Goal: Task Accomplishment & Management: Complete application form

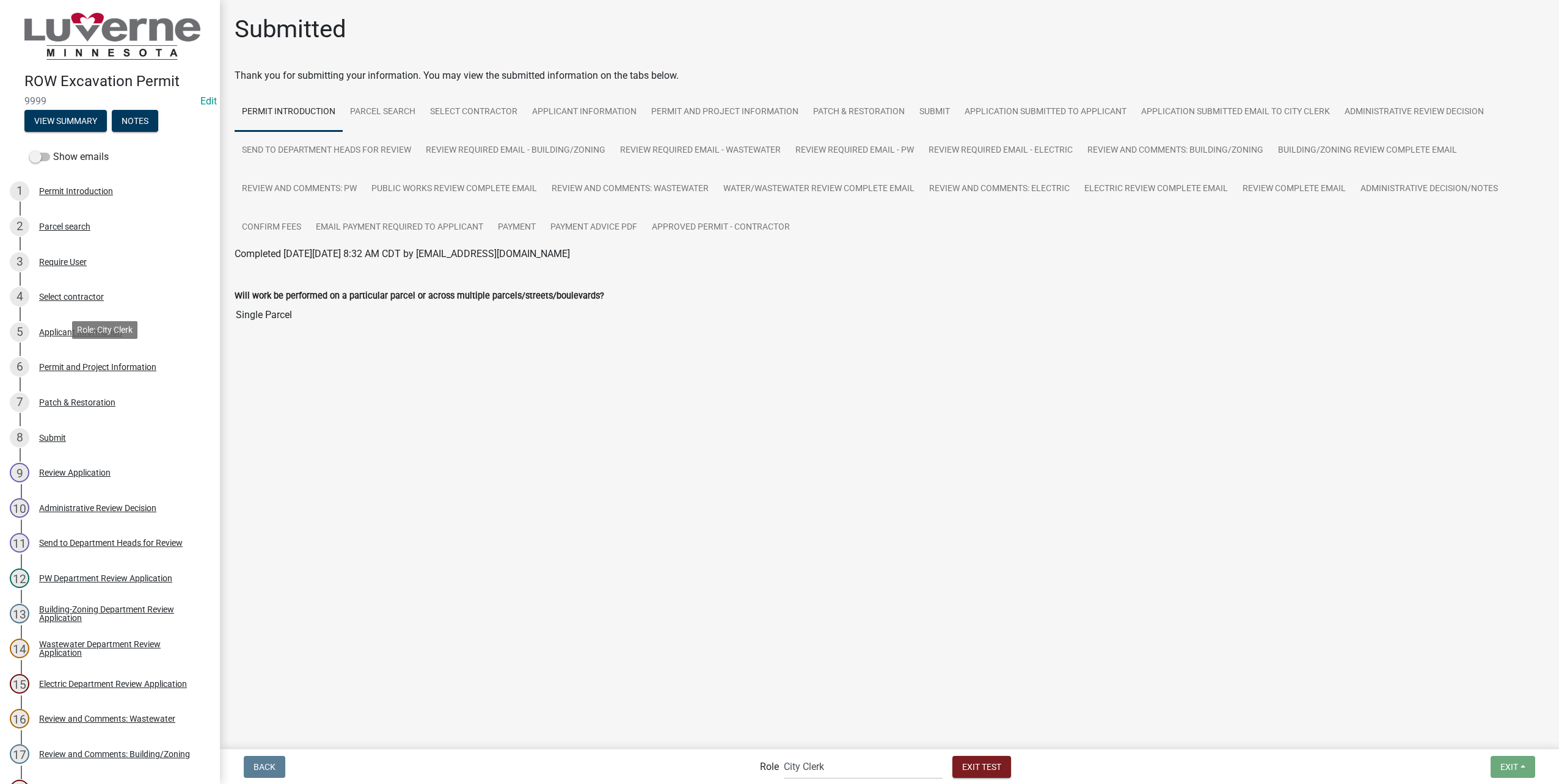
scroll to position [494, 0]
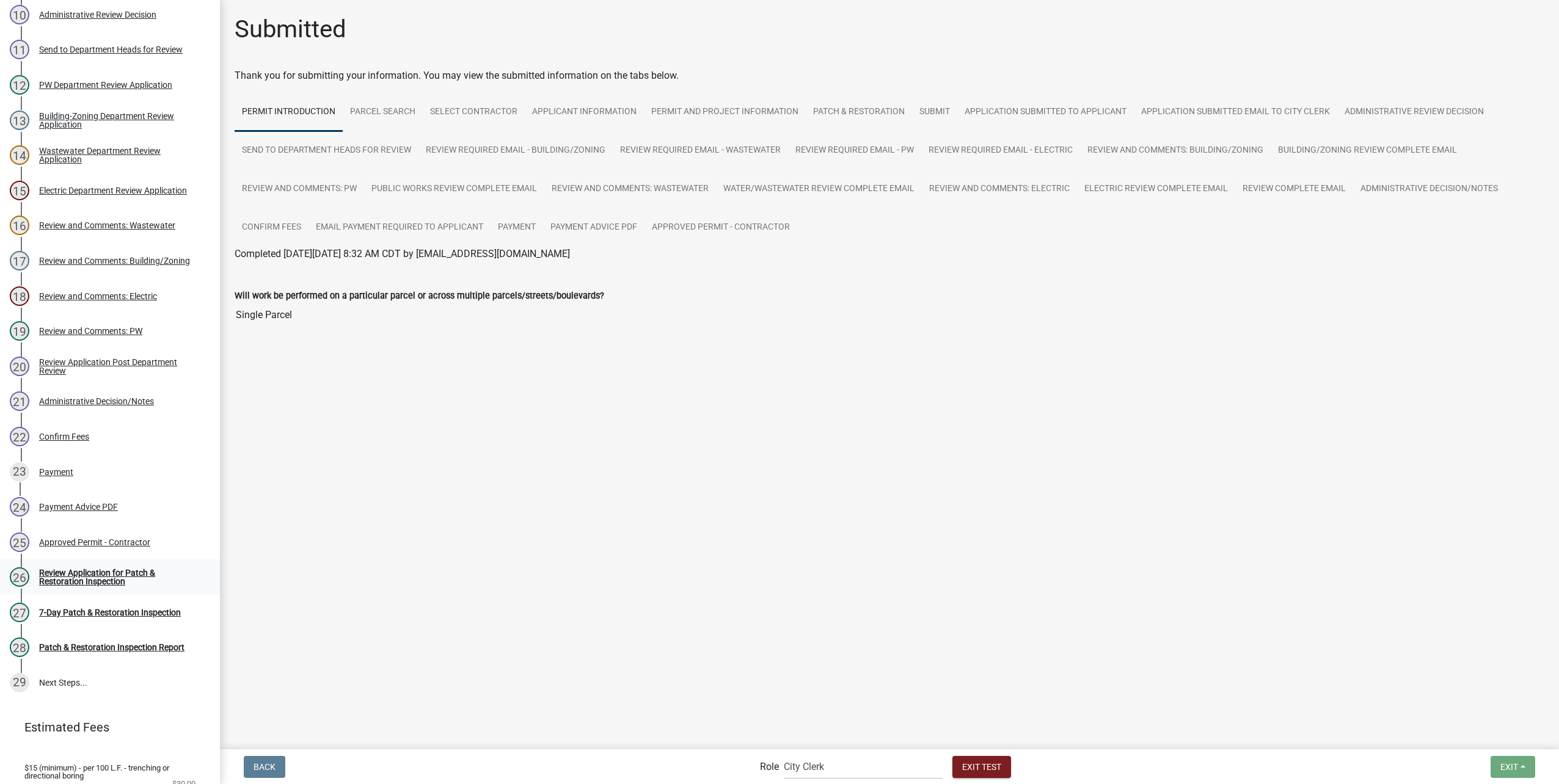
click at [92, 573] on div "Review Application for Patch & Restoration Inspection" at bounding box center [119, 577] width 162 height 17
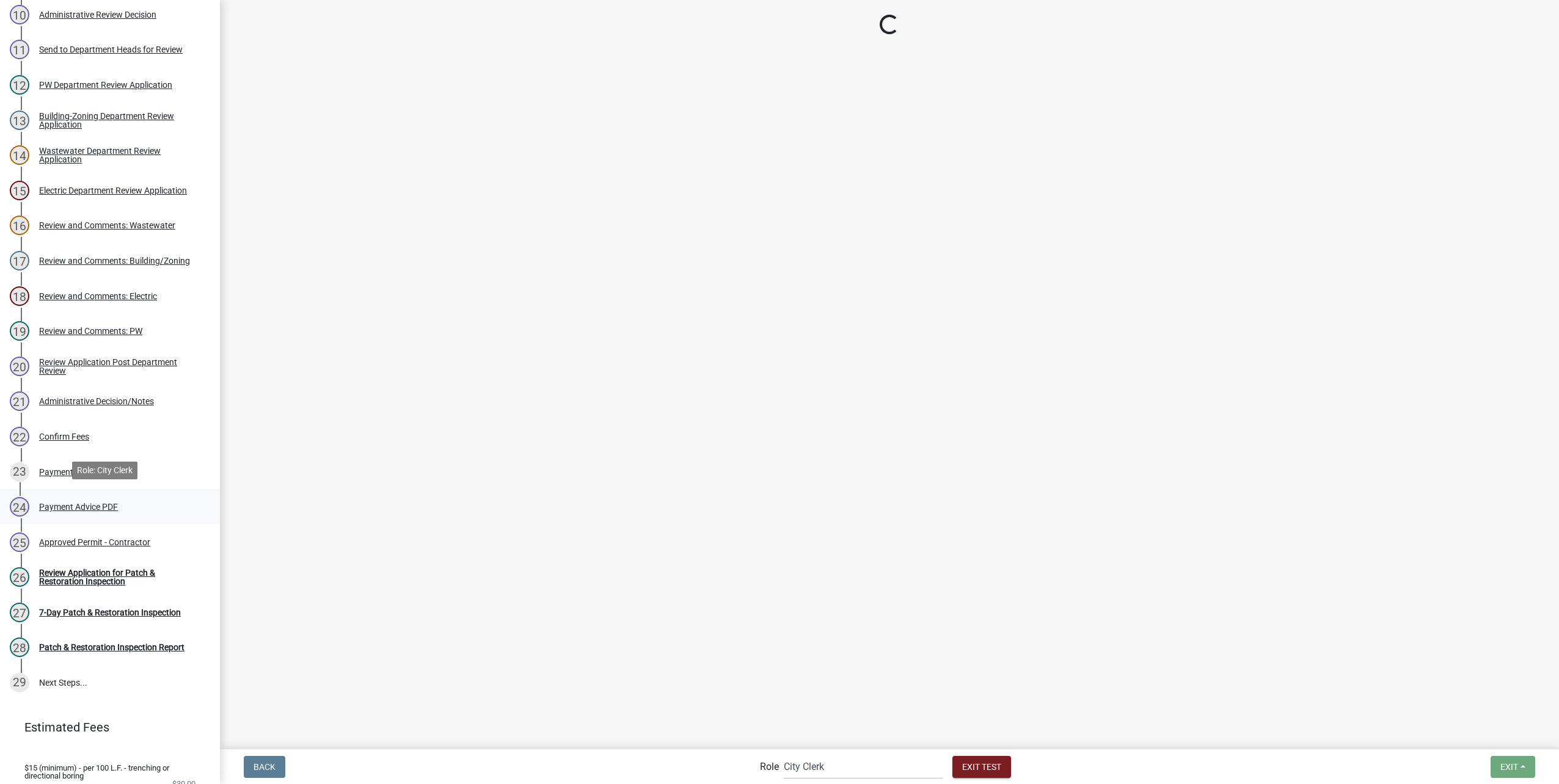
click at [92, 506] on div "Payment Advice PDF" at bounding box center [78, 506] width 79 height 8
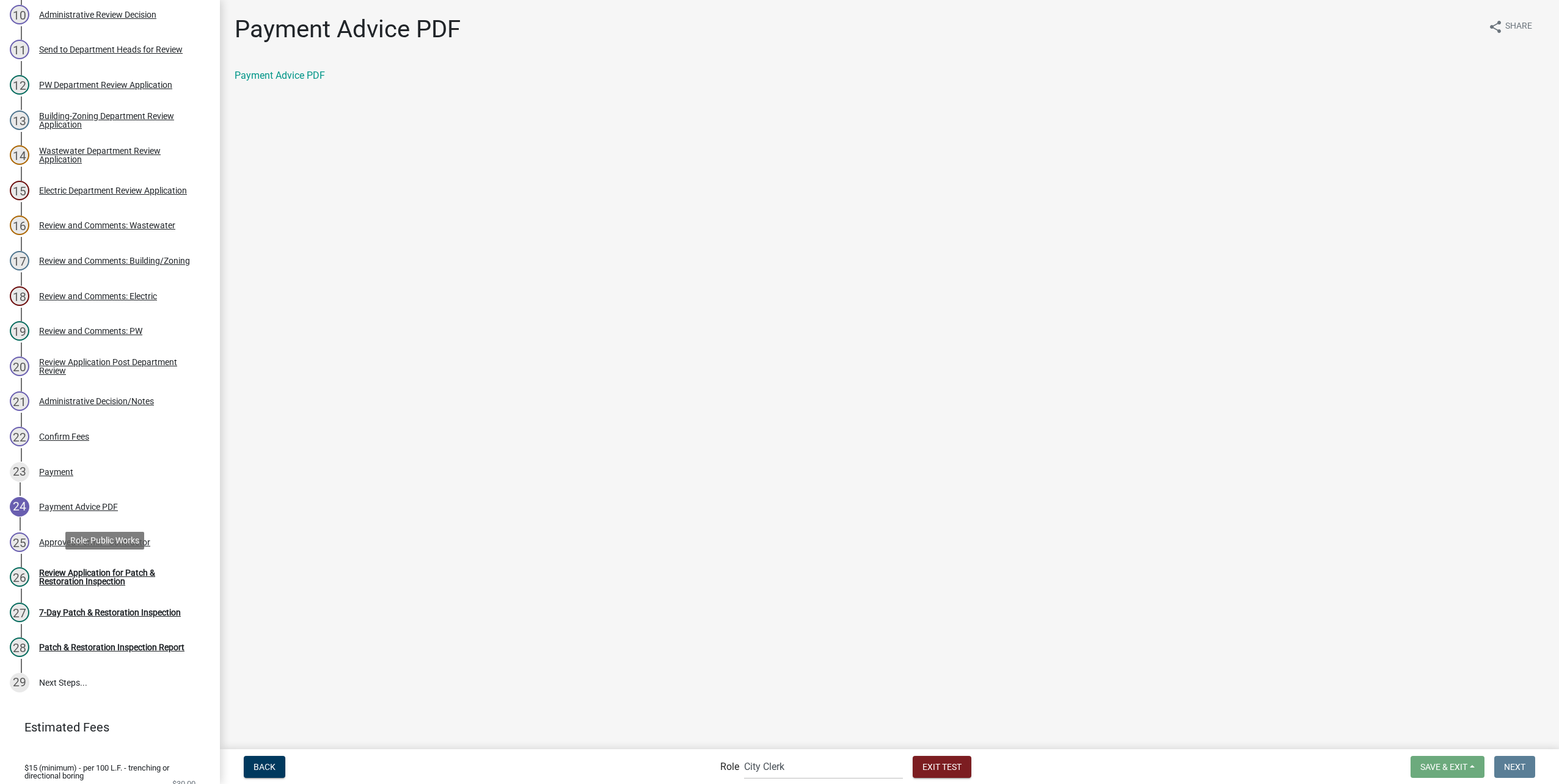
drag, startPoint x: 98, startPoint y: 573, endPoint x: 229, endPoint y: 575, distance: 131.0
click at [98, 573] on div "Review Application for Patch & Restoration Inspection" at bounding box center [119, 577] width 162 height 17
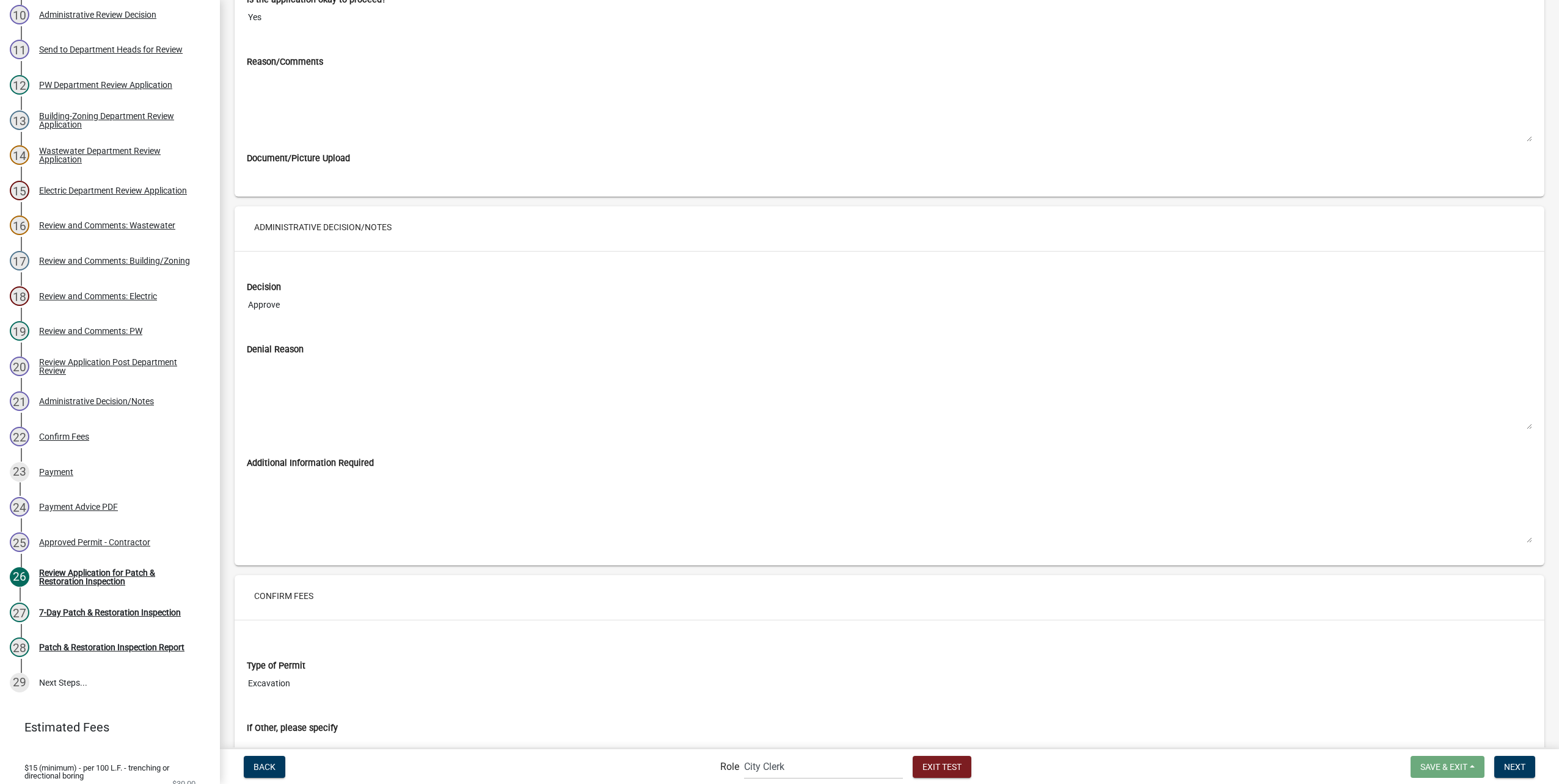
scroll to position [7817, 0]
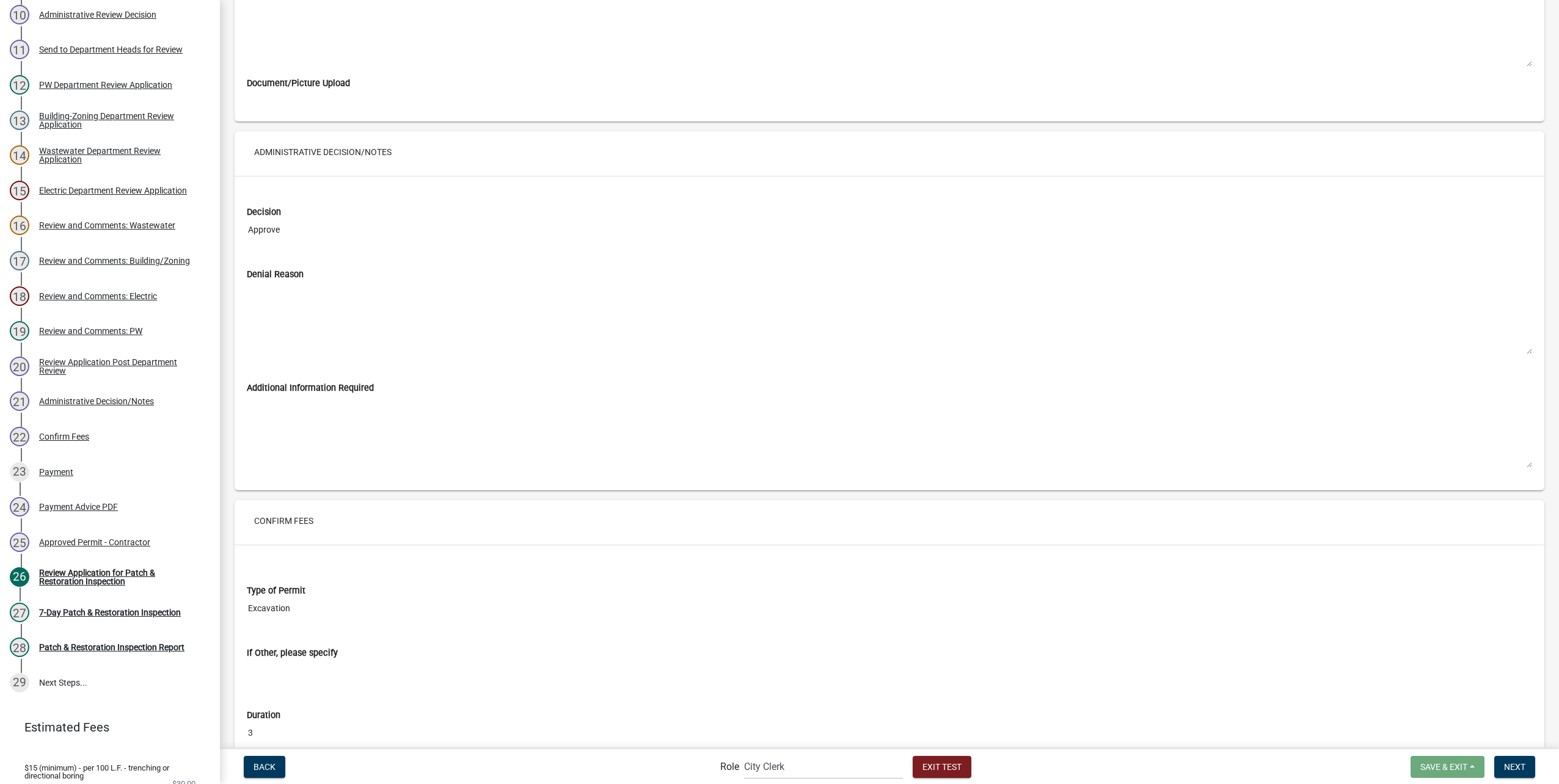
drag, startPoint x: 636, startPoint y: 607, endPoint x: 570, endPoint y: 557, distance: 82.8
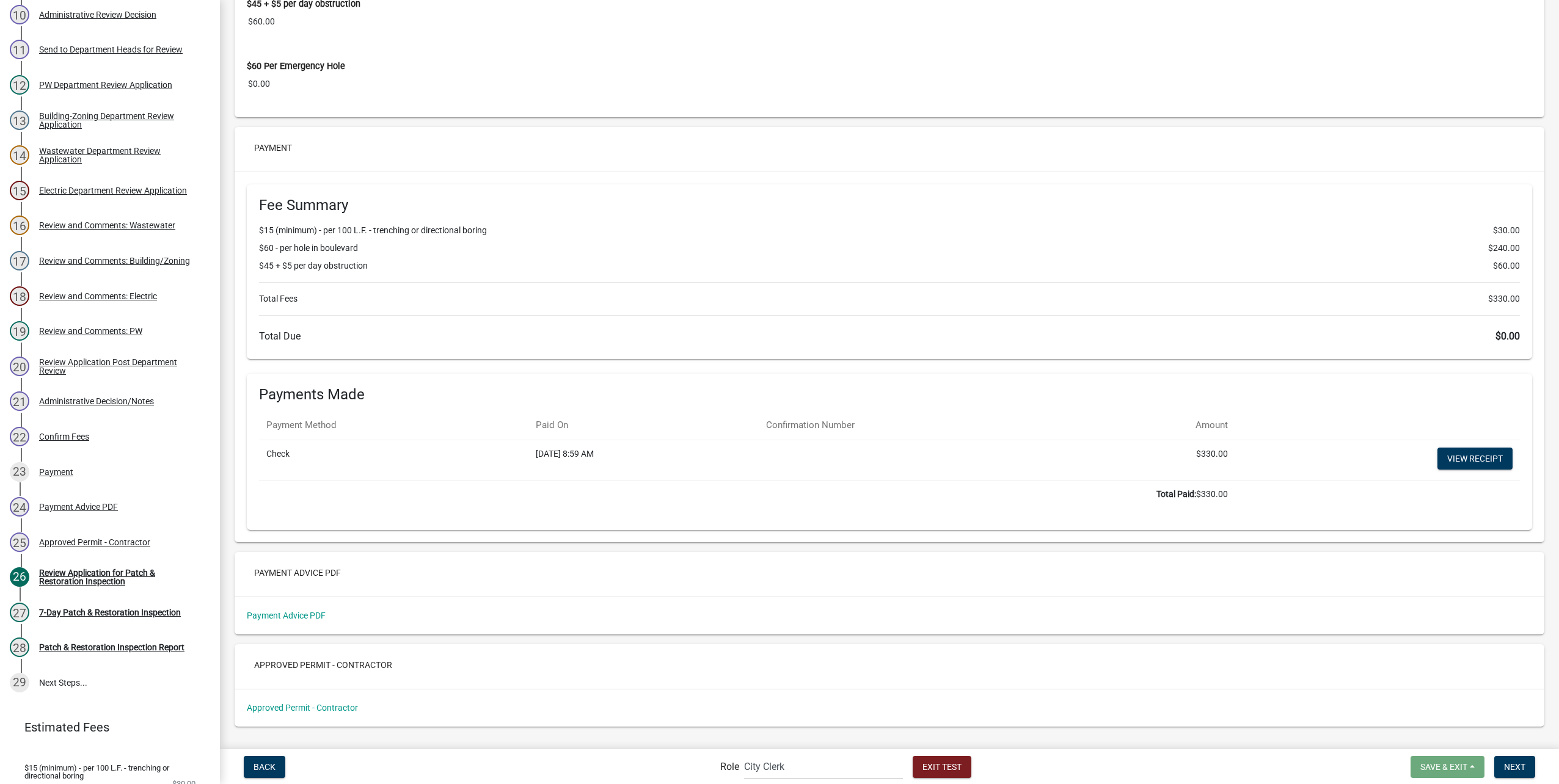
scroll to position [9001, 0]
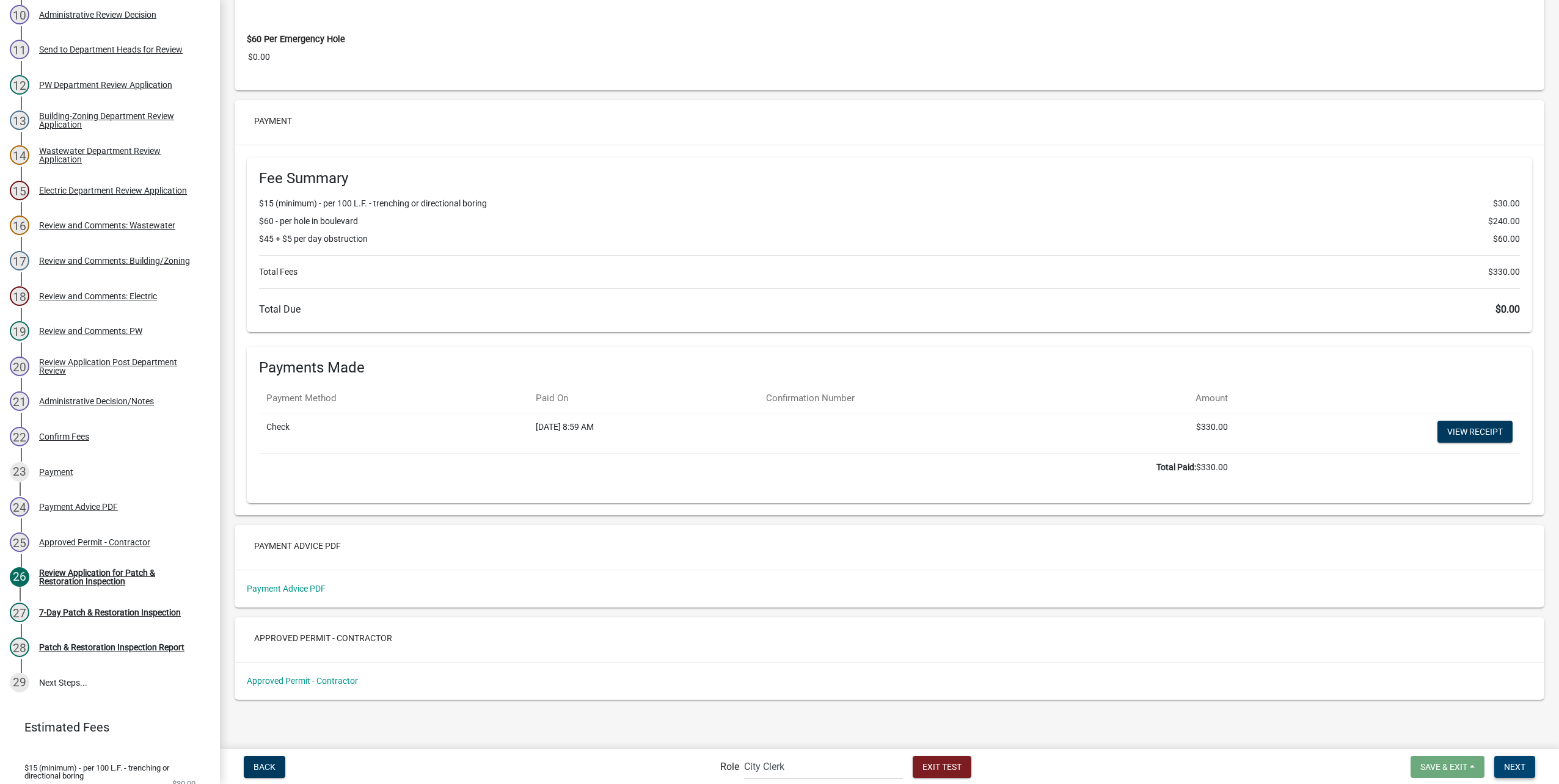
click at [1514, 770] on span "Next" at bounding box center [1514, 766] width 22 height 10
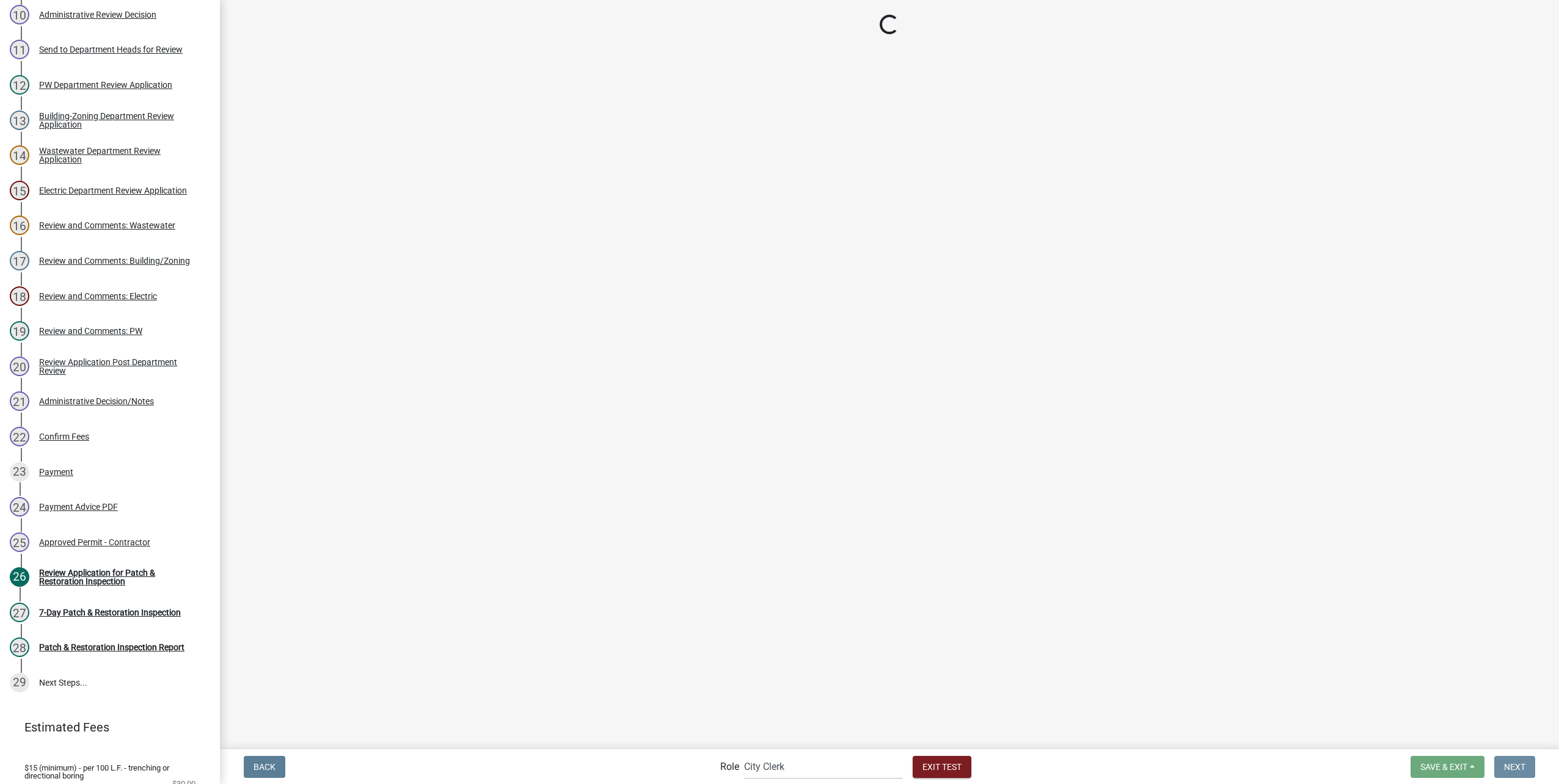
scroll to position [0, 0]
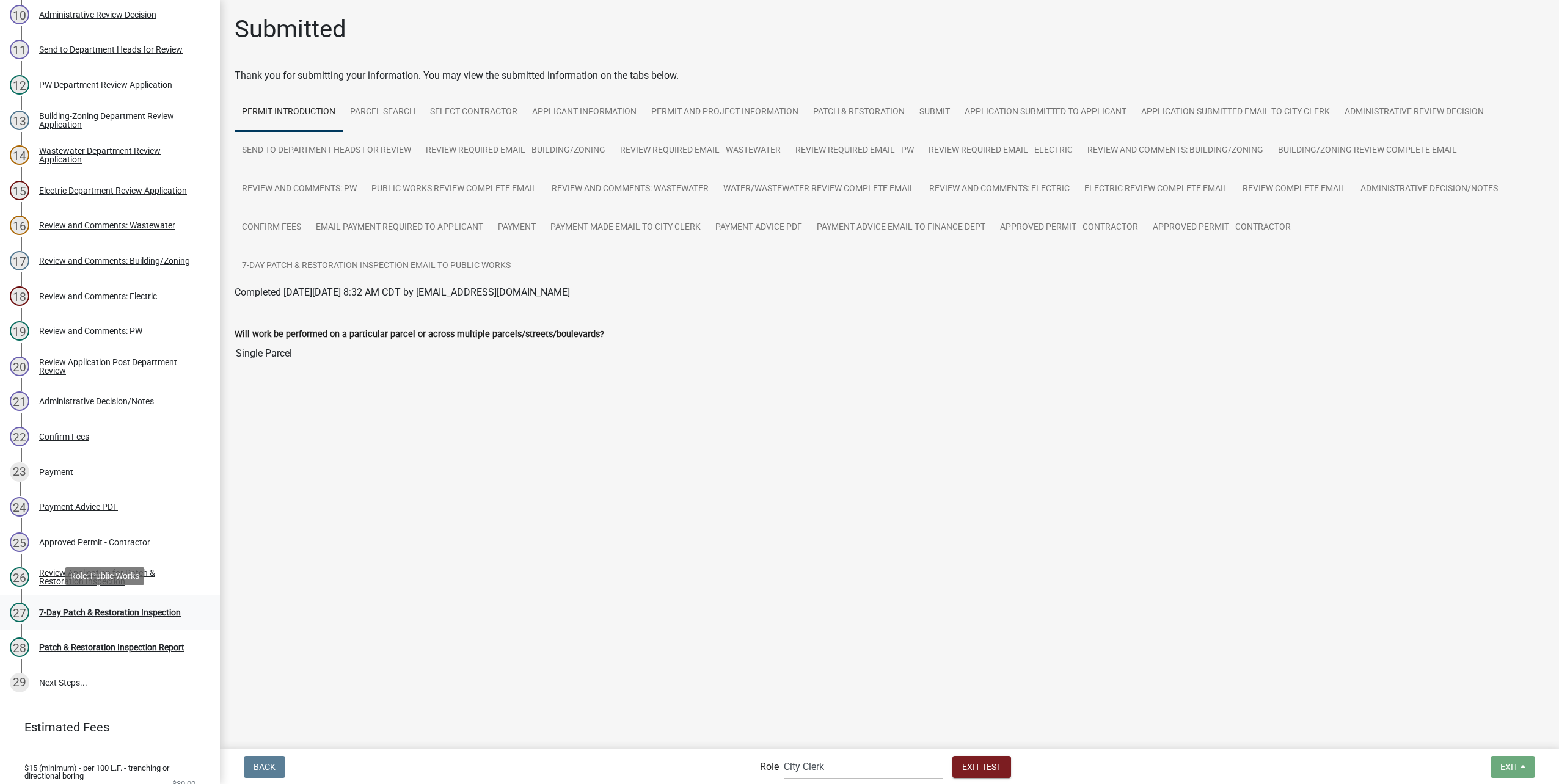
click at [78, 608] on div "7-Day Patch & Restoration Inspection" at bounding box center [109, 612] width 142 height 8
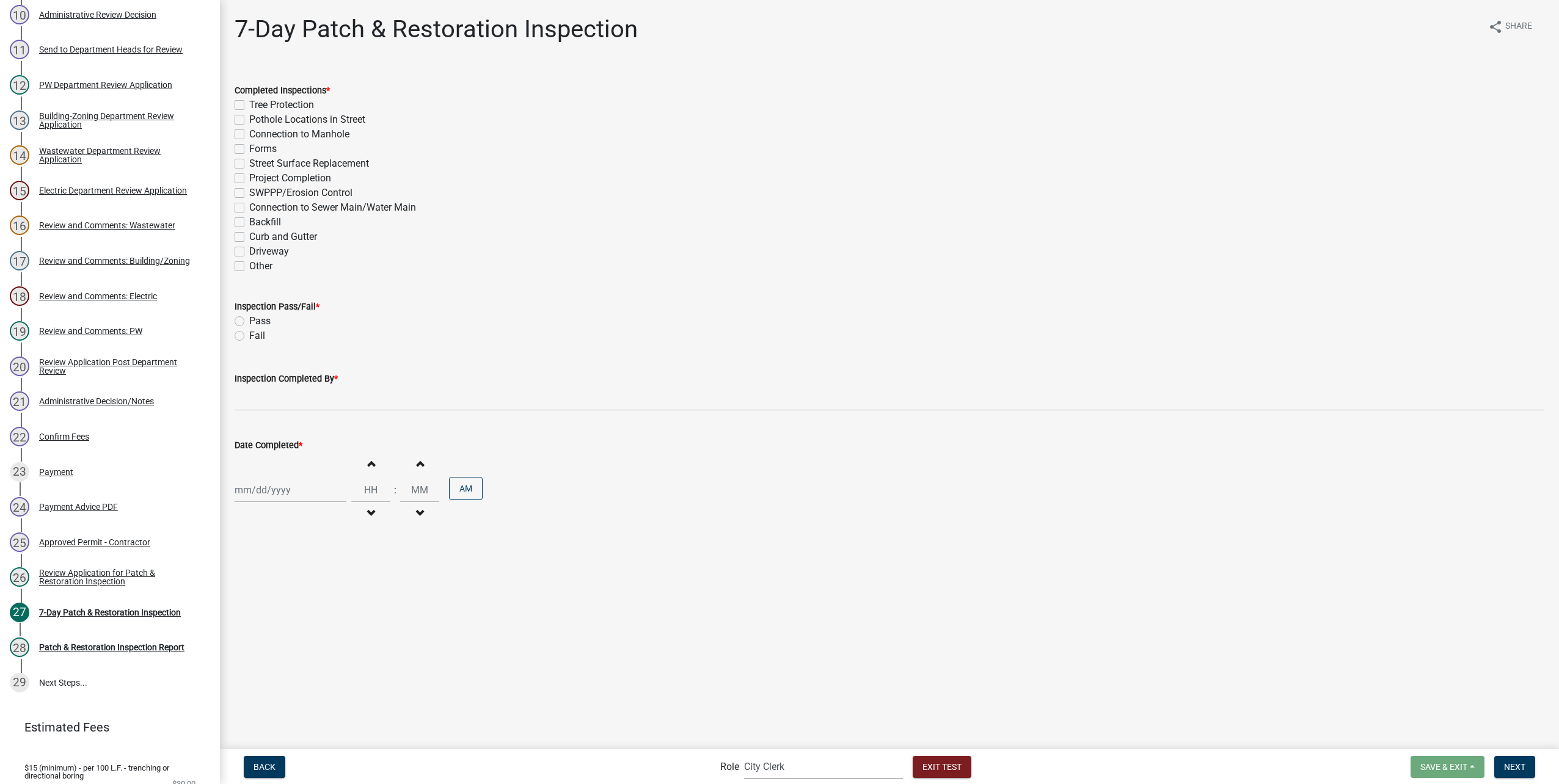
click at [825, 766] on select "Applicant Public Works City Clerk Water/Wastewater Department Admin Electric De…" at bounding box center [823, 767] width 159 height 25
select select "b8201c97-0578-4879-9db1-09b68815f4df"
click at [744, 754] on select "Applicant Public Works City Clerk Water/Wastewater Department Admin Electric De…" at bounding box center [823, 767] width 159 height 25
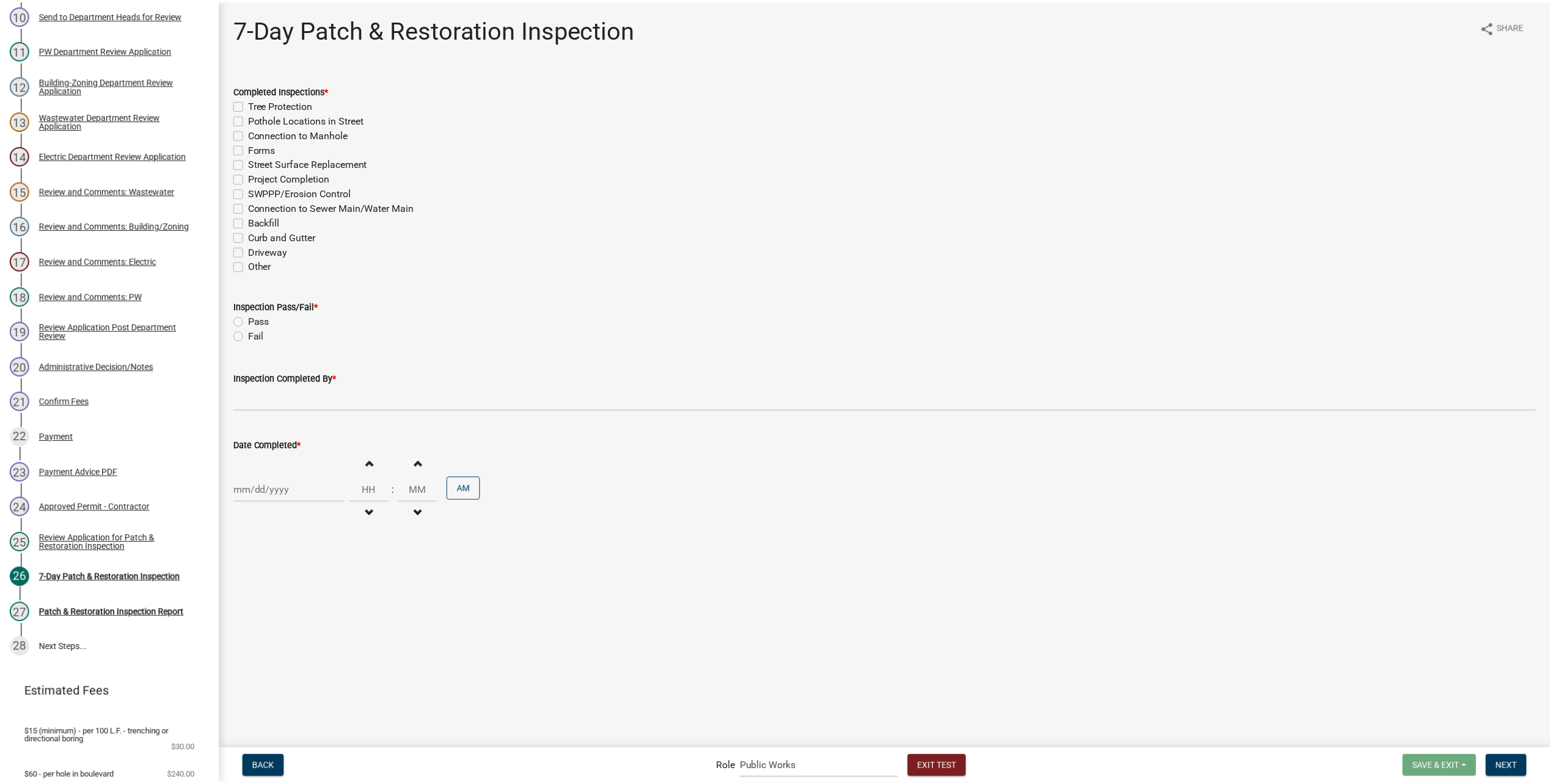
scroll to position [459, 0]
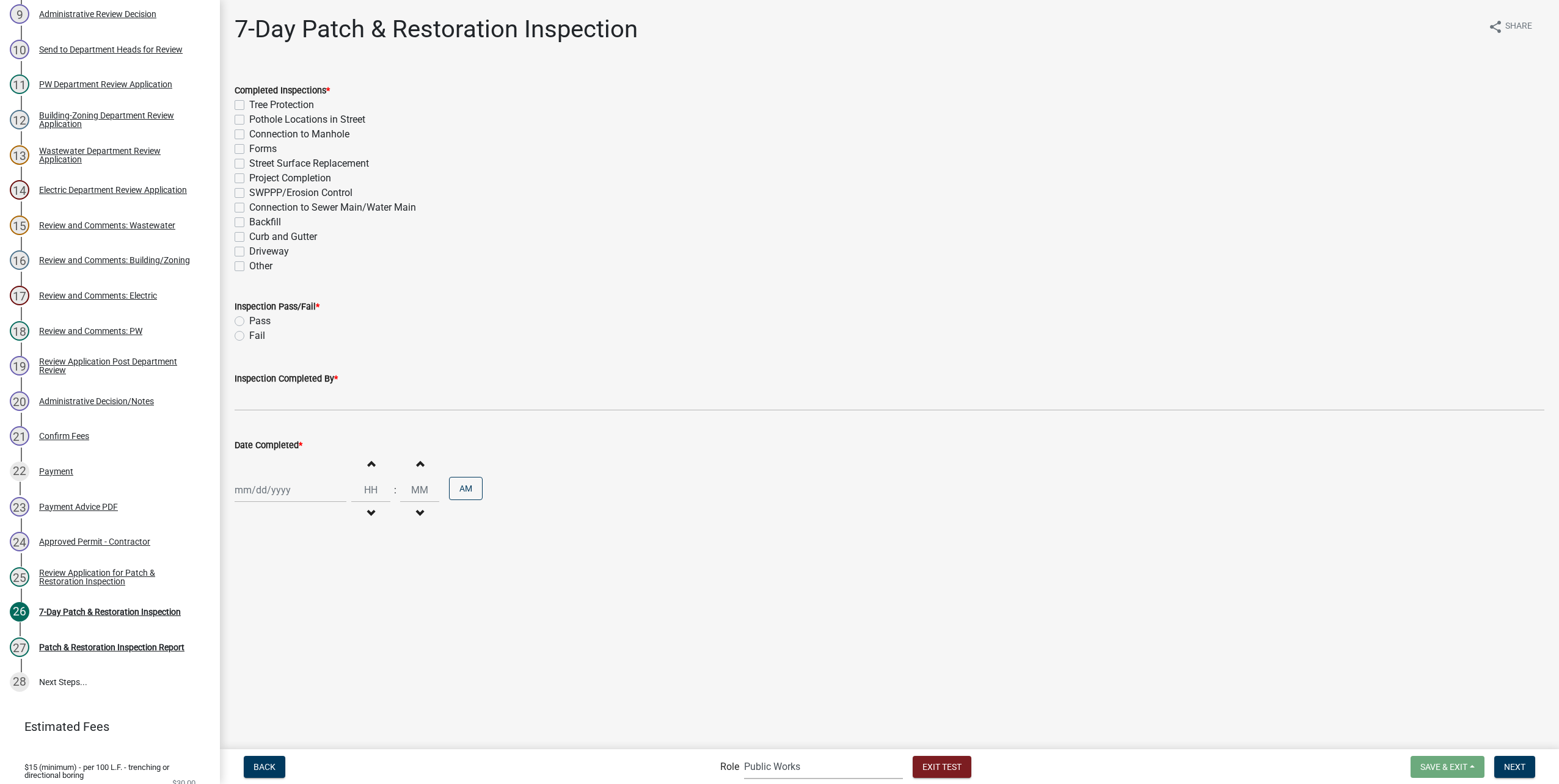
click at [237, 99] on div "Tree Protection" at bounding box center [889, 105] width 1310 height 15
click at [250, 119] on label "Pothole Locations in Street" at bounding box center [308, 120] width 116 height 15
click at [250, 119] on input "Pothole Locations in Street" at bounding box center [253, 116] width 8 height 8
checkbox input "true"
checkbox input "false"
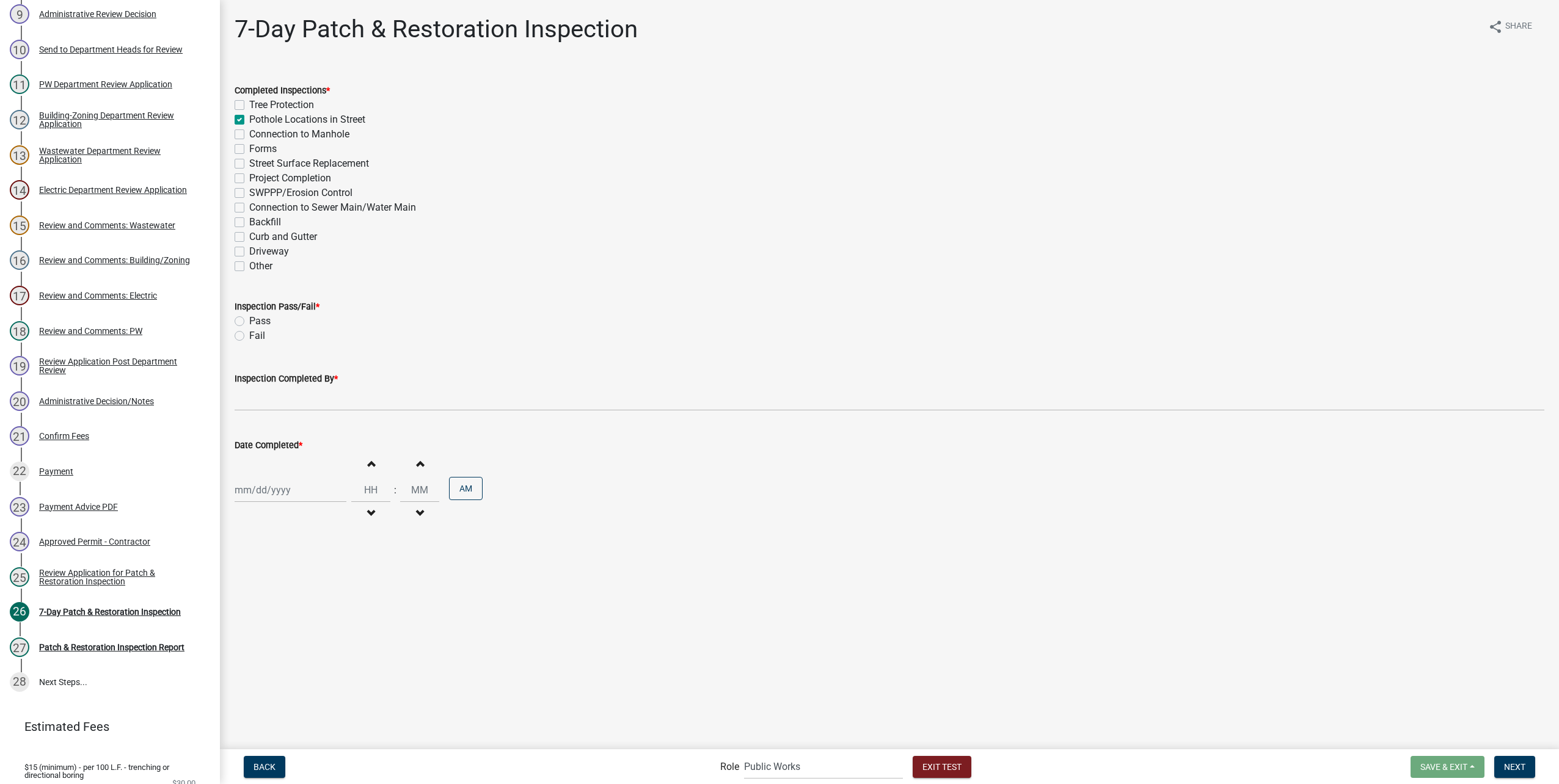
checkbox input "true"
checkbox input "false"
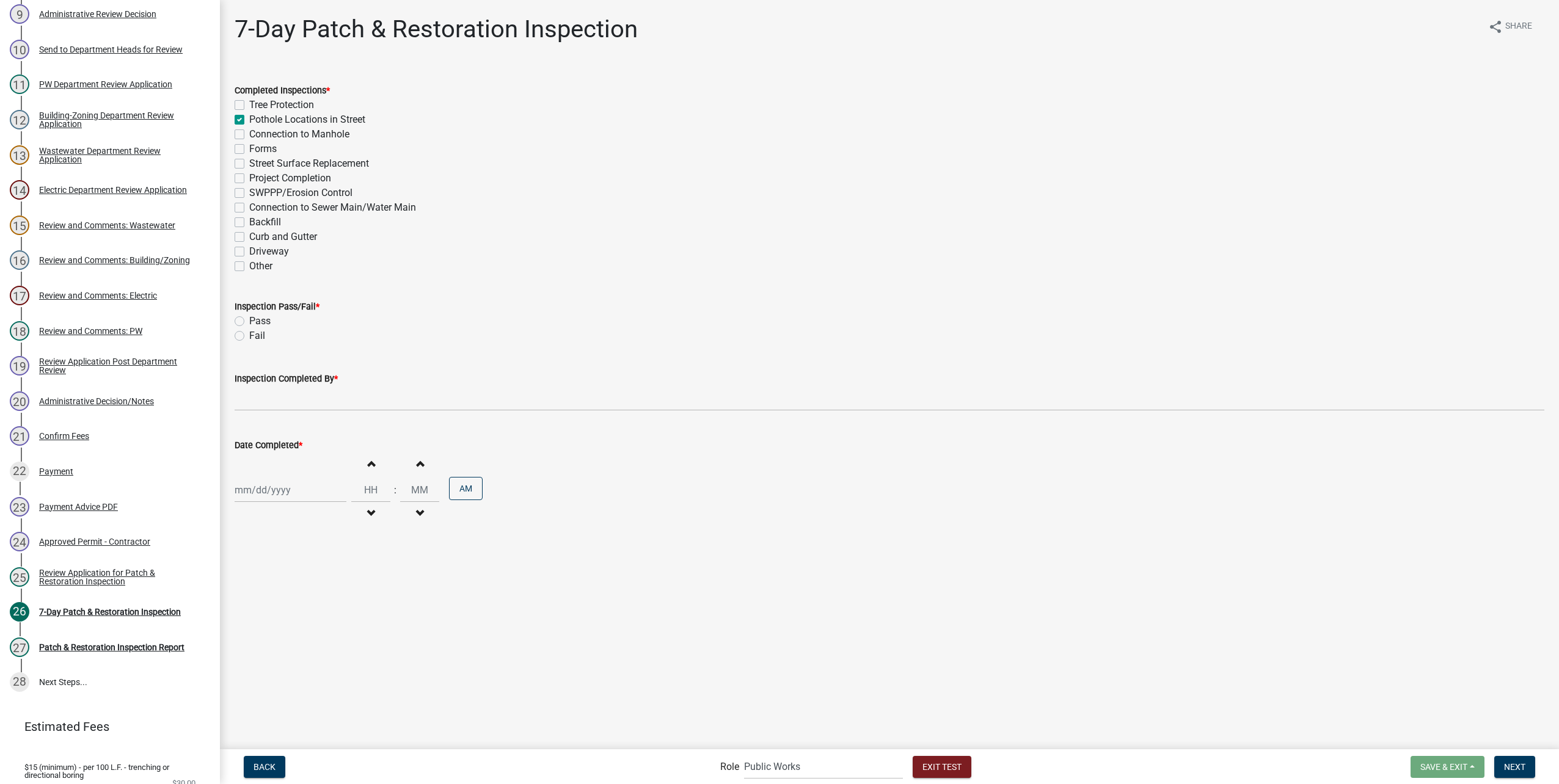
checkbox input "false"
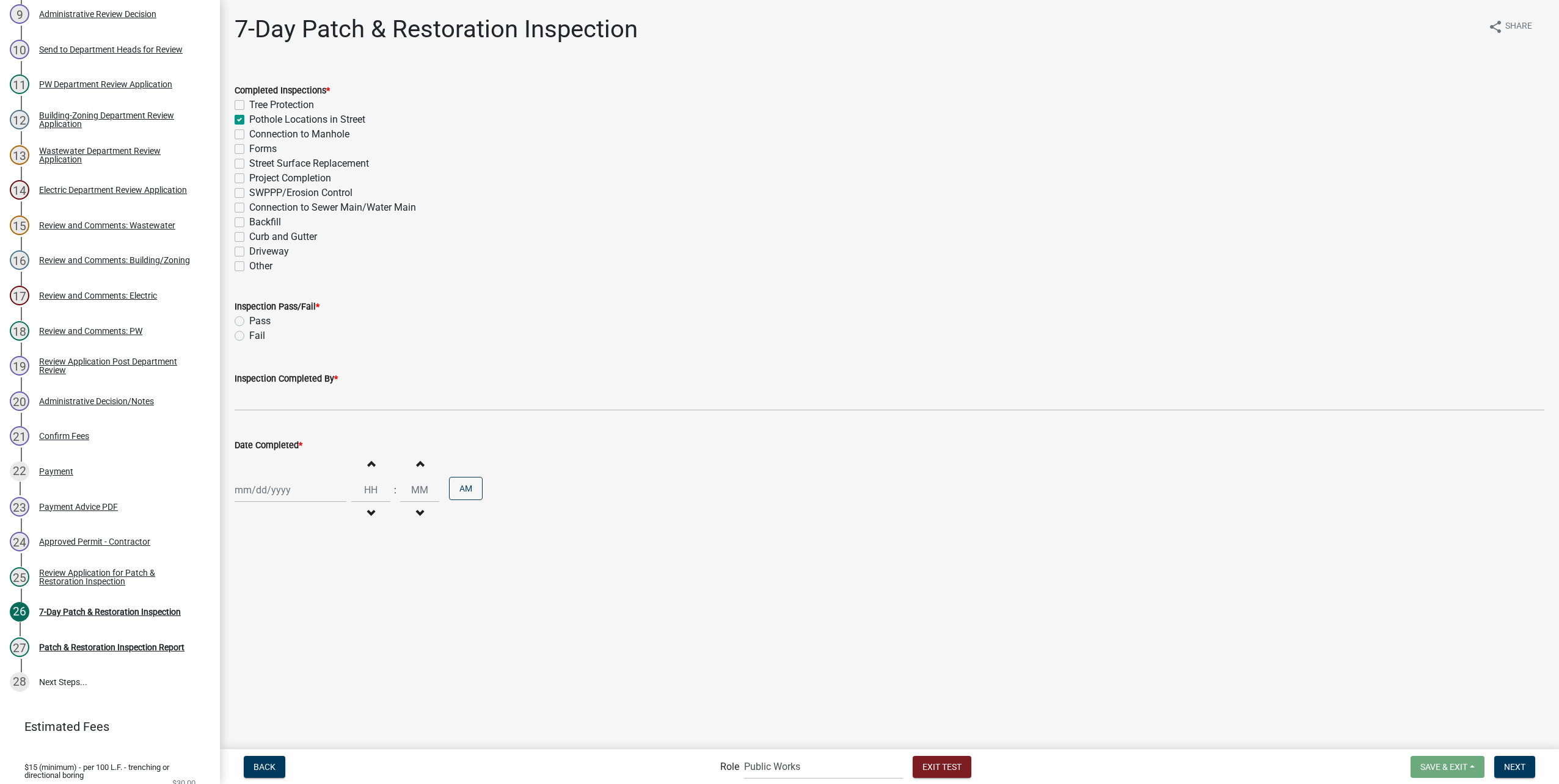
checkbox input "false"
click at [250, 107] on label "Tree Protection" at bounding box center [282, 105] width 65 height 15
click at [250, 106] on input "Tree Protection" at bounding box center [253, 101] width 8 height 8
checkbox input "true"
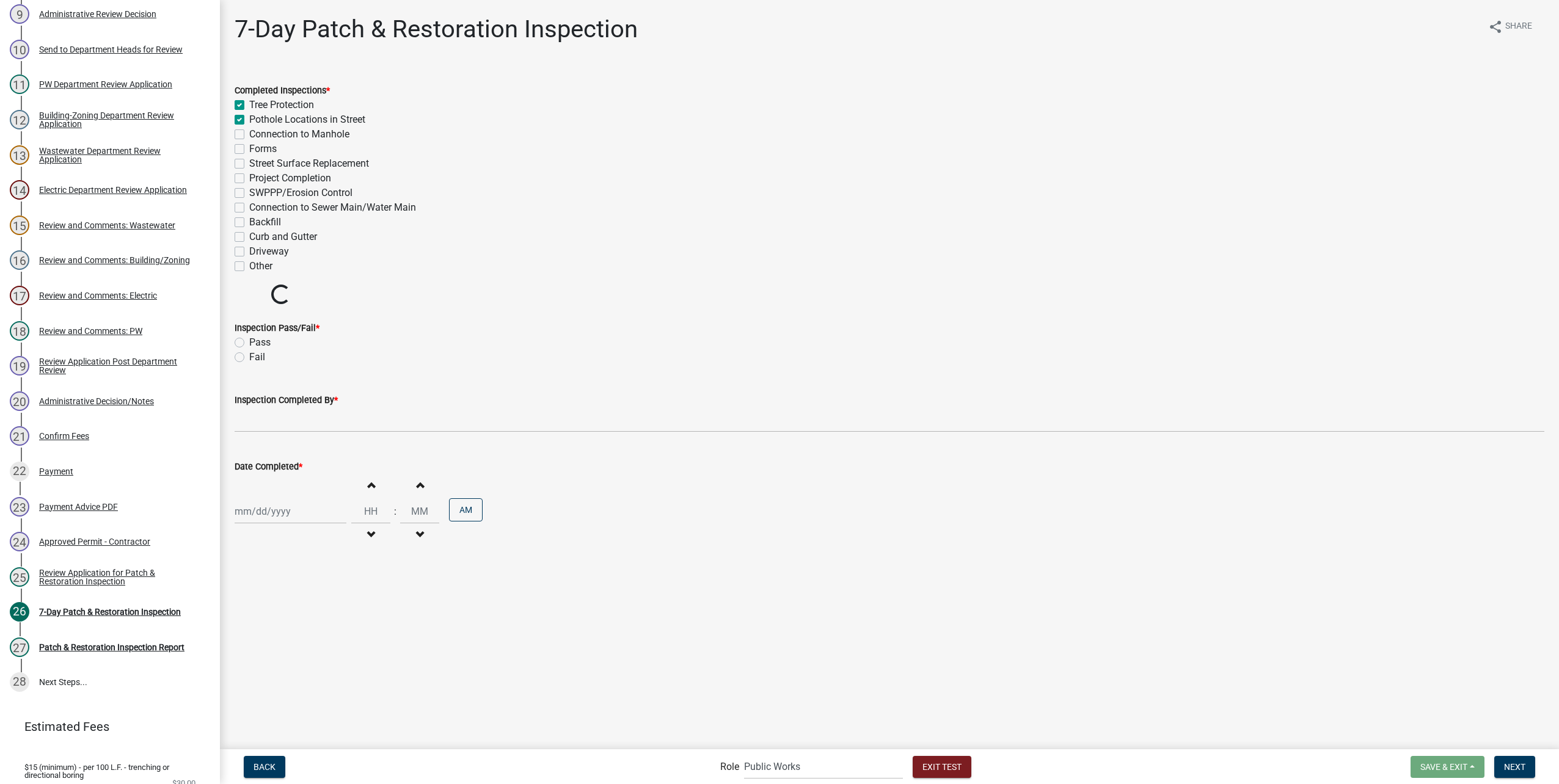
checkbox input "false"
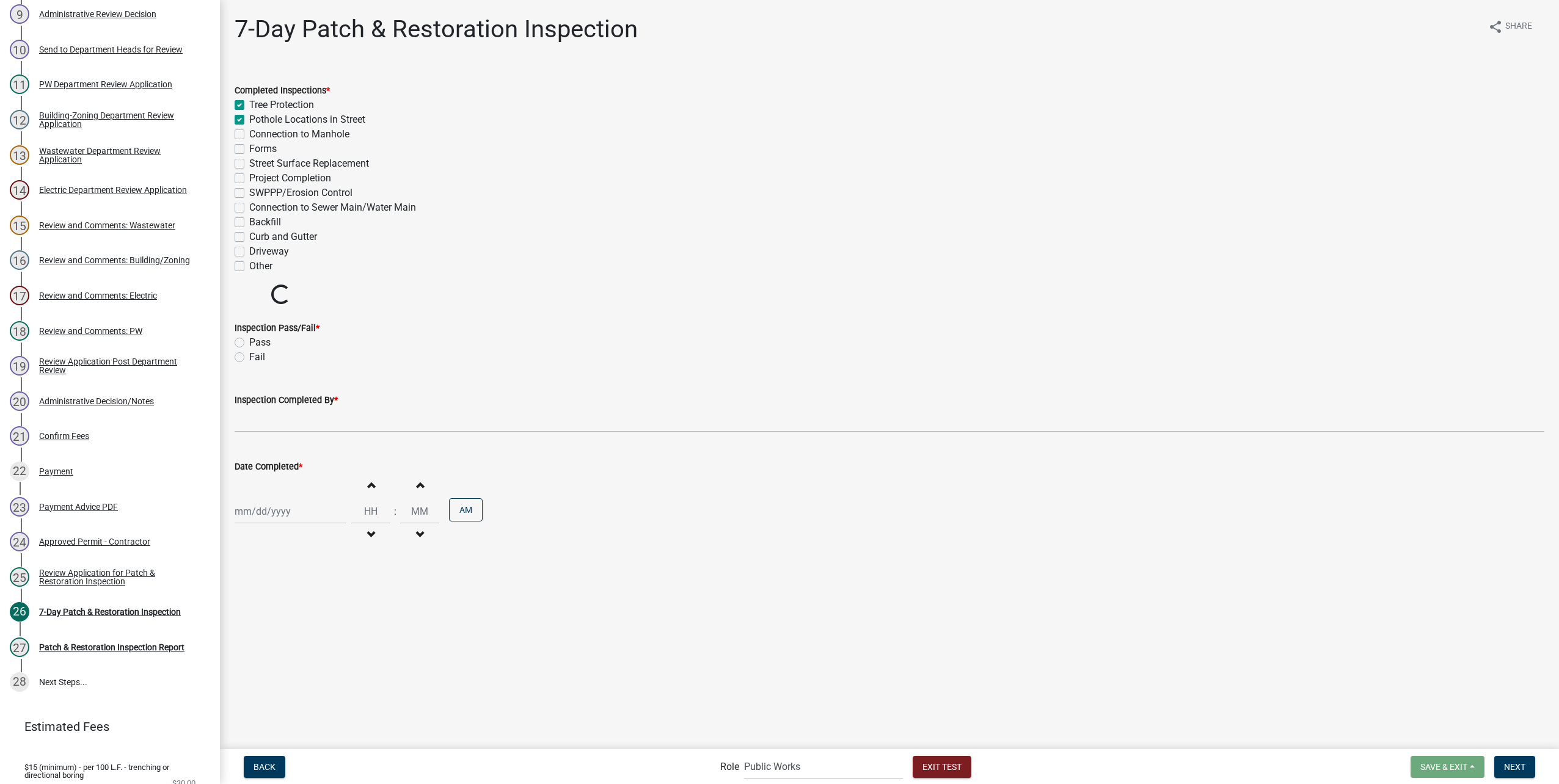
checkbox input "false"
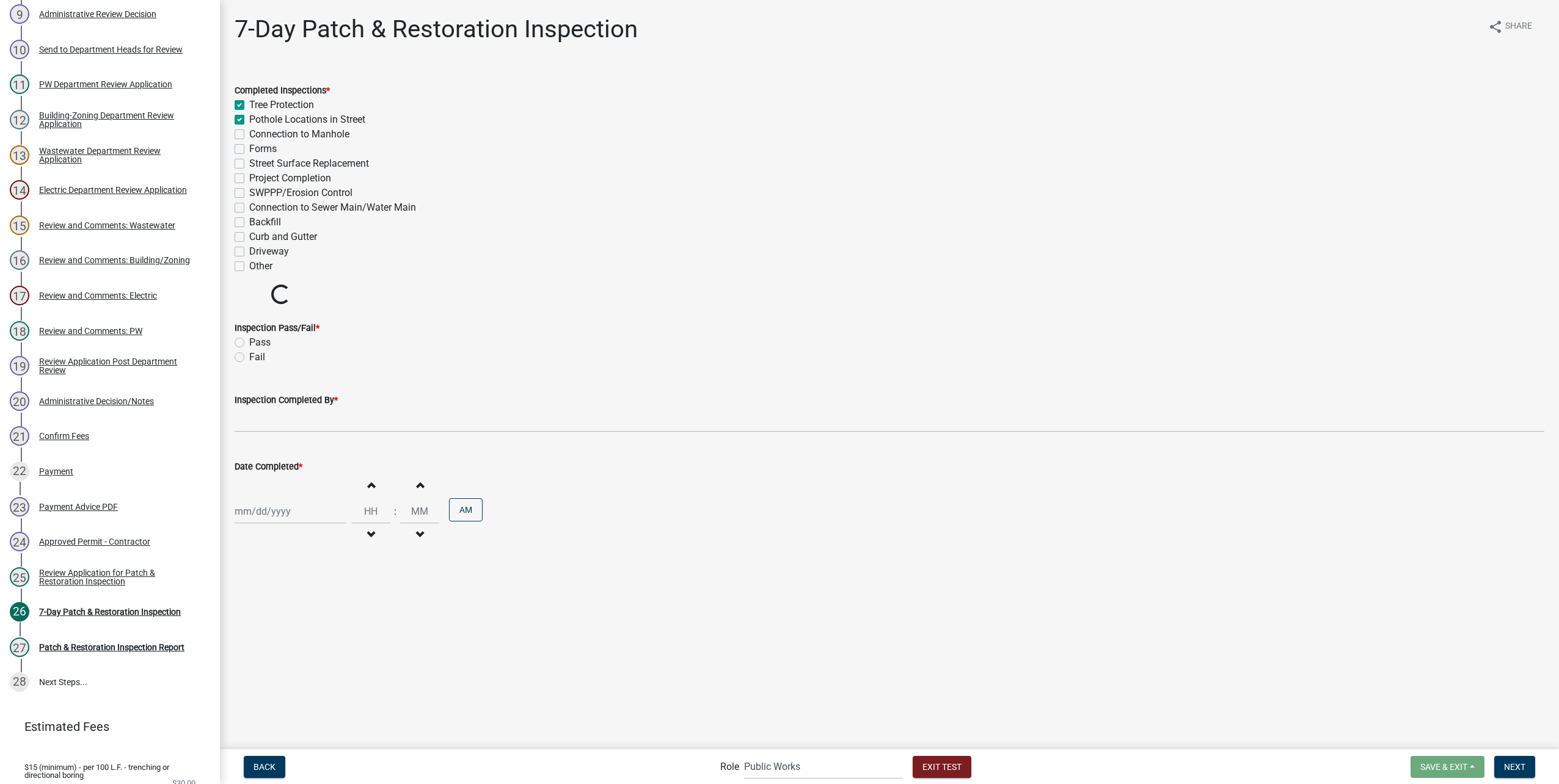
drag, startPoint x: 238, startPoint y: 133, endPoint x: 238, endPoint y: 141, distance: 8.0
click at [250, 133] on label "Connection to Manhole" at bounding box center [299, 135] width 101 height 15
click at [250, 133] on input "Connection to Manhole" at bounding box center [253, 131] width 8 height 8
checkbox input "true"
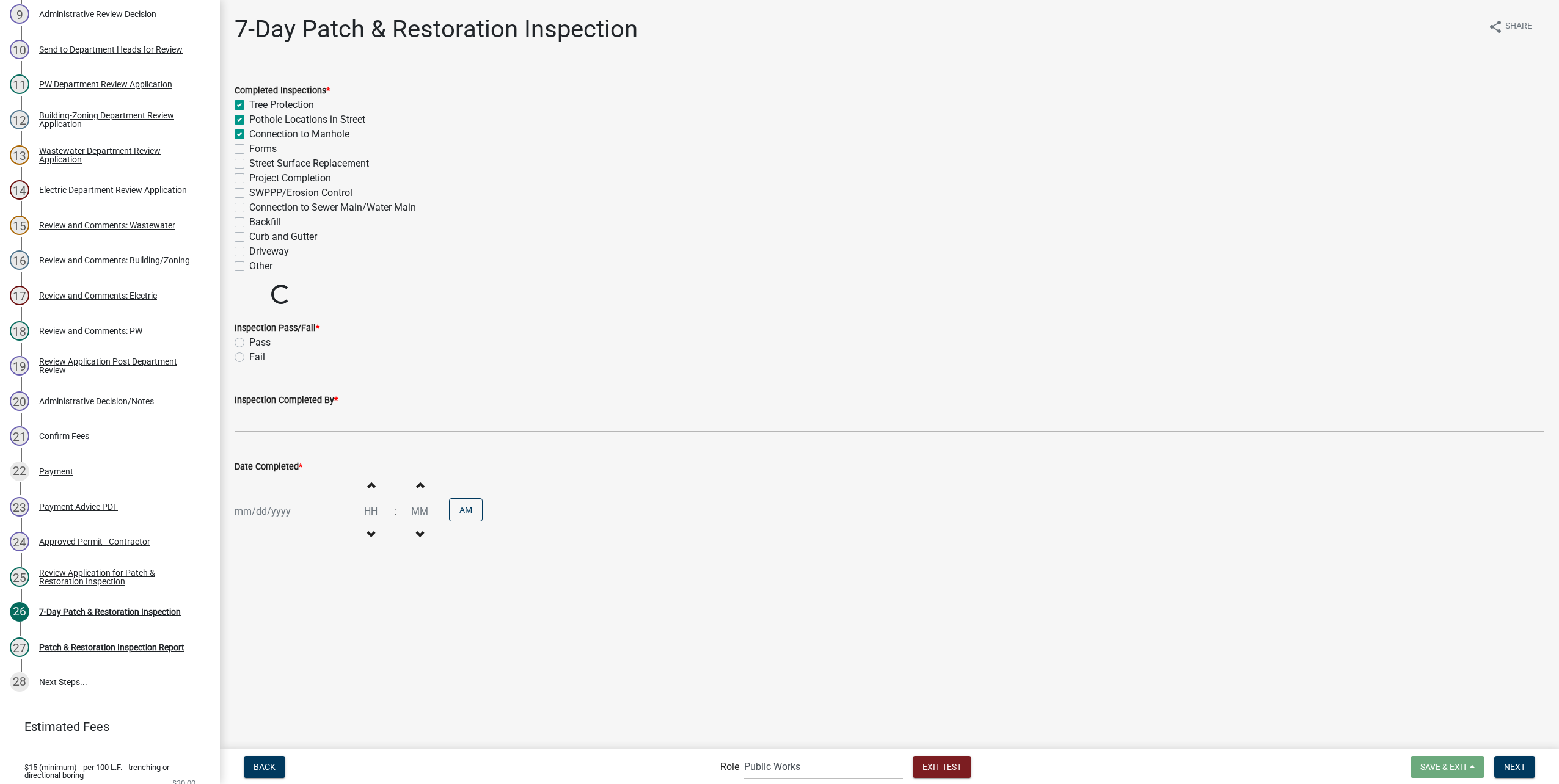
checkbox input "true"
checkbox input "false"
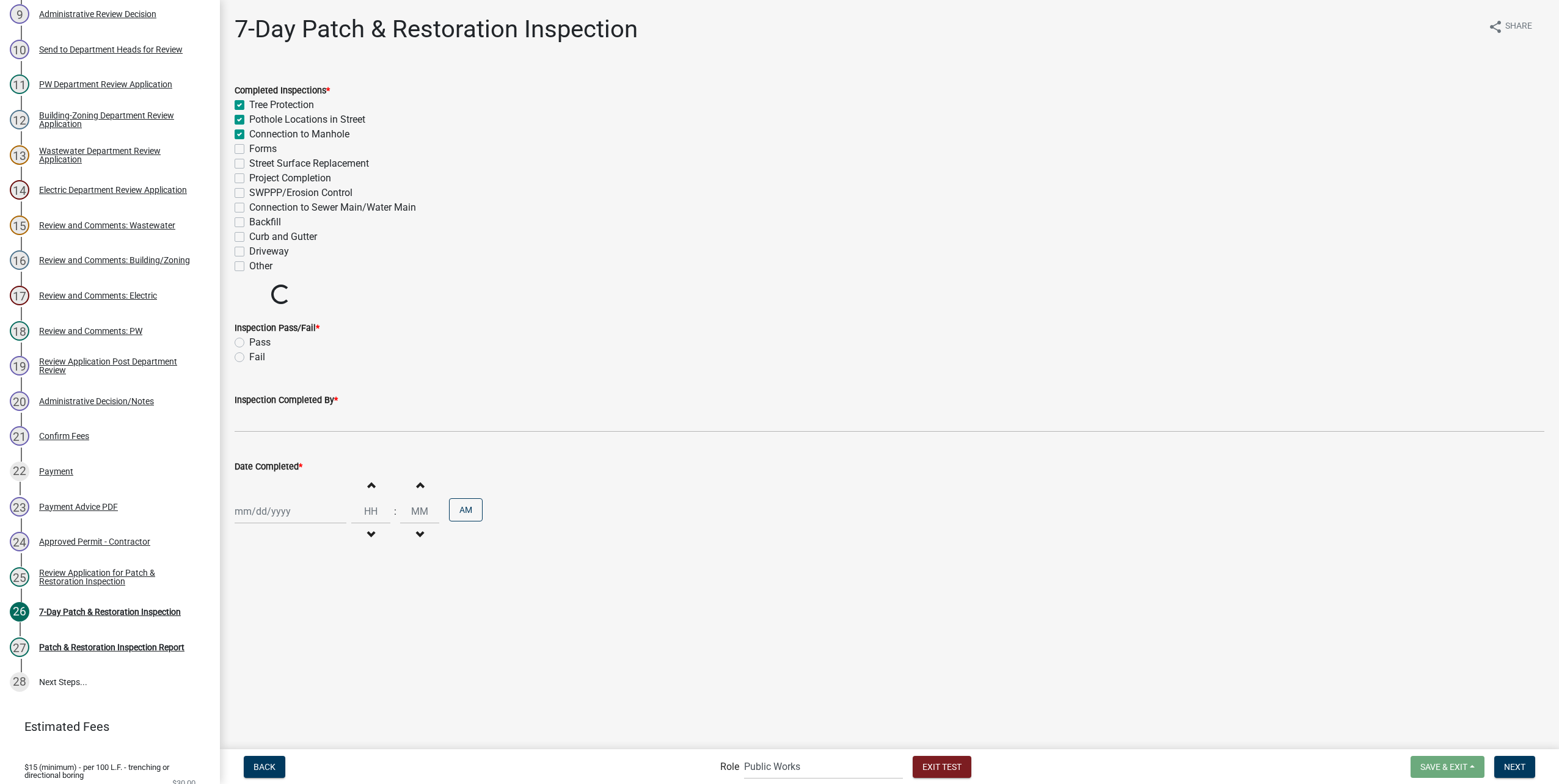
checkbox input "false"
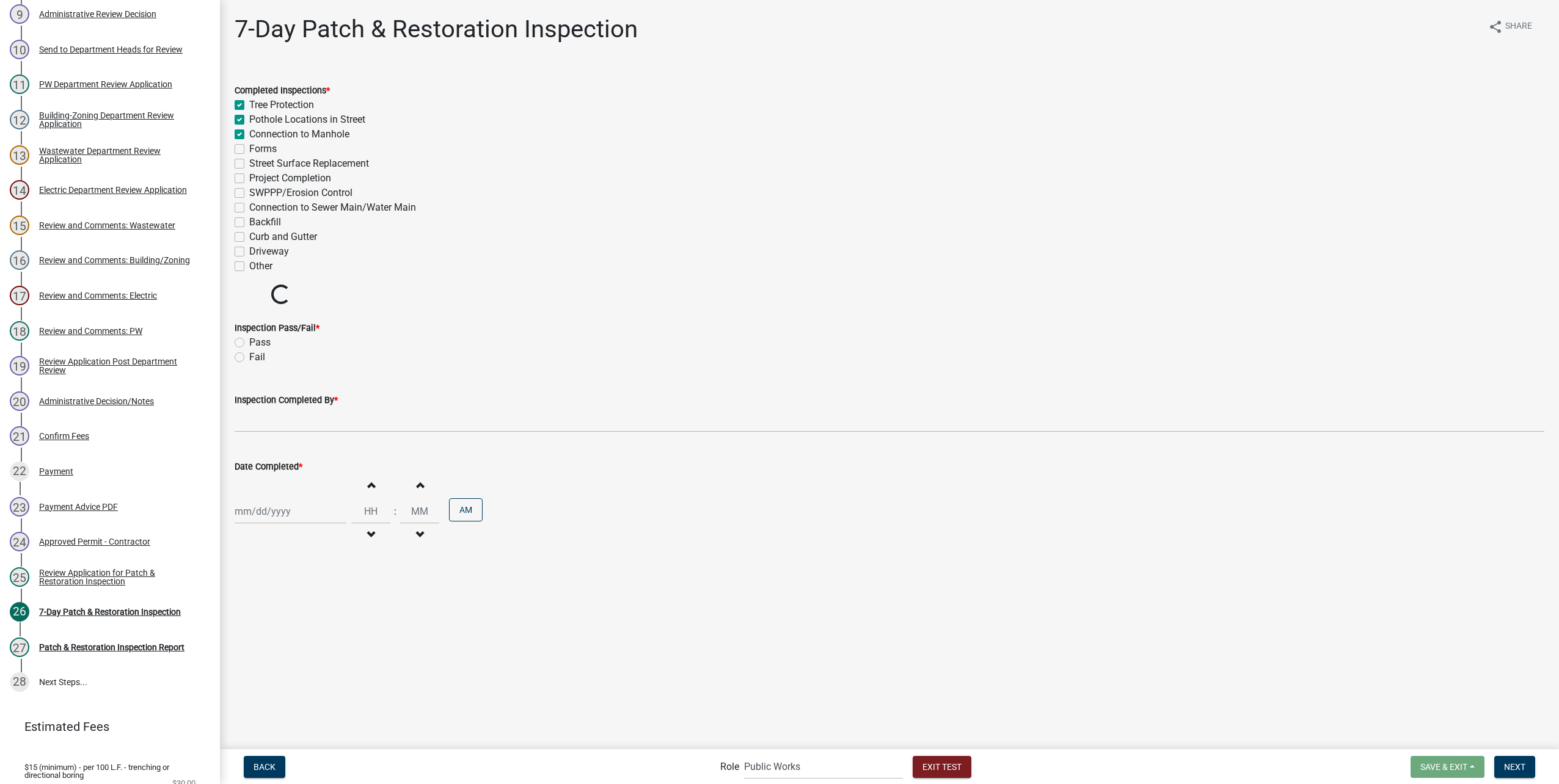
checkbox input "false"
click at [250, 147] on label "Forms" at bounding box center [263, 149] width 28 height 15
click at [250, 147] on input "Forms" at bounding box center [253, 145] width 8 height 8
checkbox input "true"
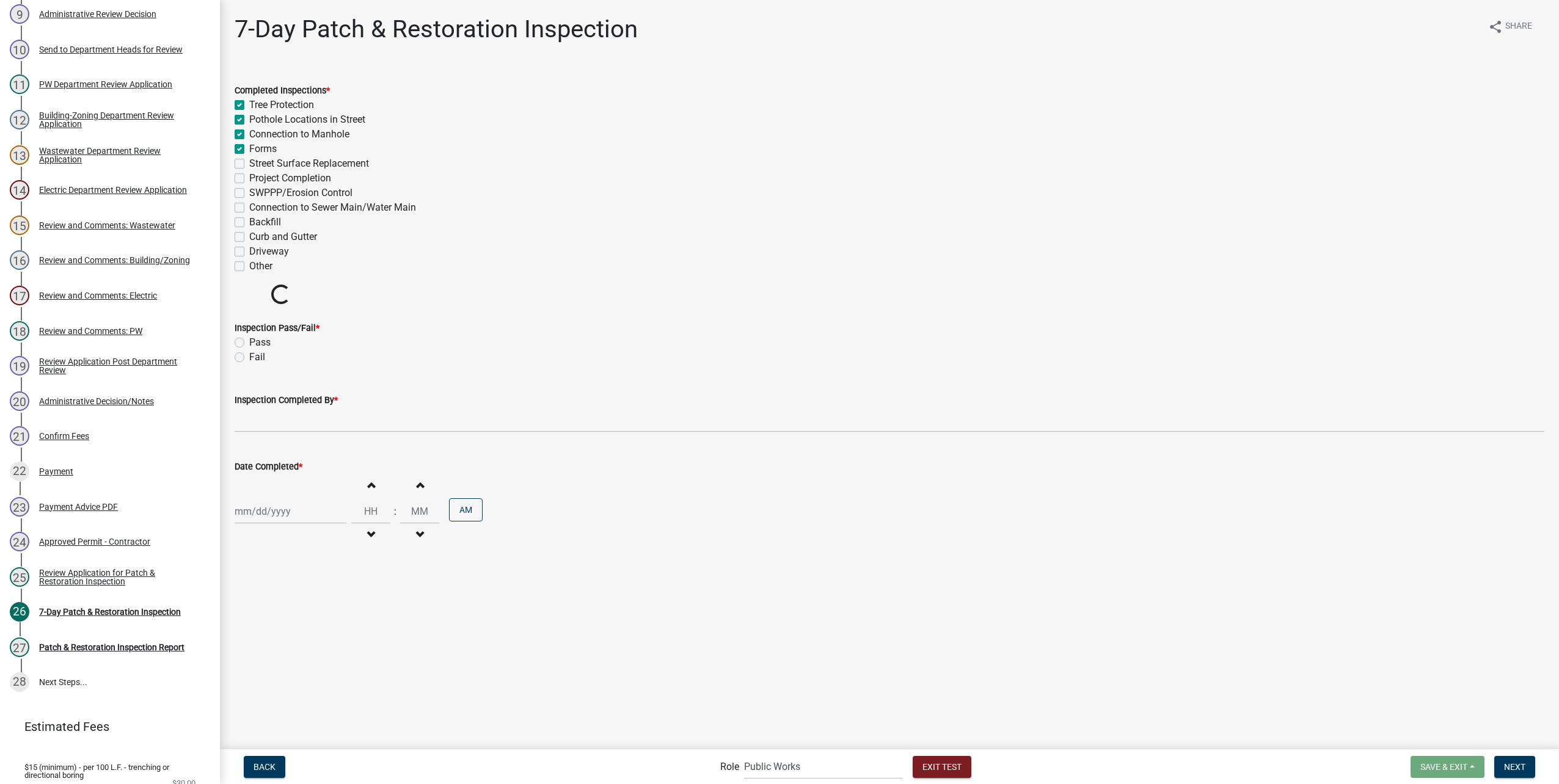
checkbox input "true"
checkbox input "false"
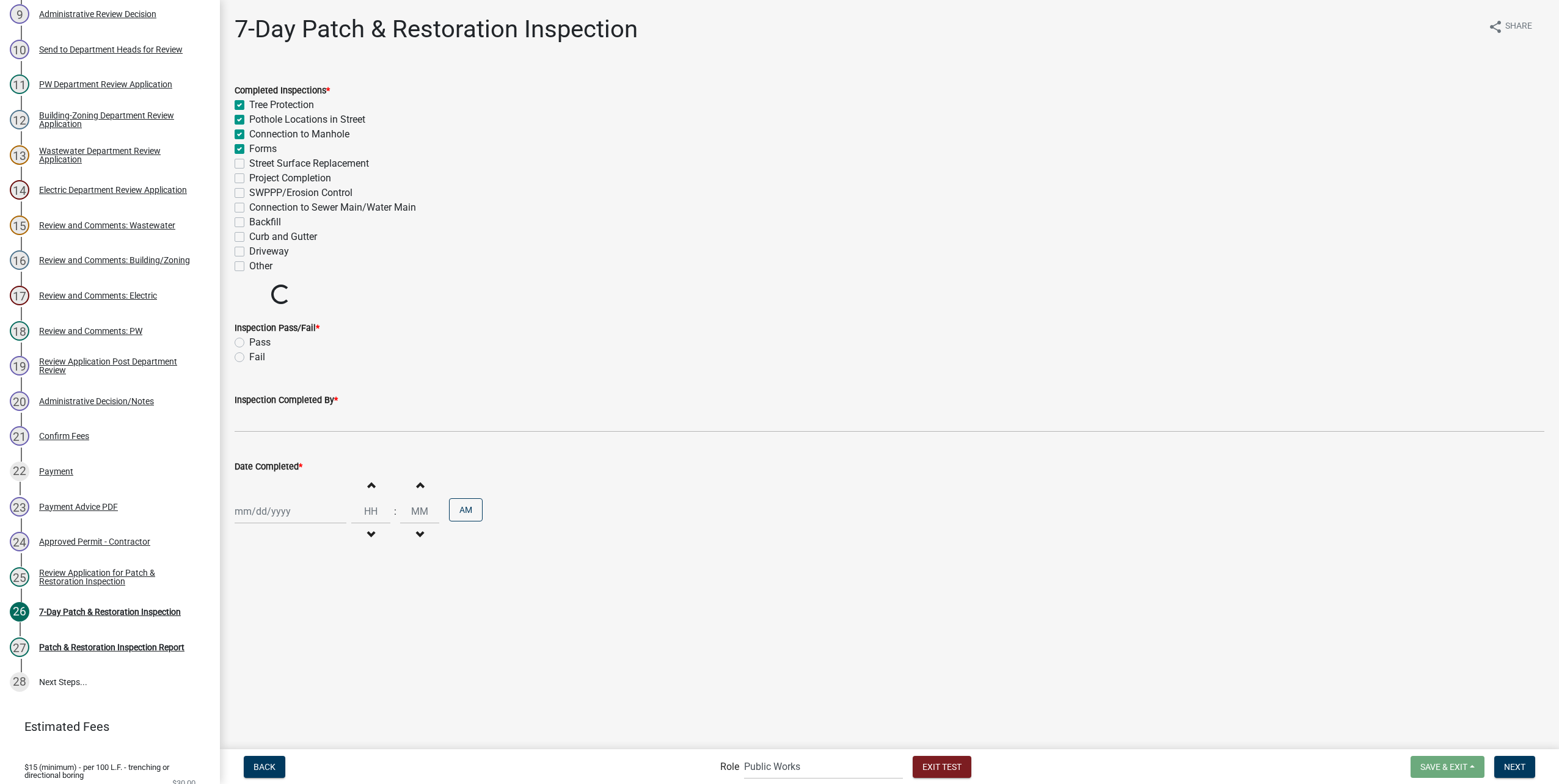
checkbox input "false"
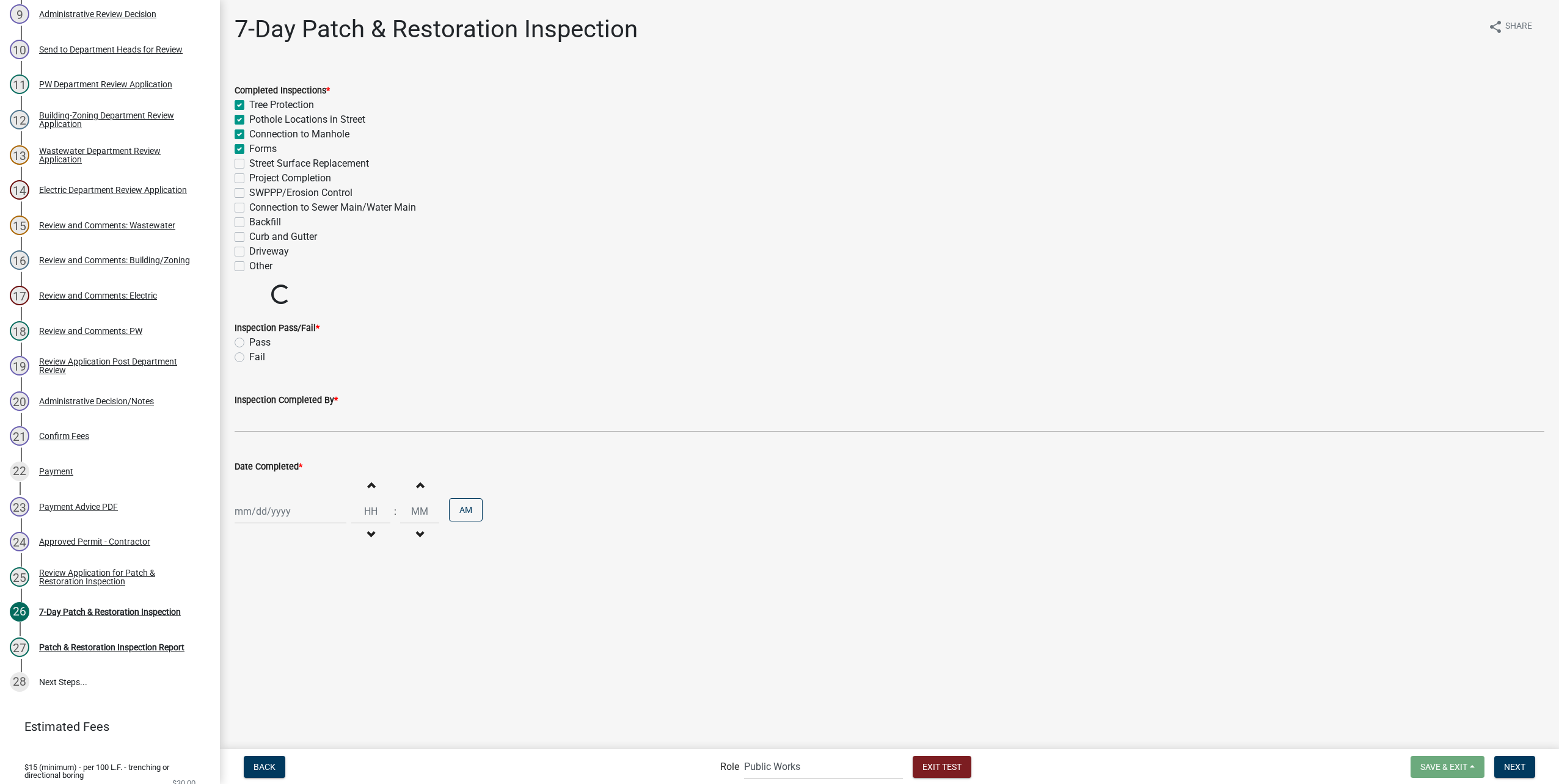
checkbox input "false"
click at [250, 162] on label "Street Surface Replacement" at bounding box center [309, 164] width 120 height 15
click at [250, 162] on input "Street Surface Replacement" at bounding box center [253, 160] width 8 height 8
checkbox input "true"
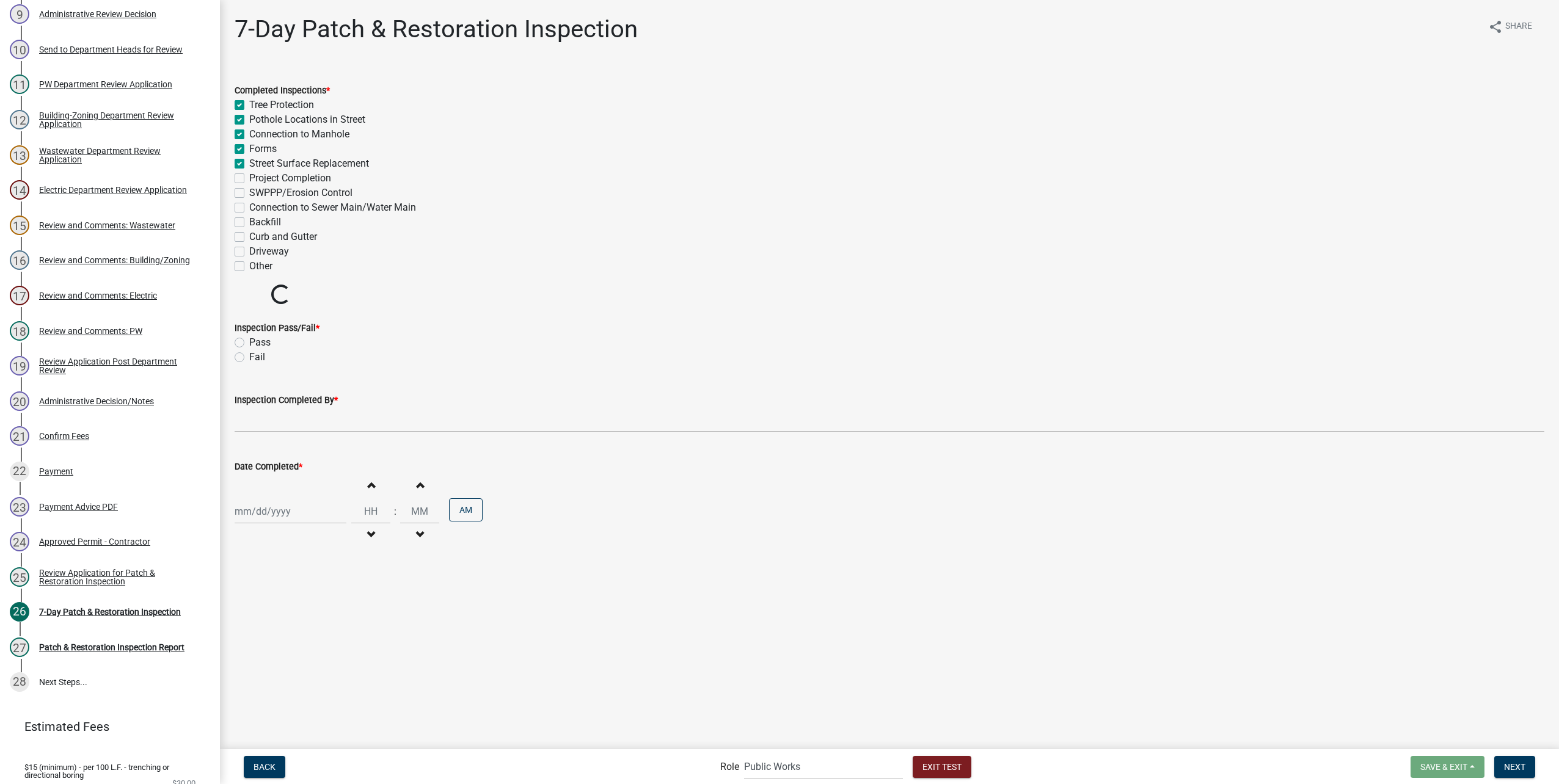
checkbox input "true"
checkbox input "false"
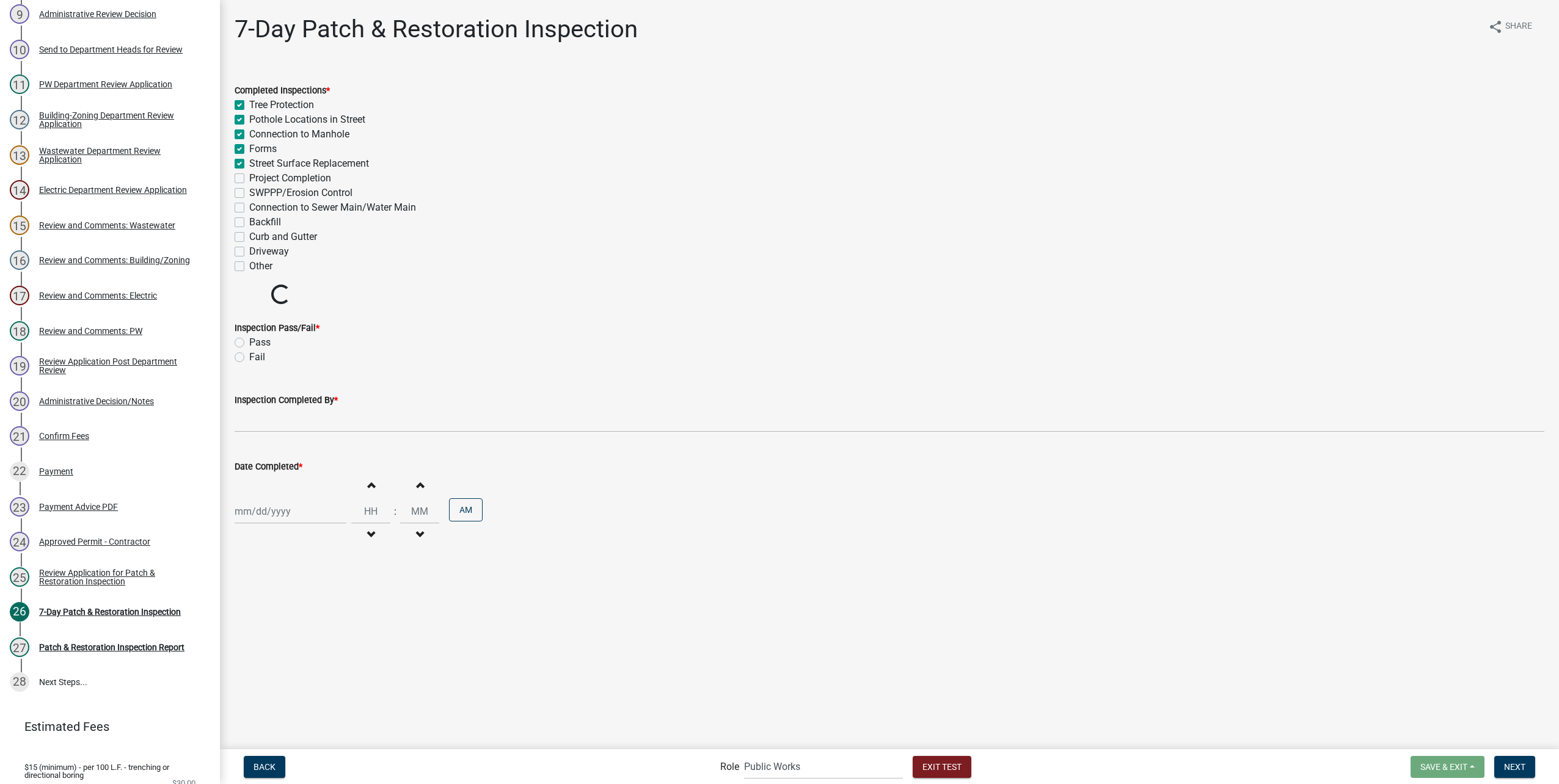
checkbox input "false"
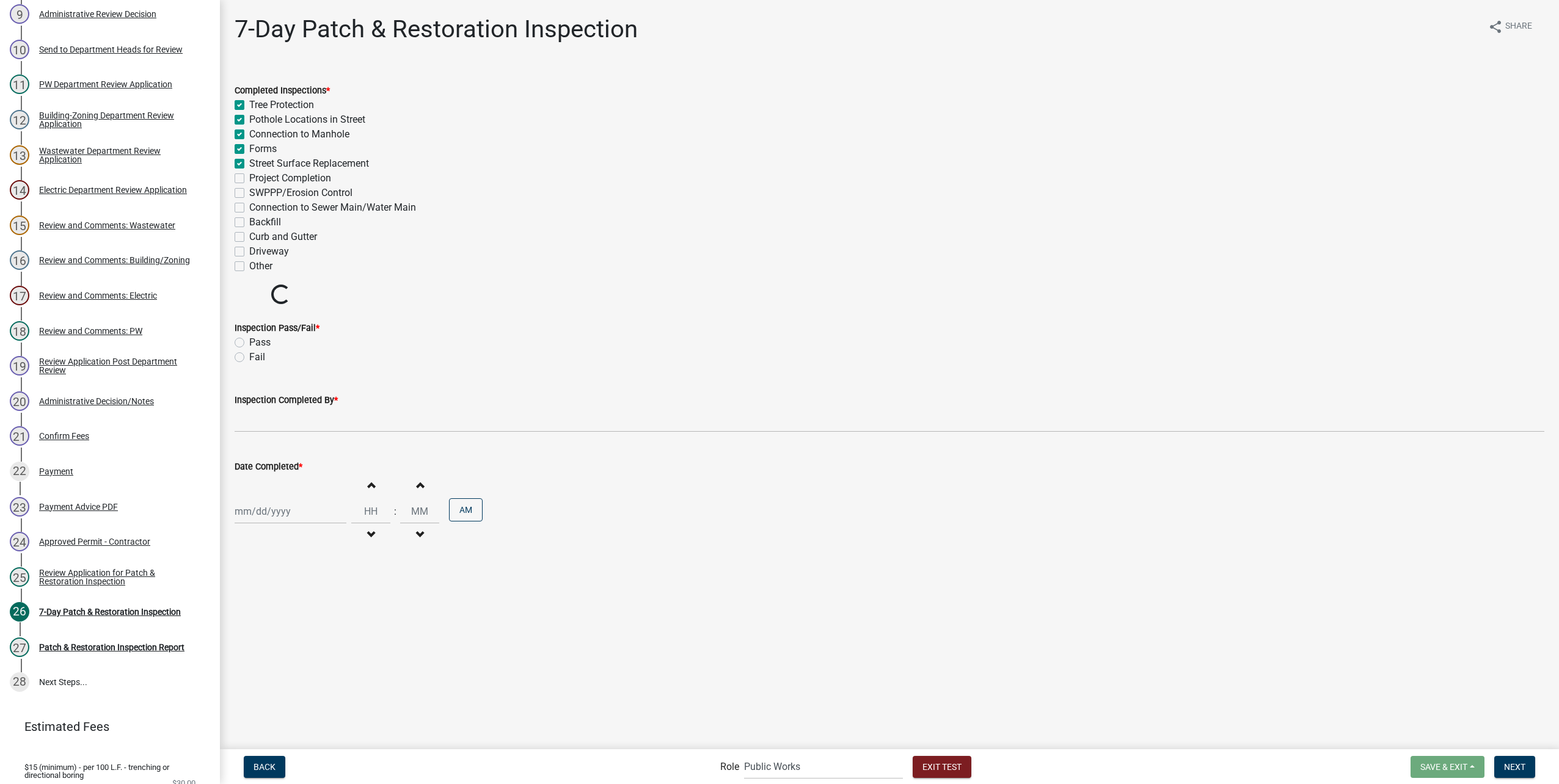
checkbox input "false"
click at [250, 182] on label "Project Completion" at bounding box center [290, 179] width 82 height 15
click at [250, 179] on input "Project Completion" at bounding box center [253, 175] width 8 height 8
checkbox input "true"
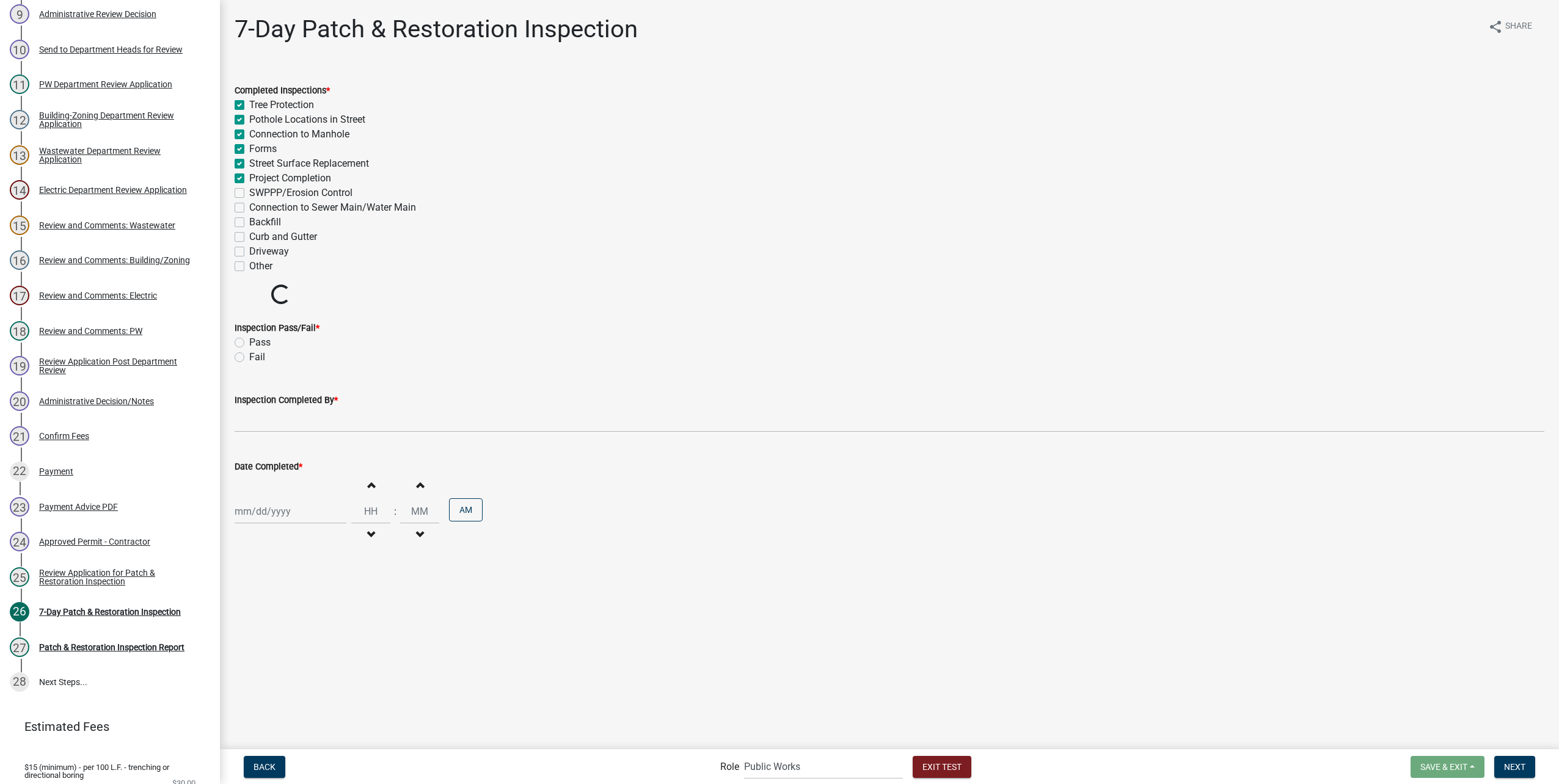
checkbox input "true"
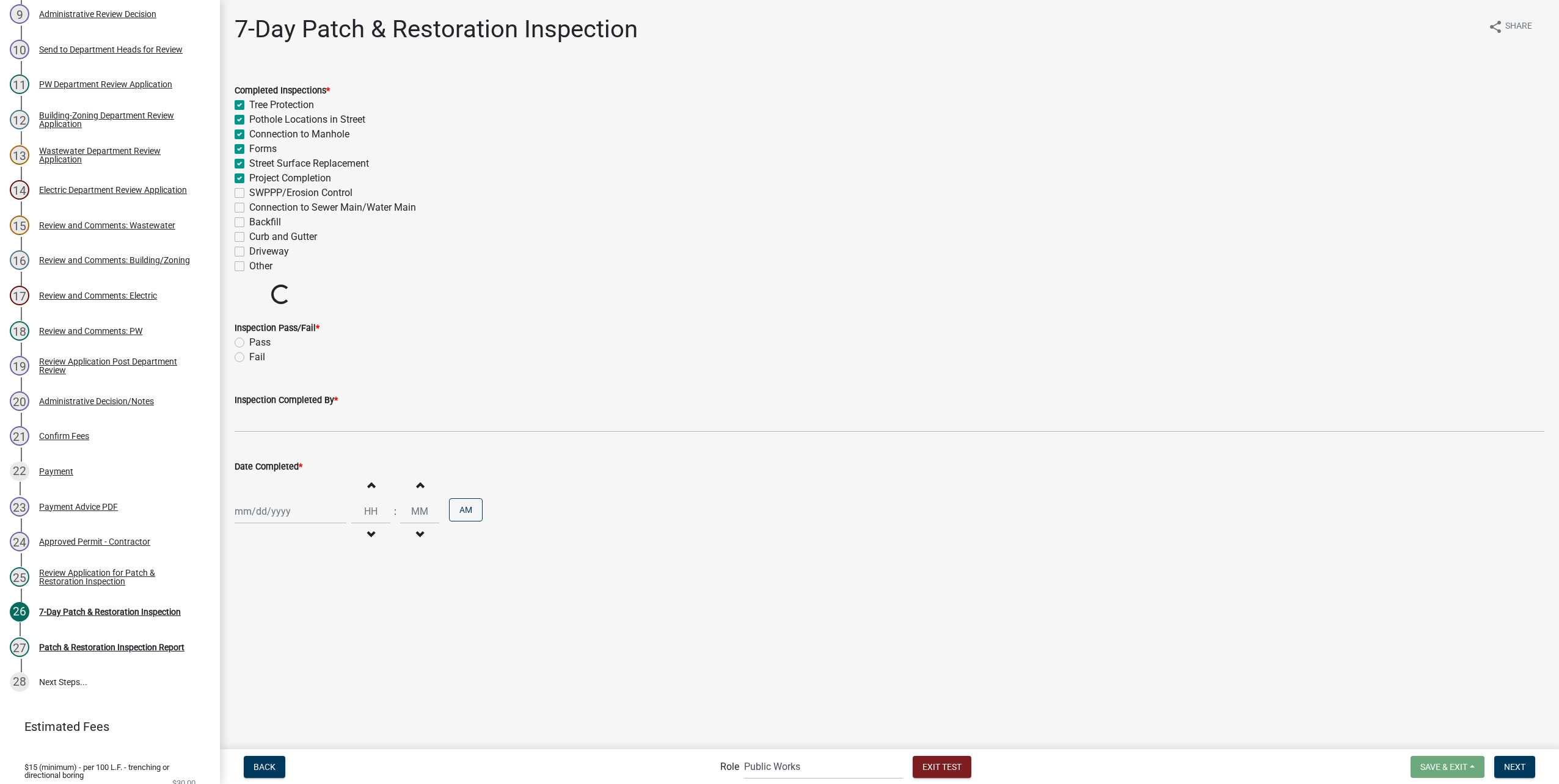
checkbox input "false"
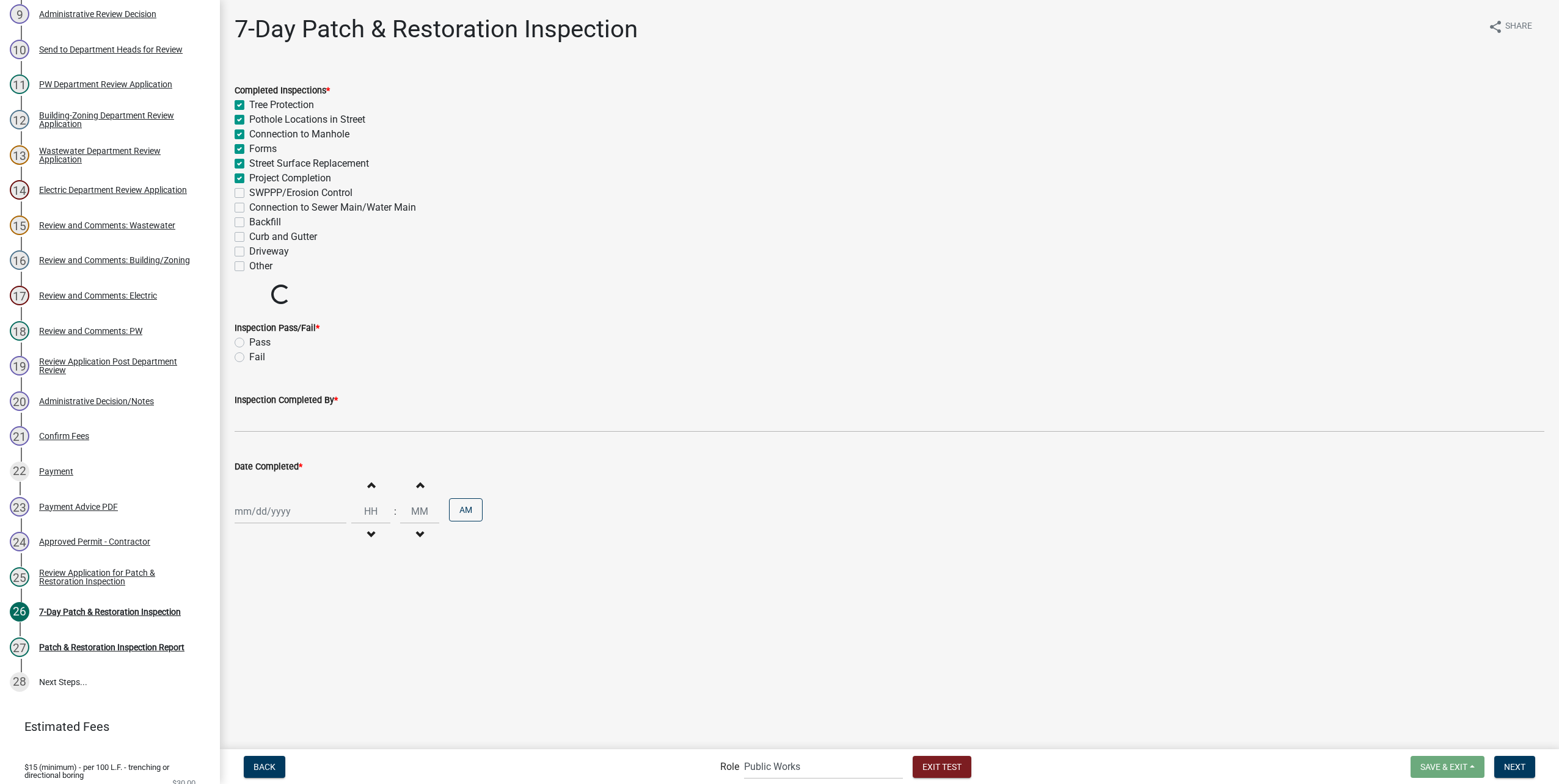
checkbox input "false"
click at [241, 188] on div "SWPPP/Erosion Control" at bounding box center [889, 193] width 1310 height 15
click at [250, 203] on label "Connection to Sewer Main/Water Main" at bounding box center [333, 208] width 167 height 15
click at [250, 203] on input "Connection to Sewer Main/Water Main" at bounding box center [253, 204] width 8 height 8
checkbox input "true"
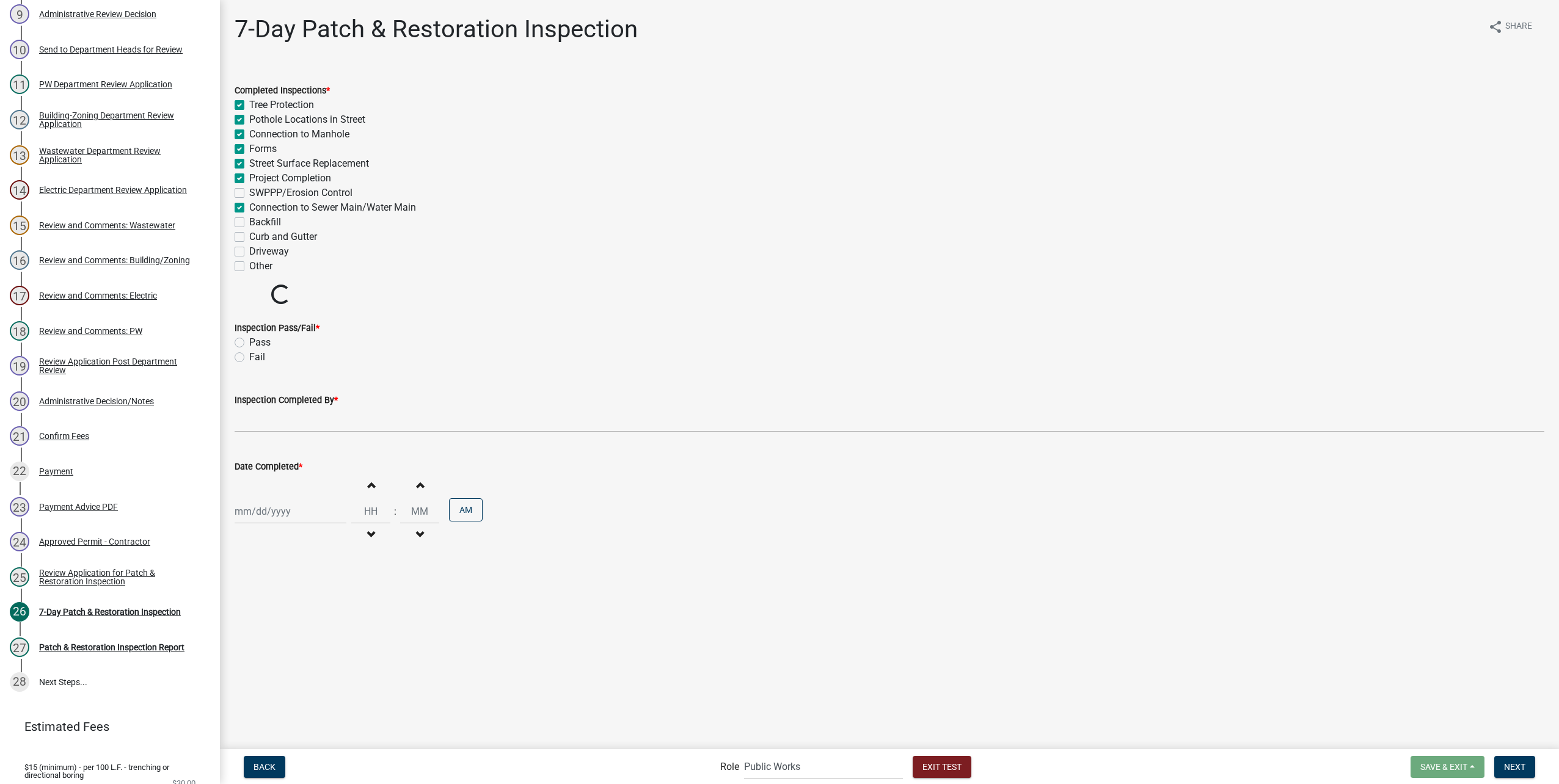
checkbox input "true"
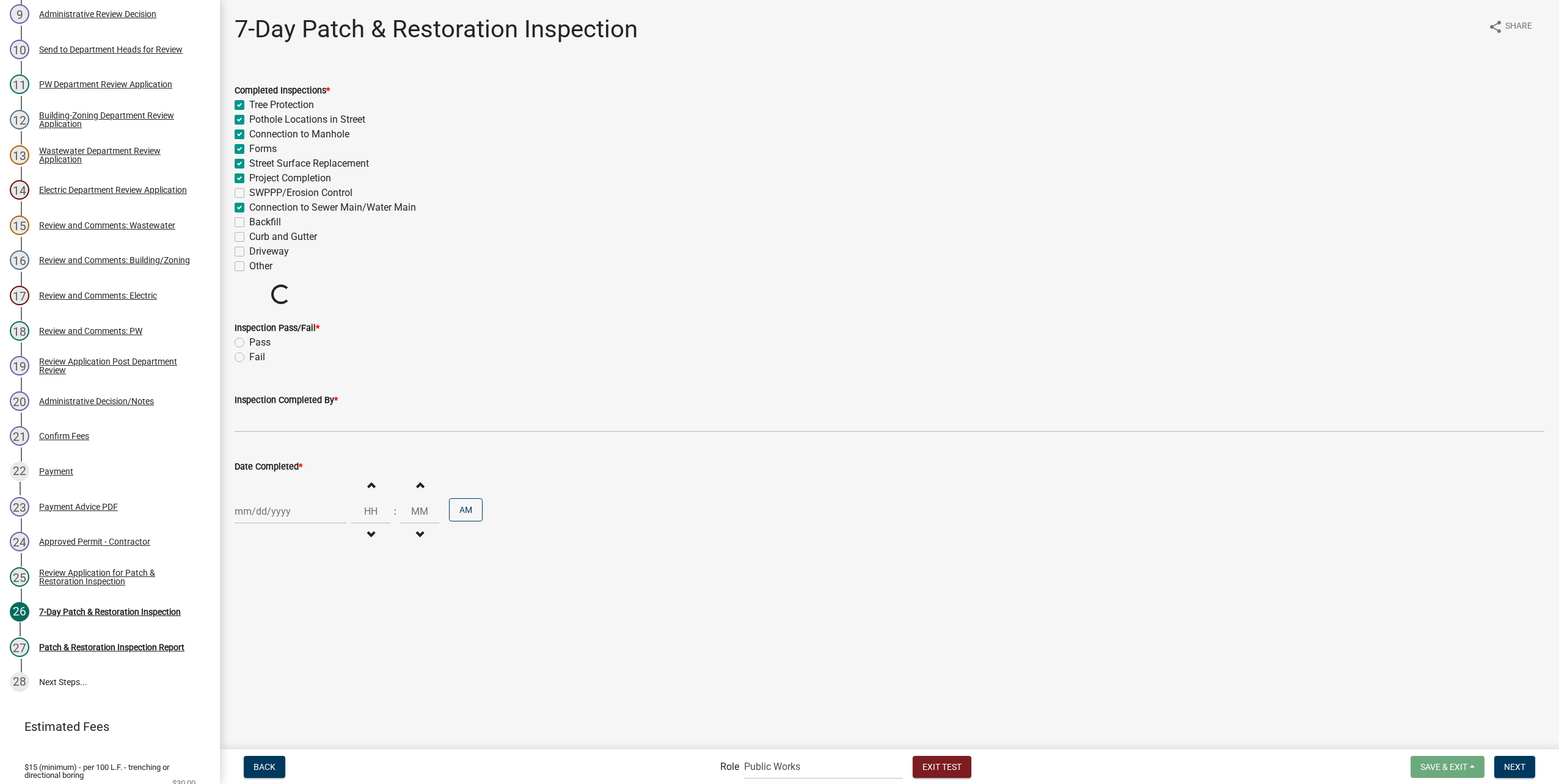
checkbox input "true"
checkbox input "false"
checkbox input "true"
checkbox input "false"
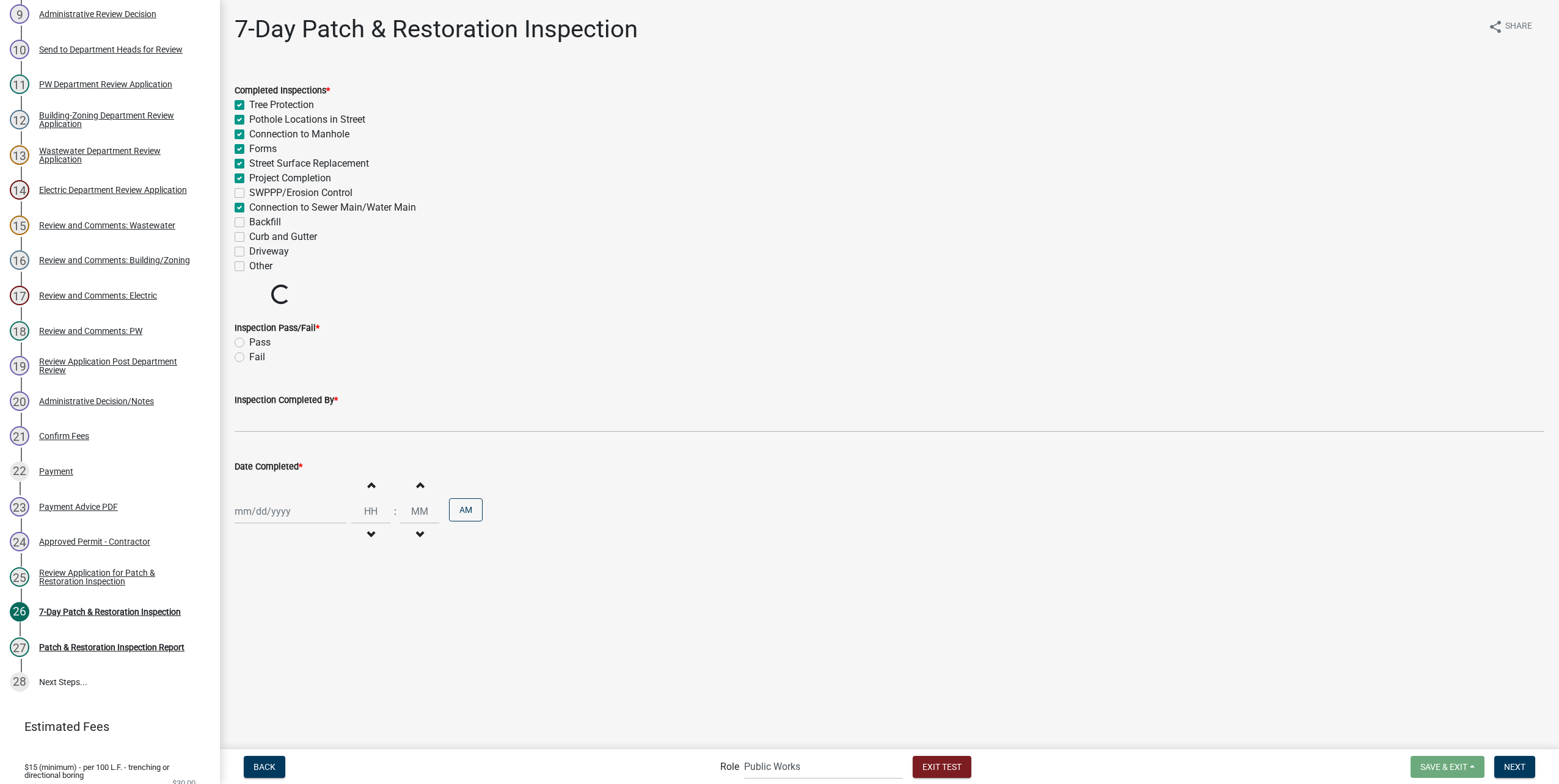
checkbox input "false"
click at [250, 188] on label "SWPPP/Erosion Control" at bounding box center [301, 193] width 104 height 15
click at [250, 188] on input "SWPPP/Erosion Control" at bounding box center [253, 189] width 8 height 8
checkbox input "true"
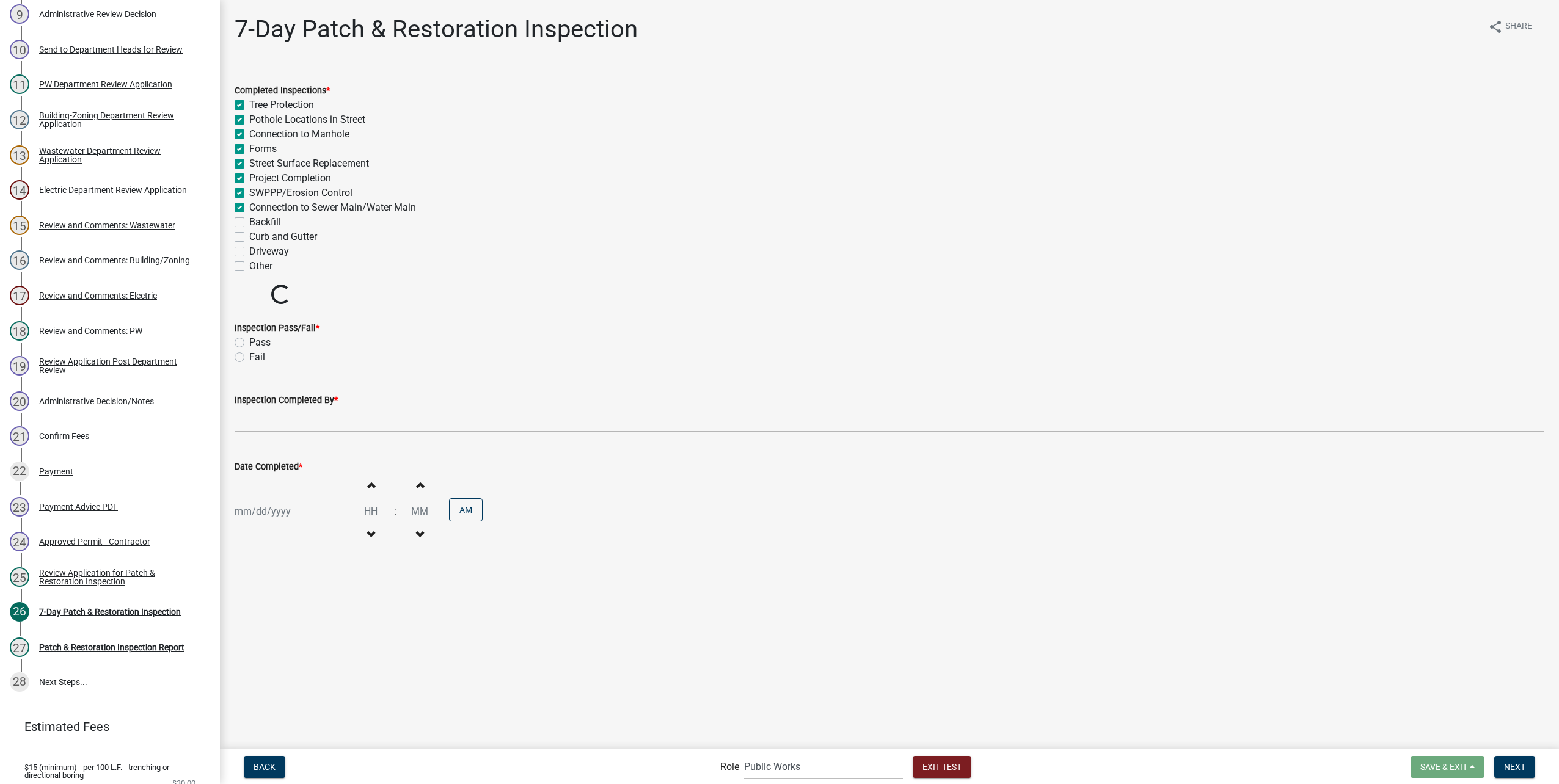
checkbox input "true"
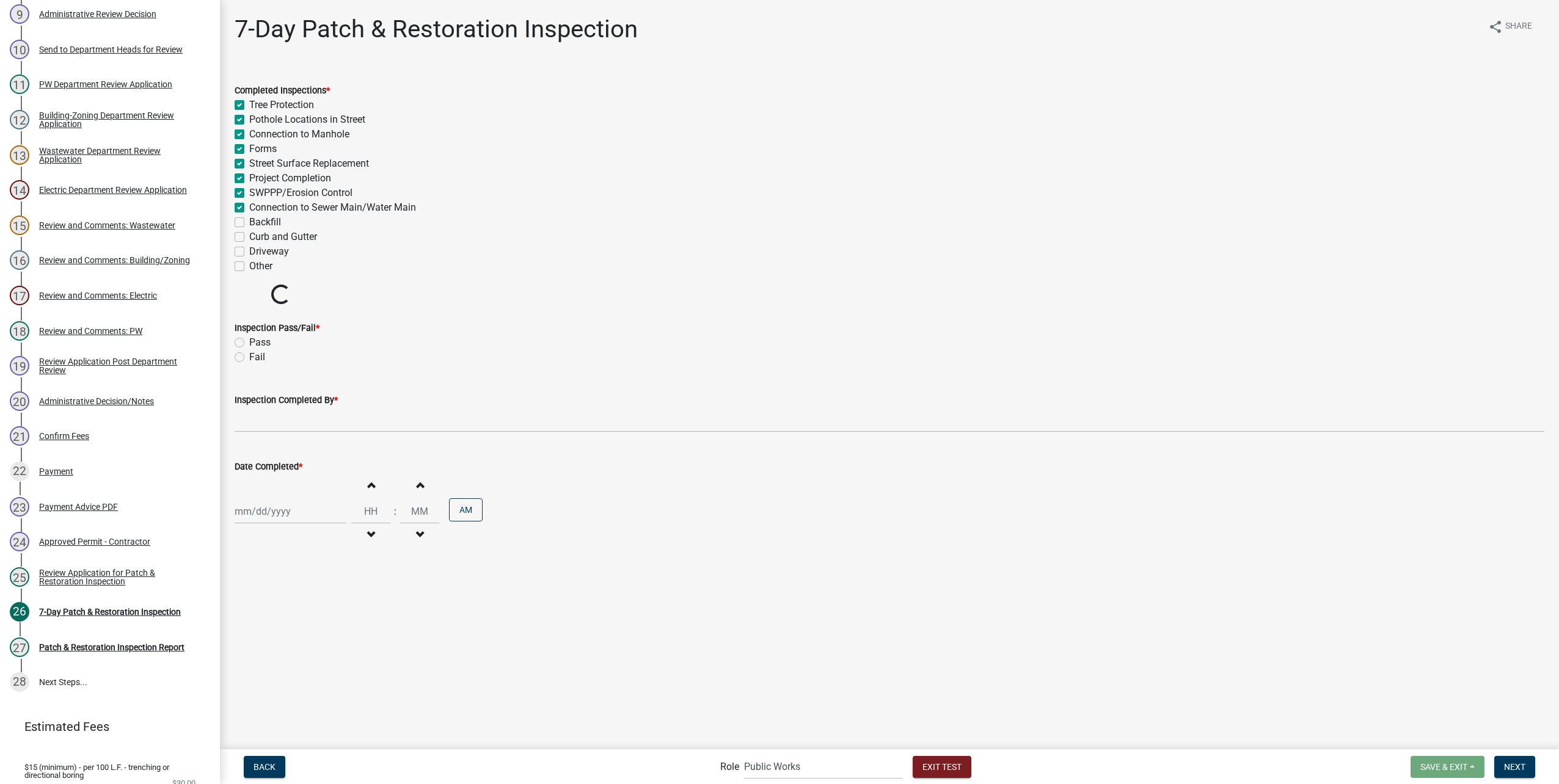
checkbox input "true"
checkbox input "false"
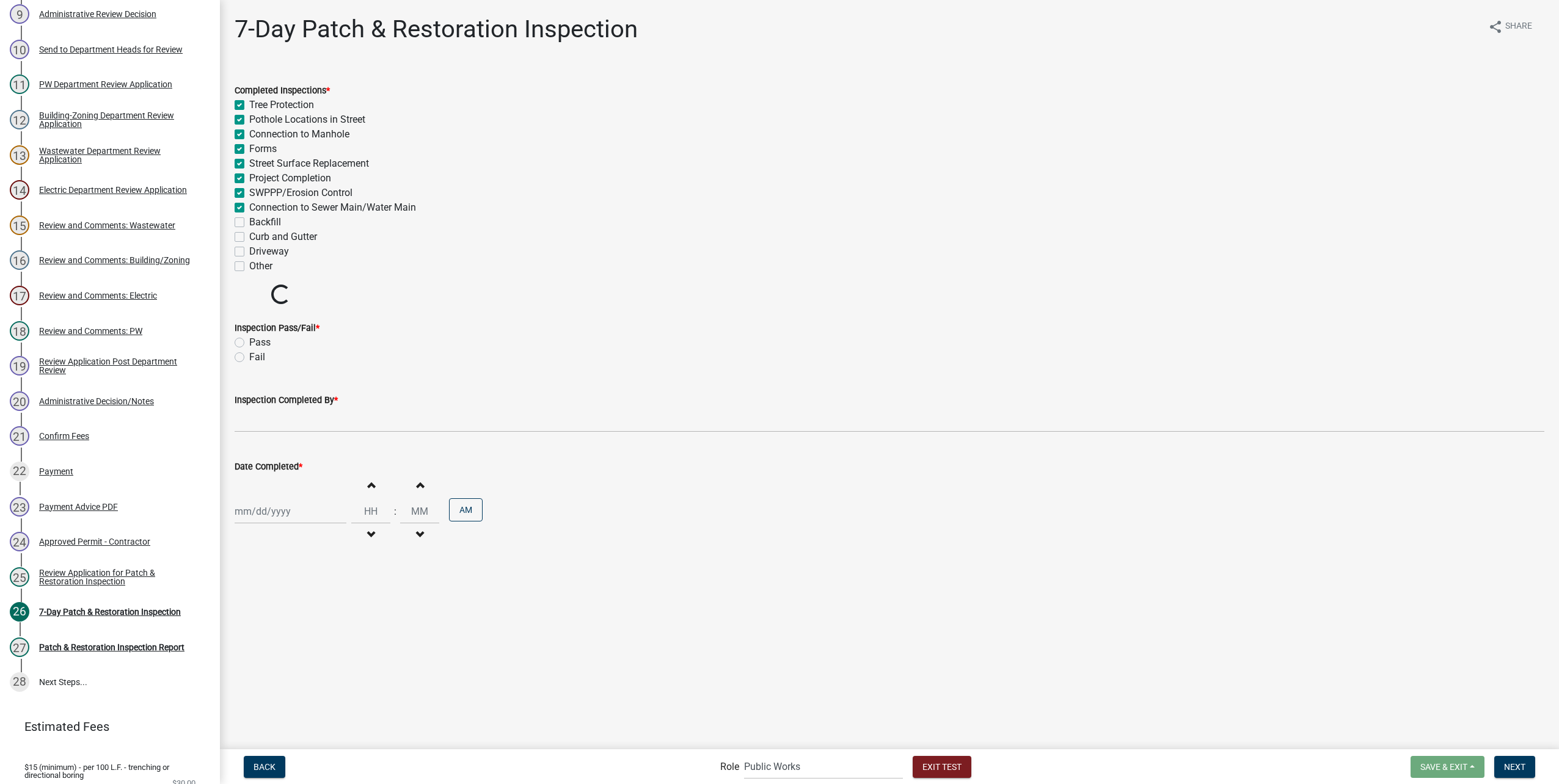
checkbox input "false"
click at [236, 227] on div "Backfill" at bounding box center [889, 223] width 1310 height 15
click at [250, 239] on label "Curb and Gutter" at bounding box center [283, 237] width 68 height 15
click at [250, 238] on input "Curb and Gutter" at bounding box center [253, 233] width 8 height 8
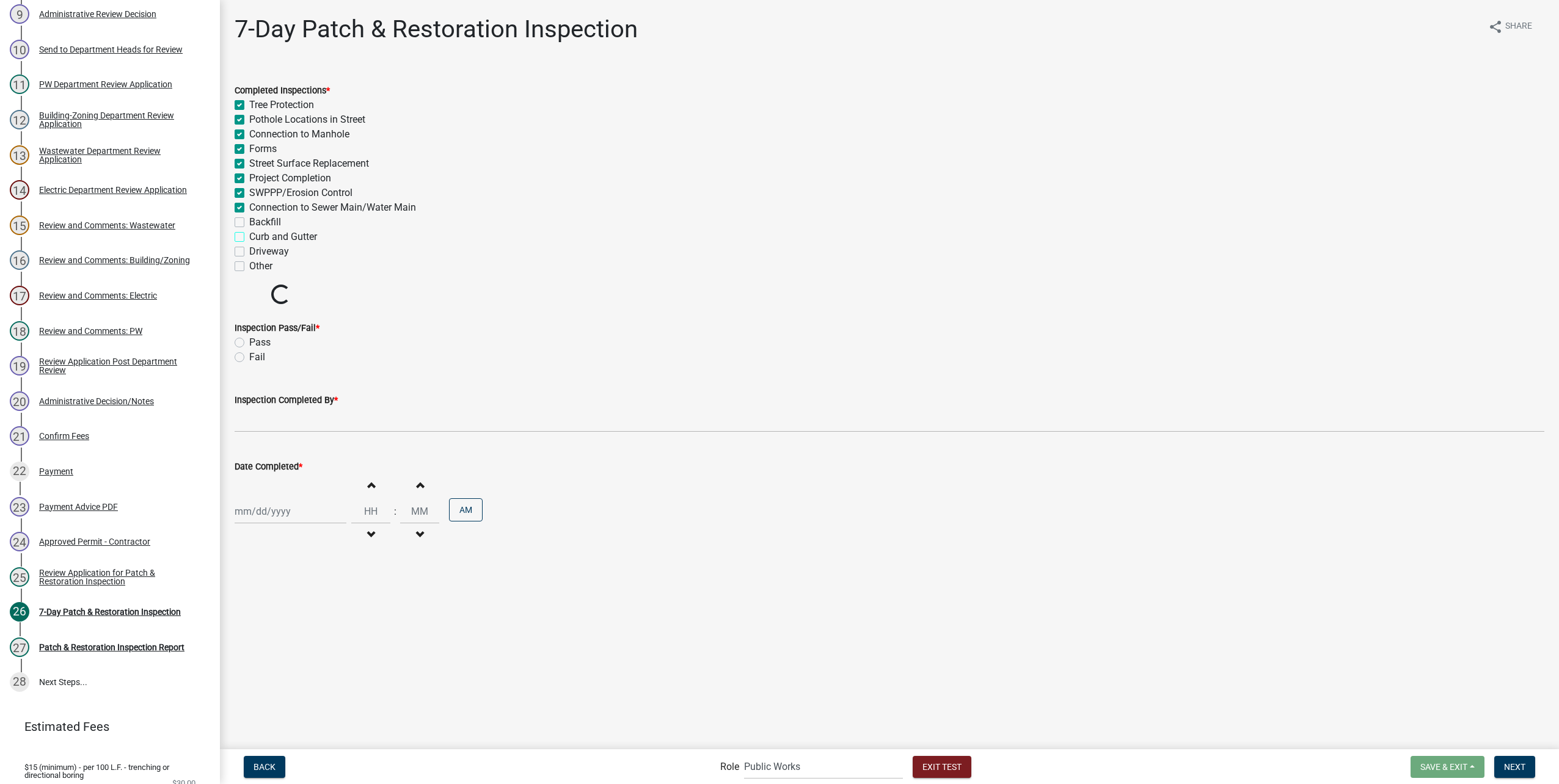
checkbox input "true"
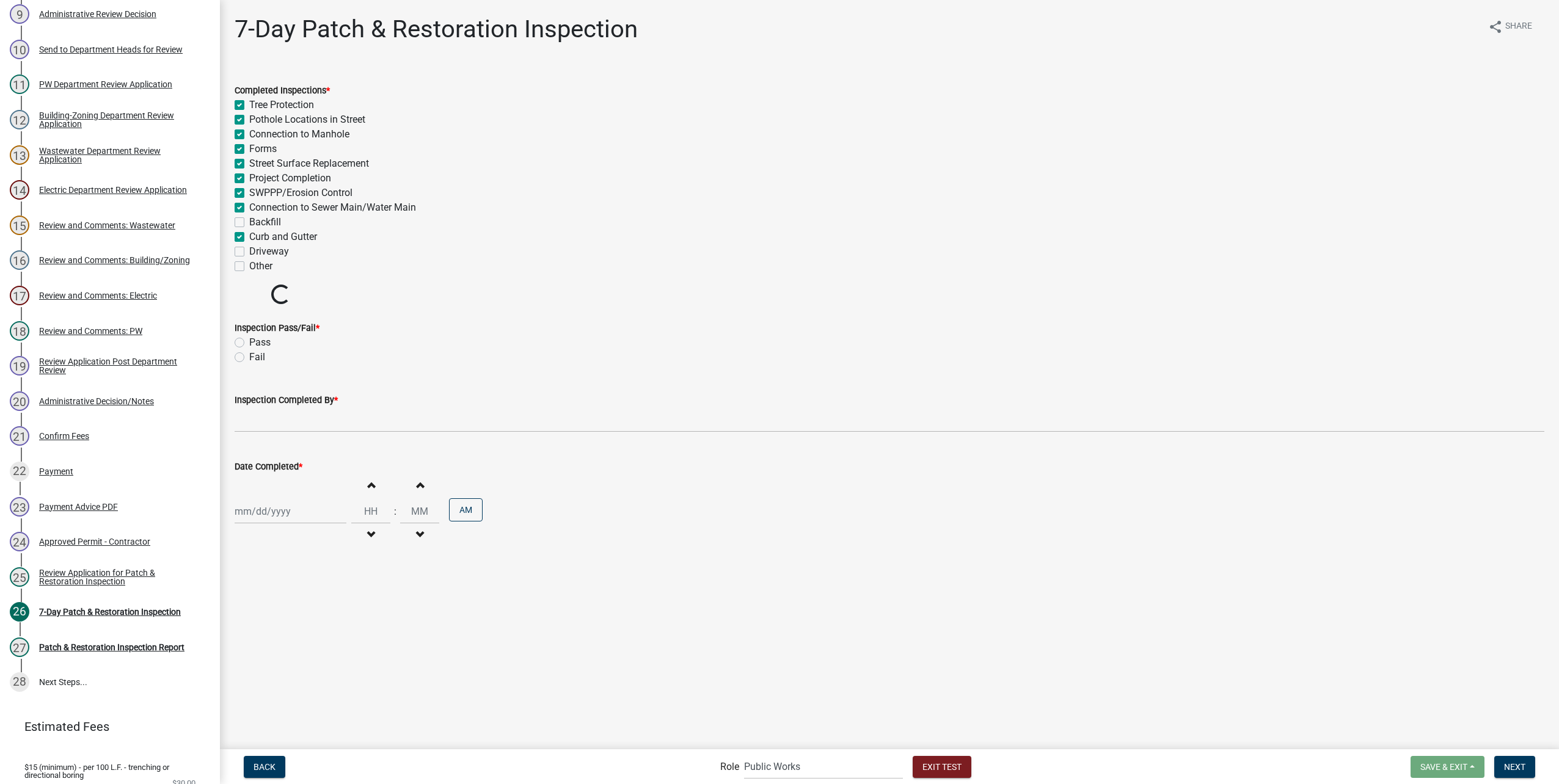
checkbox input "true"
checkbox input "false"
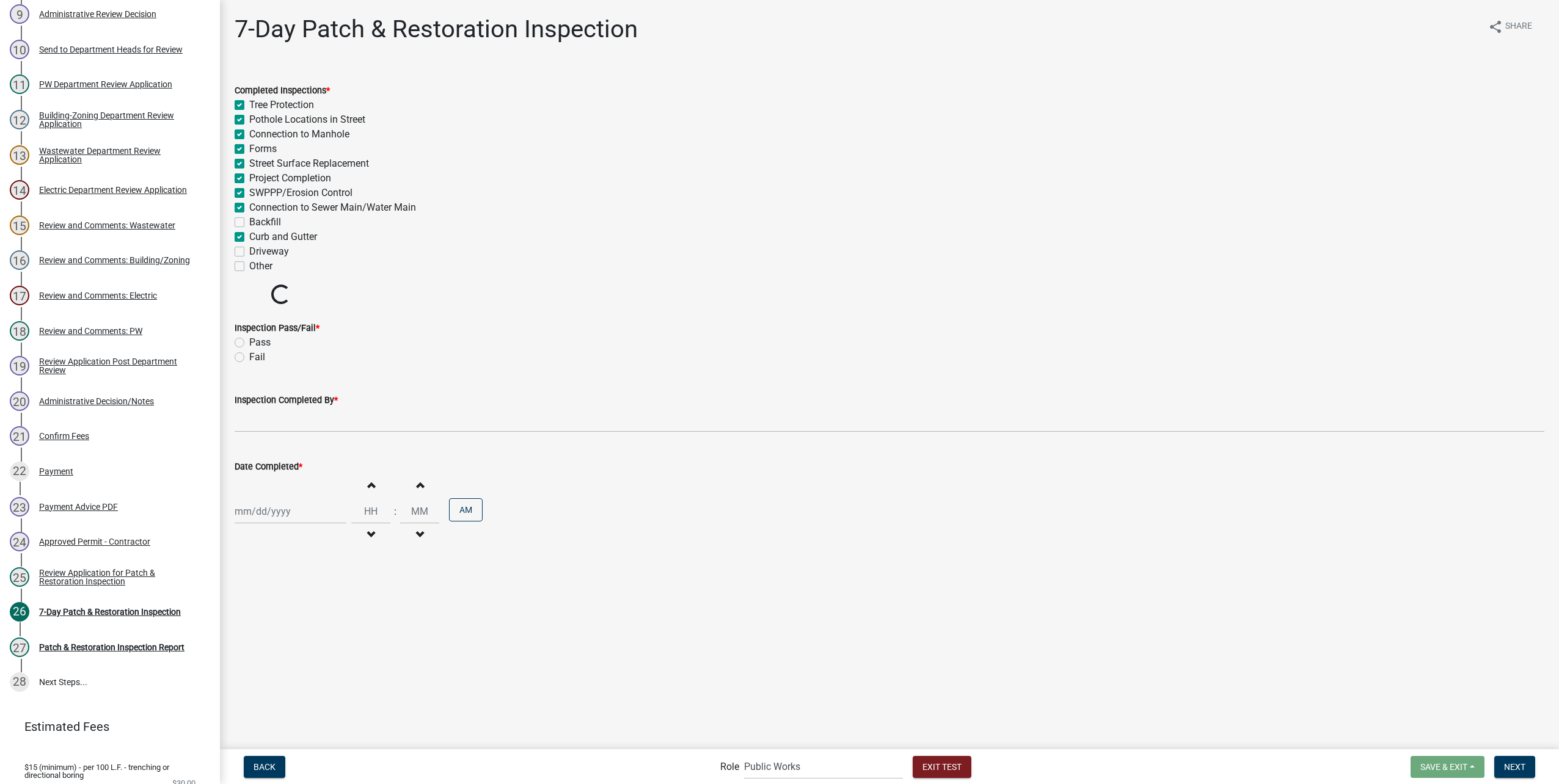
checkbox input "true"
checkbox input "false"
click at [250, 222] on label "Backfill" at bounding box center [265, 223] width 32 height 15
click at [250, 222] on input "Backfill" at bounding box center [253, 219] width 8 height 8
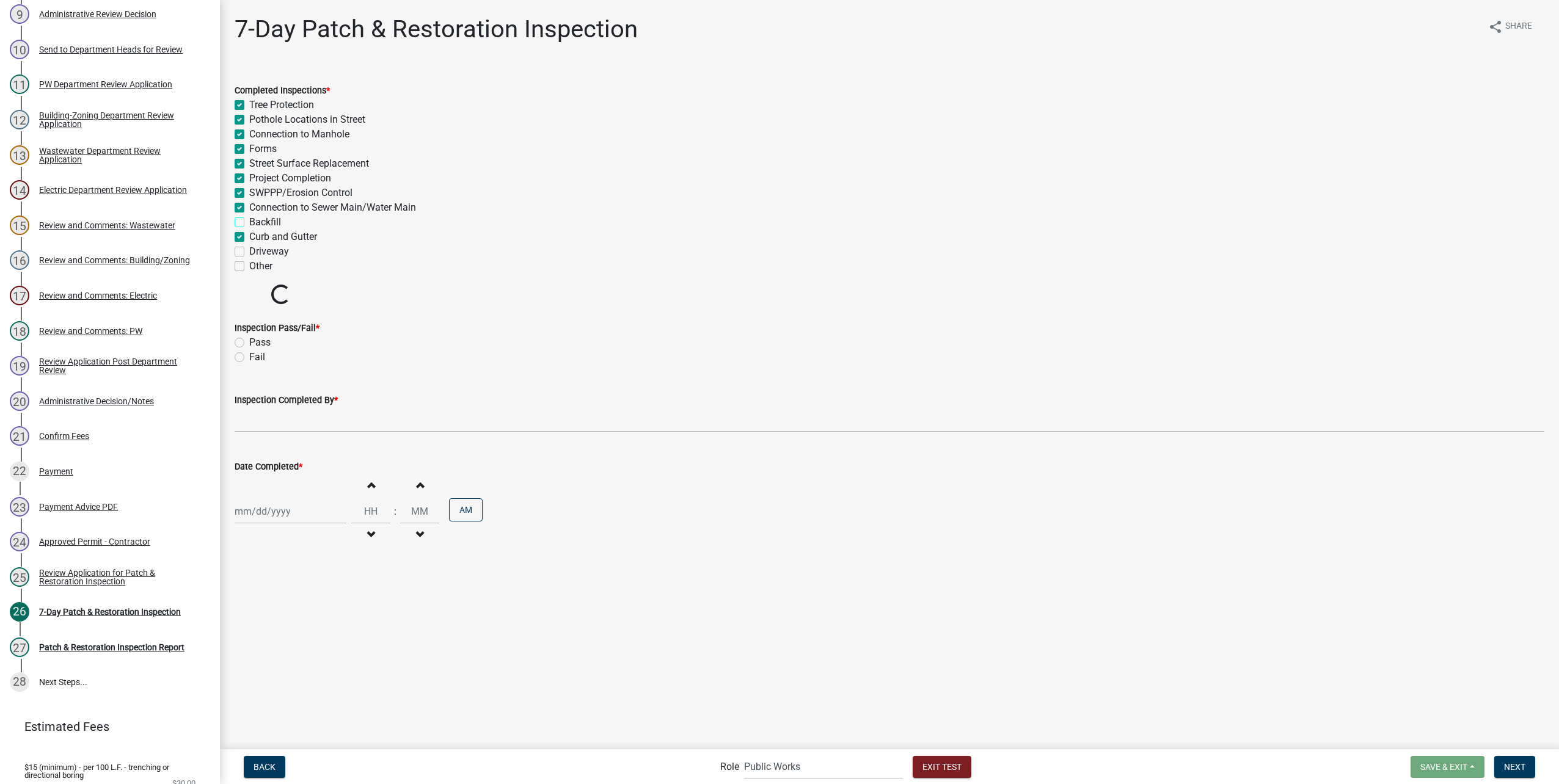
checkbox input "true"
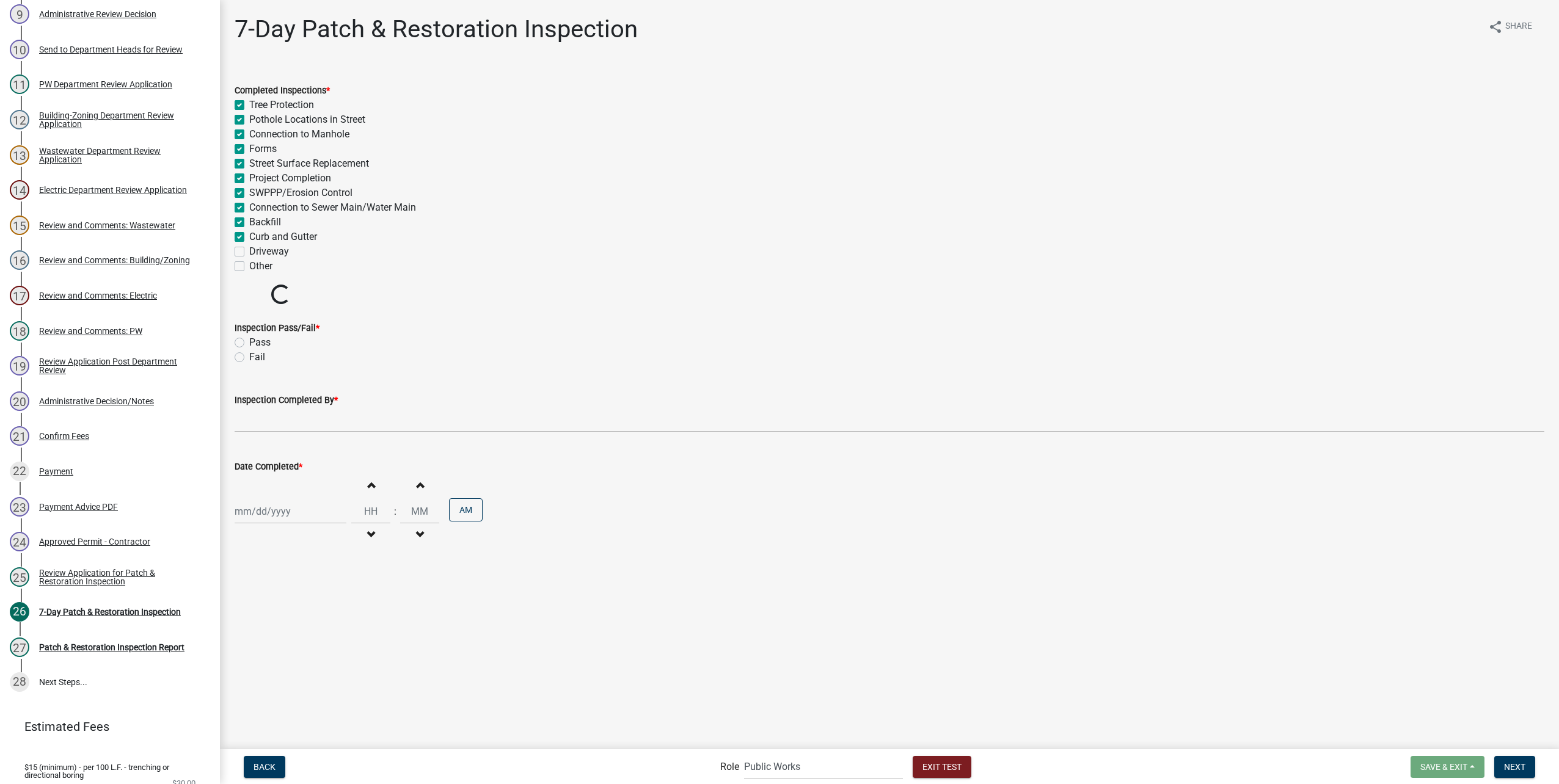
checkbox input "true"
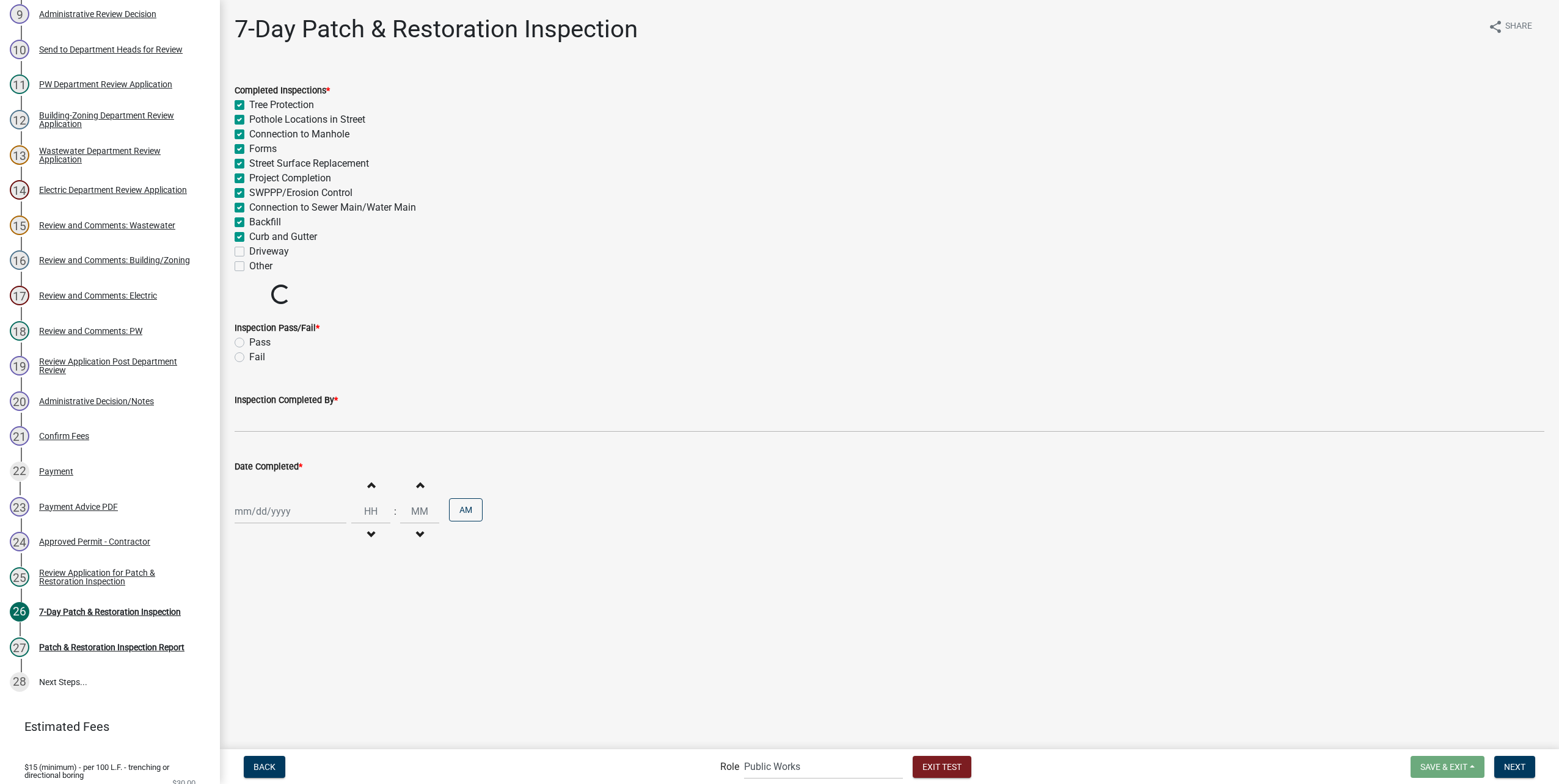
checkbox input "true"
checkbox input "false"
click at [250, 249] on label "Driveway" at bounding box center [269, 252] width 39 height 15
click at [250, 249] on input "Driveway" at bounding box center [253, 248] width 8 height 8
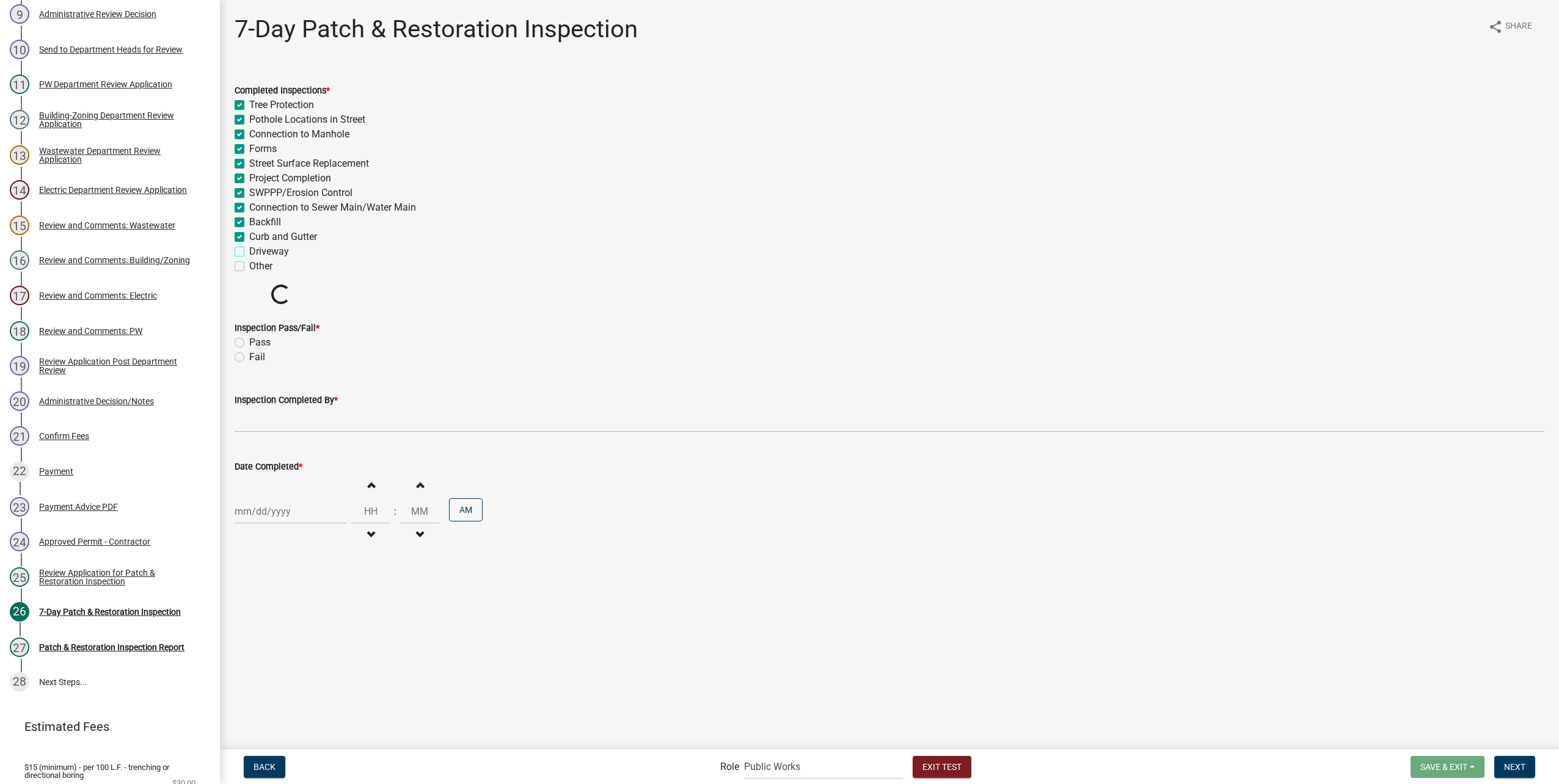
checkbox input "true"
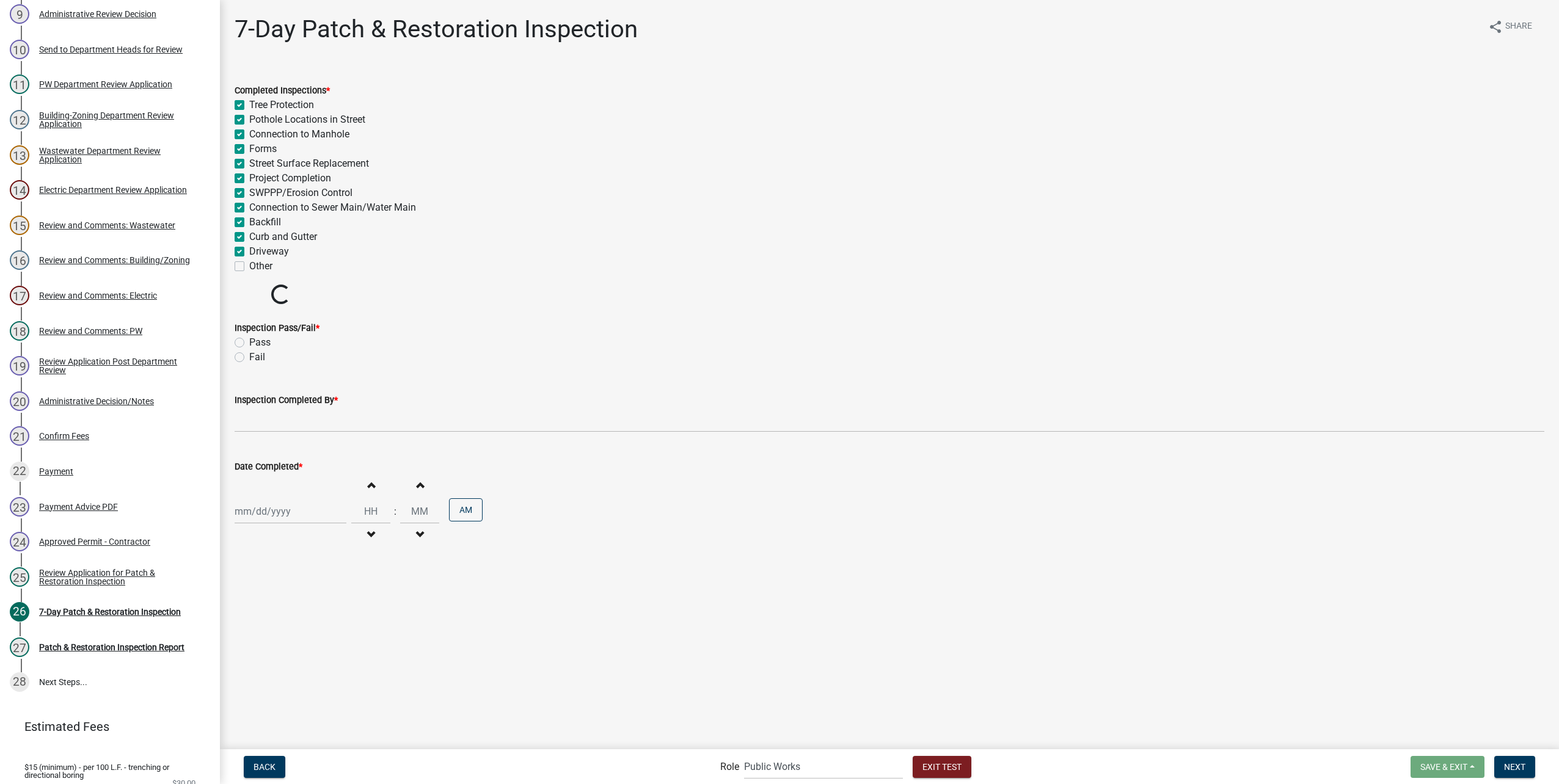
checkbox input "true"
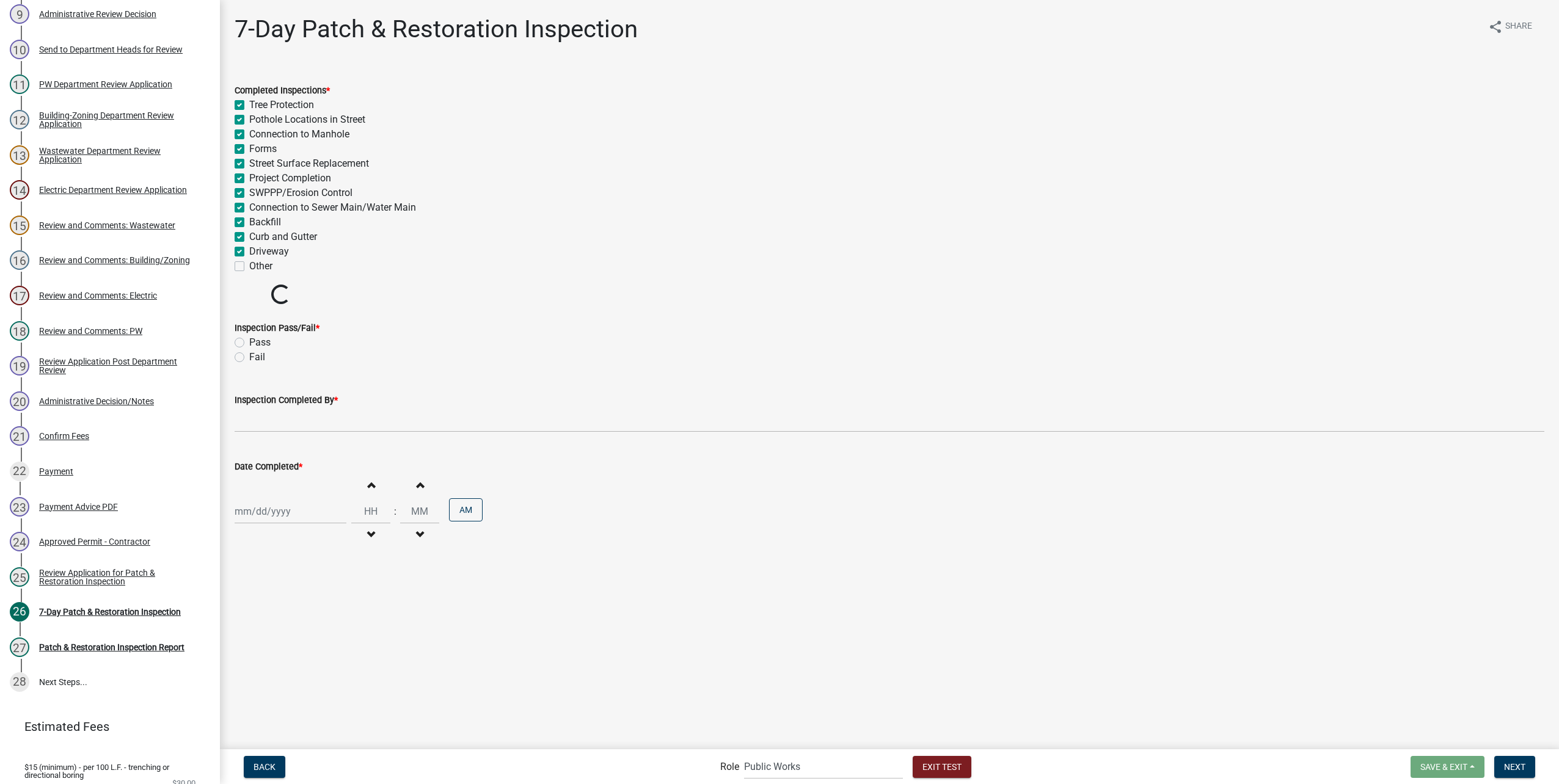
checkbox input "true"
checkbox input "false"
click at [250, 342] on label "Pass" at bounding box center [260, 342] width 22 height 15
click at [250, 342] on input "Pass" at bounding box center [253, 339] width 8 height 8
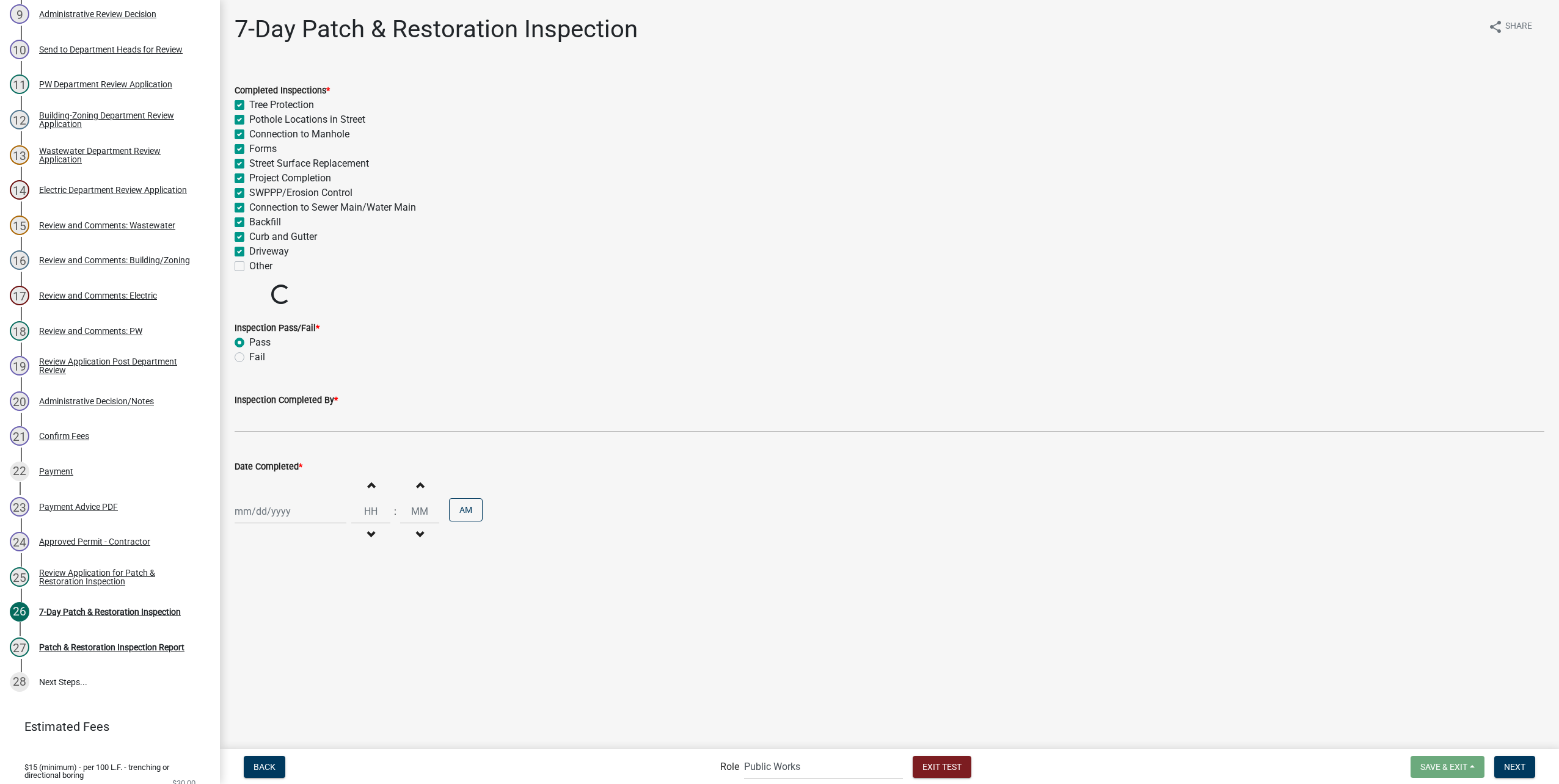
radio input "true"
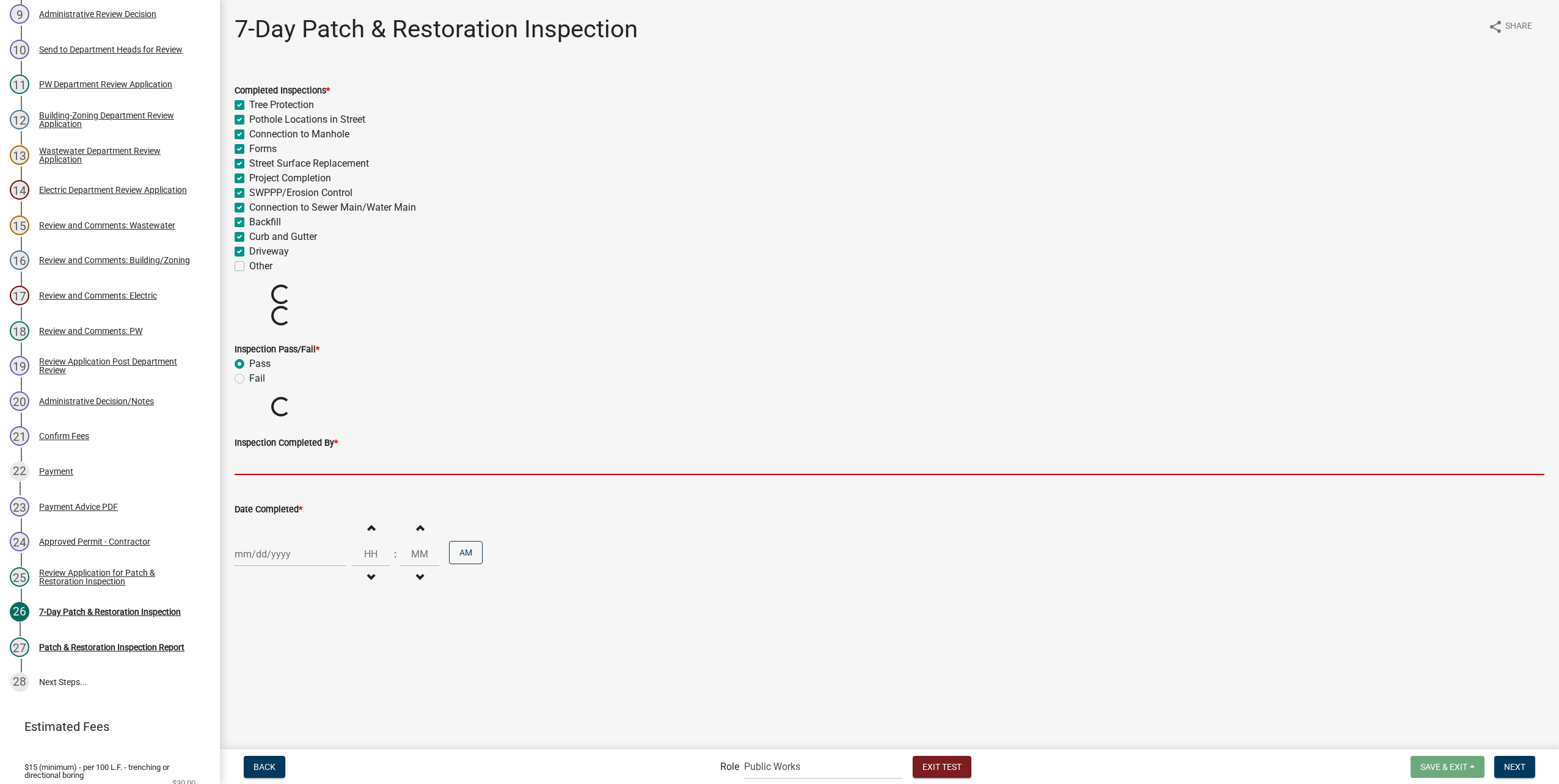
click at [285, 456] on input "Inspection Completed By *" at bounding box center [889, 463] width 1310 height 25
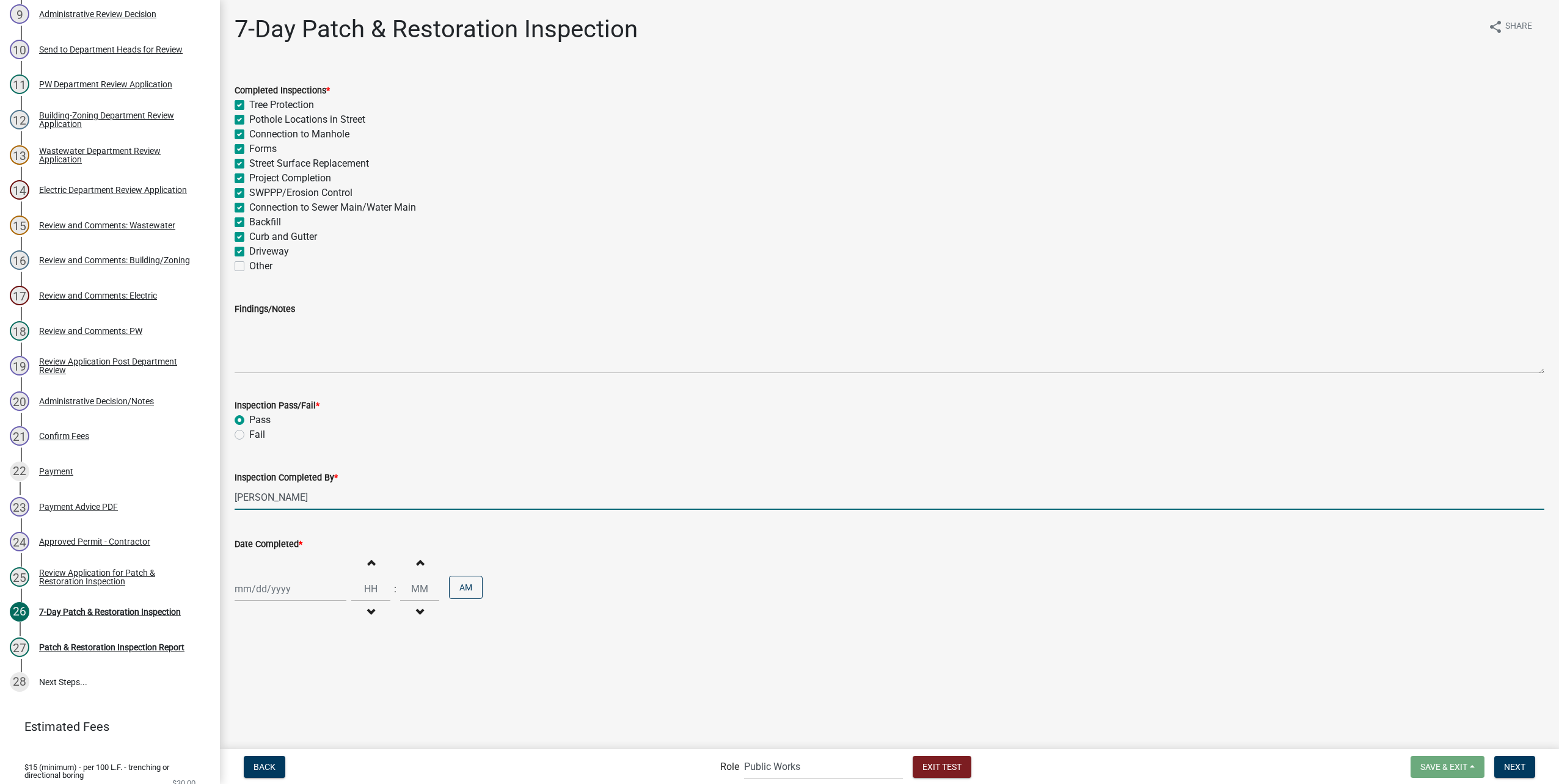
type input "John Stoffel"
click at [257, 593] on div at bounding box center [290, 589] width 112 height 25
select select "8"
select select "2025"
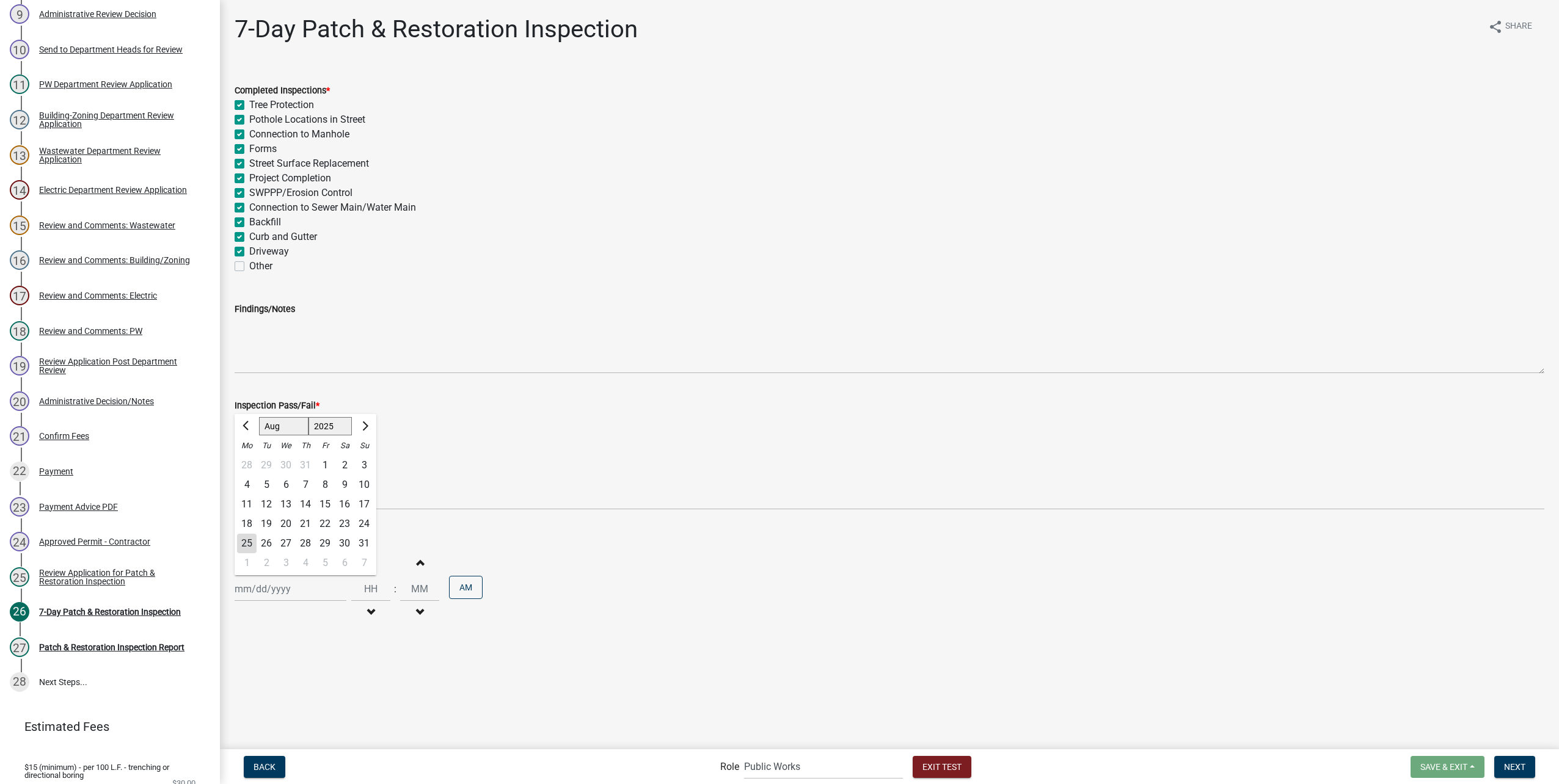
click at [240, 547] on div "25" at bounding box center [247, 544] width 19 height 19
type input "[DATE]"
click at [372, 584] on input "Hours" at bounding box center [371, 589] width 39 height 25
type input "09"
type input "40"
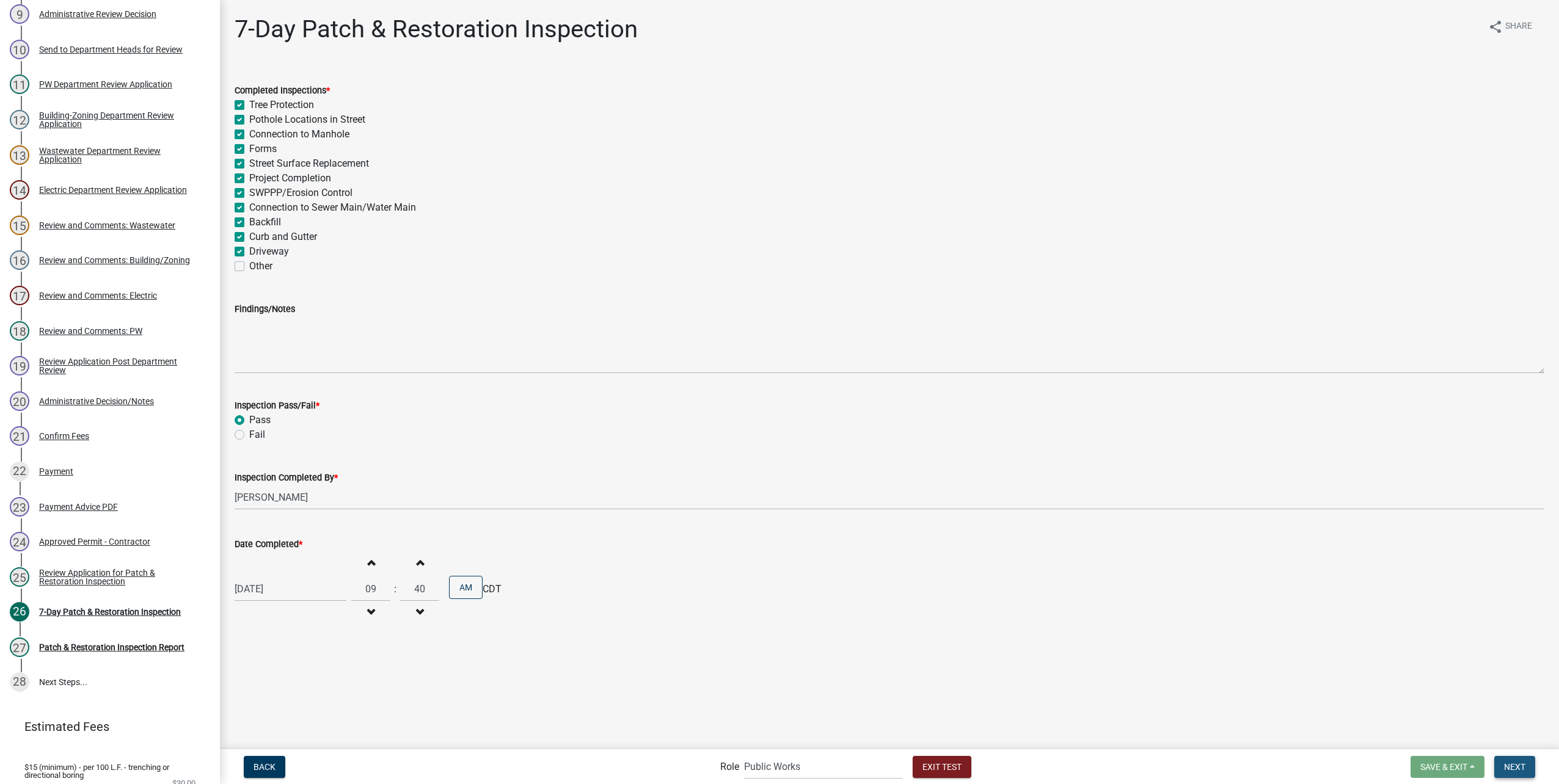
click at [1514, 761] on button "Next" at bounding box center [1514, 767] width 41 height 22
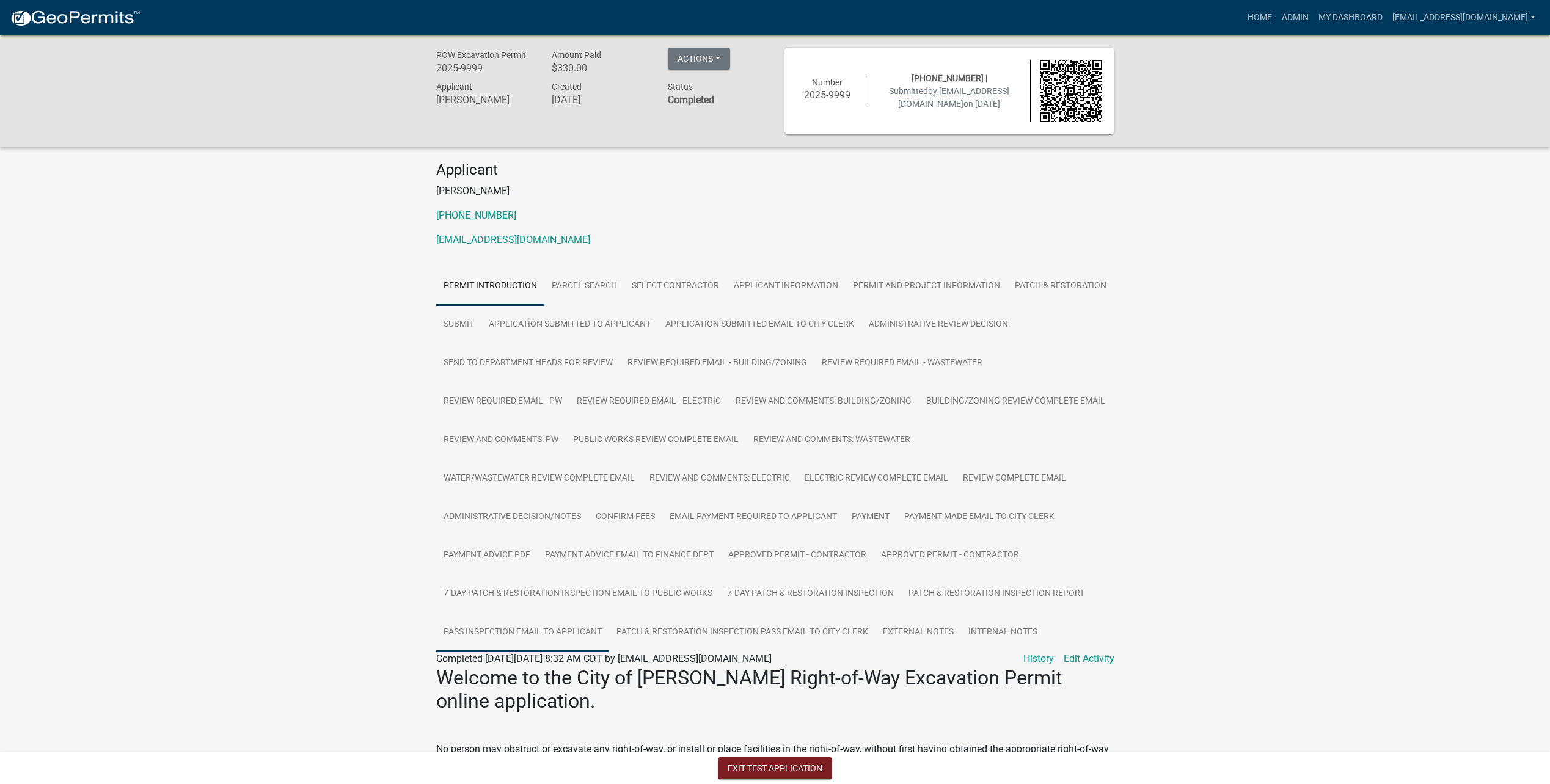
click at [566, 630] on link "Pass Inspection Email to Applicant" at bounding box center [523, 633] width 173 height 39
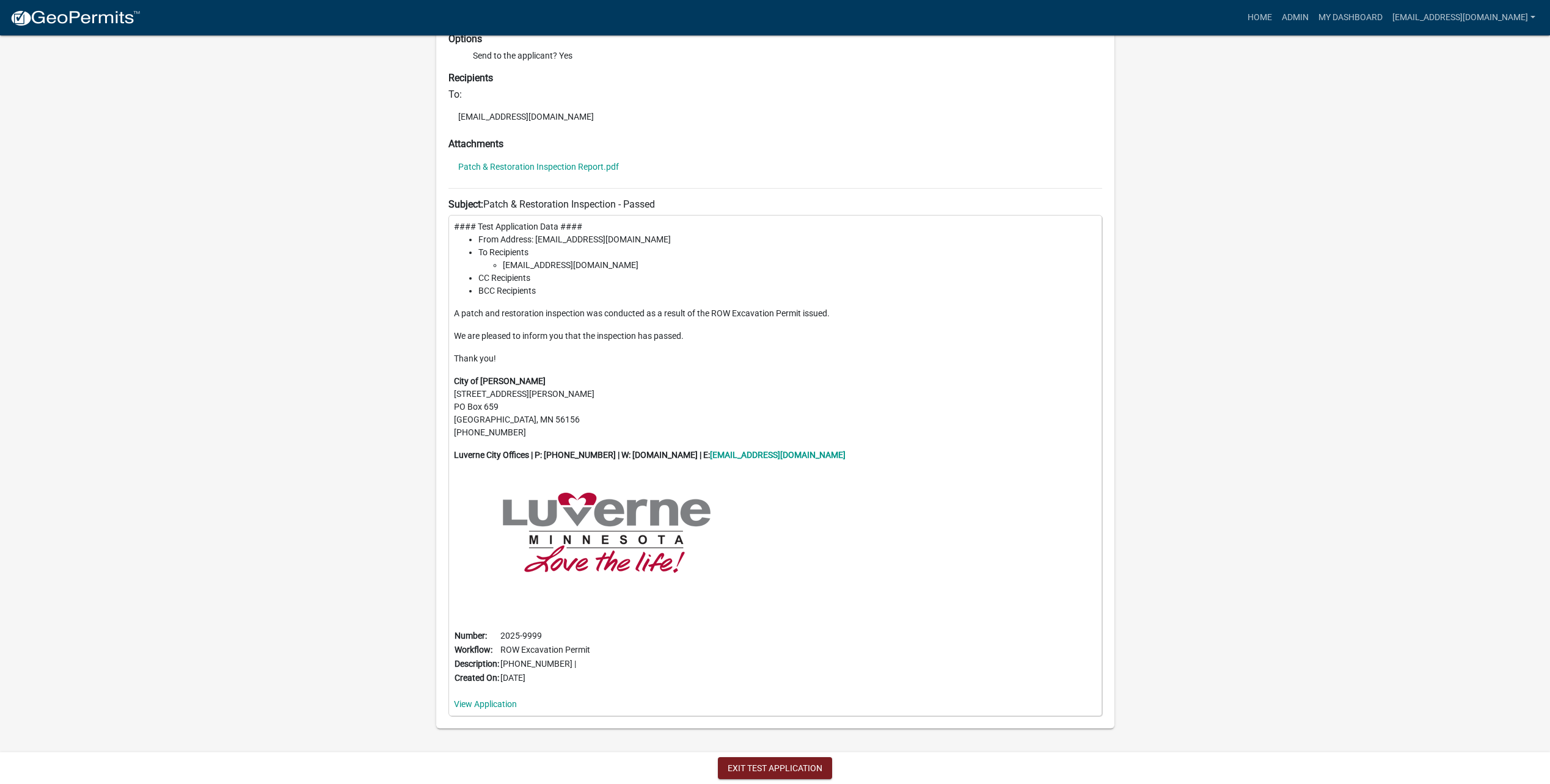
scroll to position [719, 0]
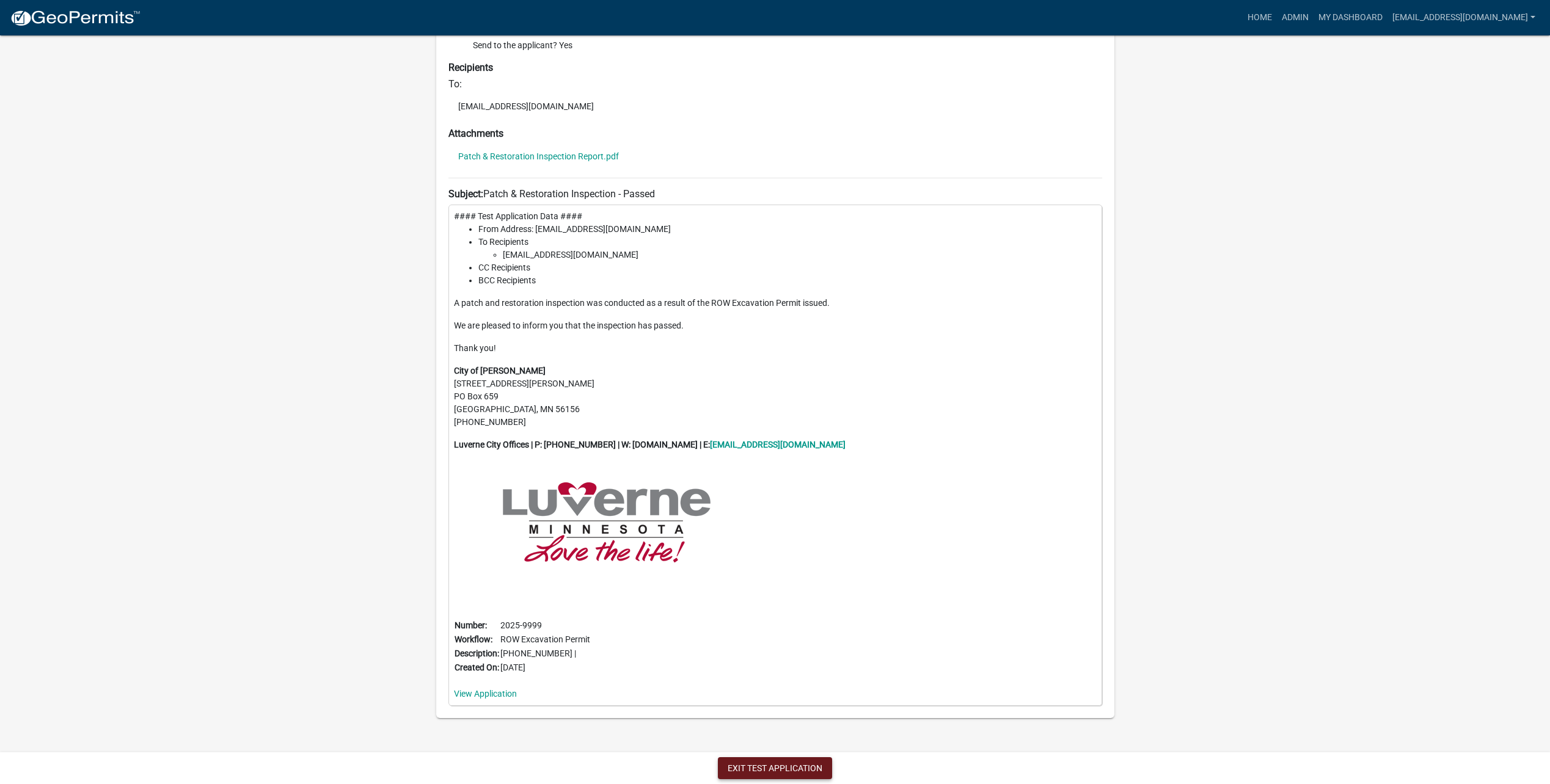
drag, startPoint x: 763, startPoint y: 768, endPoint x: 206, endPoint y: 525, distance: 607.7
click at [763, 768] on button "Exit Test Application" at bounding box center [775, 768] width 114 height 22
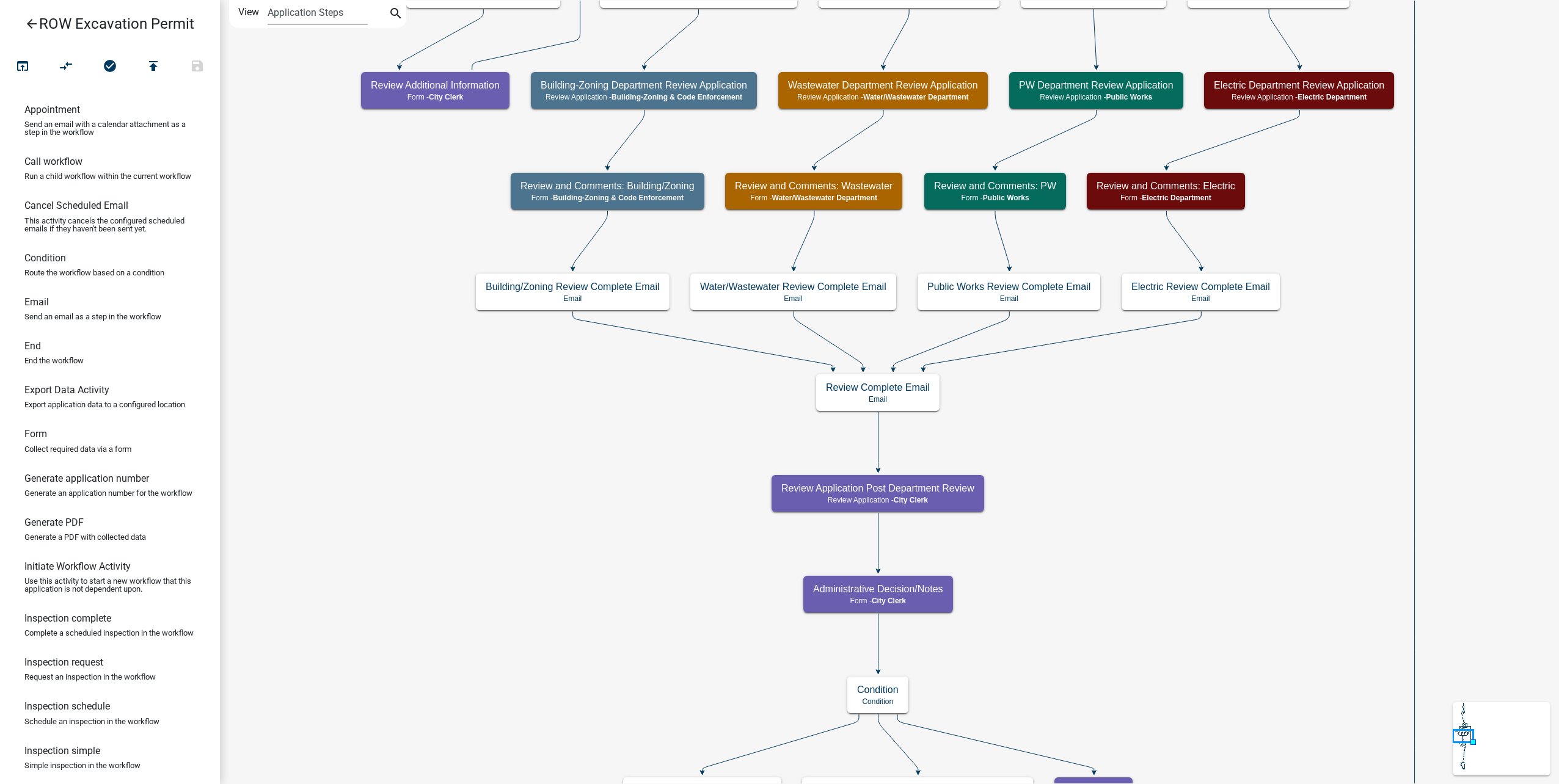
click at [31, 27] on icon "arrow_back" at bounding box center [32, 25] width 15 height 17
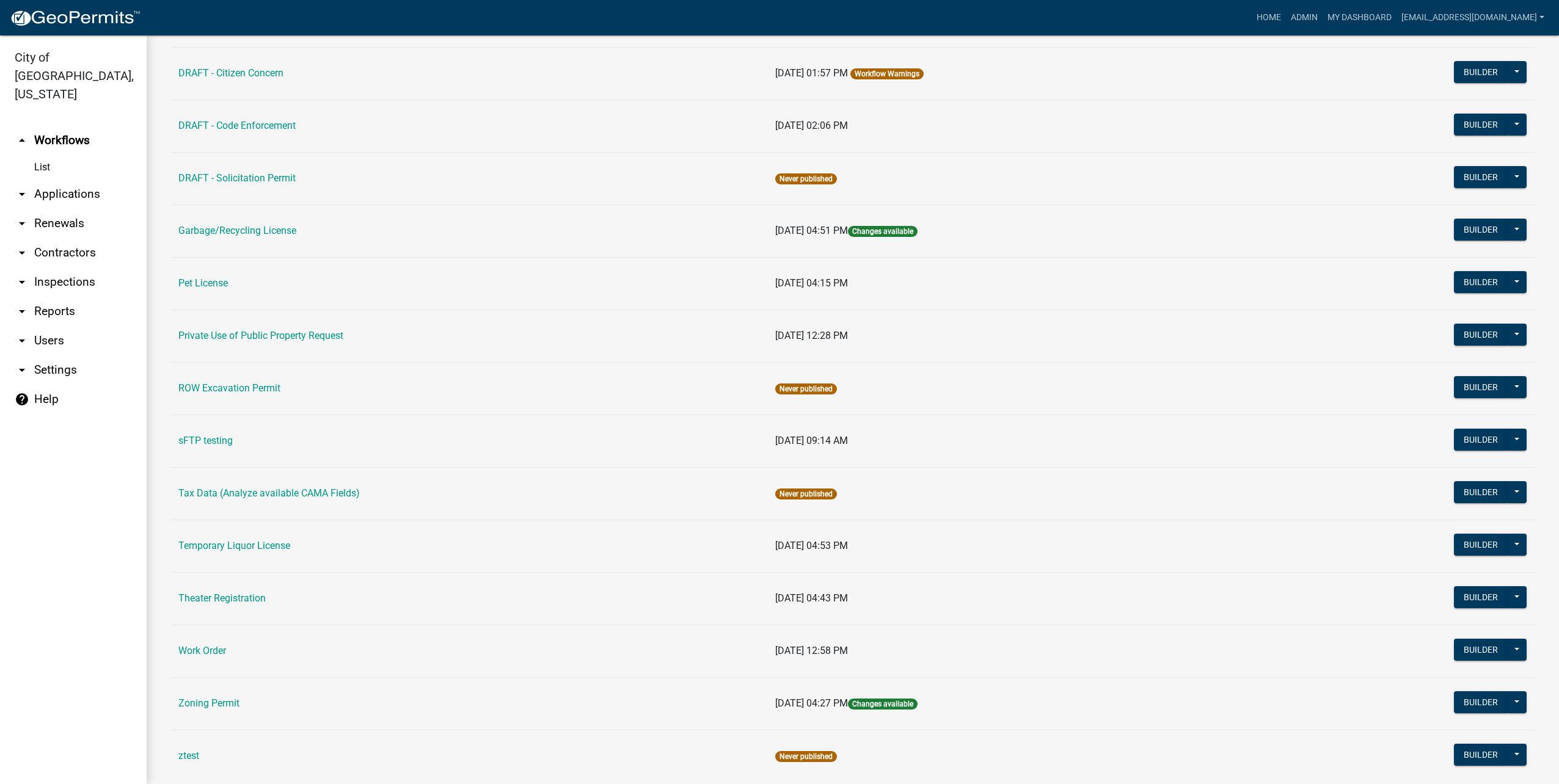
scroll to position [345, 0]
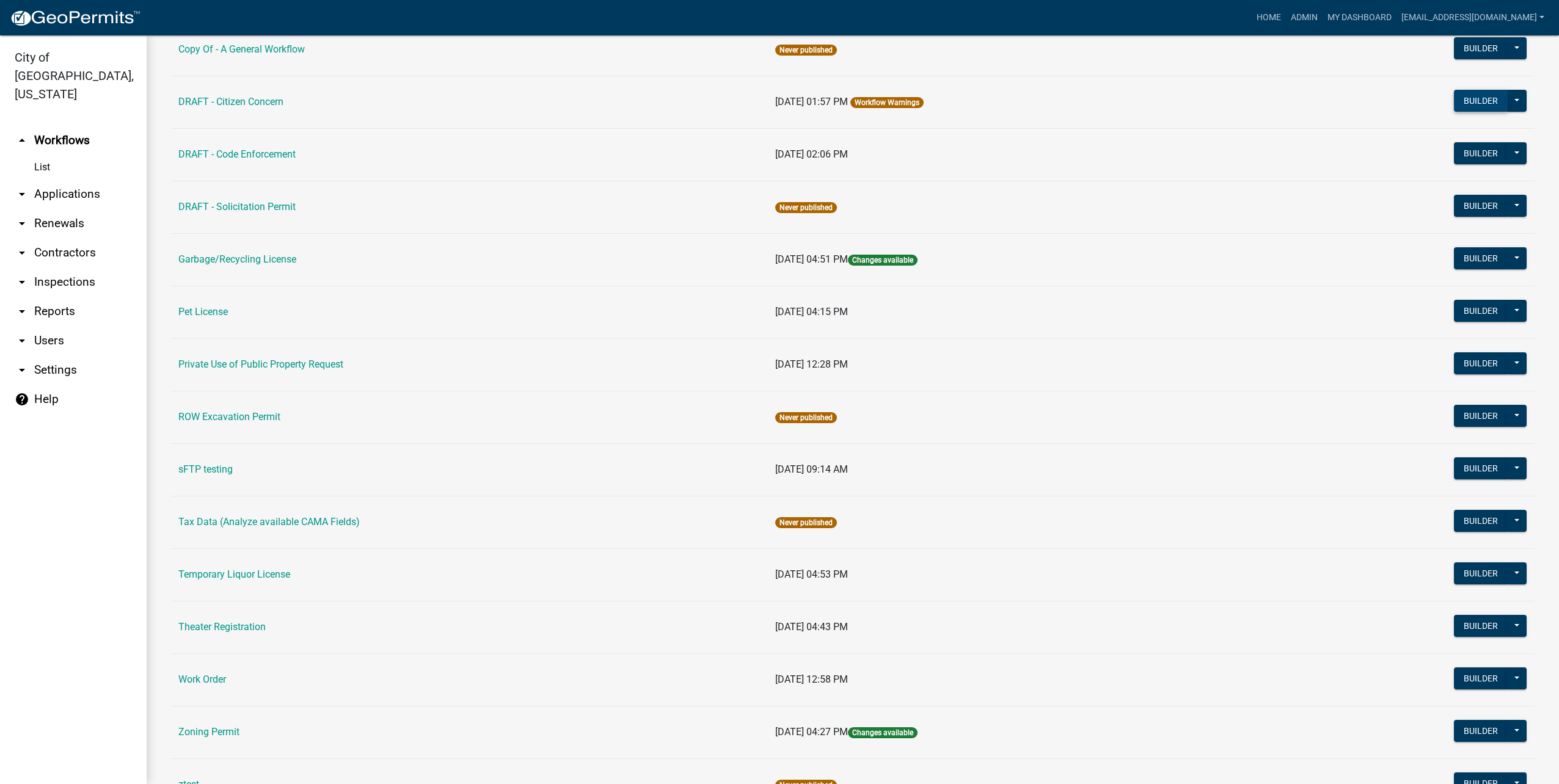
click at [1470, 99] on button "Builder" at bounding box center [1481, 101] width 54 height 22
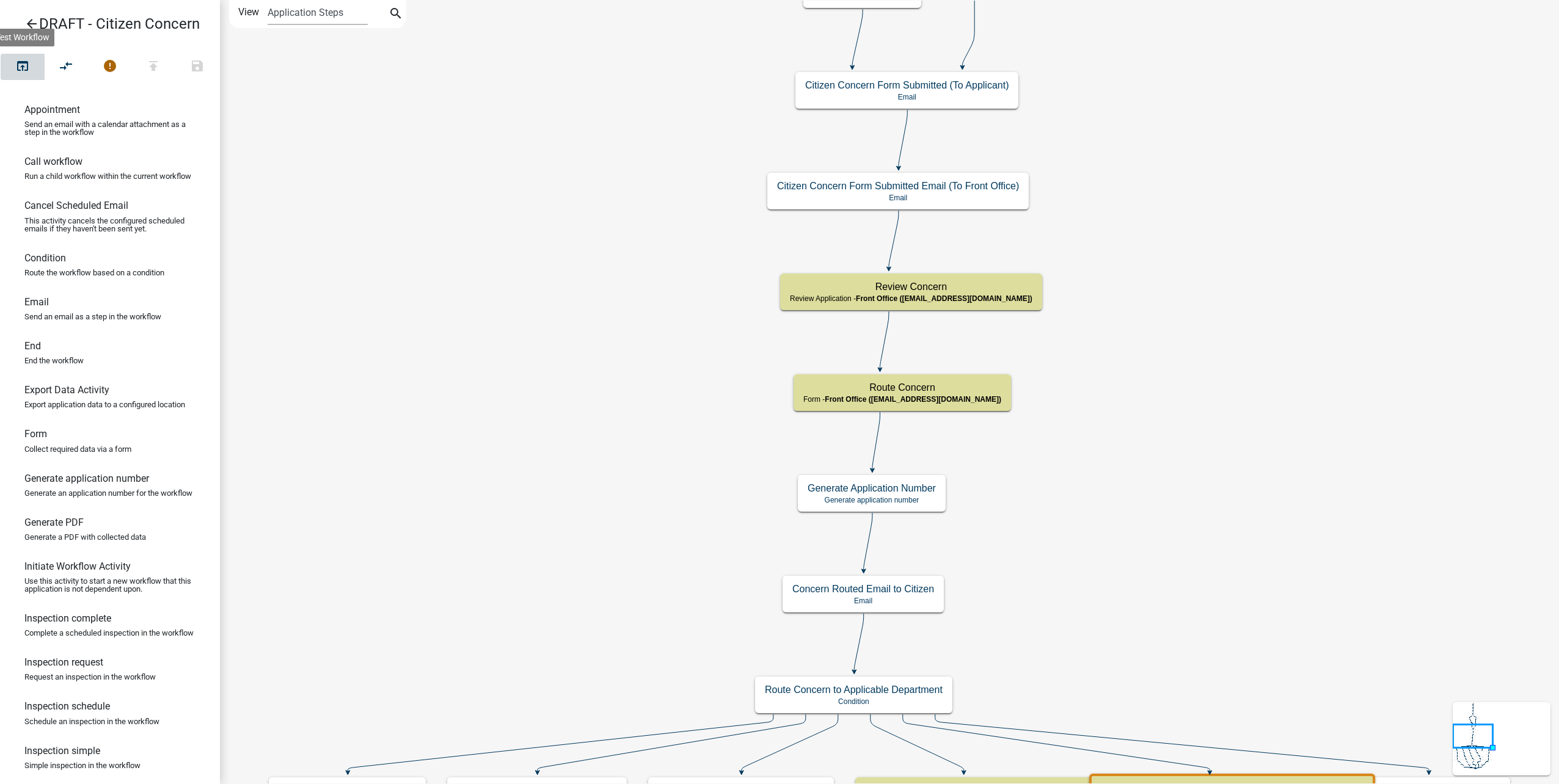
click at [32, 66] on button "open_in_browser" at bounding box center [22, 66] width 44 height 26
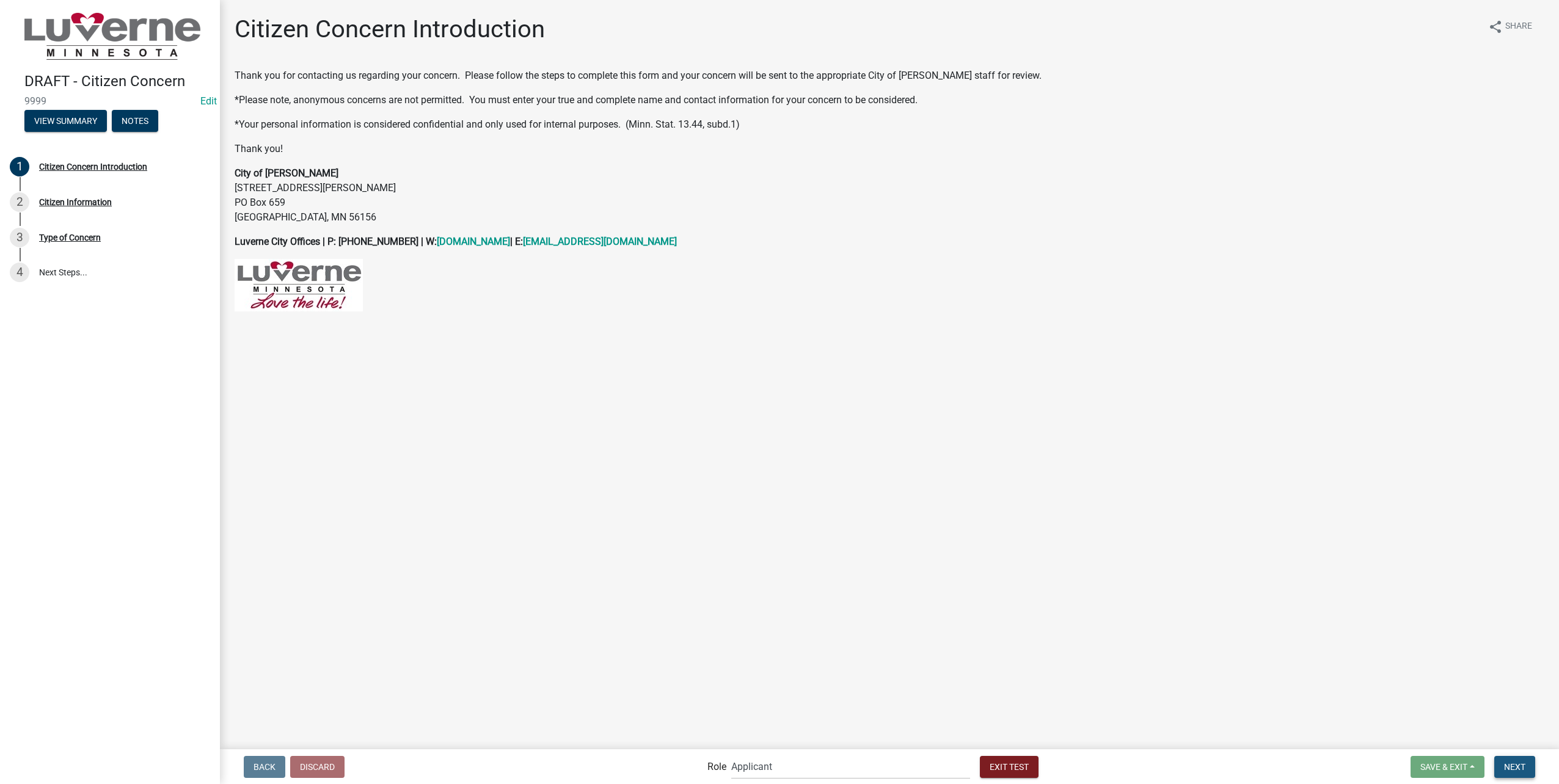
click at [1514, 766] on span "Next" at bounding box center [1514, 766] width 22 height 10
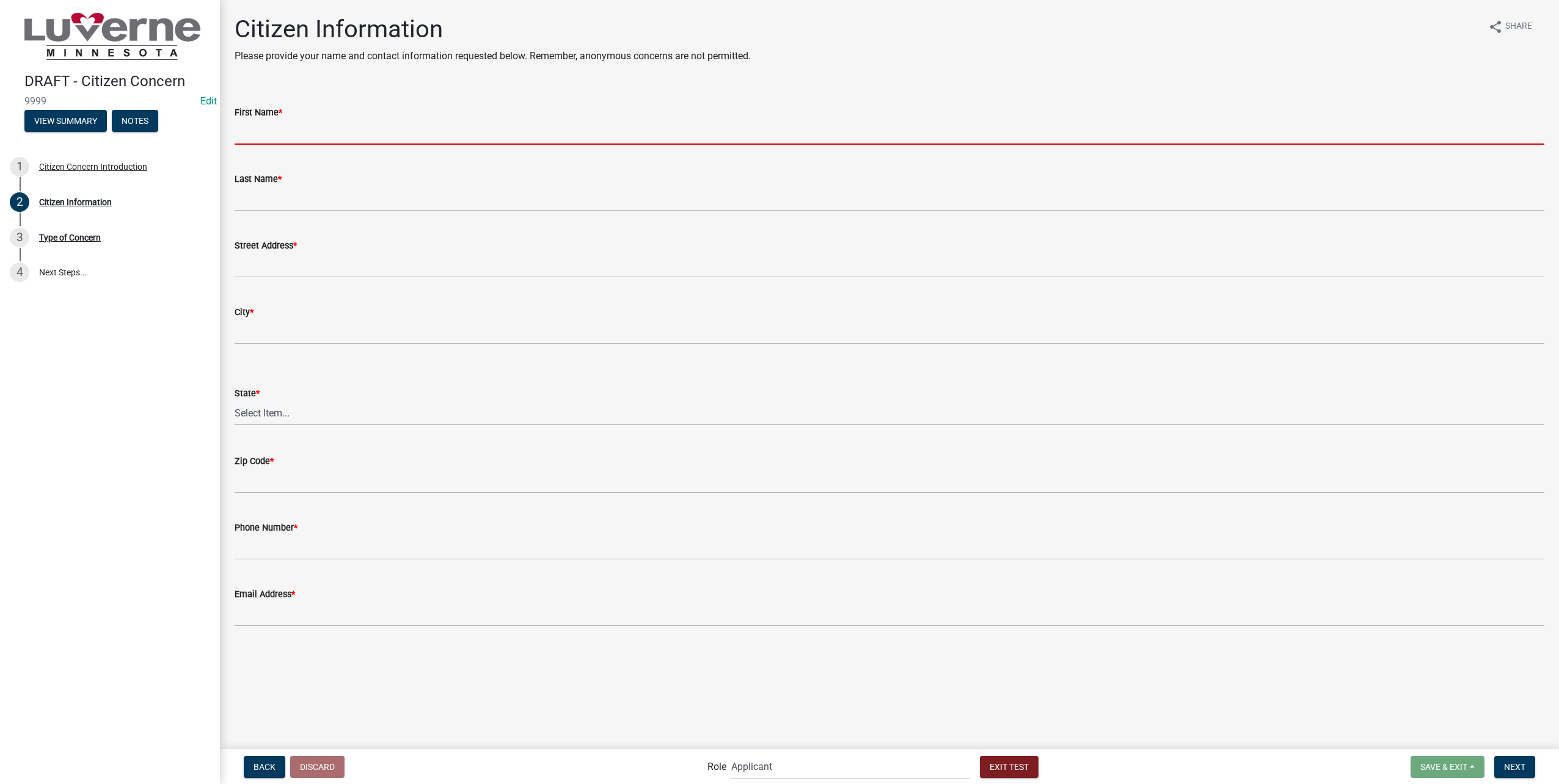
click at [375, 134] on input "First Name *" at bounding box center [889, 133] width 1310 height 25
type input "[PERSON_NAME]"
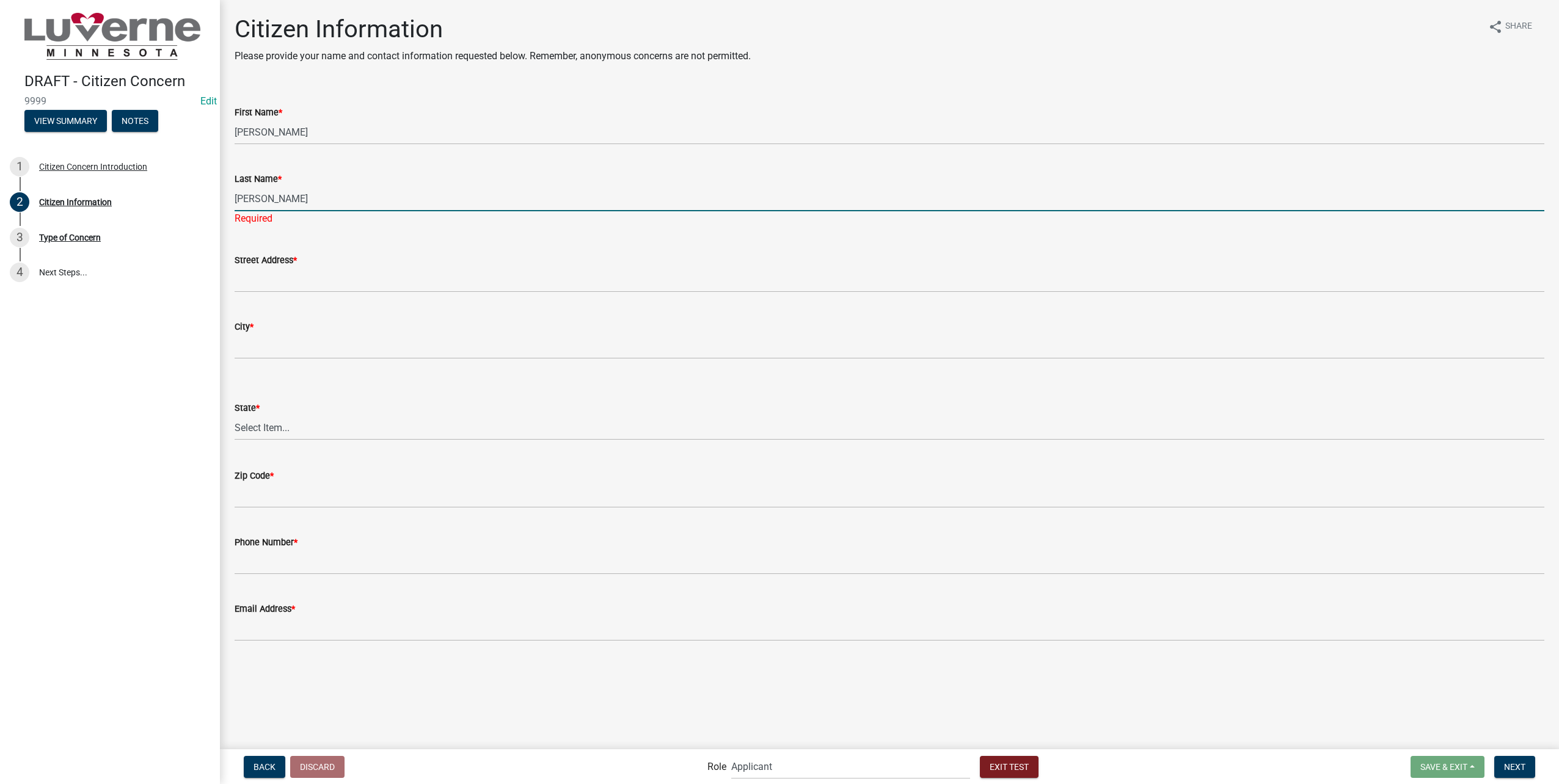
type input "[PERSON_NAME]"
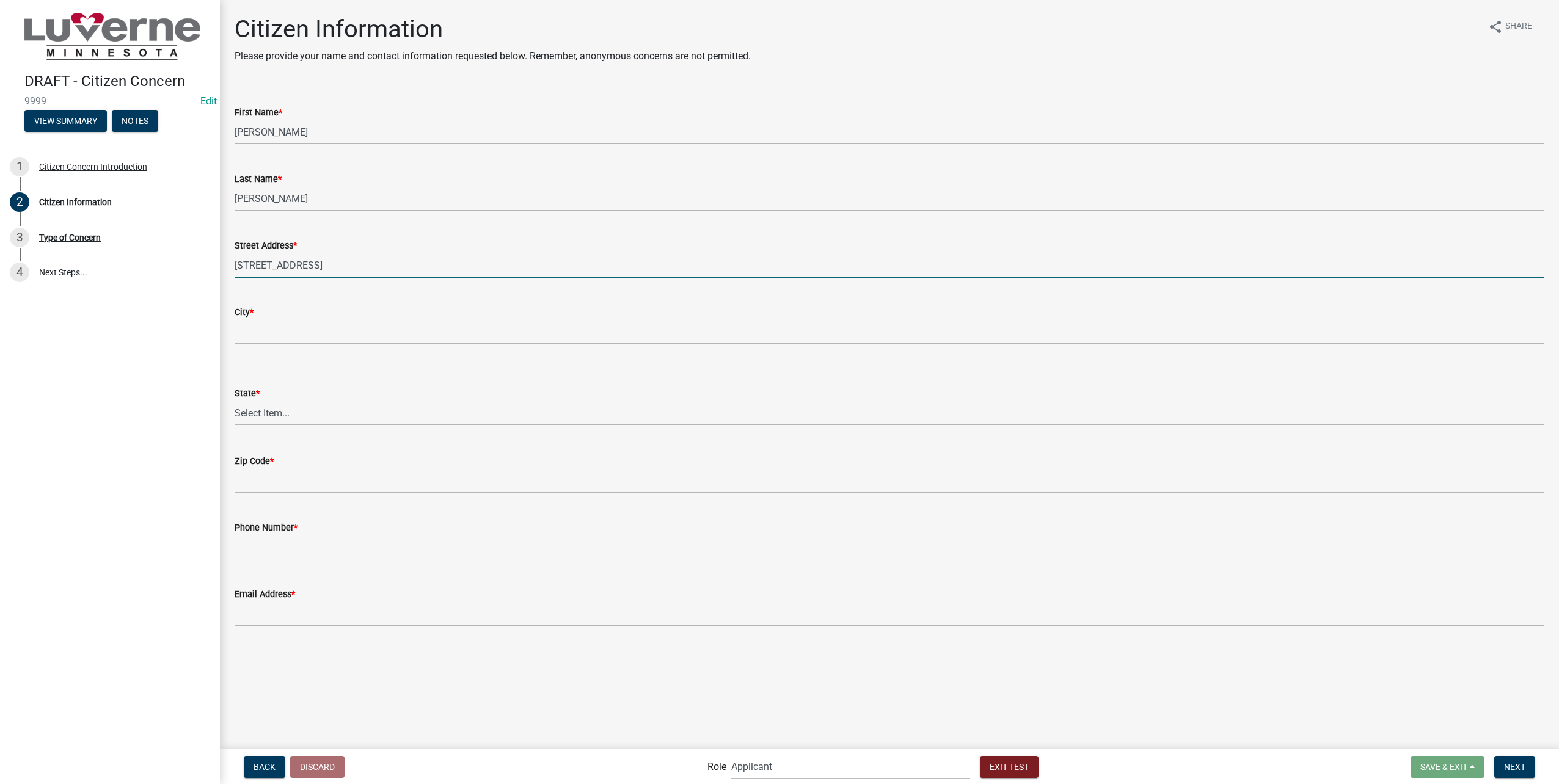
type input "[STREET_ADDRESS]"
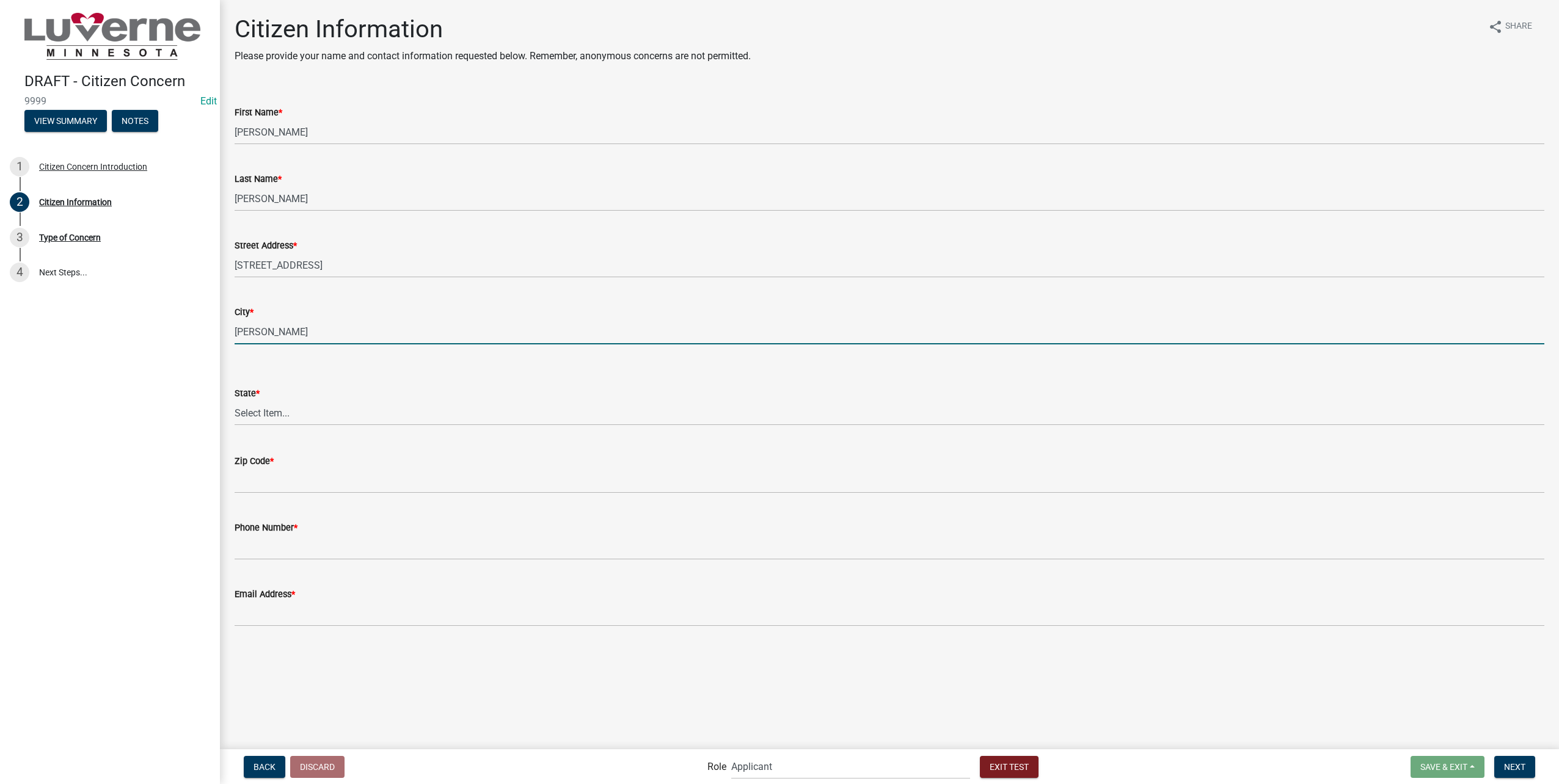
type input "[PERSON_NAME]"
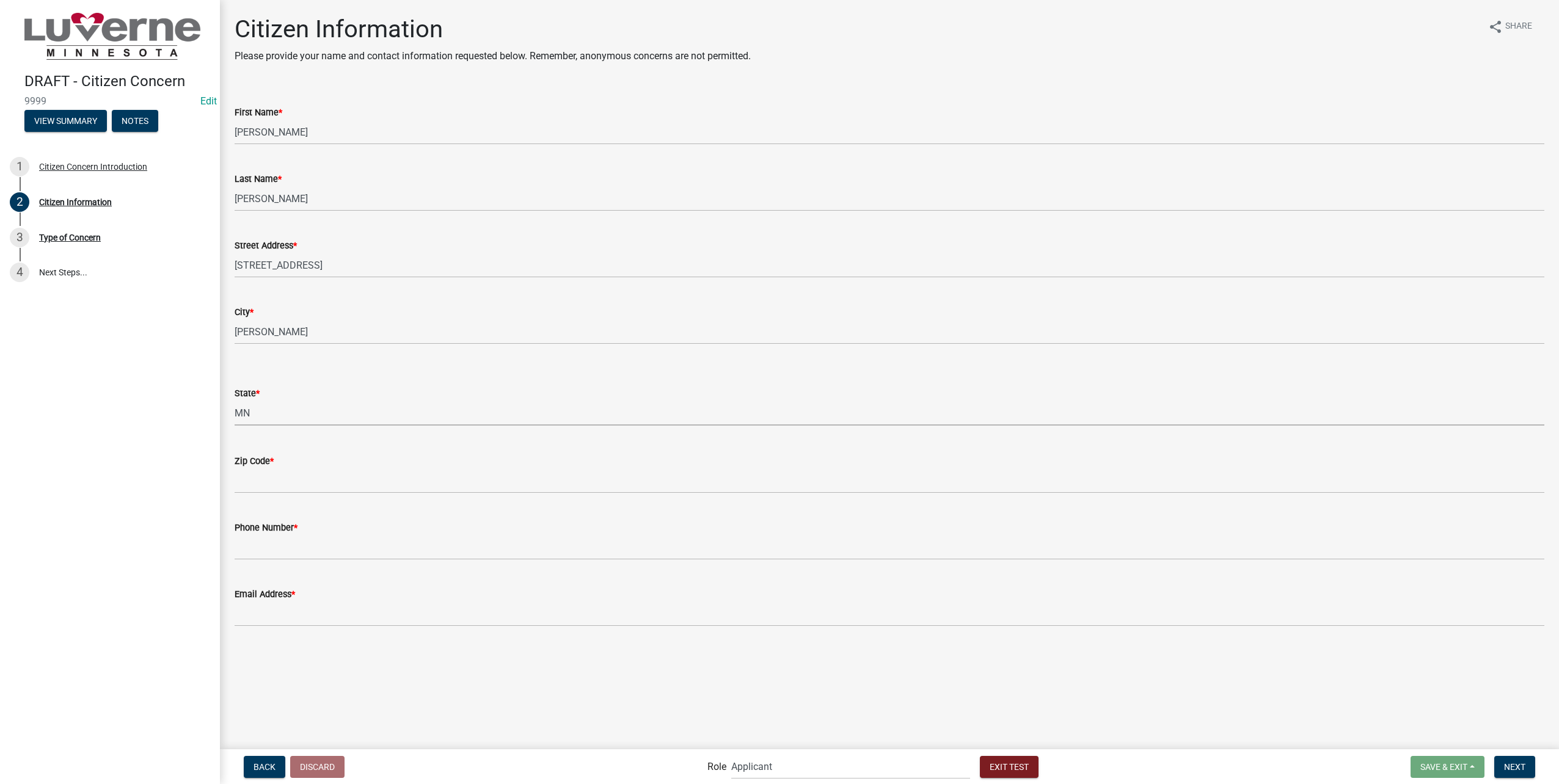
select select "8c50745b-f129-4347-8fd3-6ec1b83df8fc"
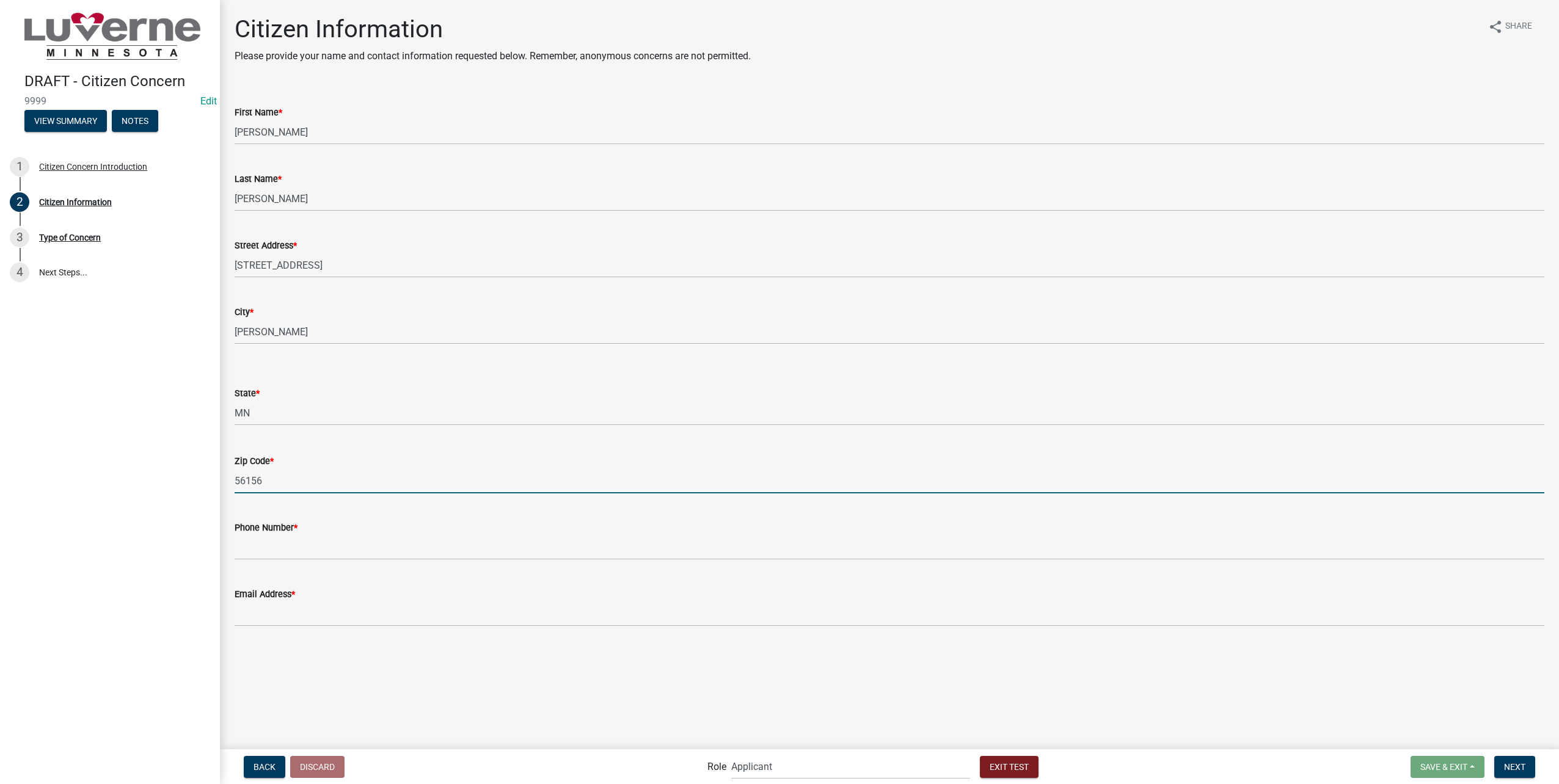
type input "56156"
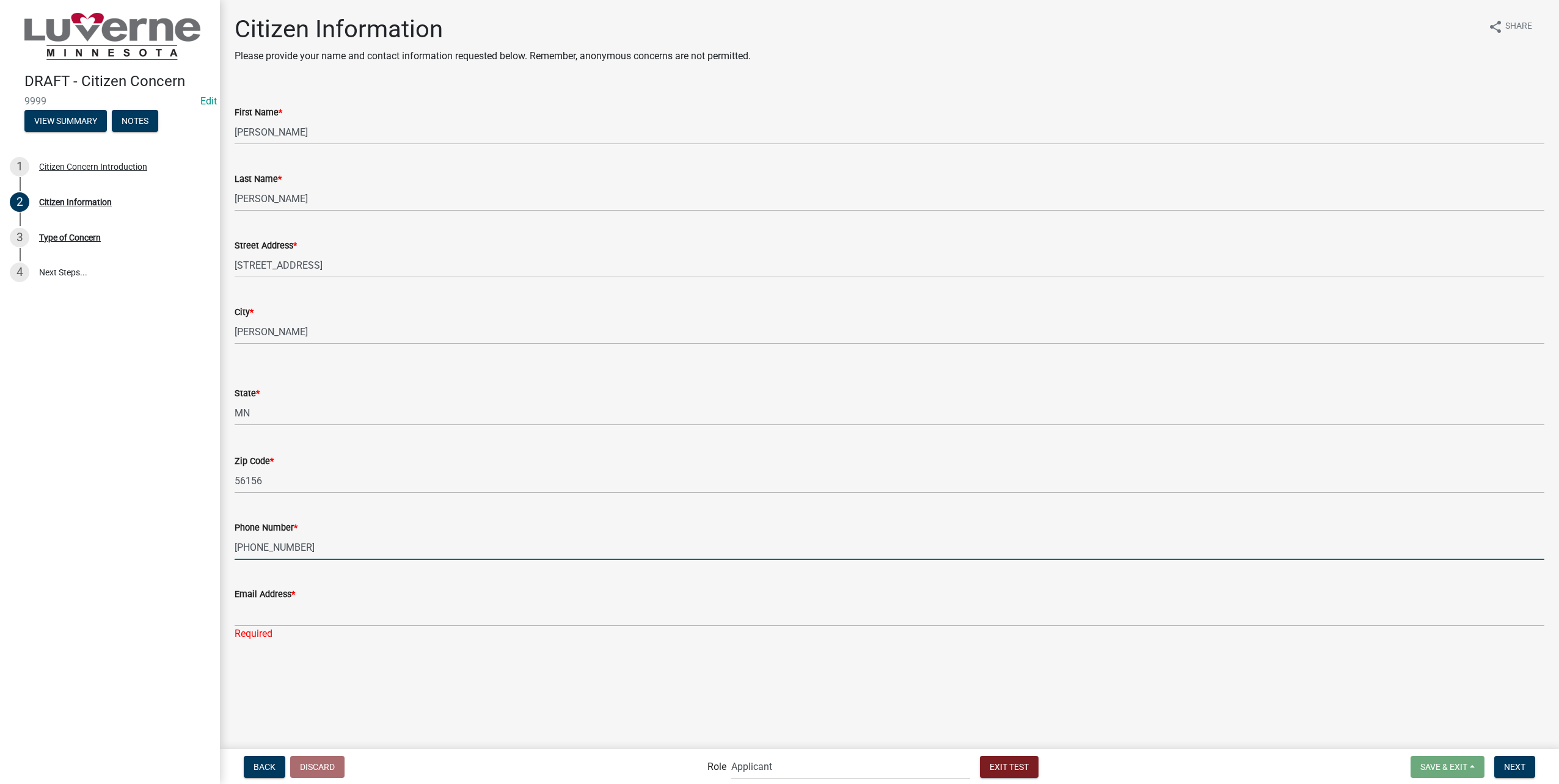
type input "[PHONE_NUMBER]"
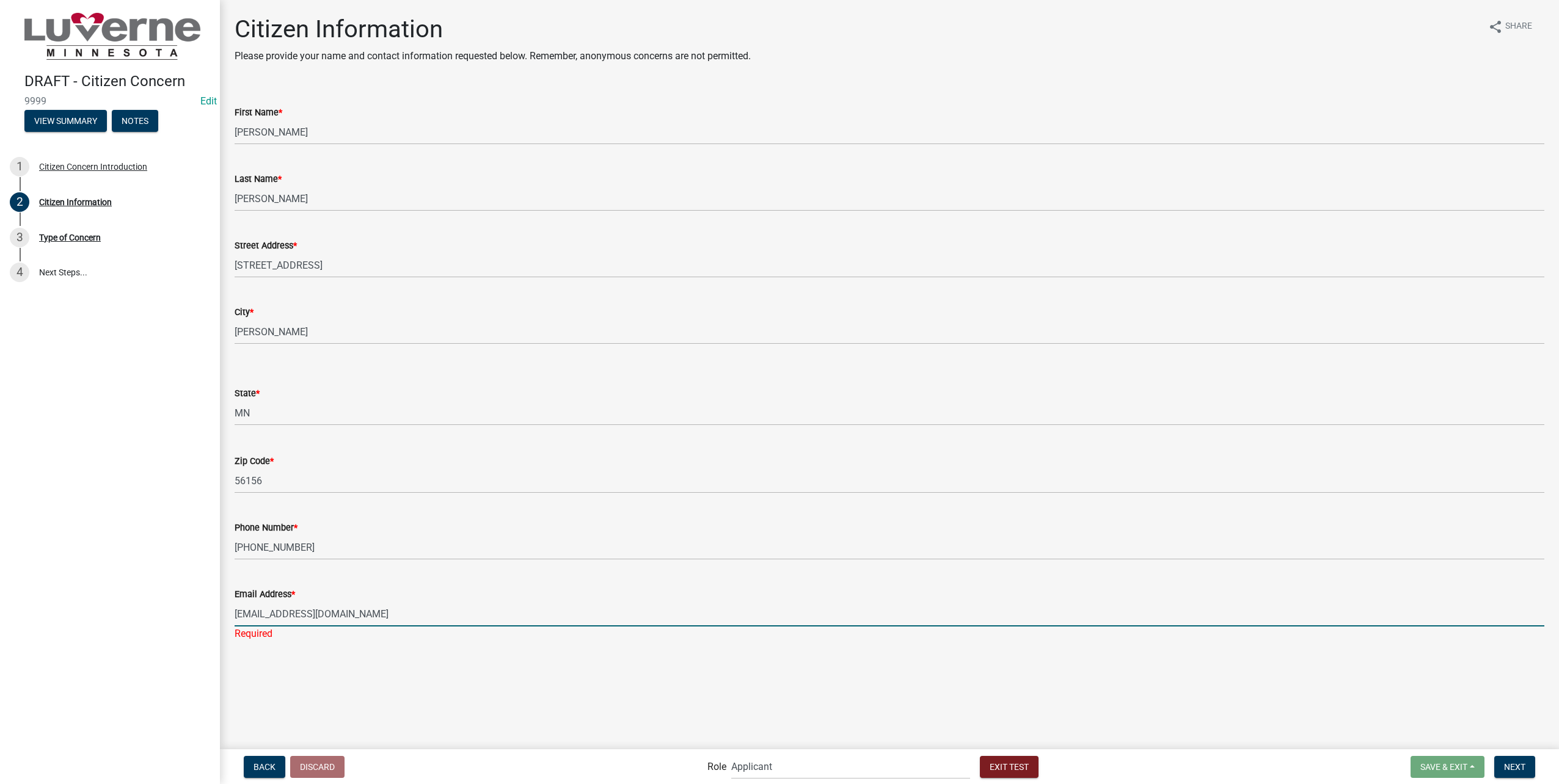
type input "[EMAIL_ADDRESS][DOMAIN_NAME]"
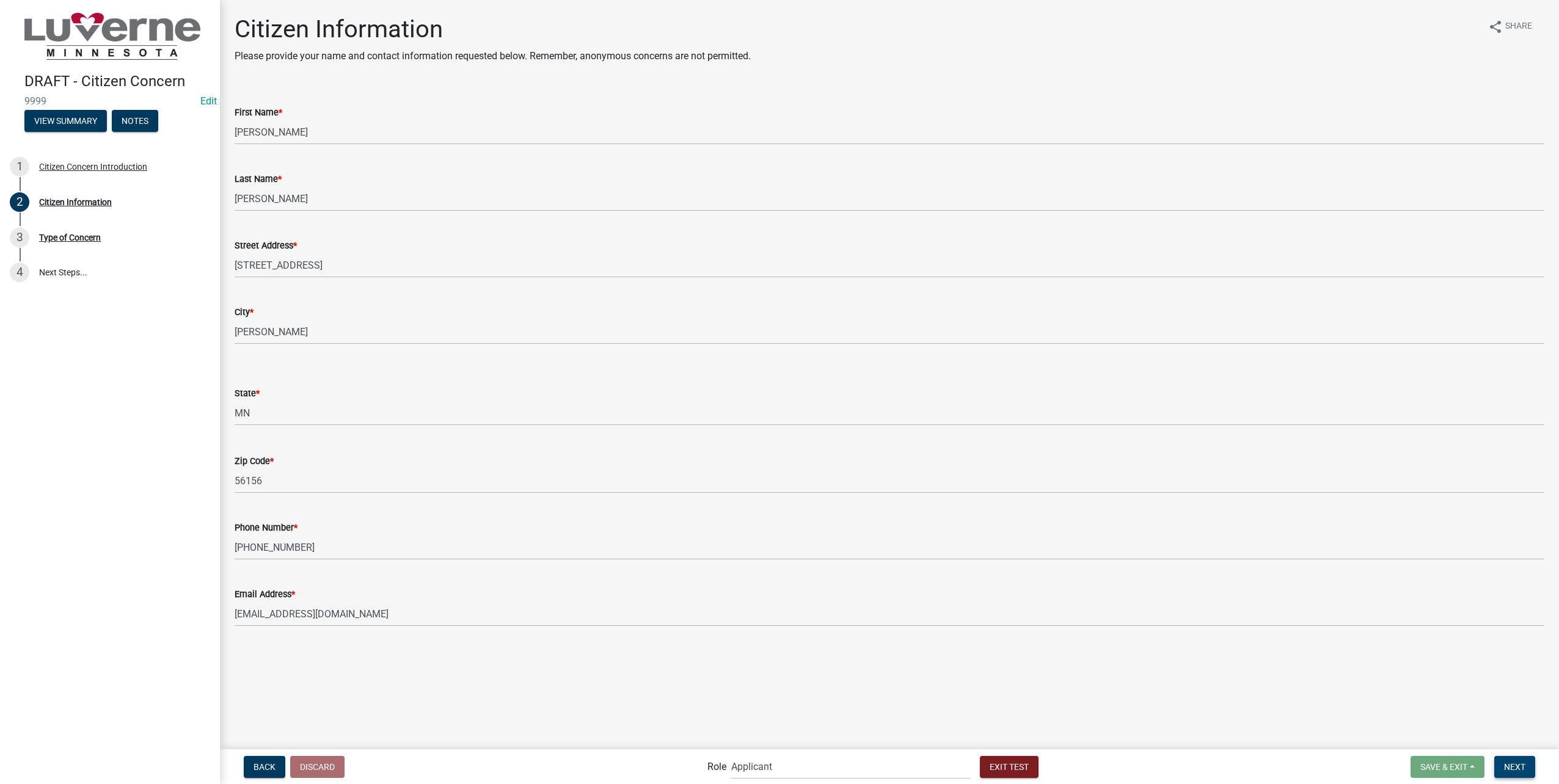
click at [1523, 766] on span "Next" at bounding box center [1514, 766] width 22 height 10
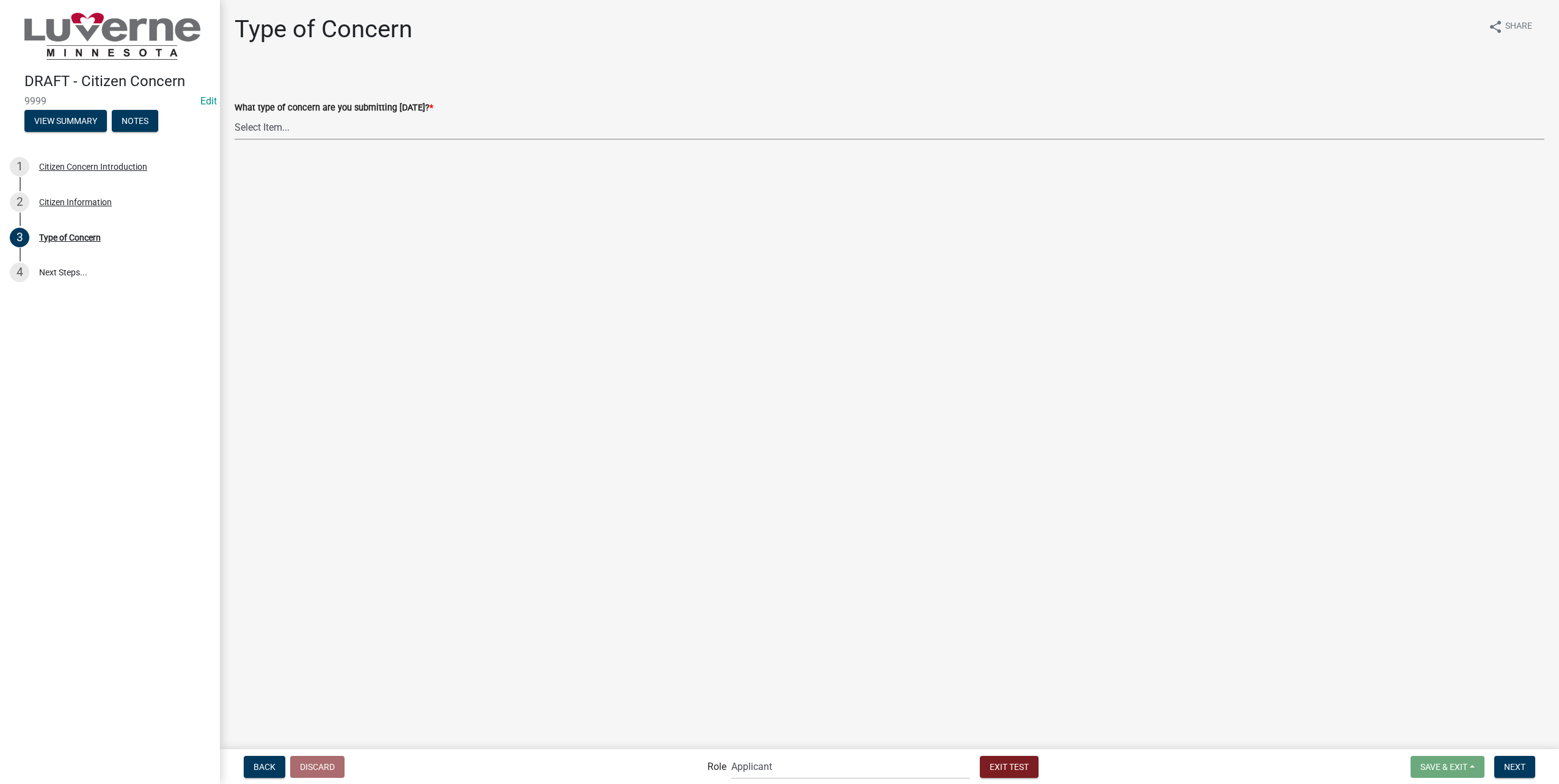
click at [418, 133] on select "Select Item... General Concern or Feedback Specific Parcel or Other Property/St…" at bounding box center [889, 127] width 1310 height 25
click at [235, 115] on select "Select Item... General Concern or Feedback Specific Parcel or Other Property/St…" at bounding box center [889, 127] width 1310 height 25
select select "d576af00-52ec-4945-b76d-b4e3ff7968d8"
click at [1511, 761] on button "Next" at bounding box center [1514, 767] width 41 height 22
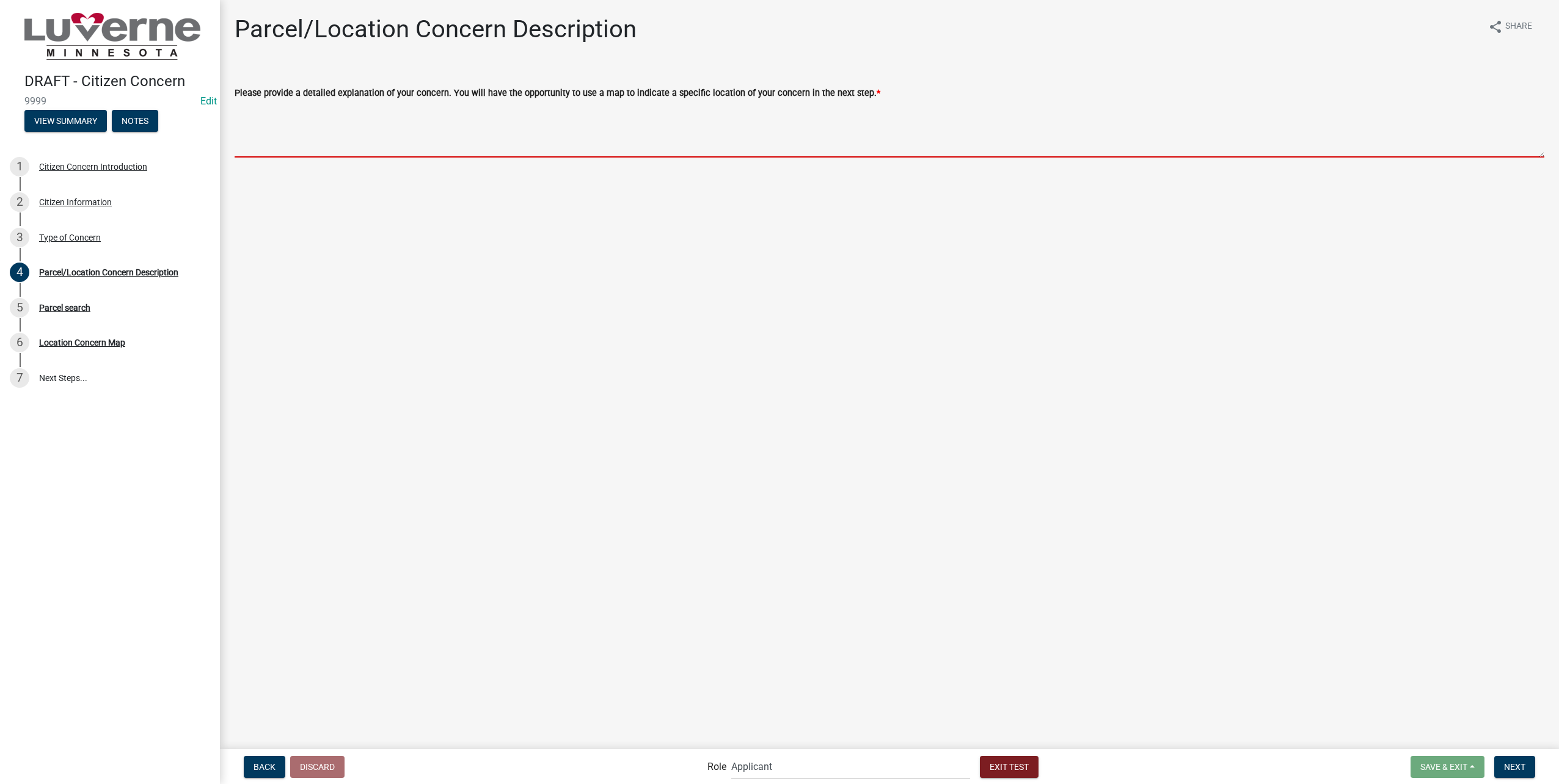
click at [568, 125] on textarea "Please provide a detailed explanation of your concern. You will have the opport…" at bounding box center [889, 129] width 1310 height 57
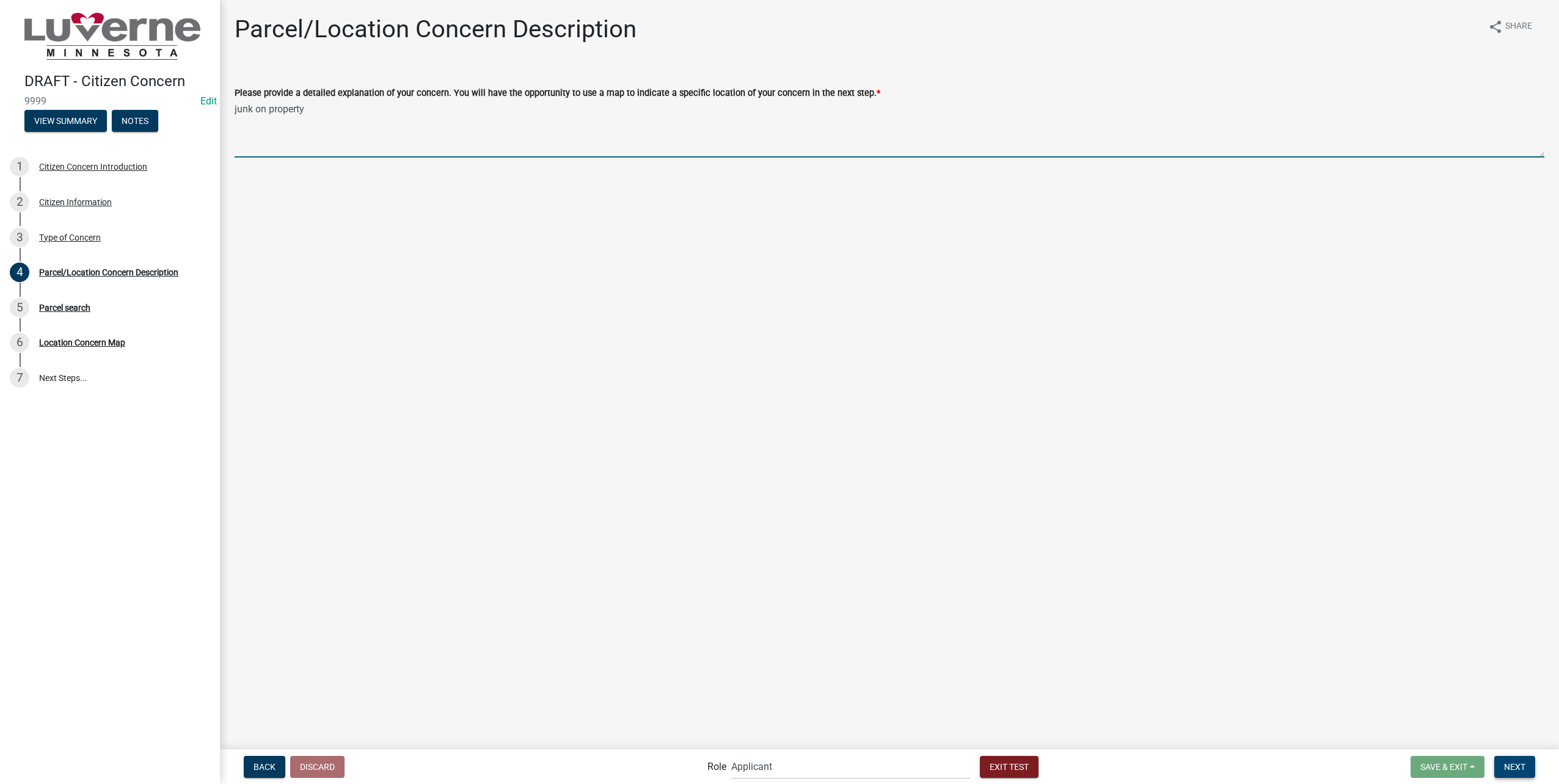
type textarea "junk on property"
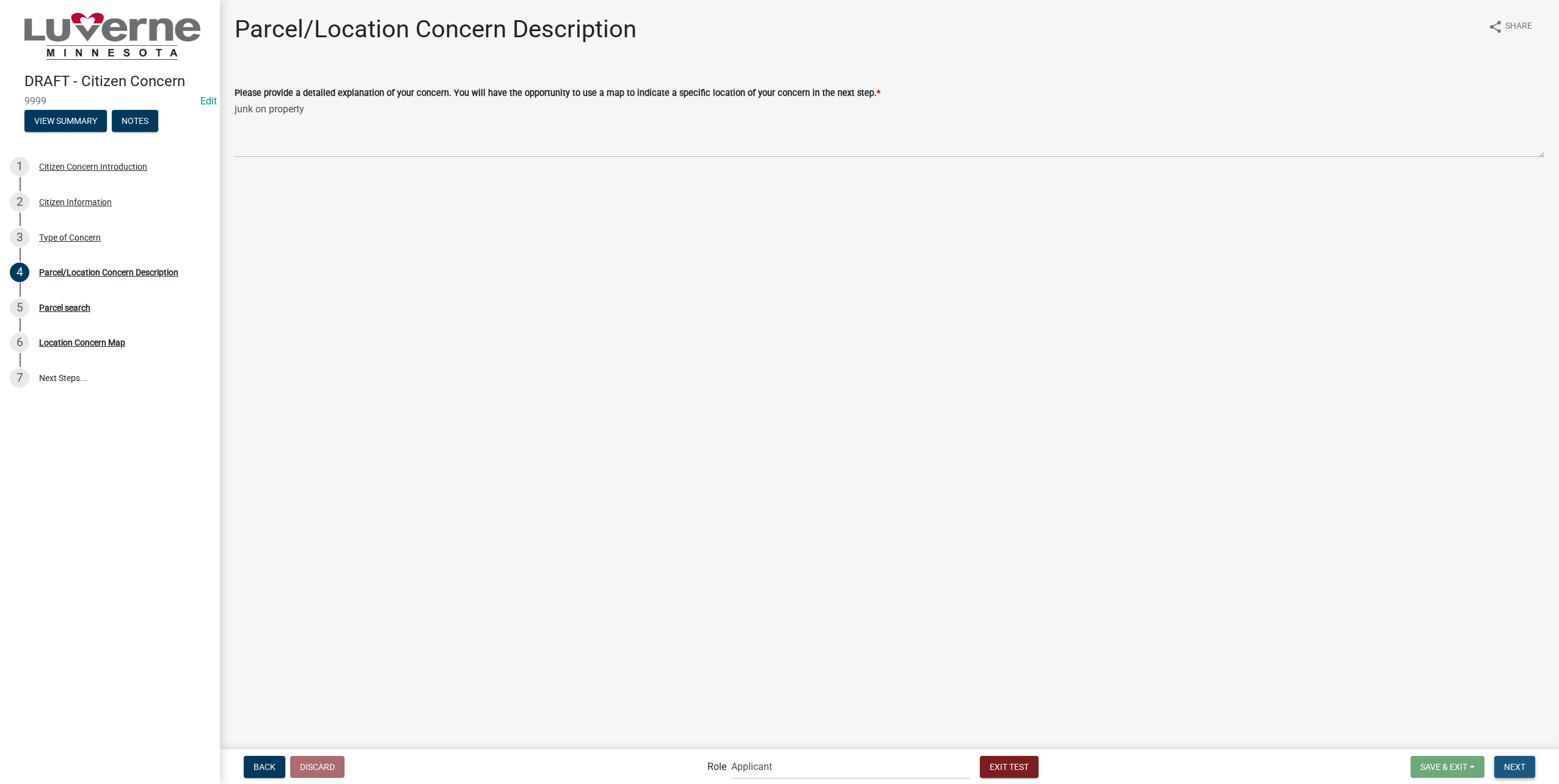
click at [1514, 769] on span "Next" at bounding box center [1514, 766] width 22 height 10
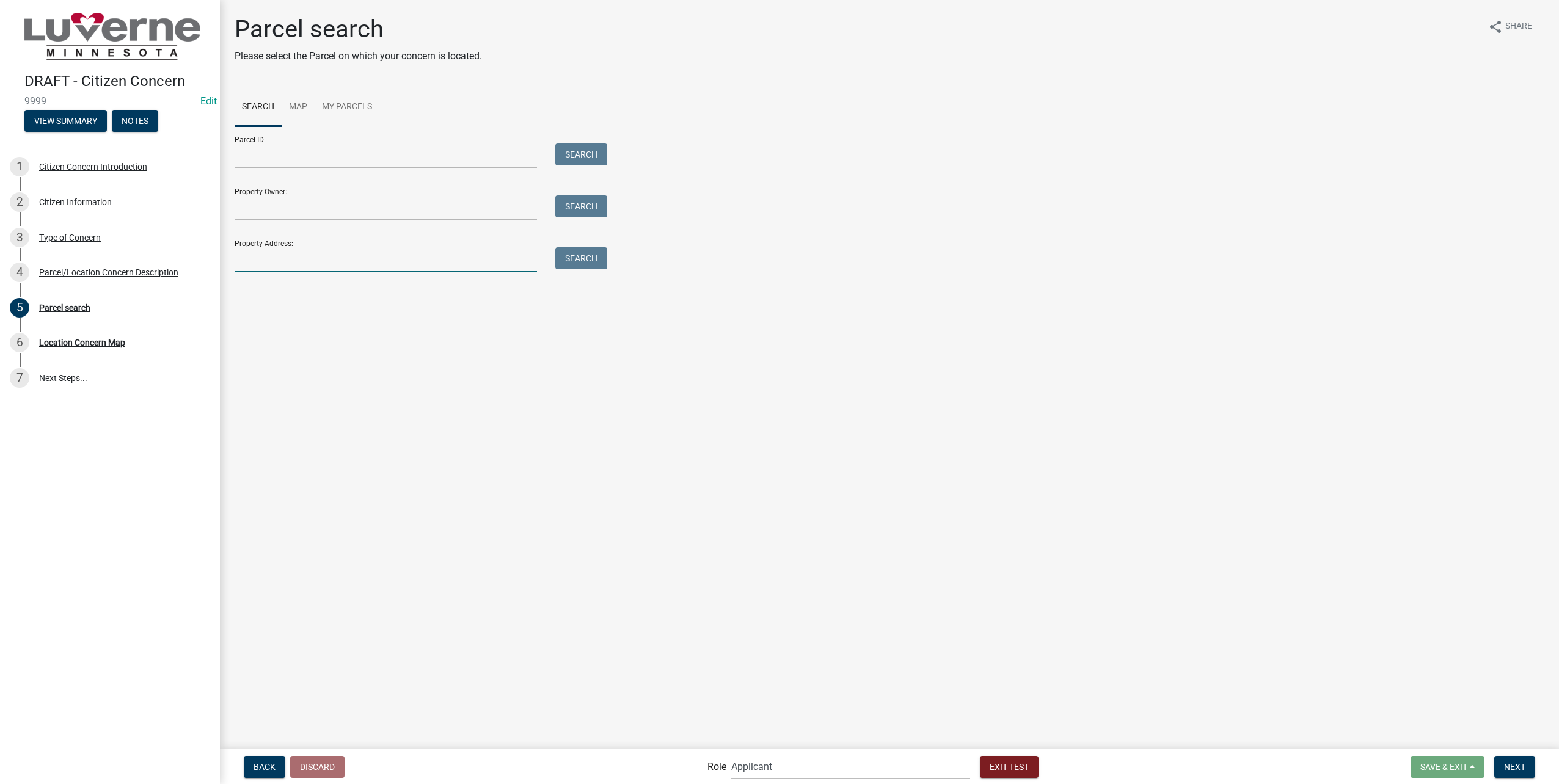
click at [385, 261] on input "Property Address:" at bounding box center [386, 260] width 302 height 25
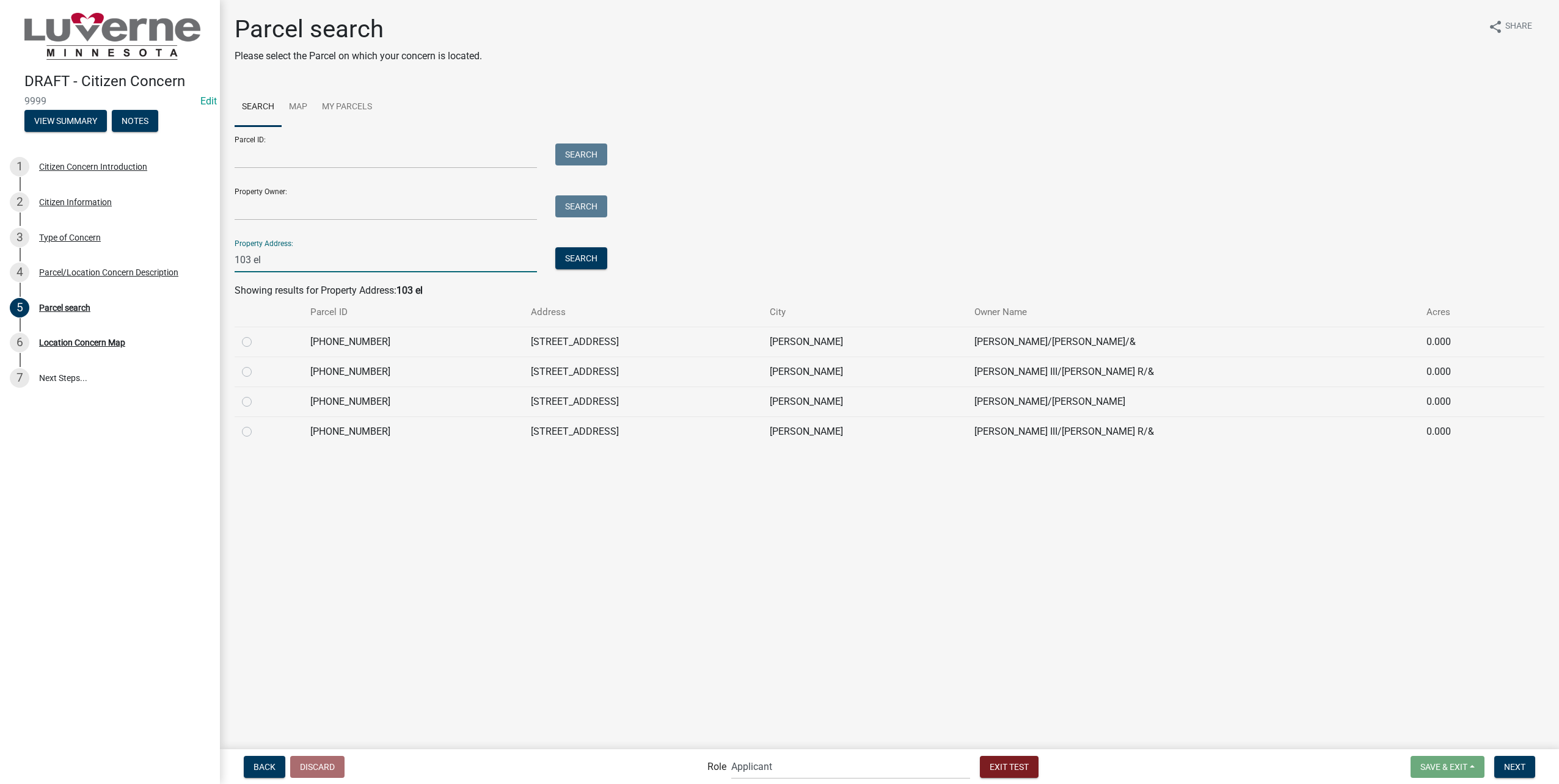
type input "103 el"
click at [257, 365] on label at bounding box center [257, 365] width 0 height 0
click at [257, 372] on input "radio" at bounding box center [261, 369] width 8 height 8
radio input "true"
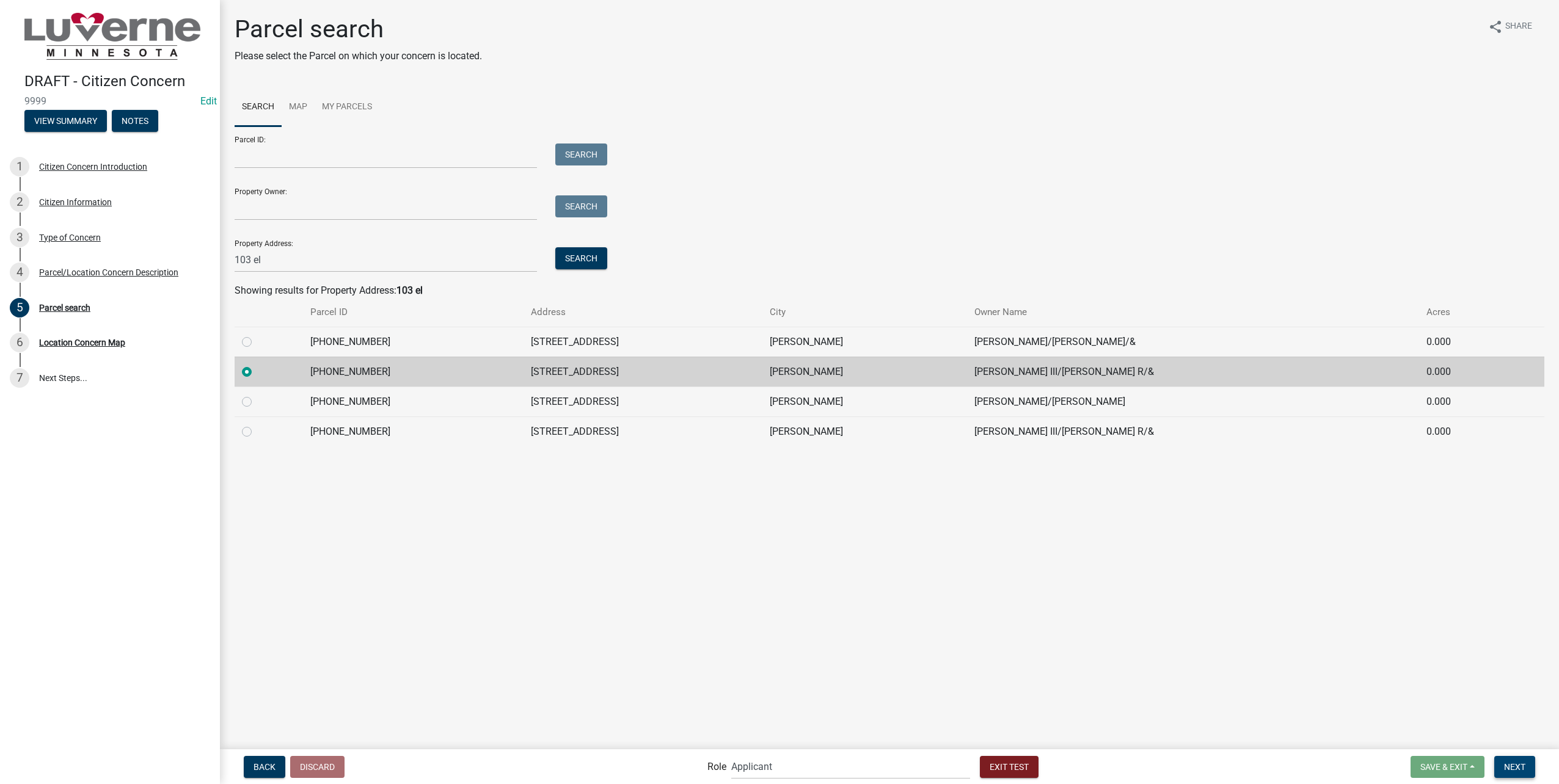
click at [1513, 761] on button "Next" at bounding box center [1514, 767] width 41 height 22
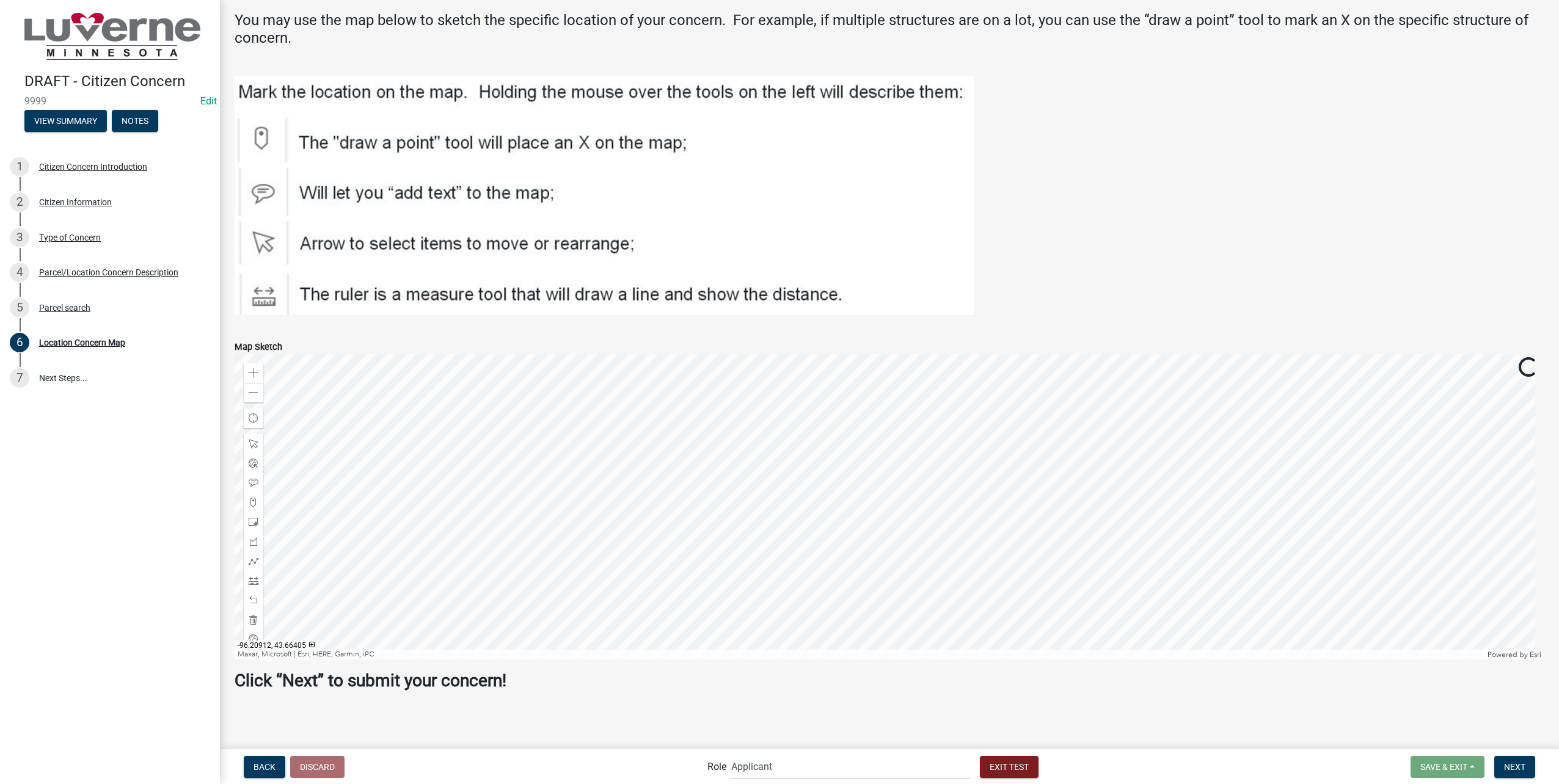
scroll to position [57, 0]
click at [252, 523] on span at bounding box center [253, 521] width 10 height 10
click at [875, 566] on div at bounding box center [889, 506] width 1310 height 305
click at [1514, 767] on span "Next" at bounding box center [1514, 766] width 22 height 10
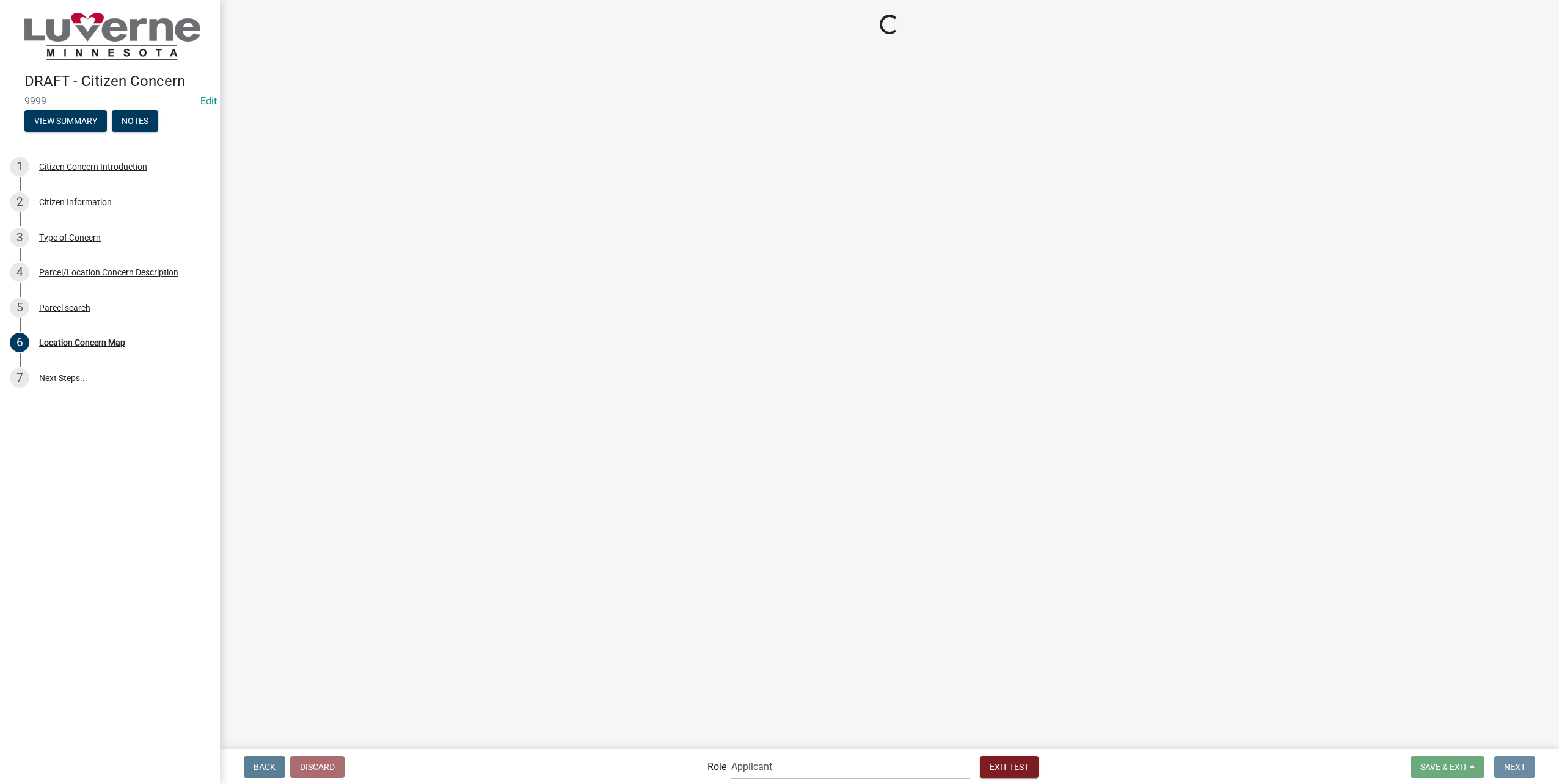
scroll to position [0, 0]
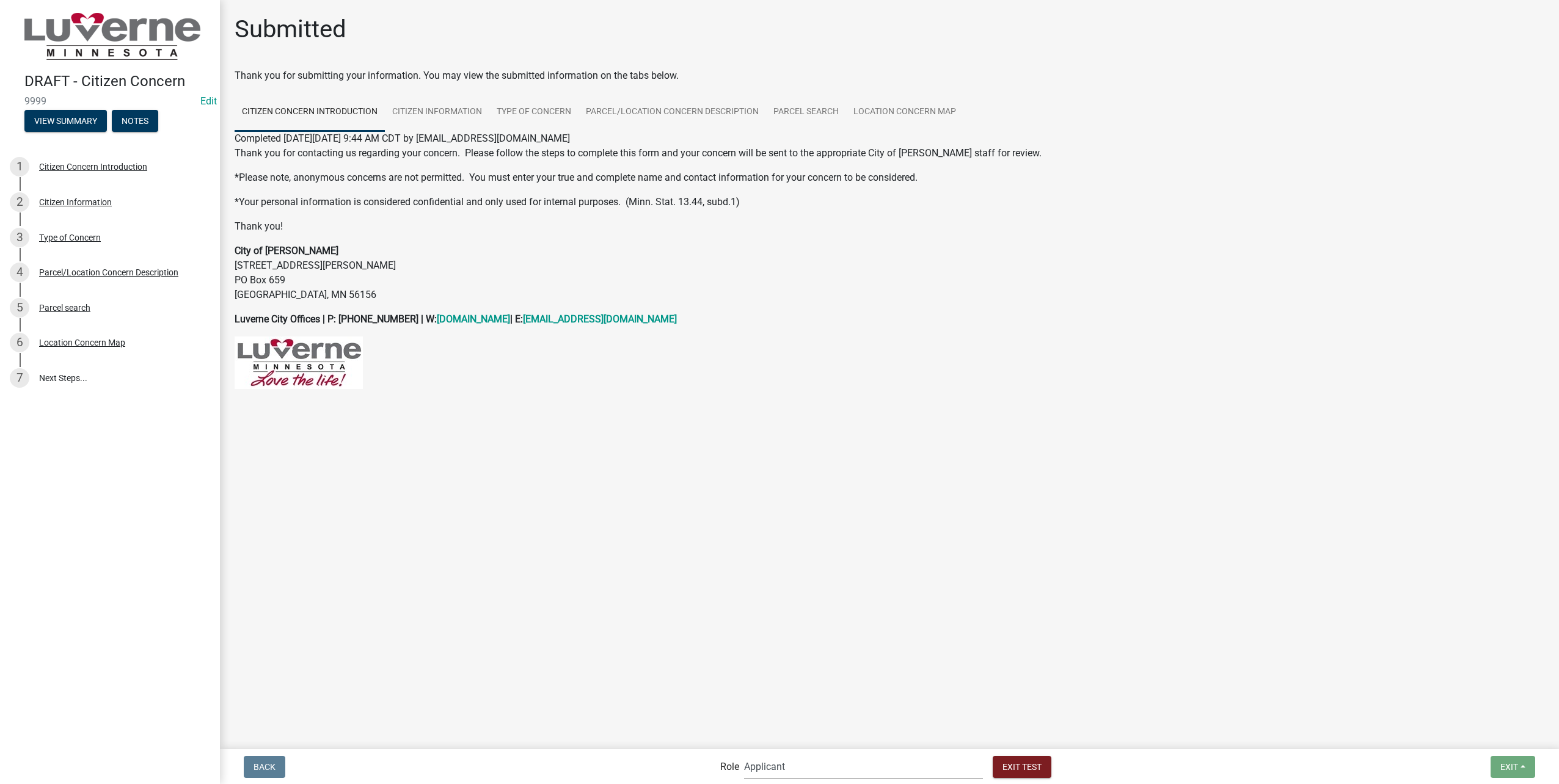
click at [796, 763] on select "Applicant Public Works City Clerk Water/Wastewater Department Admin Front Offic…" at bounding box center [863, 767] width 239 height 25
select select "a2423eb9-0a2b-4d92-bf27-a9021e39dd75"
click at [770, 754] on select "Applicant Public Works City Clerk Water/Wastewater Department Admin Front Offic…" at bounding box center [863, 767] width 239 height 25
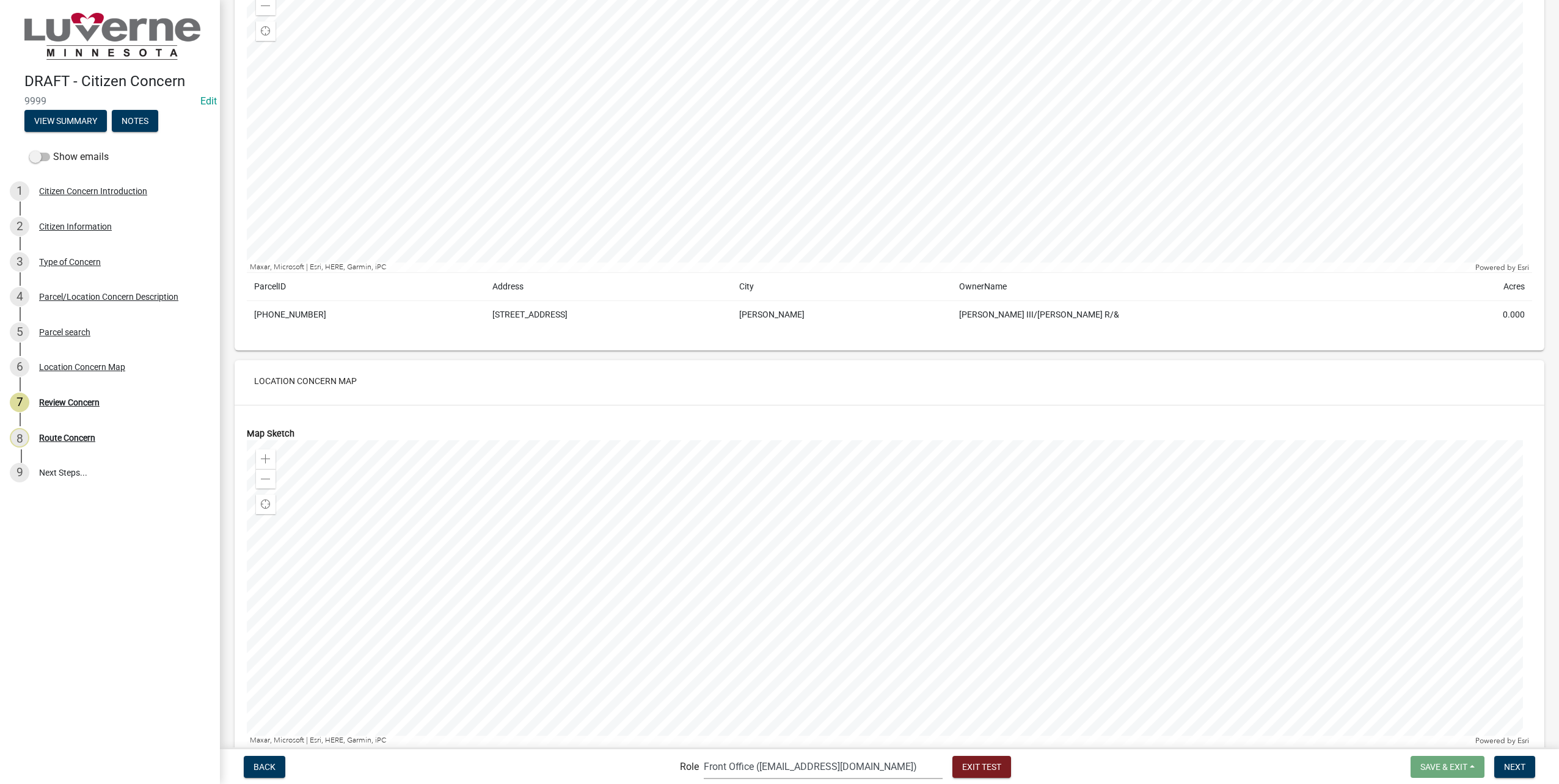
scroll to position [1238, 0]
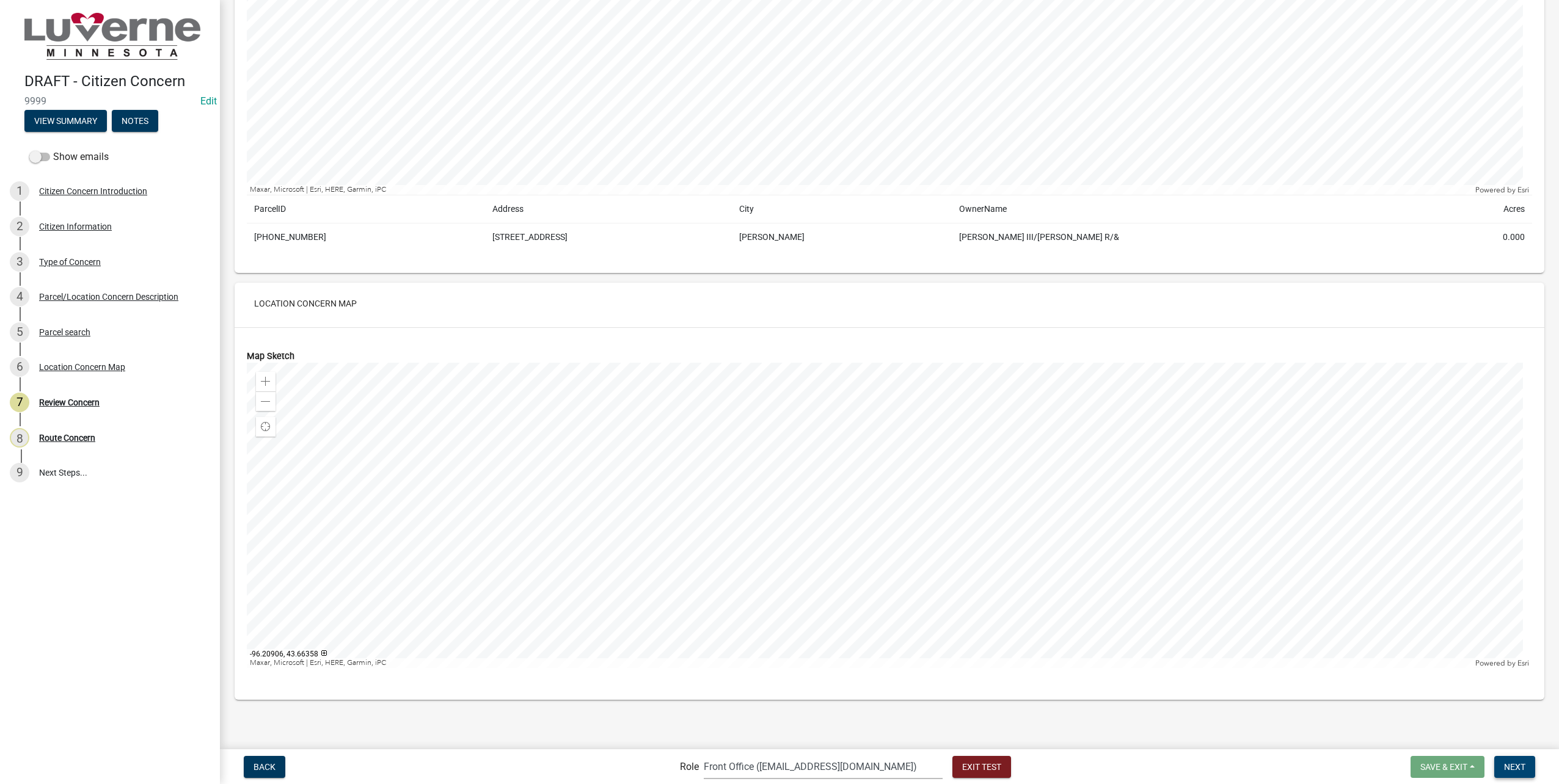
click at [1514, 766] on span "Next" at bounding box center [1514, 766] width 22 height 10
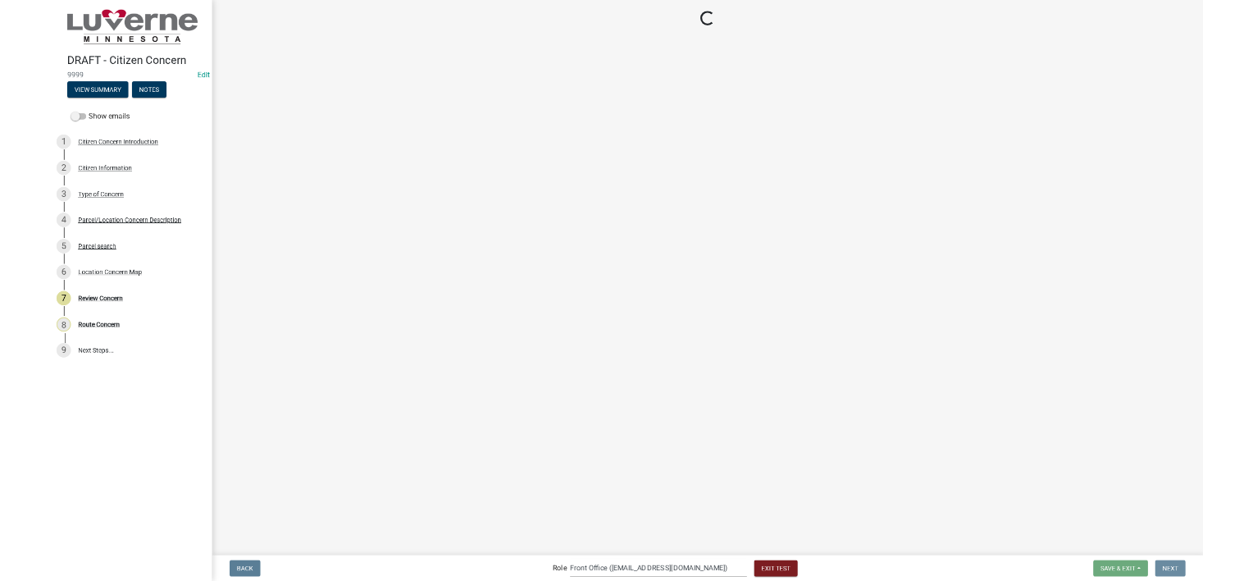
scroll to position [0, 0]
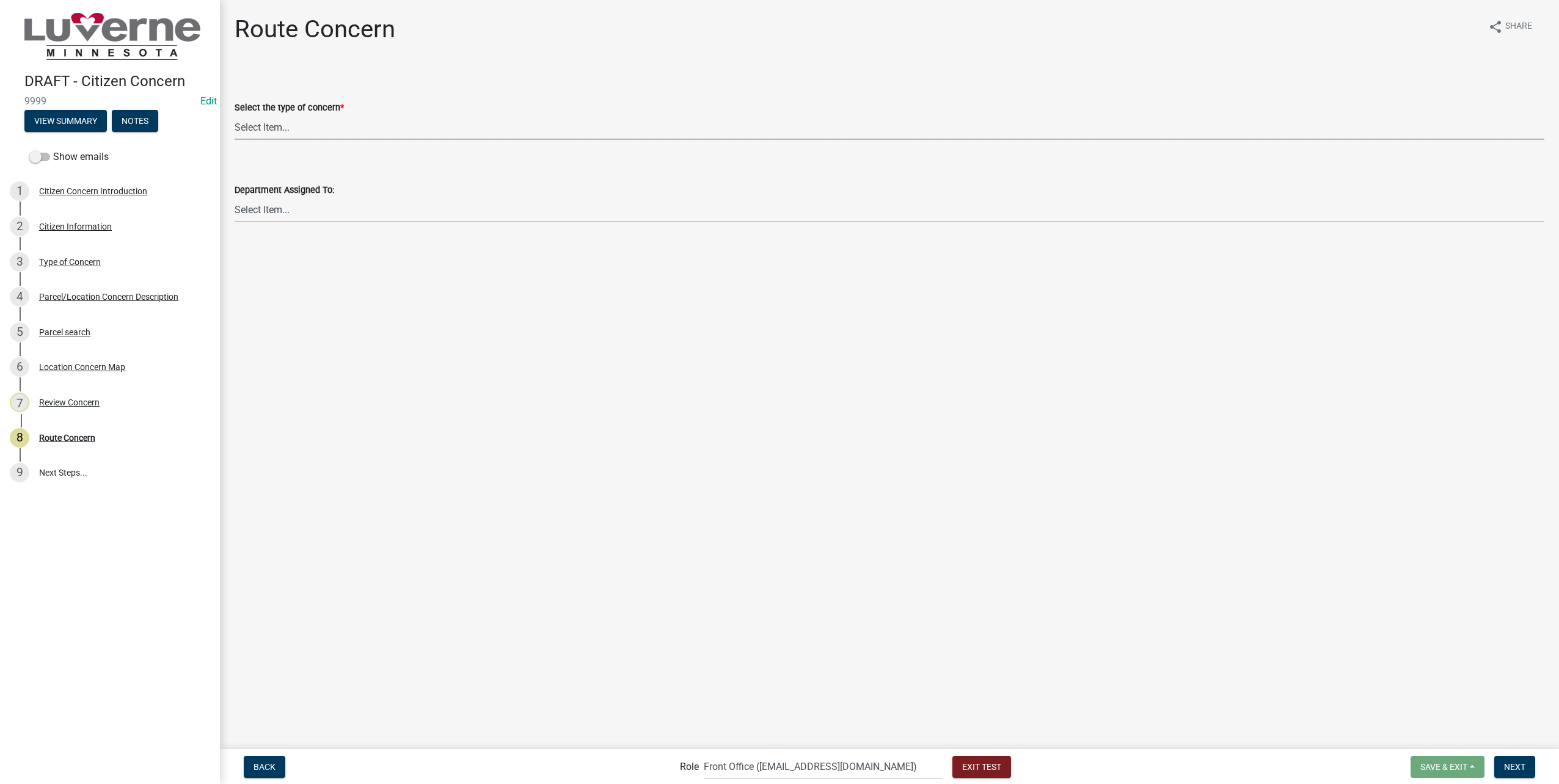
click at [308, 133] on select "Select Item... Street Lights Transformer Conditions Unknown Pole/Box on Private…" at bounding box center [889, 127] width 1310 height 25
click at [235, 115] on select "Select Item... Street Lights Transformer Conditions Unknown Pole/Box on Private…" at bounding box center [889, 127] width 1310 height 25
select select "23c6f637-6176-429c-939a-46394b000eaa"
click at [291, 208] on select "Select Item... Front Office Electric Department Public Works Department Water/W…" at bounding box center [889, 210] width 1310 height 25
click at [235, 197] on select "Select Item... Front Office Electric Department Public Works Department Water/W…" at bounding box center [889, 210] width 1310 height 25
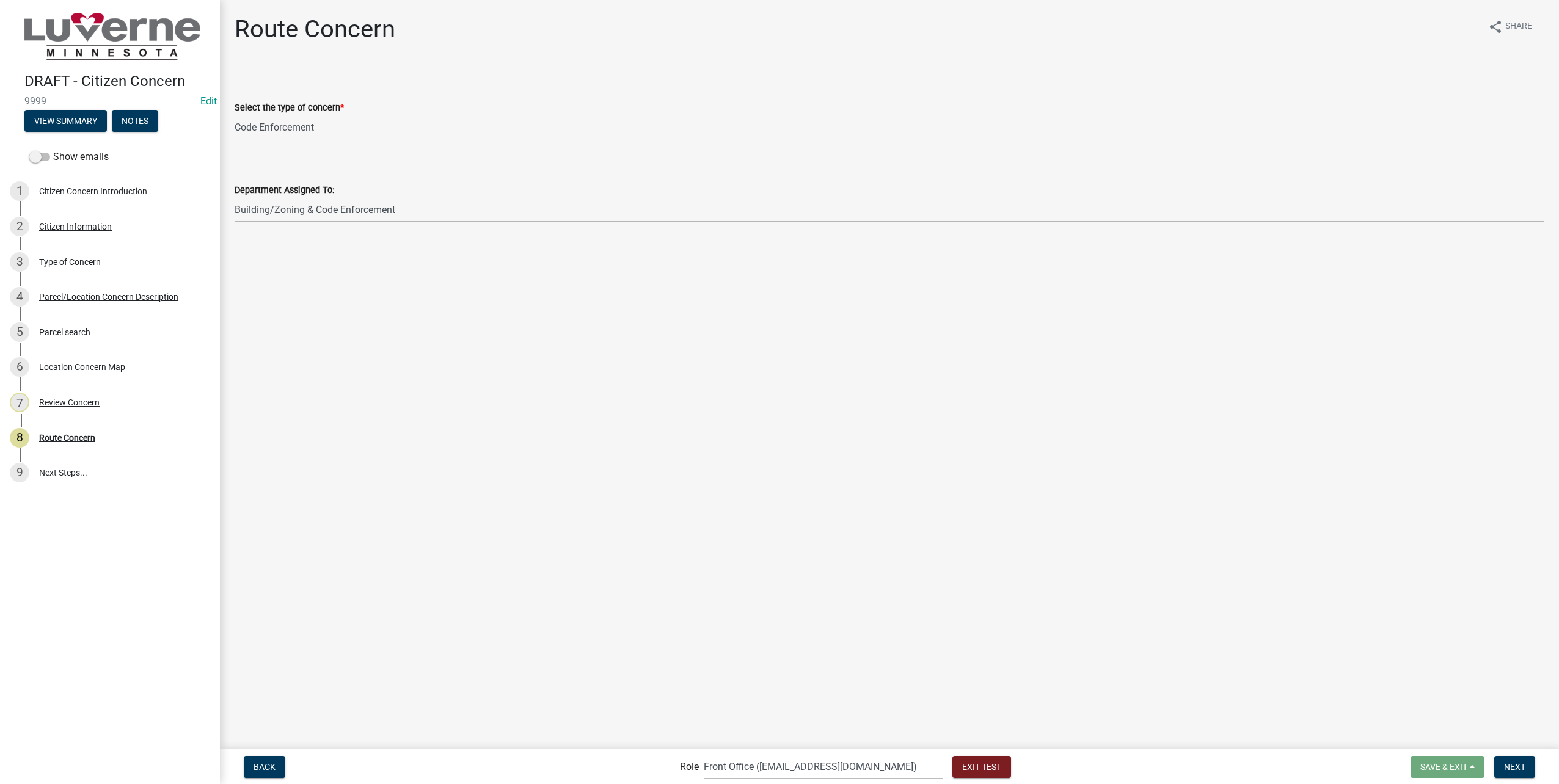
select select "6d0f7d2d-fcd5-4543-a054-dfc44b5d5db1"
click at [1507, 768] on span "Next" at bounding box center [1514, 766] width 22 height 10
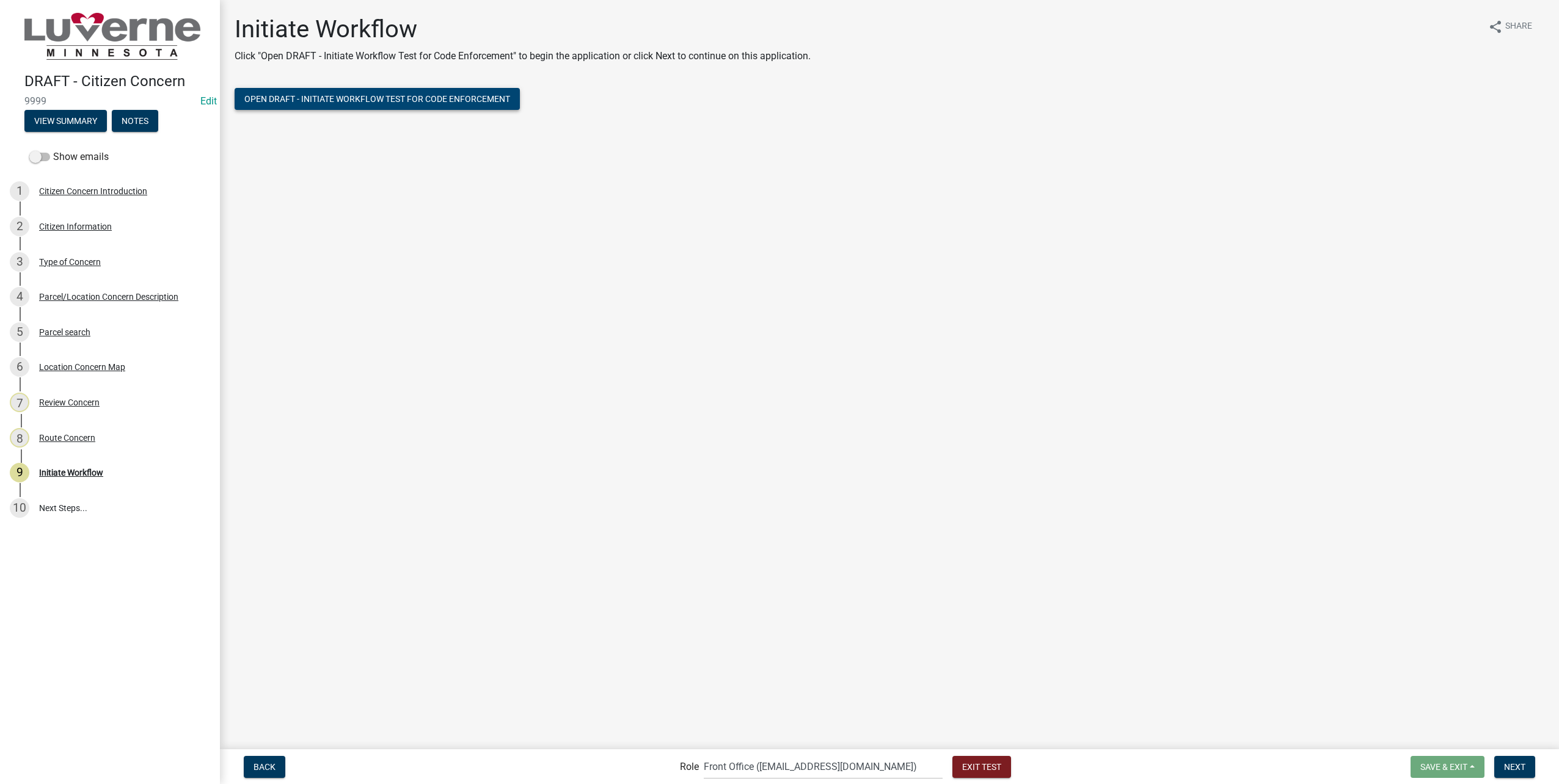
click at [394, 97] on span "Open DRAFT - Initiate Workflow Test for Code Enforcement" at bounding box center [377, 98] width 266 height 10
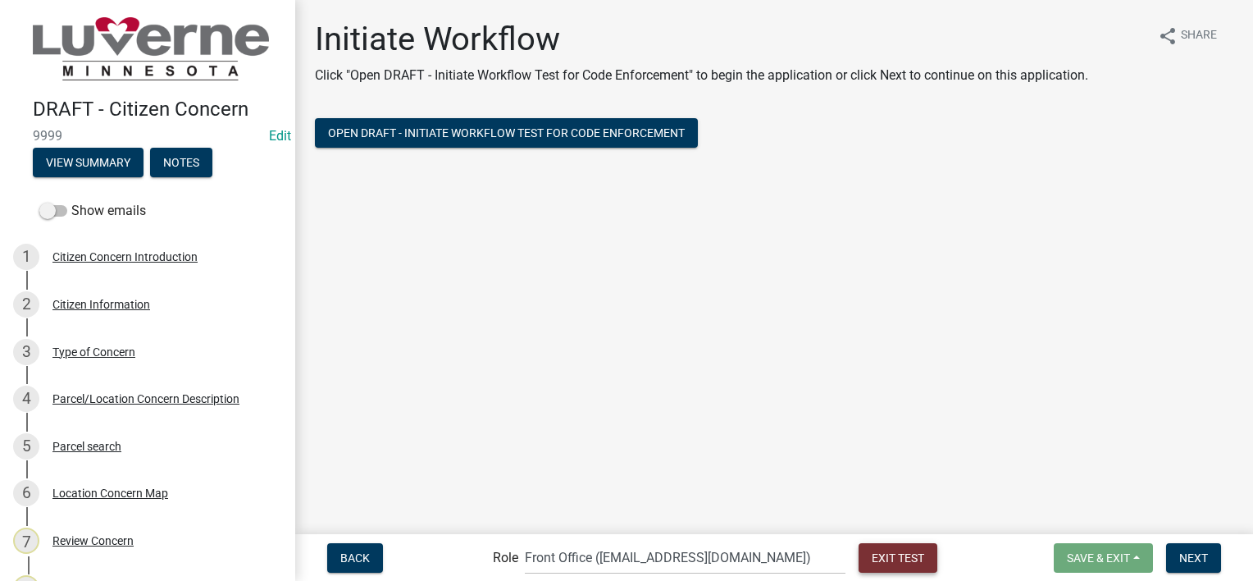
click at [872, 554] on span "Exit Test" at bounding box center [898, 556] width 52 height 13
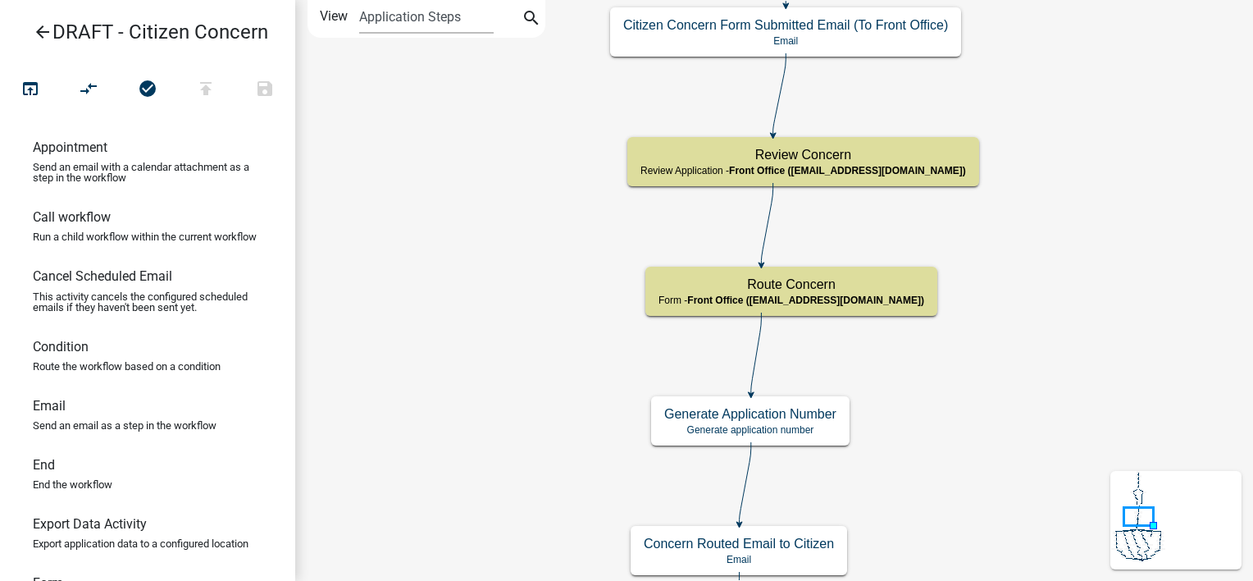
click at [36, 30] on icon "arrow_back" at bounding box center [43, 33] width 20 height 23
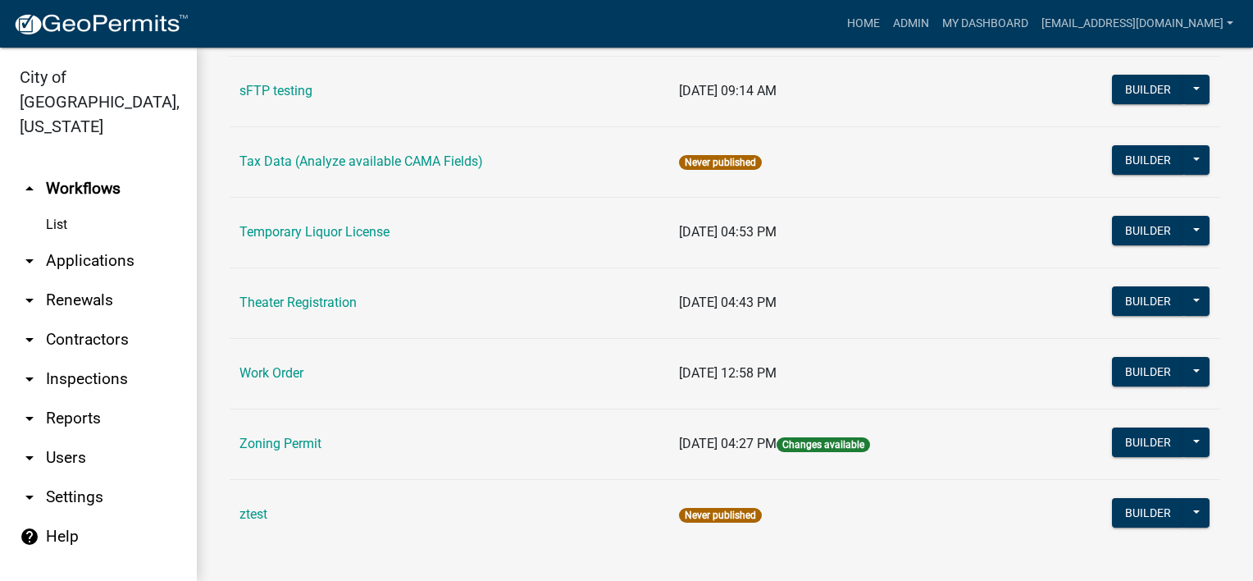
scroll to position [1015, 0]
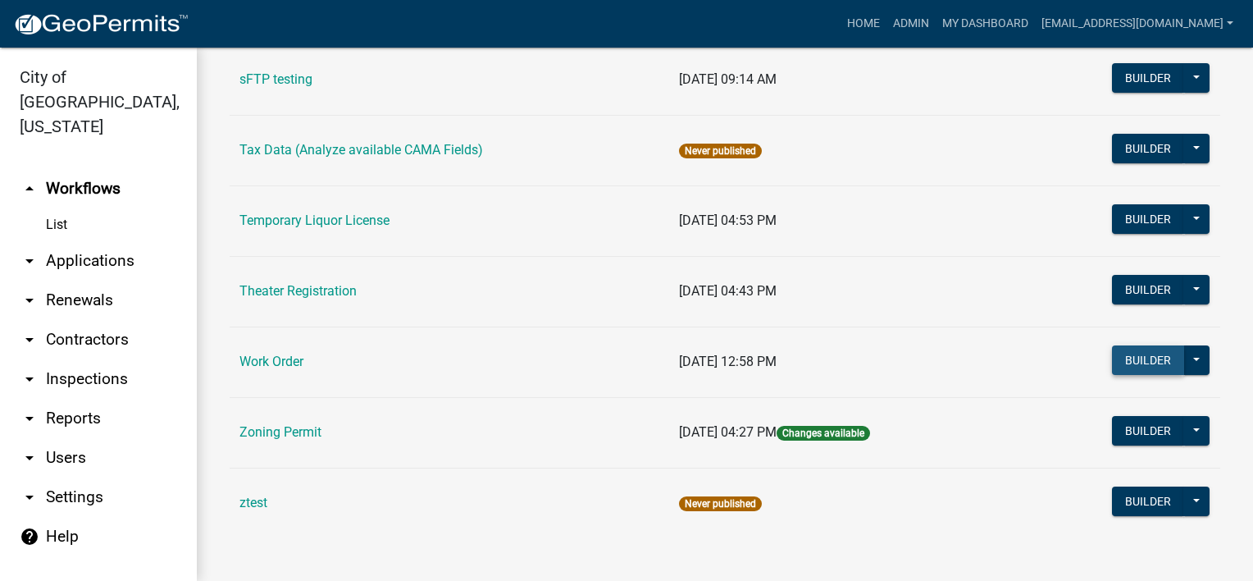
click at [1114, 362] on button "Builder" at bounding box center [1148, 360] width 72 height 30
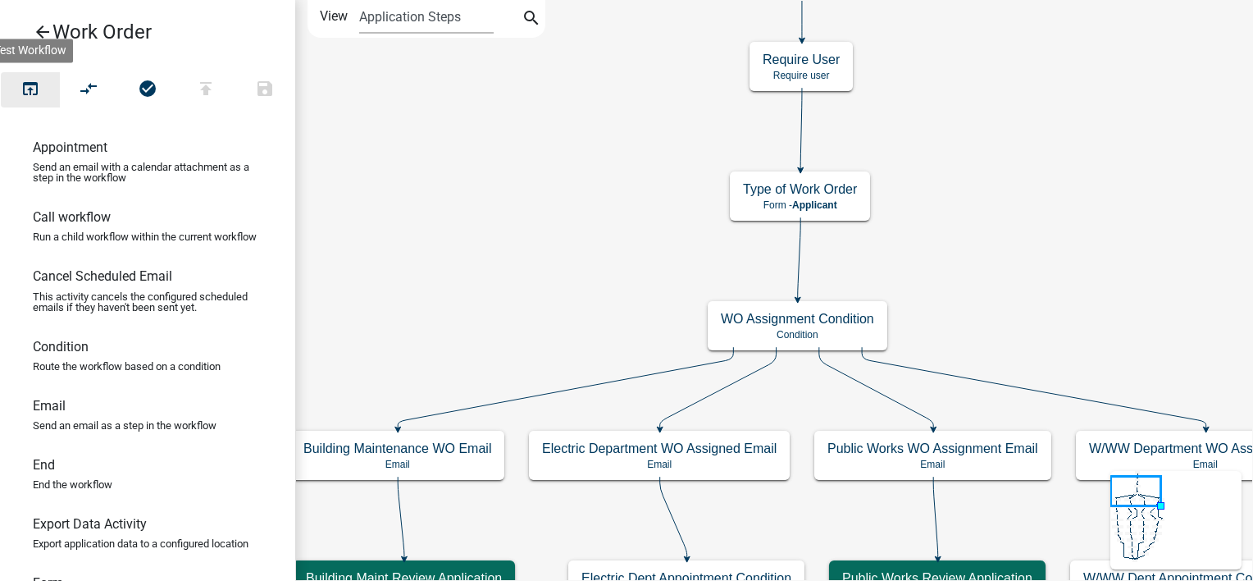
click at [46, 86] on button "open_in_browser" at bounding box center [30, 89] width 59 height 35
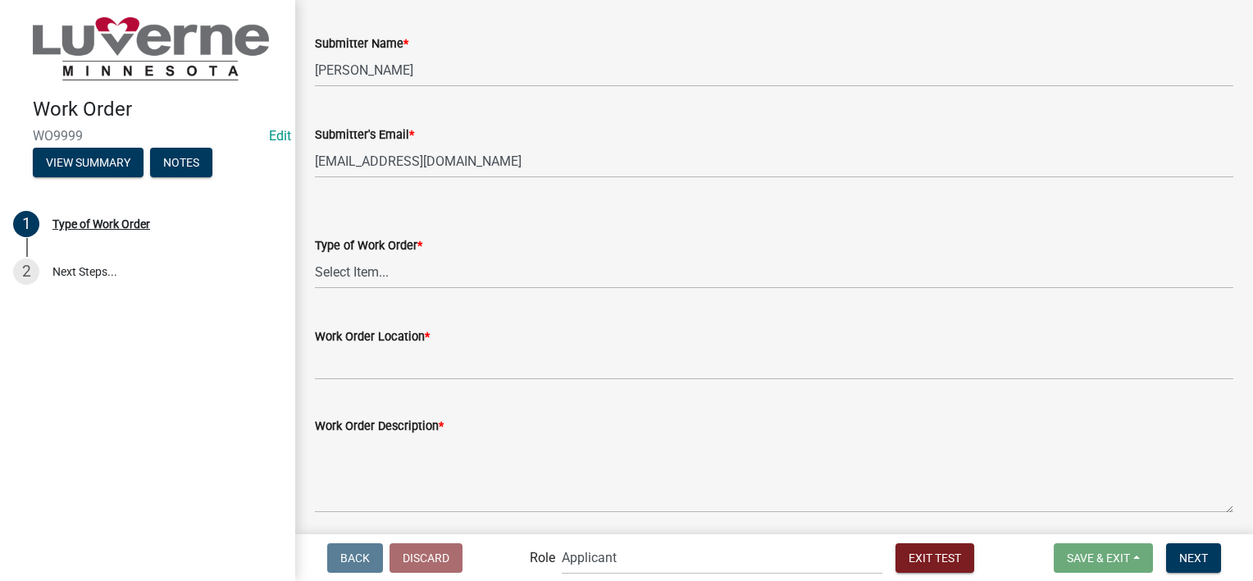
scroll to position [82, 0]
click at [705, 276] on select "Select Item... Turn Water On Turn Water Off Turn Electric On Turn Electric Off …" at bounding box center [774, 271] width 919 height 34
click at [315, 254] on select "Select Item... Turn Water On Turn Water Off Turn Electric On Turn Electric Off …" at bounding box center [774, 271] width 919 height 34
select select "5a44b96e-82b4-4e3c-809c-48fc2f7c0ec0"
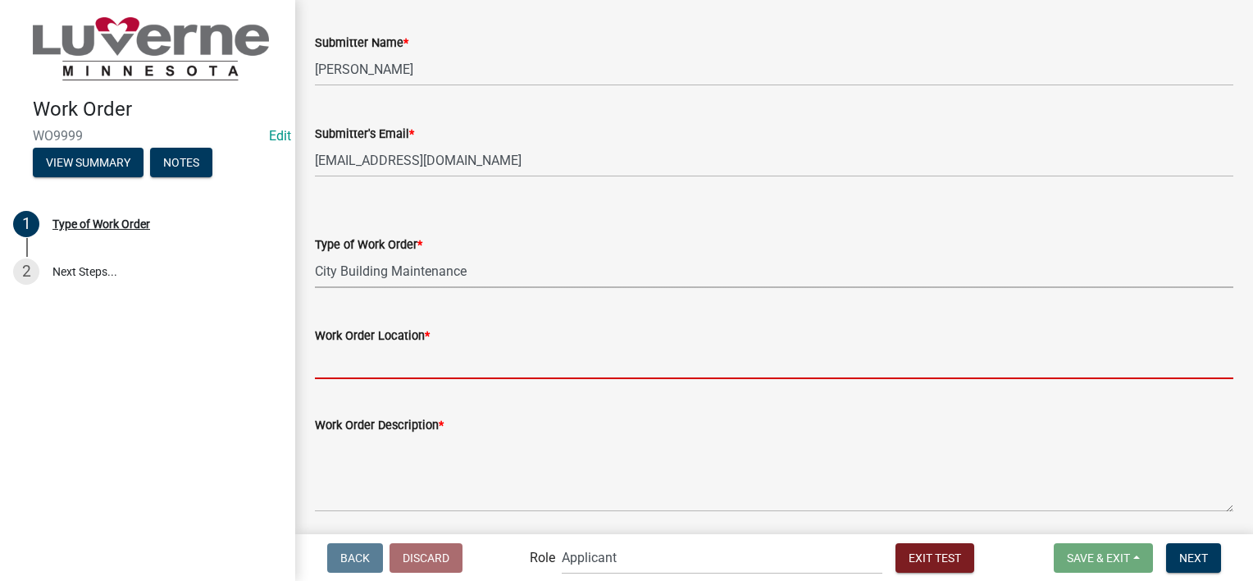
click at [509, 367] on input "Work Order Location *" at bounding box center [774, 362] width 919 height 34
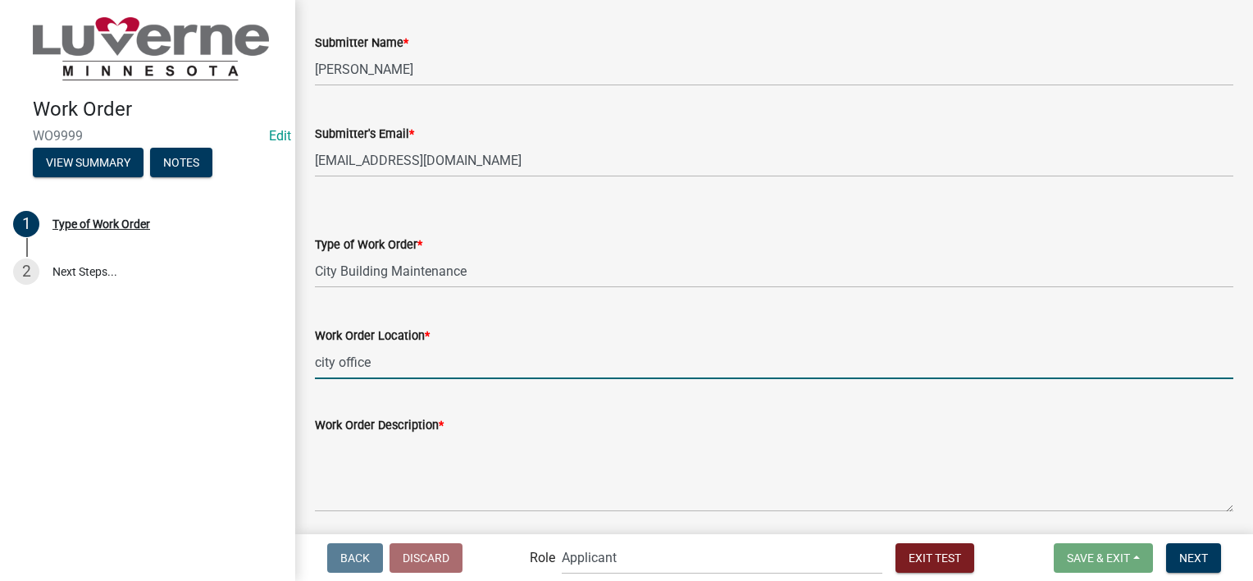
type input "city office"
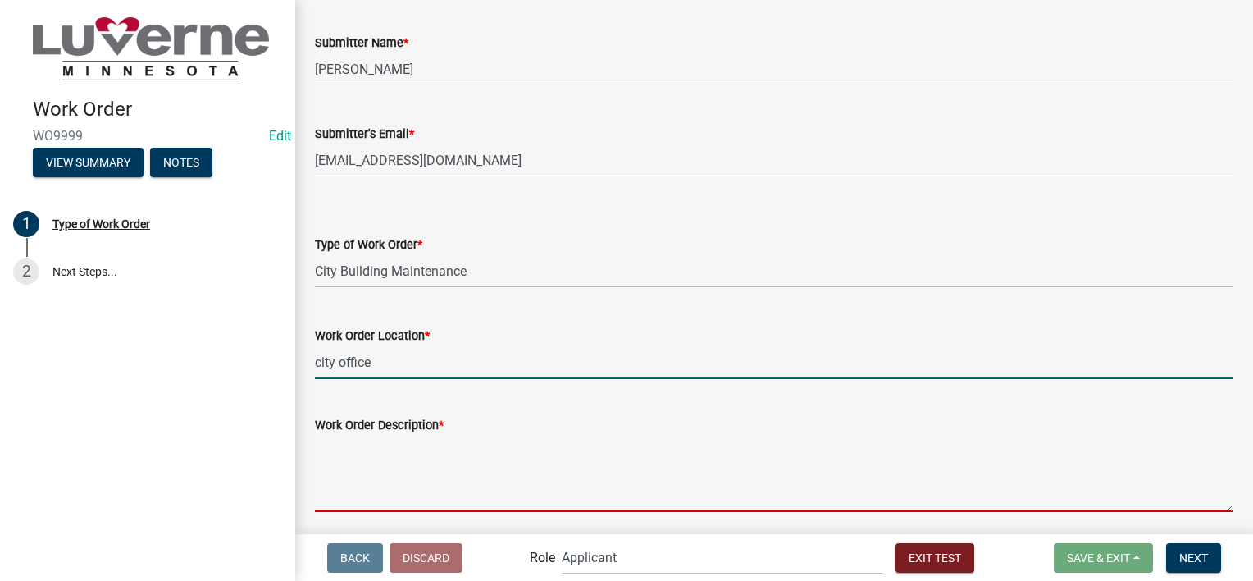
click at [500, 488] on textarea "Work Order Description *" at bounding box center [774, 473] width 919 height 77
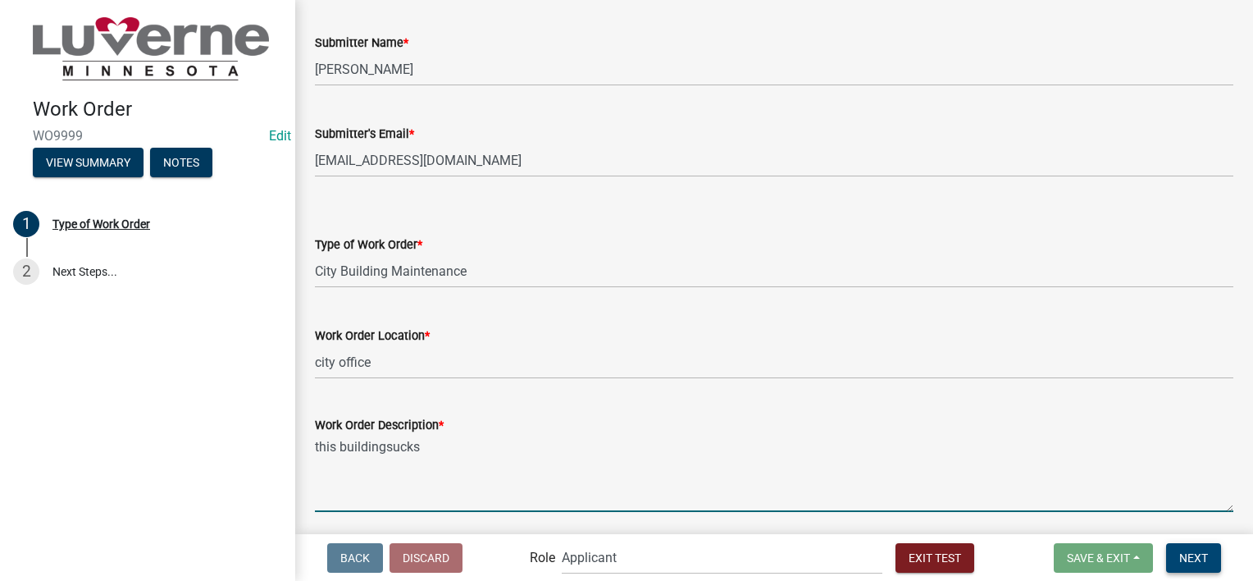
type textarea "this buildingsucks"
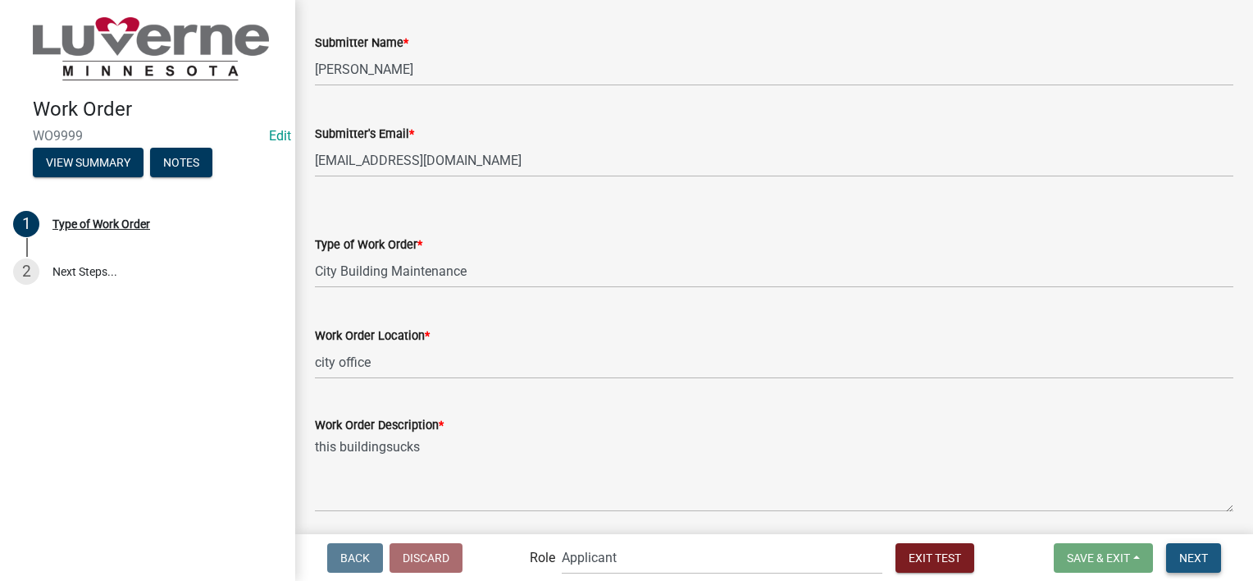
click at [1183, 552] on span "Next" at bounding box center [1194, 556] width 29 height 13
click at [1194, 558] on span "Next" at bounding box center [1194, 556] width 29 height 13
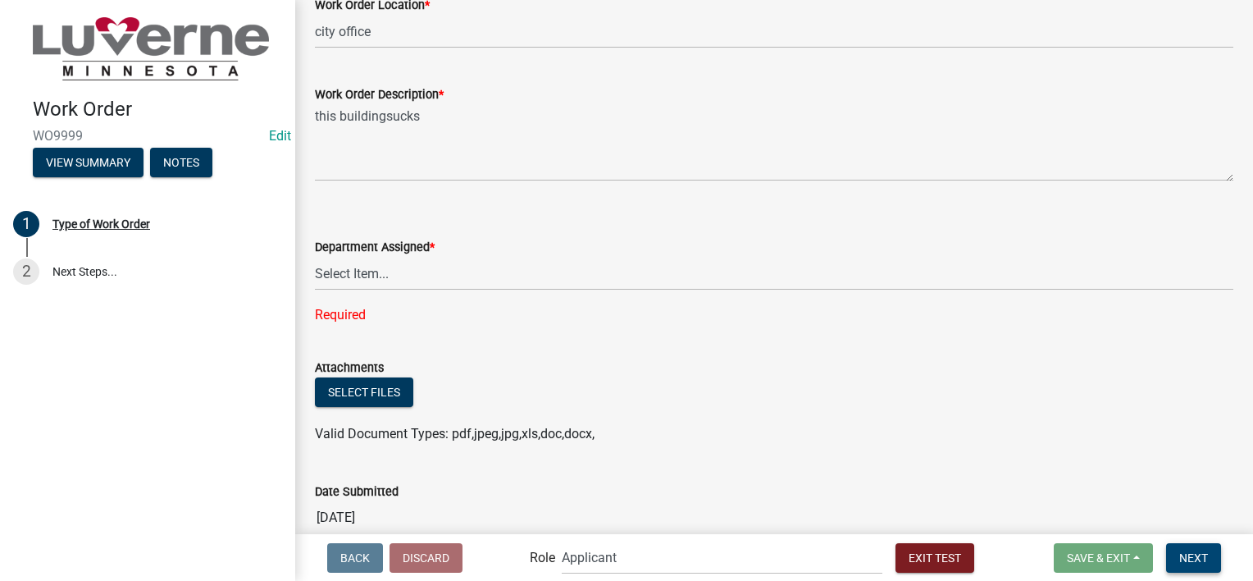
scroll to position [328, 0]
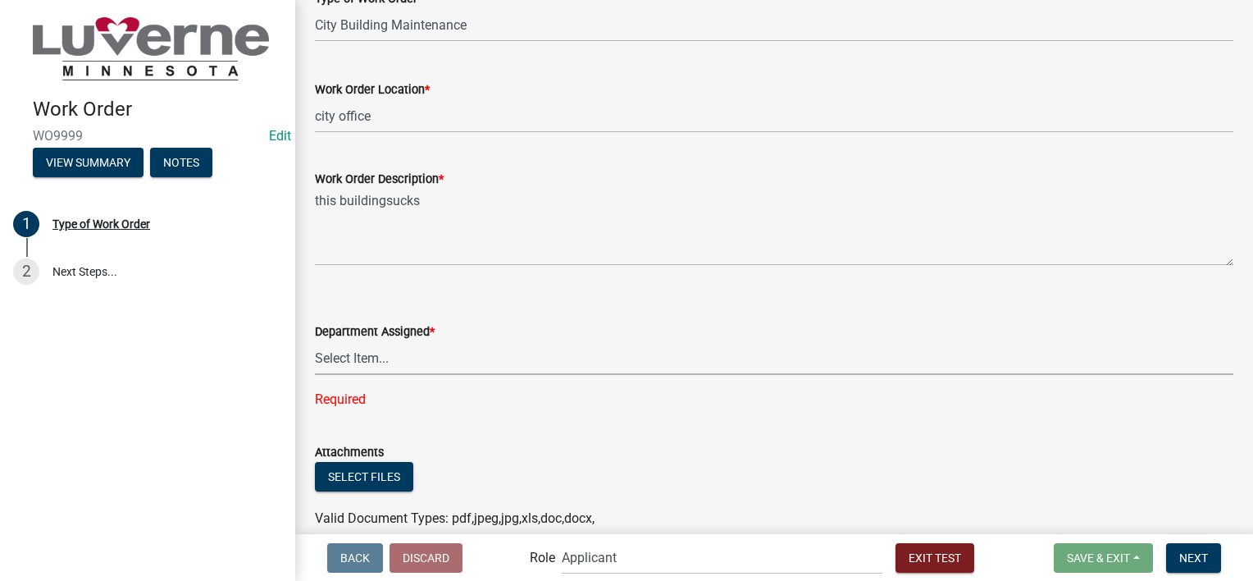
click at [401, 358] on select "Select Item... Building Maintenance Electric Department Water/Wastewater Depart…" at bounding box center [774, 358] width 919 height 34
click at [315, 341] on select "Select Item... Building Maintenance Electric Department Water/Wastewater Depart…" at bounding box center [774, 358] width 919 height 34
select select "0a8e6878-b58e-473e-baa9-0c5635528213"
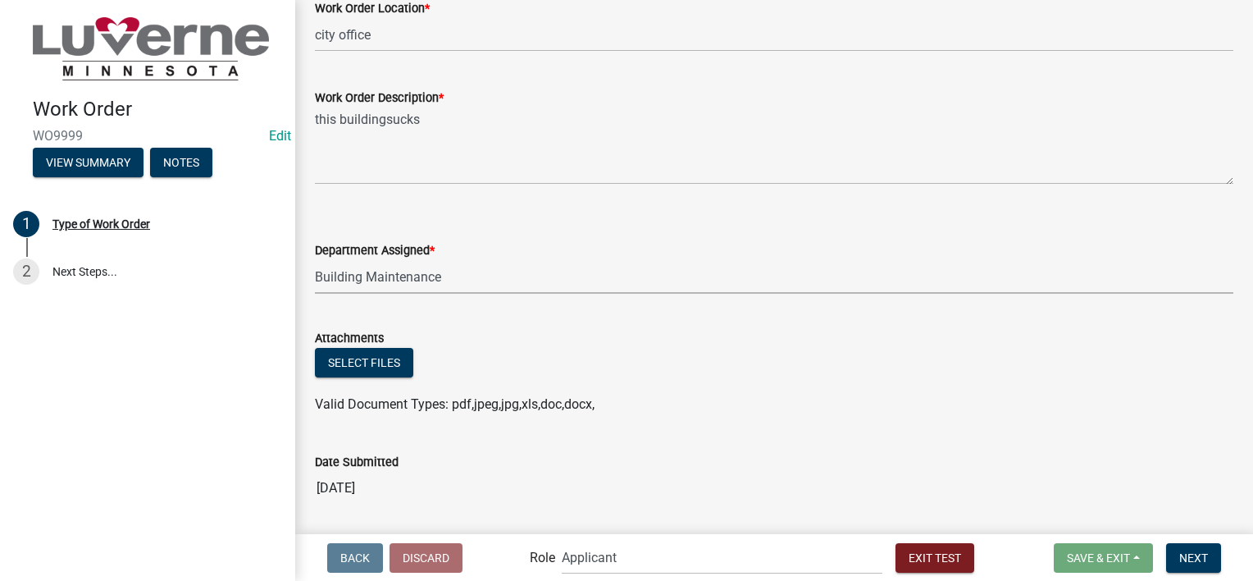
scroll to position [460, 0]
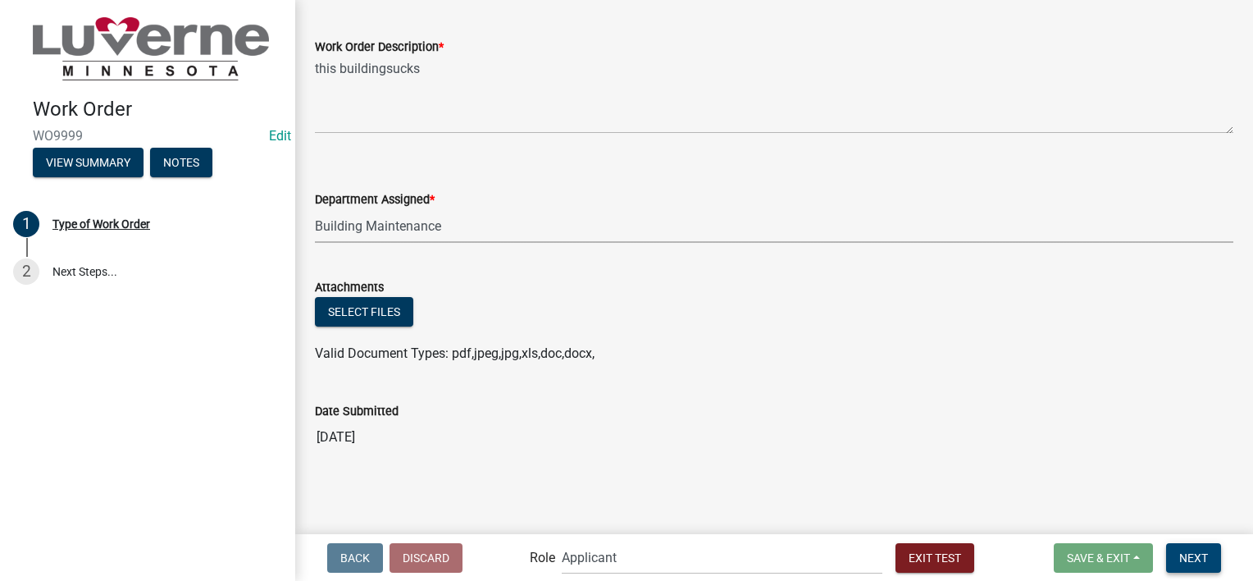
click at [1188, 554] on span "Next" at bounding box center [1194, 556] width 29 height 13
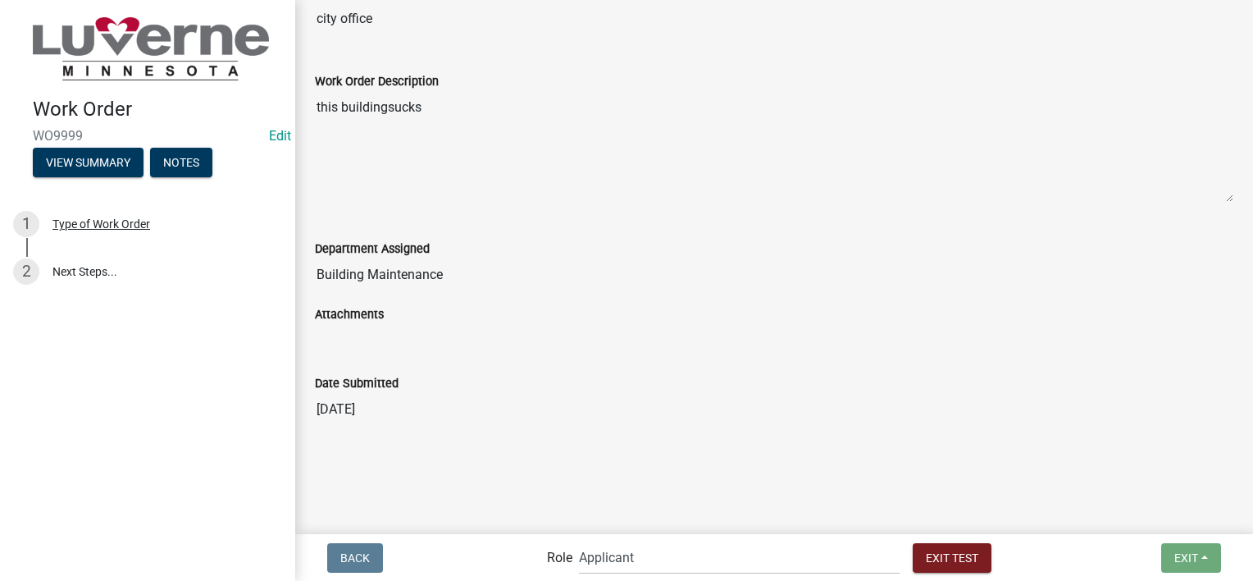
scroll to position [504, 0]
click at [726, 568] on select "Applicant Public Works Water/Wastewater Department Admin Front Office Staff + i…" at bounding box center [739, 558] width 321 height 34
select select "b8201c97-0578-4879-9db1-09b68815f4df"
click at [615, 541] on select "Applicant Public Works Water/Wastewater Department Admin Front Office Staff + i…" at bounding box center [739, 558] width 321 height 34
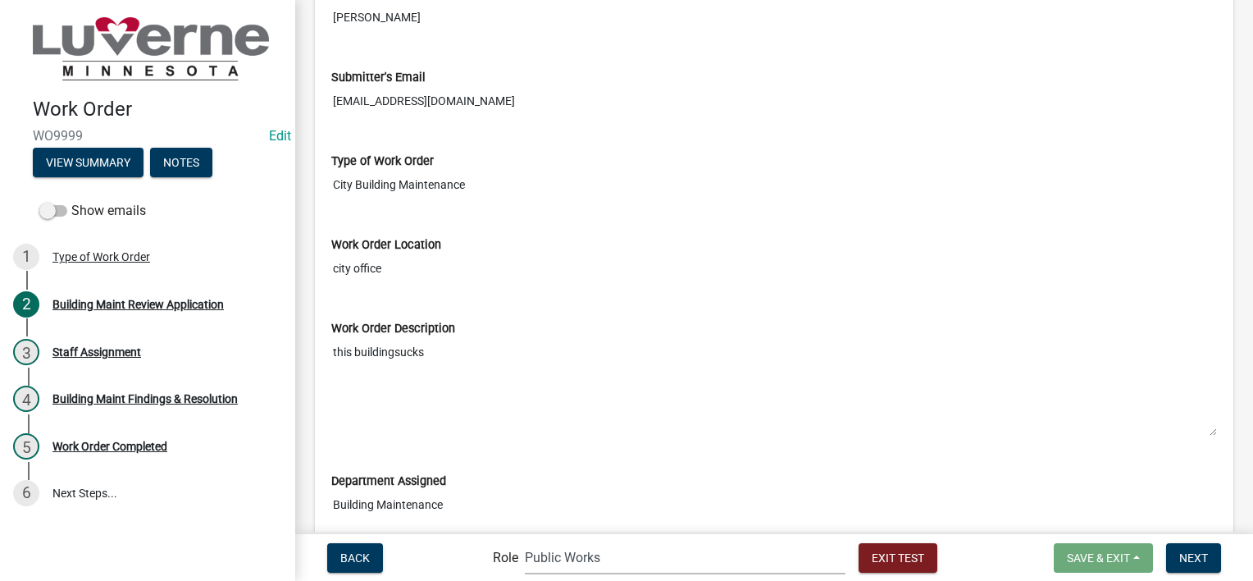
scroll to position [246, 0]
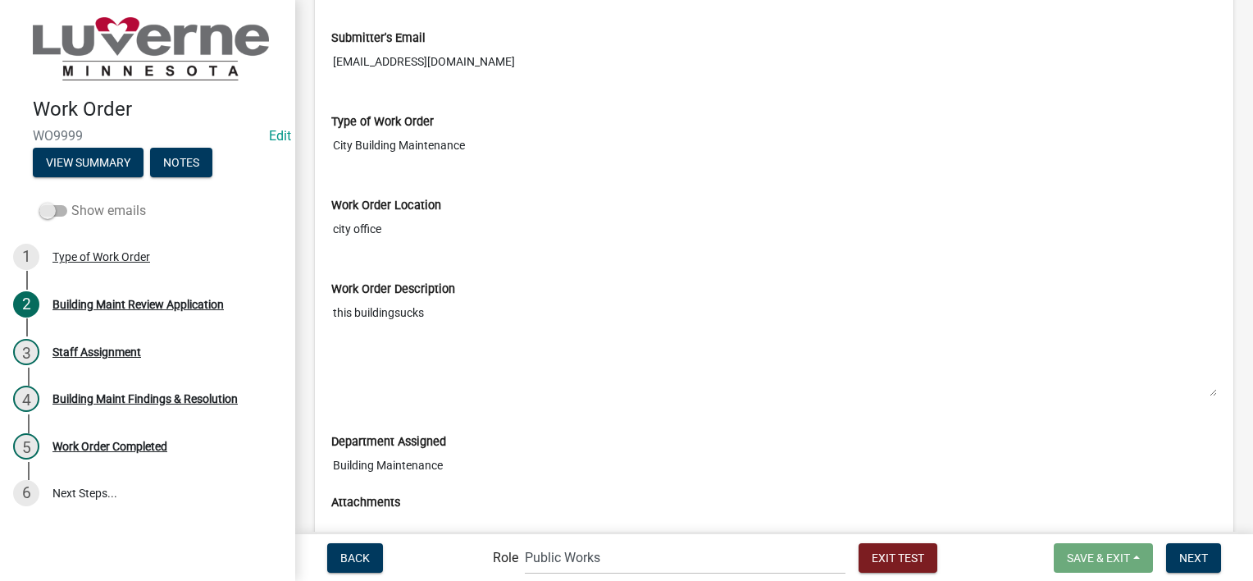
click at [52, 216] on span at bounding box center [53, 210] width 28 height 11
click at [71, 201] on input "Show emails" at bounding box center [71, 201] width 0 height 0
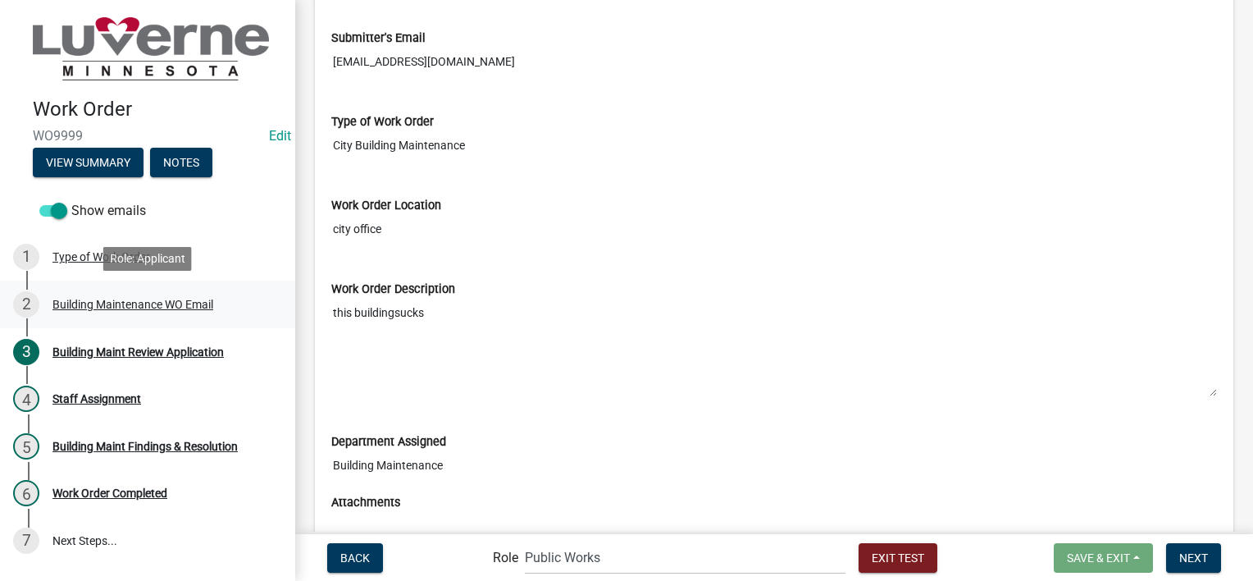
click at [111, 309] on div "Building Maintenance WO Email" at bounding box center [132, 304] width 161 height 11
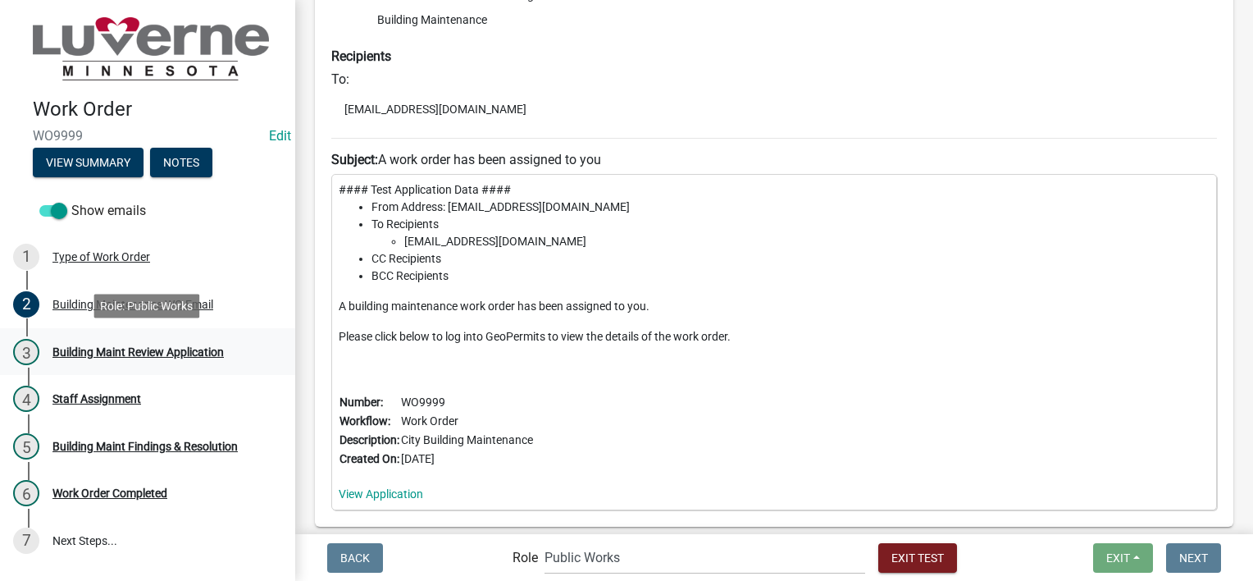
click at [211, 354] on div "Building Maint Review Application" at bounding box center [137, 351] width 171 height 11
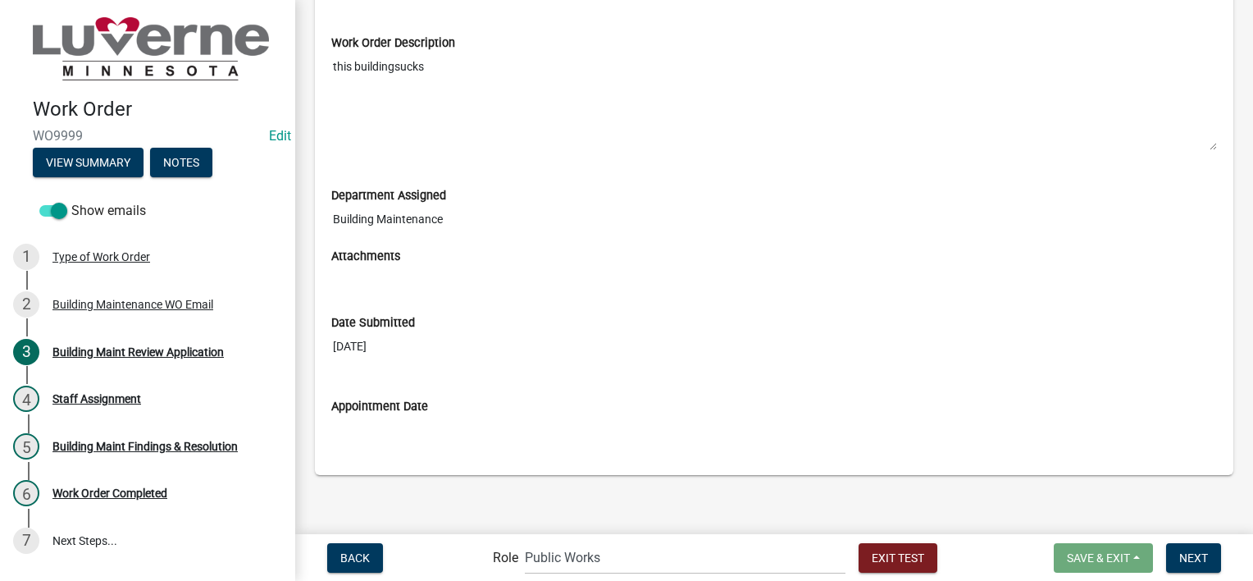
scroll to position [496, 0]
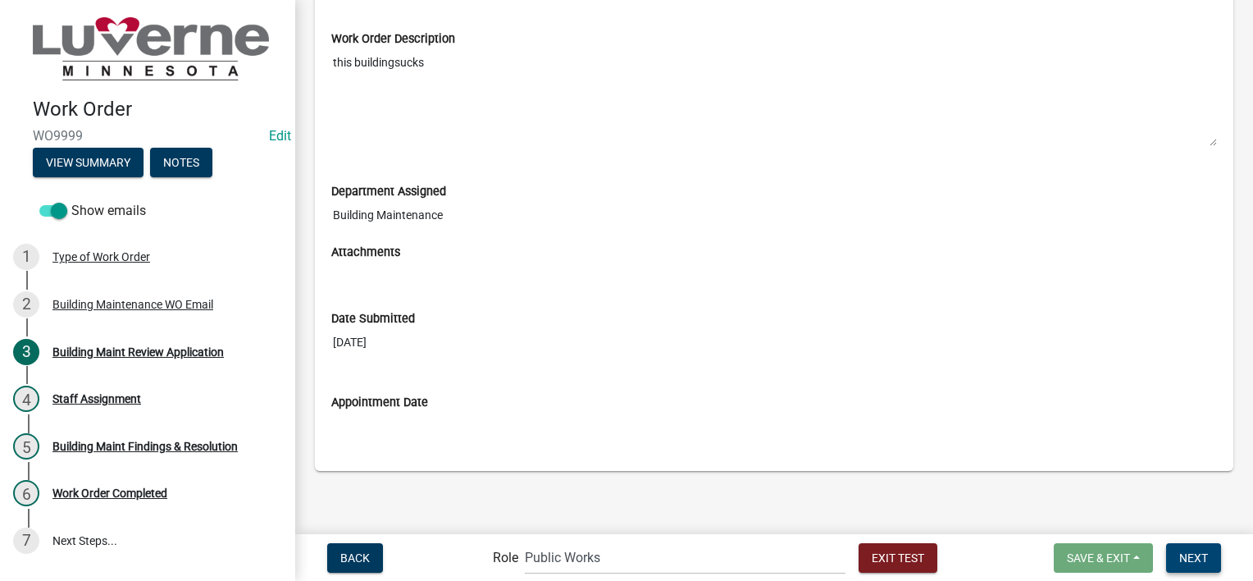
click at [1184, 558] on span "Next" at bounding box center [1194, 556] width 29 height 13
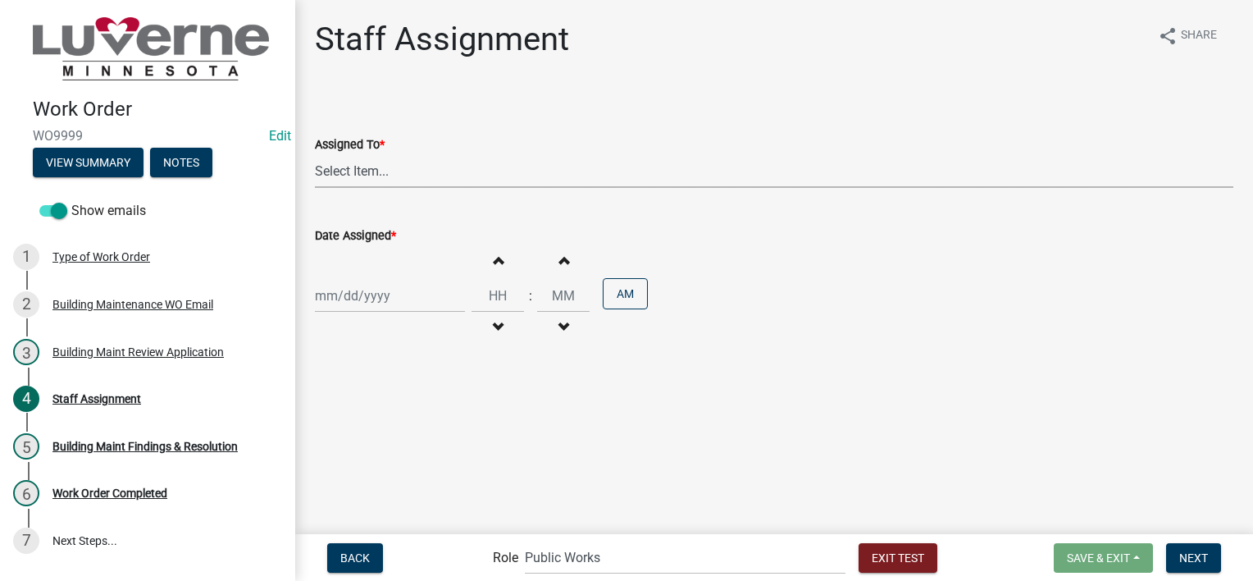
click at [418, 162] on select "Select Item... Dave VanBatavia Derek Elbers Eric Lammert John Stoffel Matt McCl…" at bounding box center [774, 171] width 919 height 34
click at [315, 154] on select "Select Item... Dave VanBatavia Derek Elbers Eric Lammert John Stoffel Matt McCl…" at bounding box center [774, 171] width 919 height 34
select select "14673f3a-1562-4450-9e28-e27bf1db4e22"
click at [398, 305] on div at bounding box center [390, 296] width 150 height 34
select select "8"
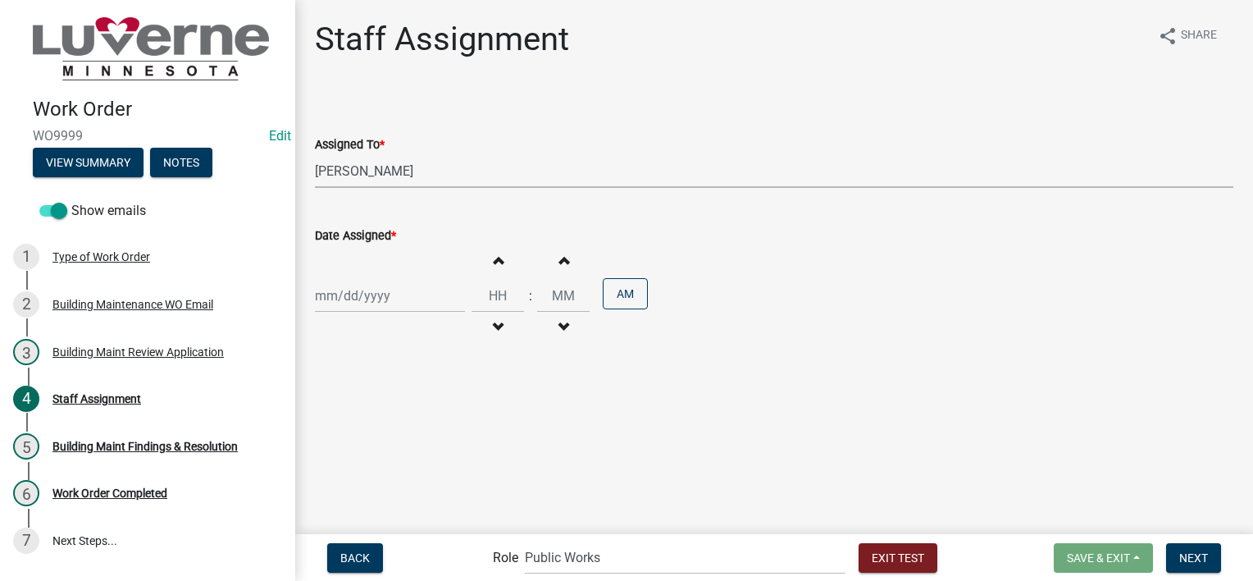
select select "2025"
click at [327, 489] on div "25" at bounding box center [331, 488] width 26 height 26
type input "[DATE]"
click at [492, 287] on input "Hours" at bounding box center [498, 296] width 52 height 34
type input "10"
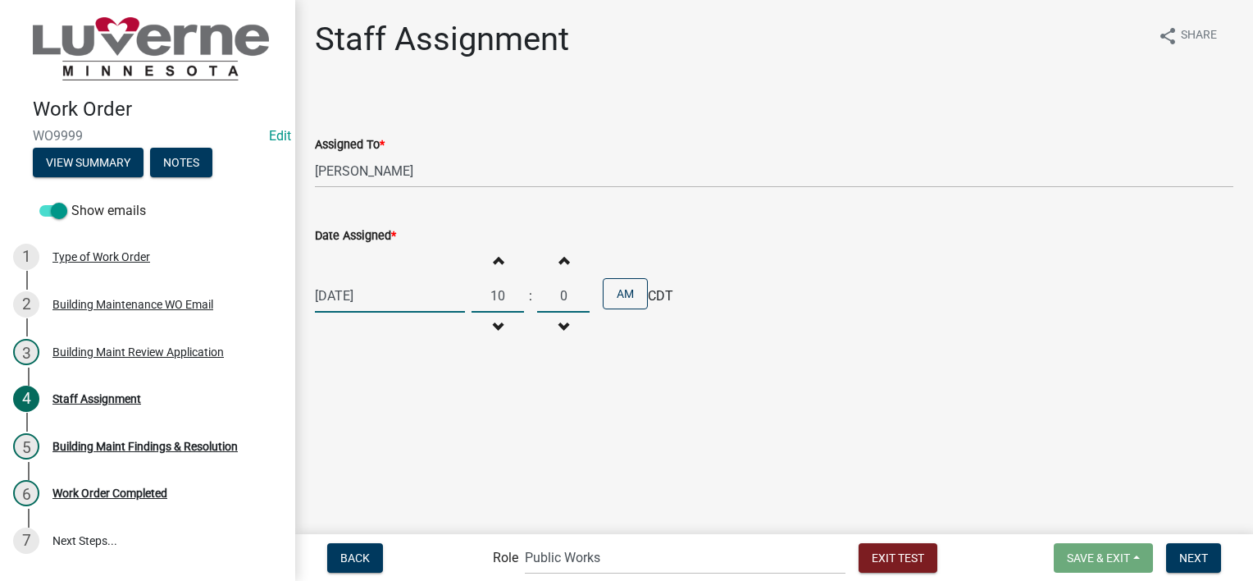
type input "00"
click at [1190, 550] on span "Next" at bounding box center [1194, 556] width 29 height 13
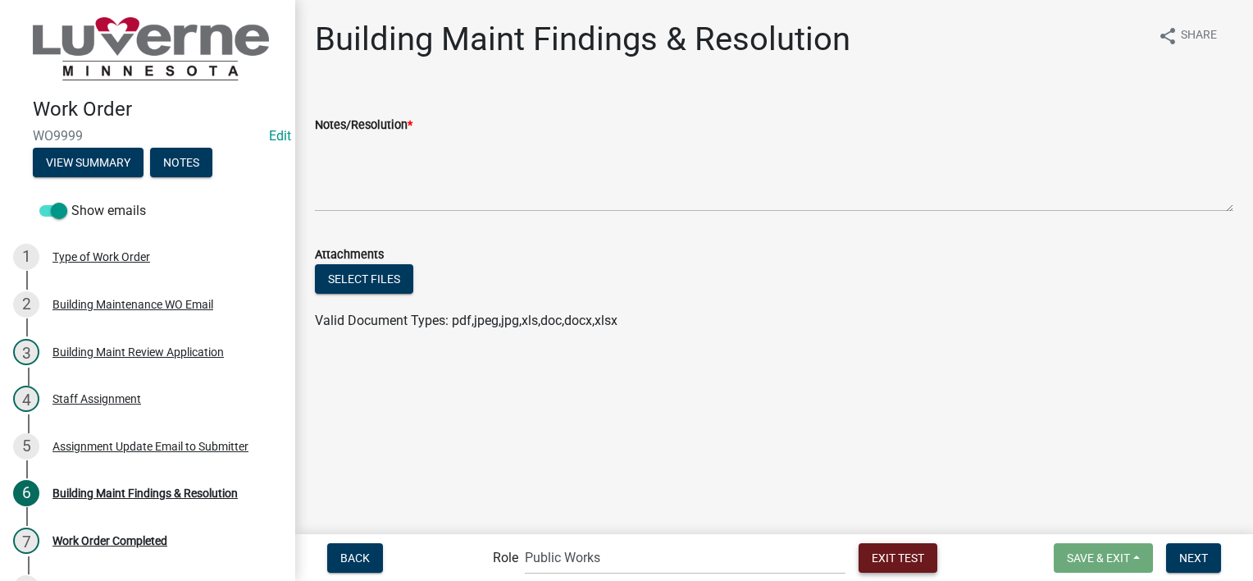
click at [872, 554] on span "Exit Test" at bounding box center [898, 556] width 52 height 13
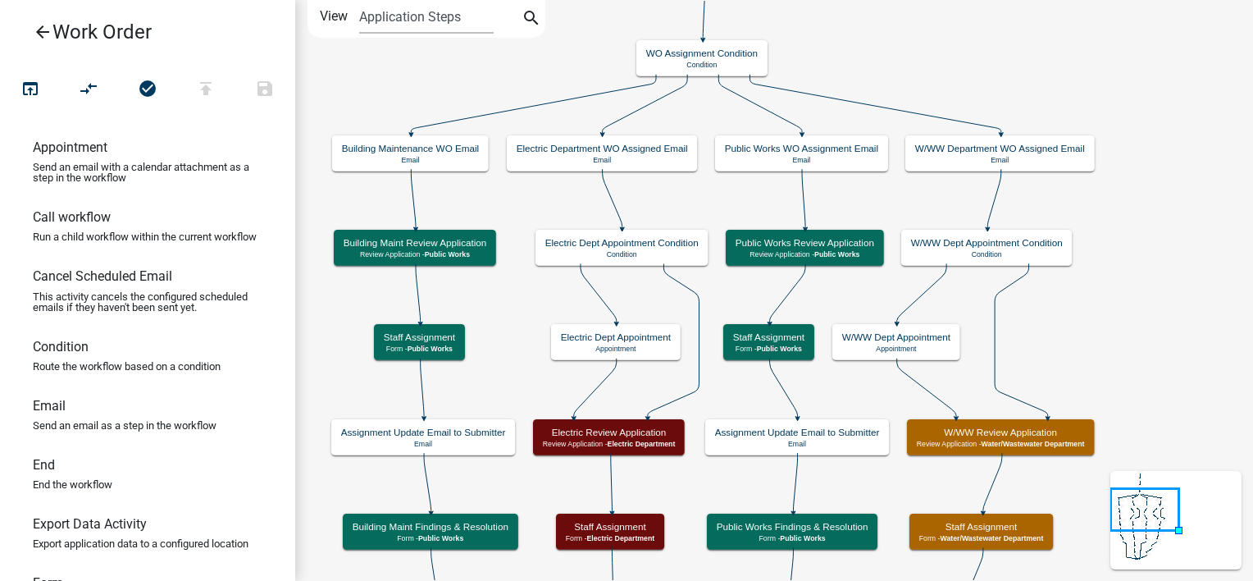
click at [49, 26] on icon "arrow_back" at bounding box center [43, 33] width 20 height 23
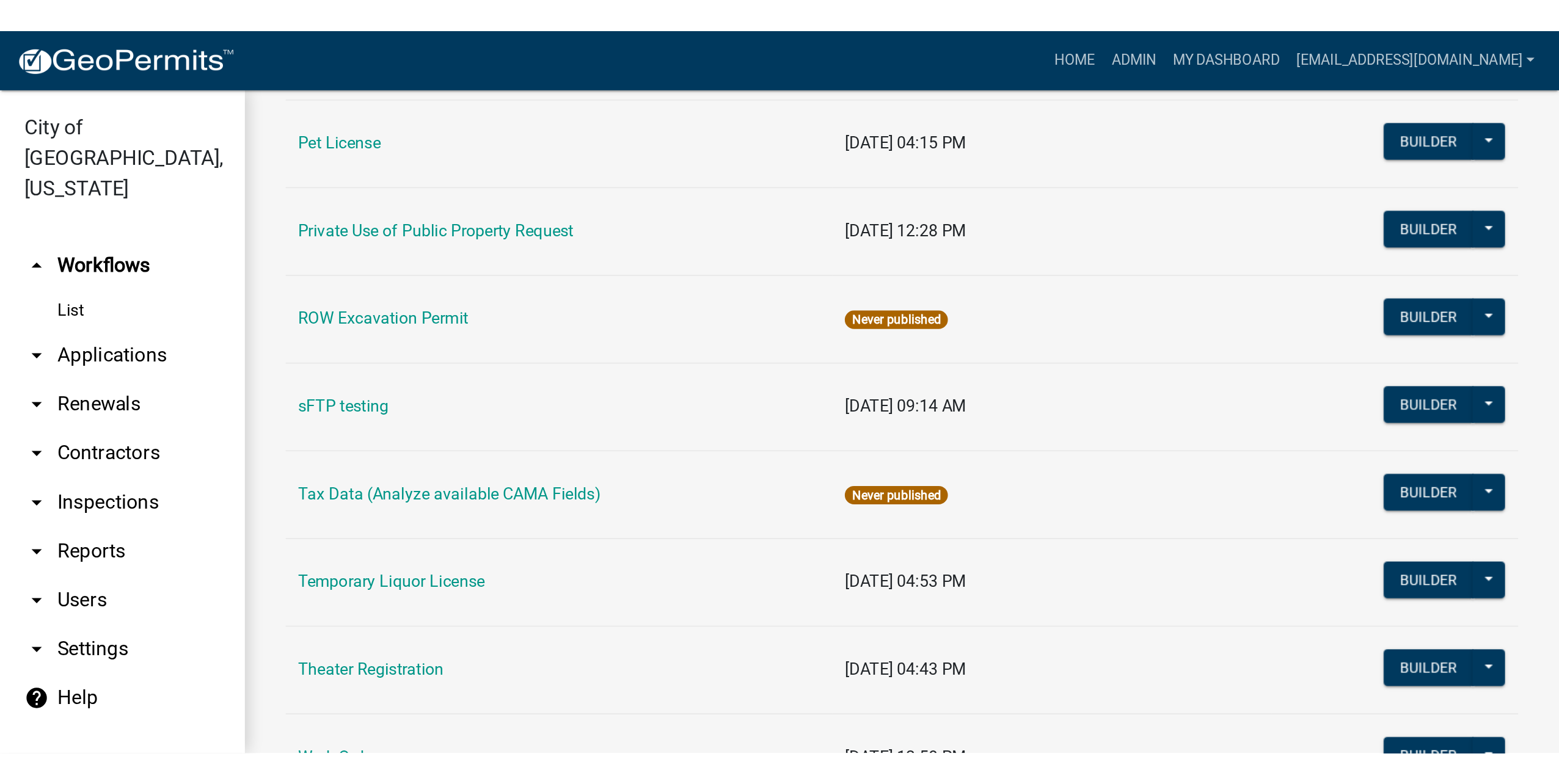
scroll to position [573, 0]
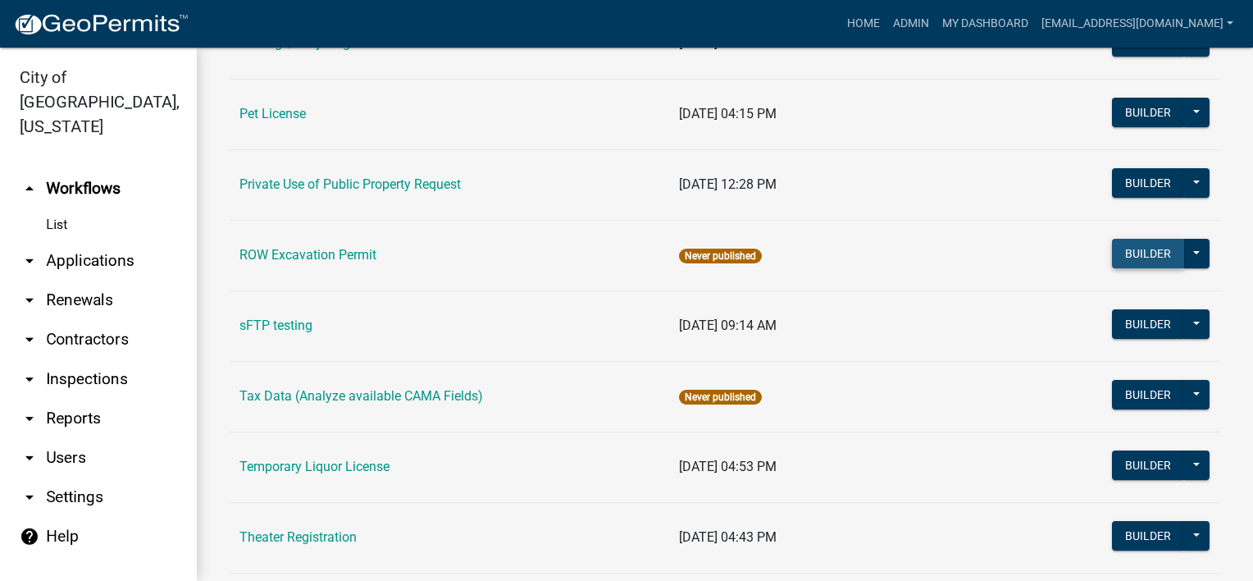
click at [1132, 248] on button "Builder" at bounding box center [1148, 254] width 72 height 30
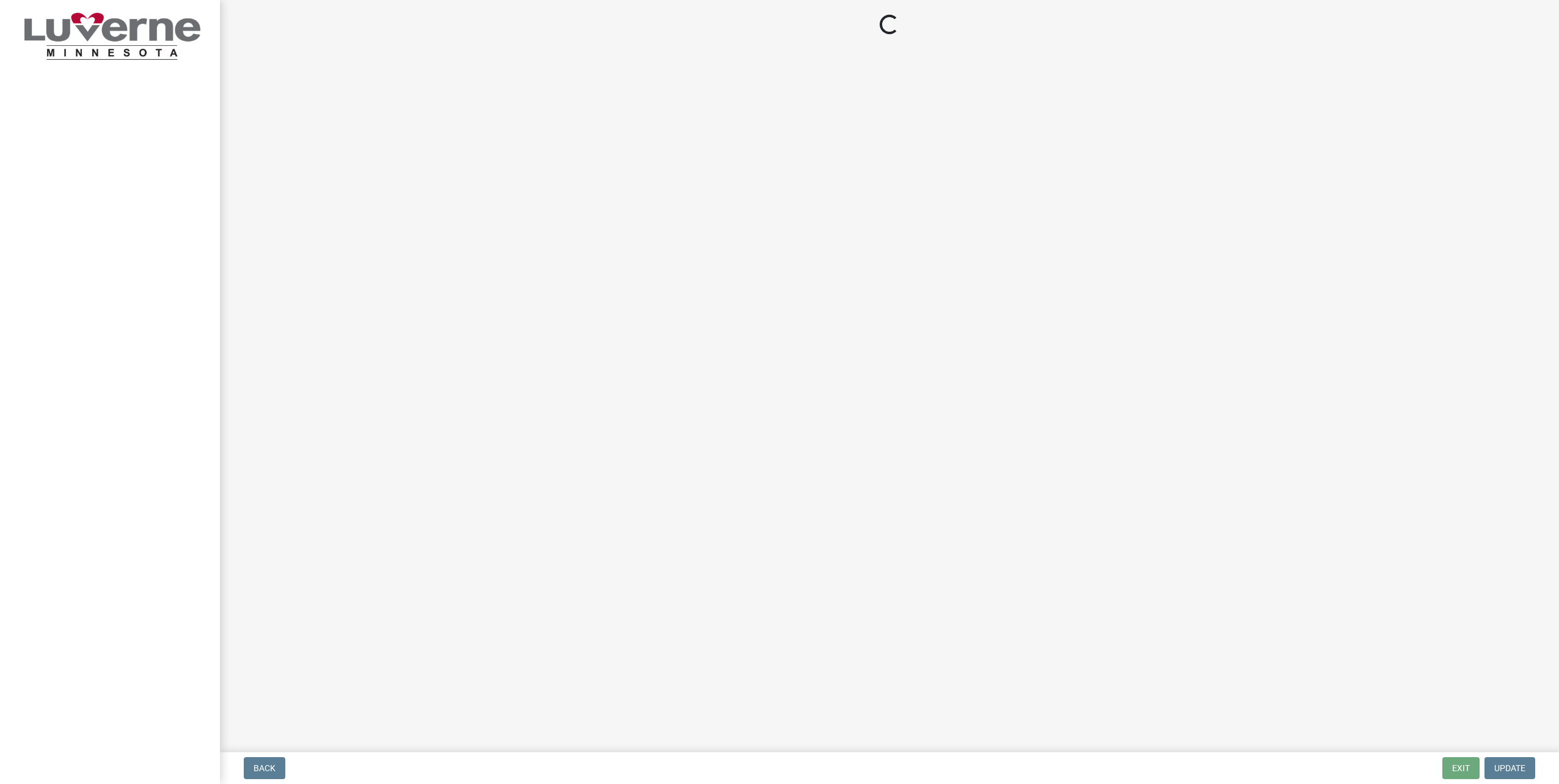
select select "8c50745b-f129-4347-8fd3-6ec1b83df8fc"
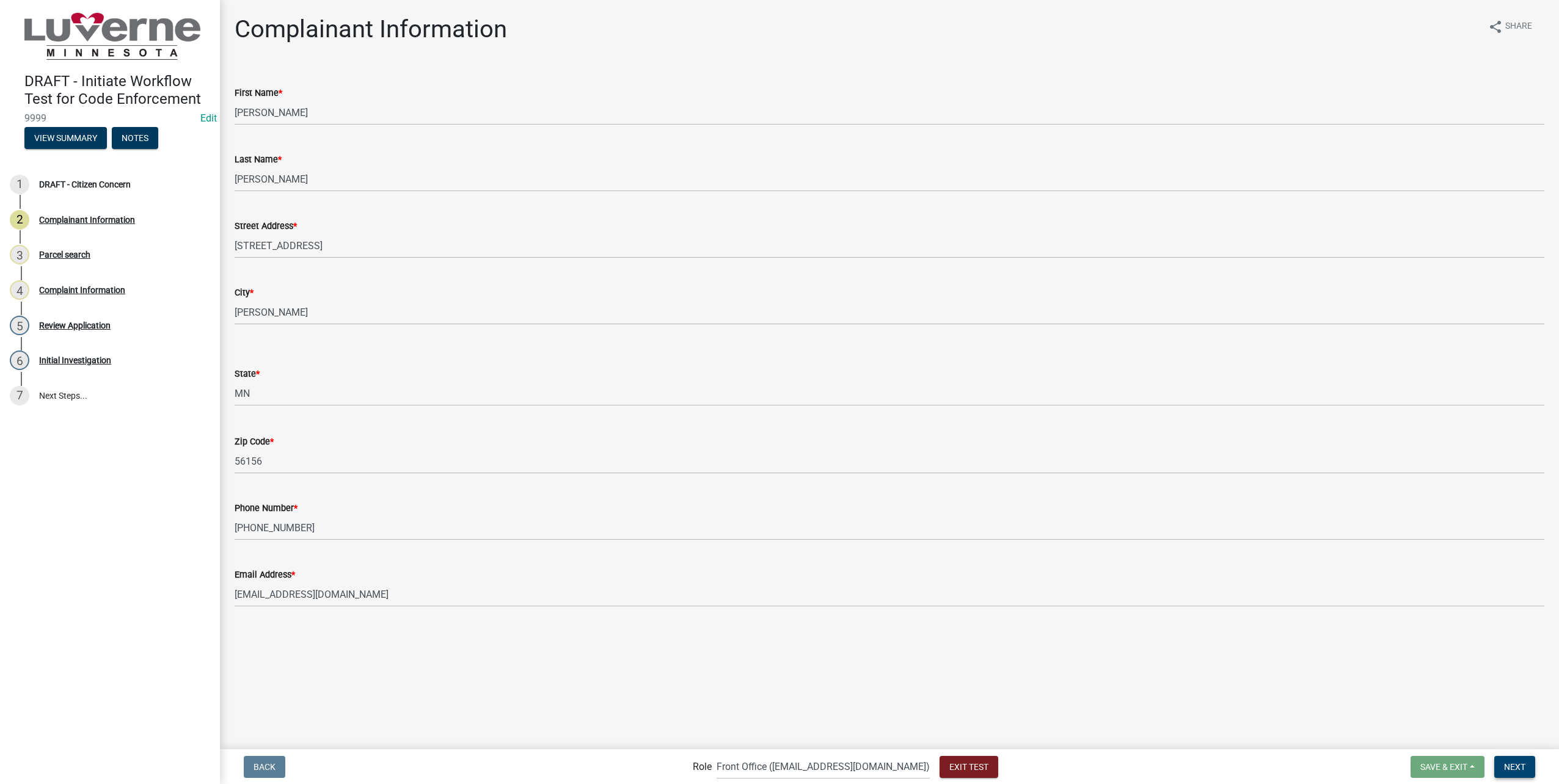
click at [1521, 762] on span "Next" at bounding box center [1514, 766] width 22 height 10
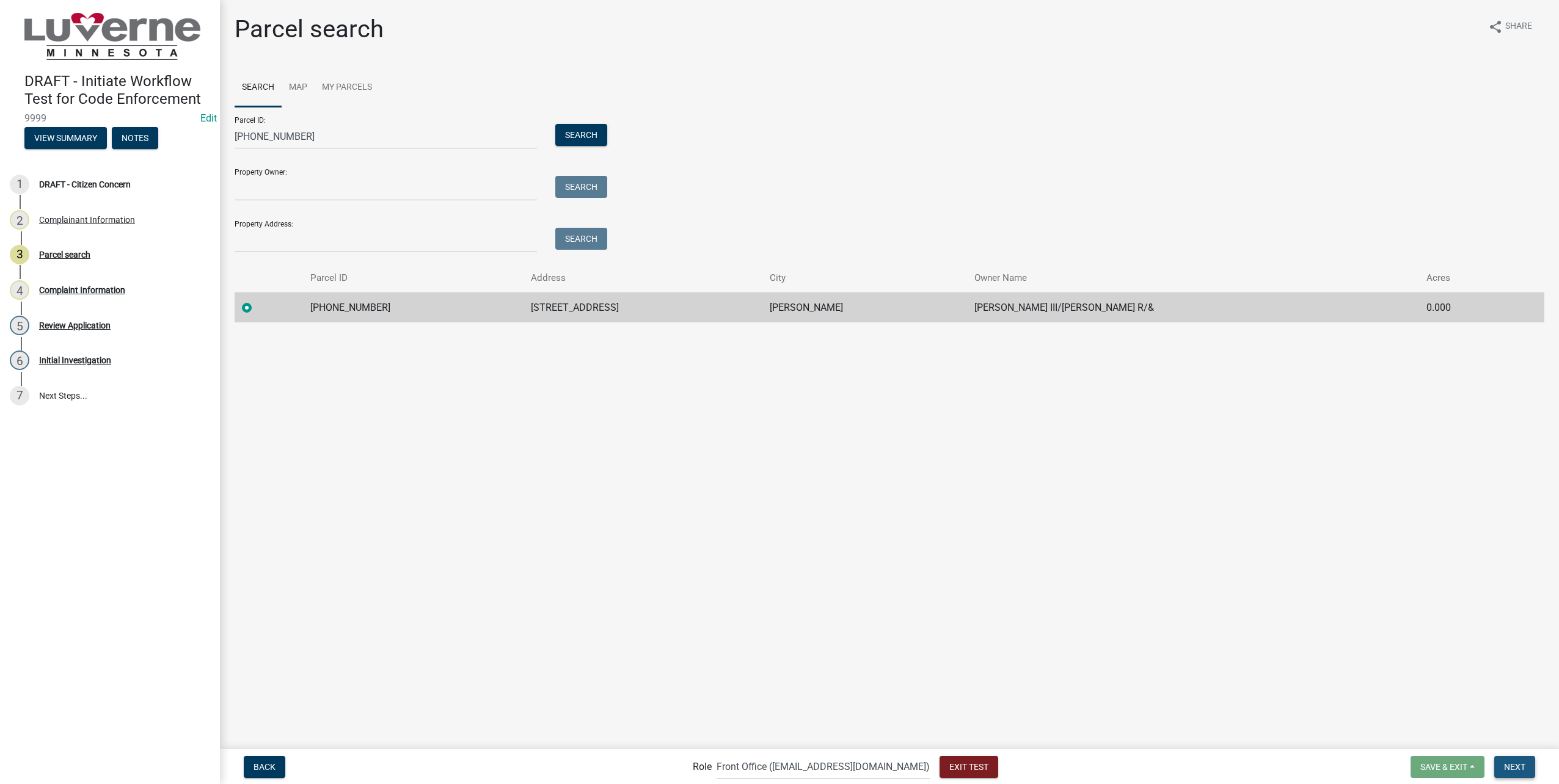
click at [1521, 762] on span "Next" at bounding box center [1514, 766] width 22 height 10
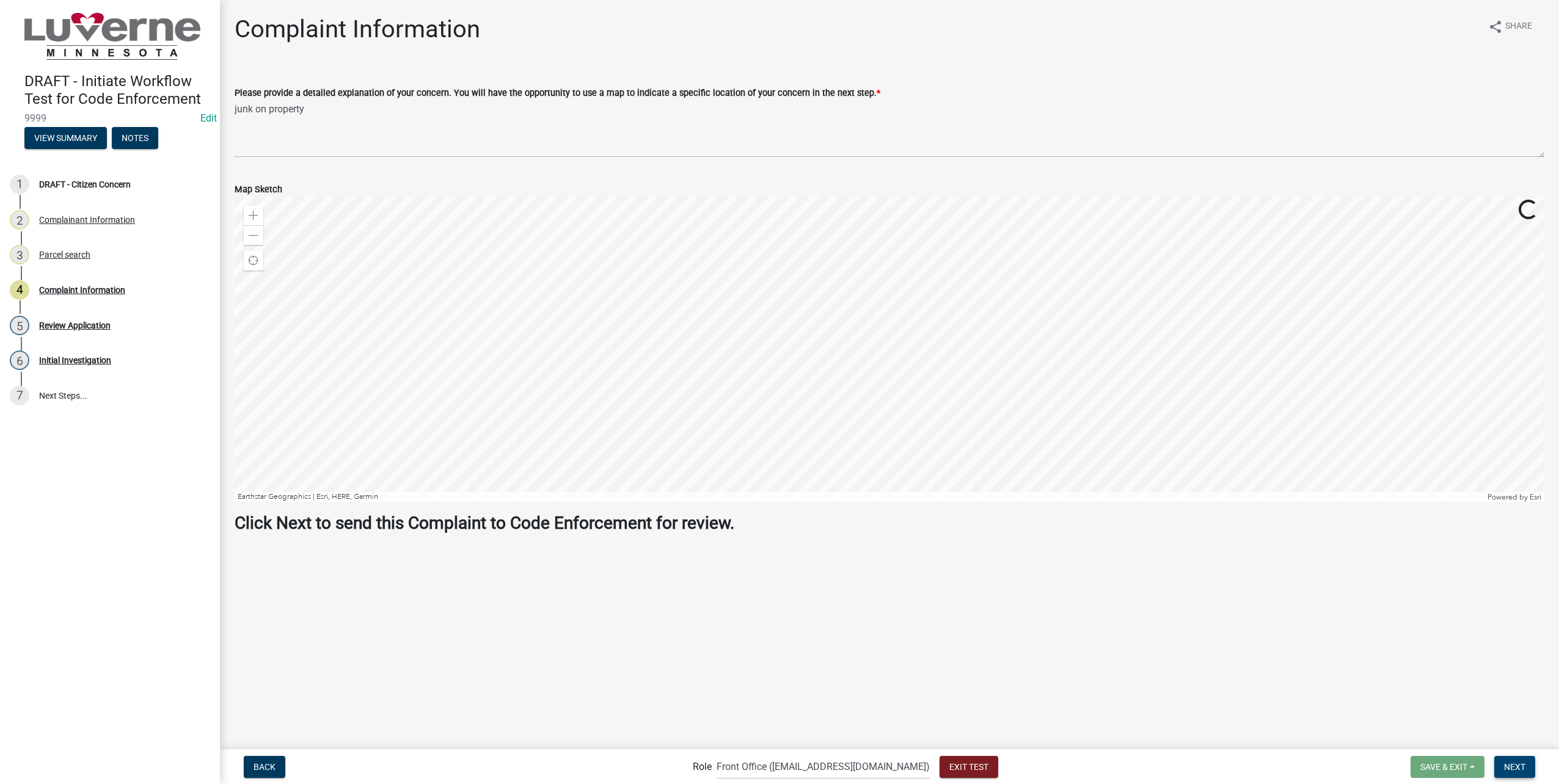
click at [1521, 762] on span "Next" at bounding box center [1514, 766] width 22 height 10
click at [1514, 768] on span "Next" at bounding box center [1514, 766] width 22 height 10
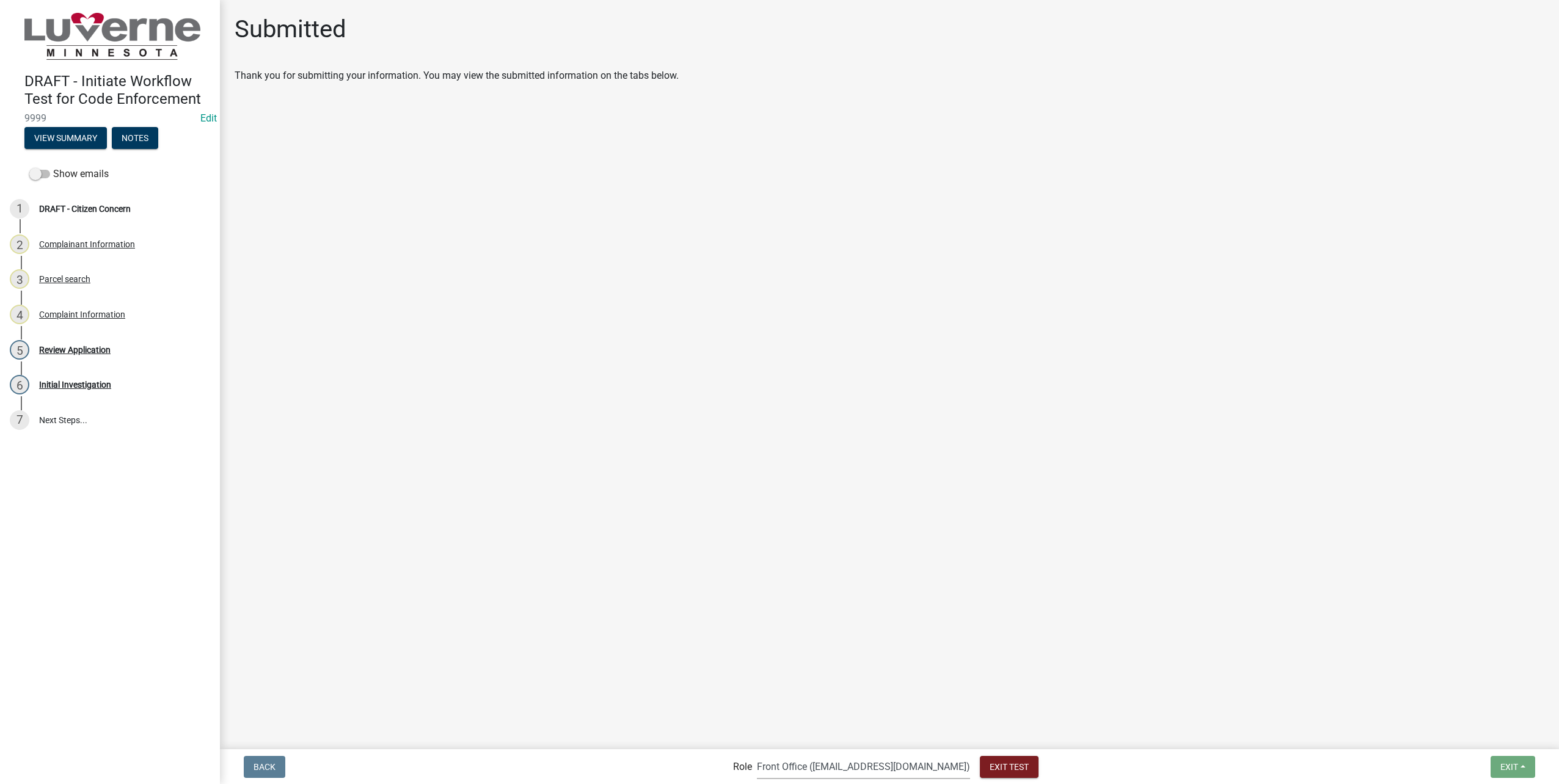
click at [865, 772] on select "Applicant Admin Front Office ([EMAIL_ADDRESS][DOMAIN_NAME]) Building-Zoning & C…" at bounding box center [863, 767] width 213 height 25
select select "aa0f0e89-27ad-4056-a8df-c2d0f55e2258"
click at [782, 754] on select "Applicant Admin Front Office ([EMAIL_ADDRESS][DOMAIN_NAME]) Building-Zoning & C…" at bounding box center [863, 767] width 213 height 25
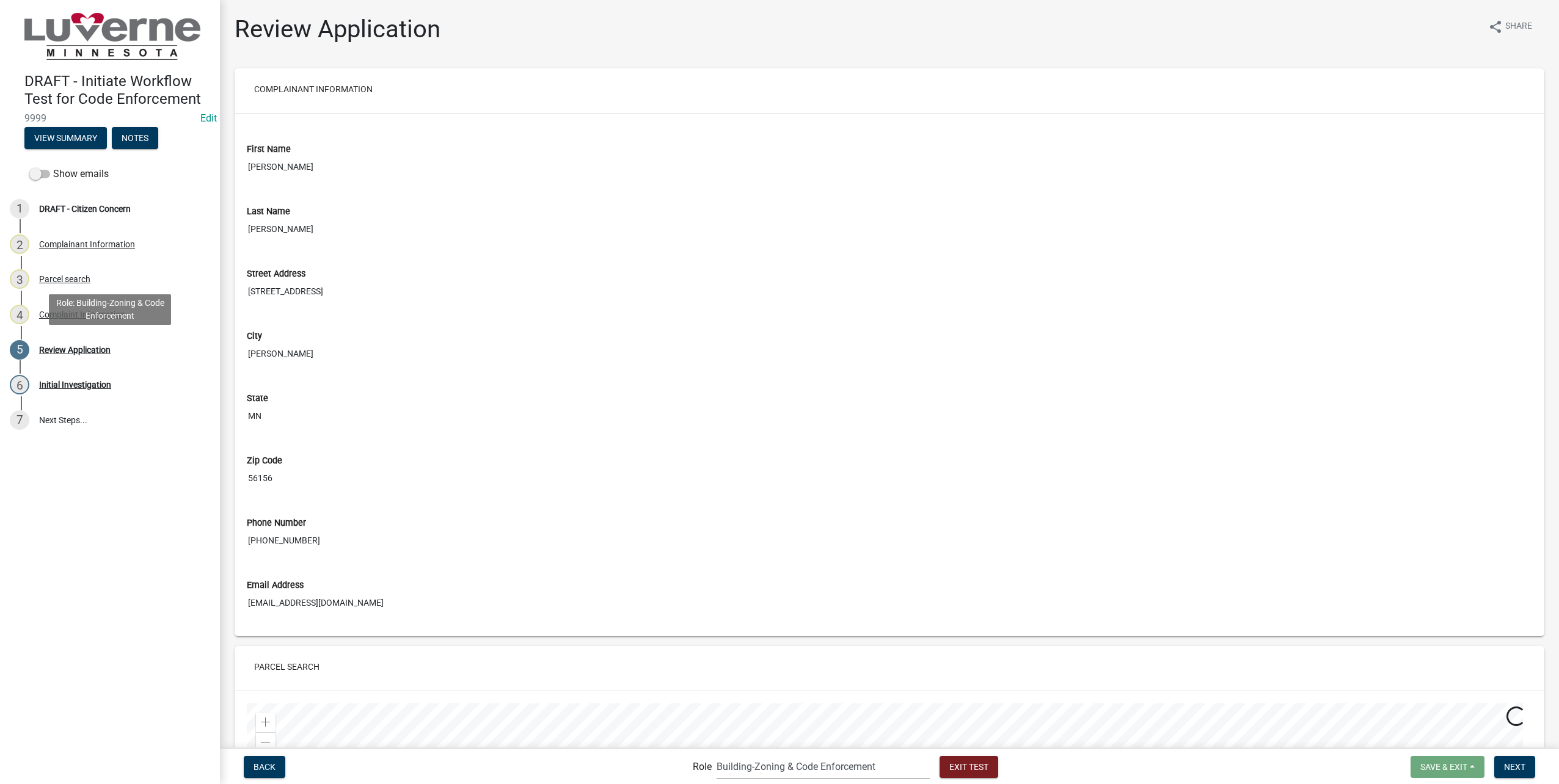
click at [94, 348] on div "Review Application" at bounding box center [74, 349] width 72 height 8
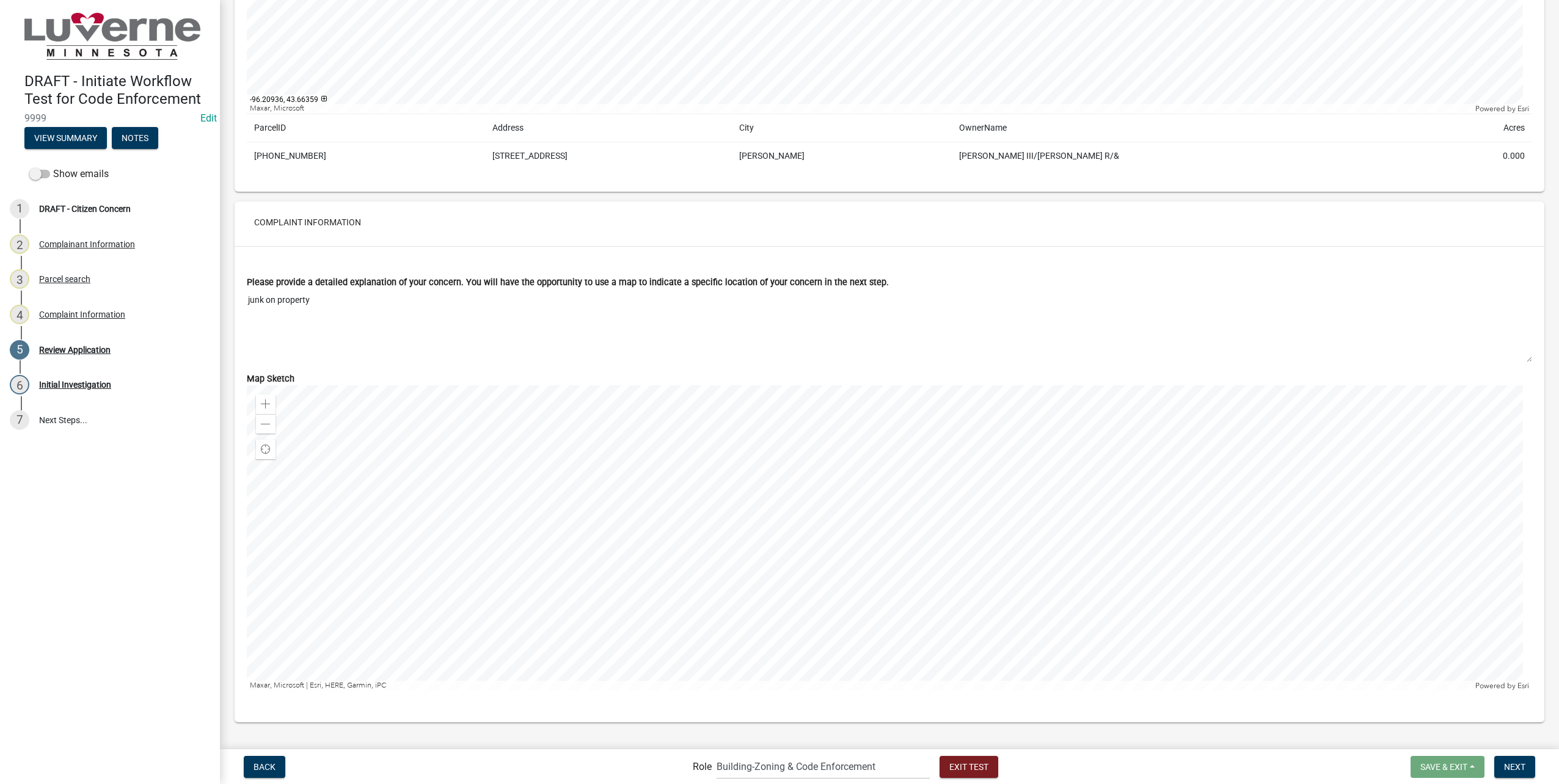
scroll to position [918, 0]
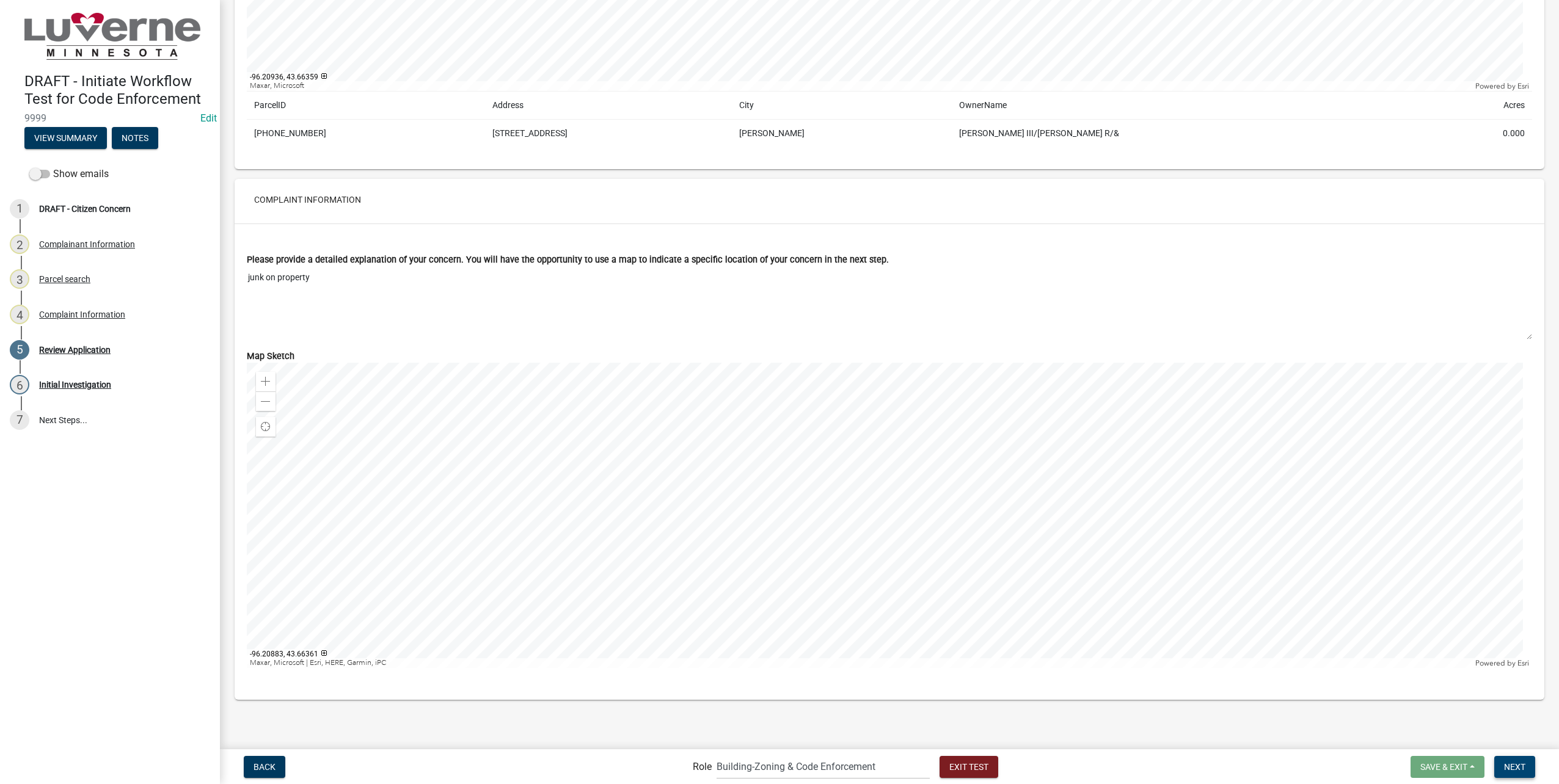
click at [1519, 768] on span "Next" at bounding box center [1514, 766] width 22 height 10
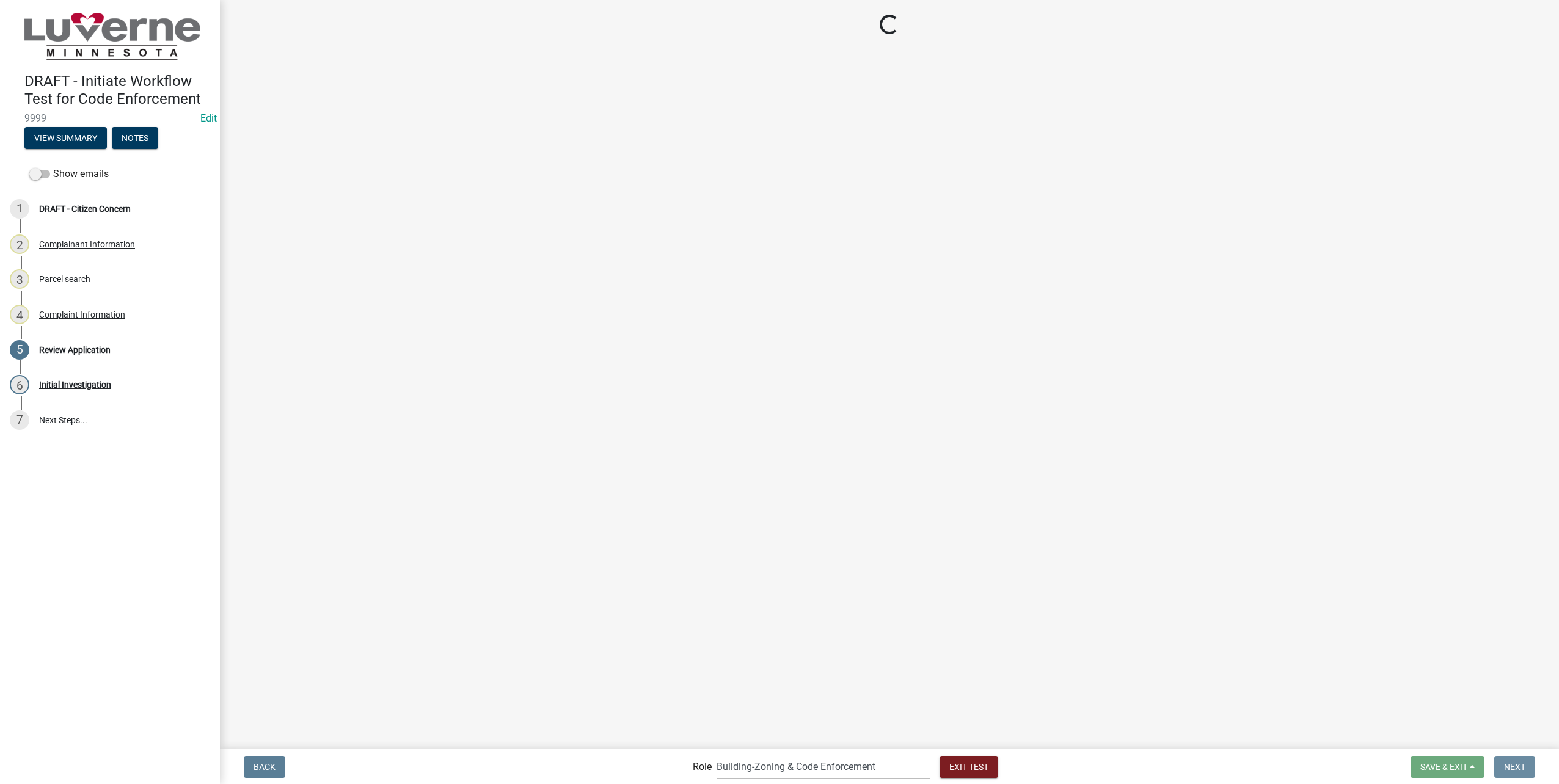
scroll to position [0, 0]
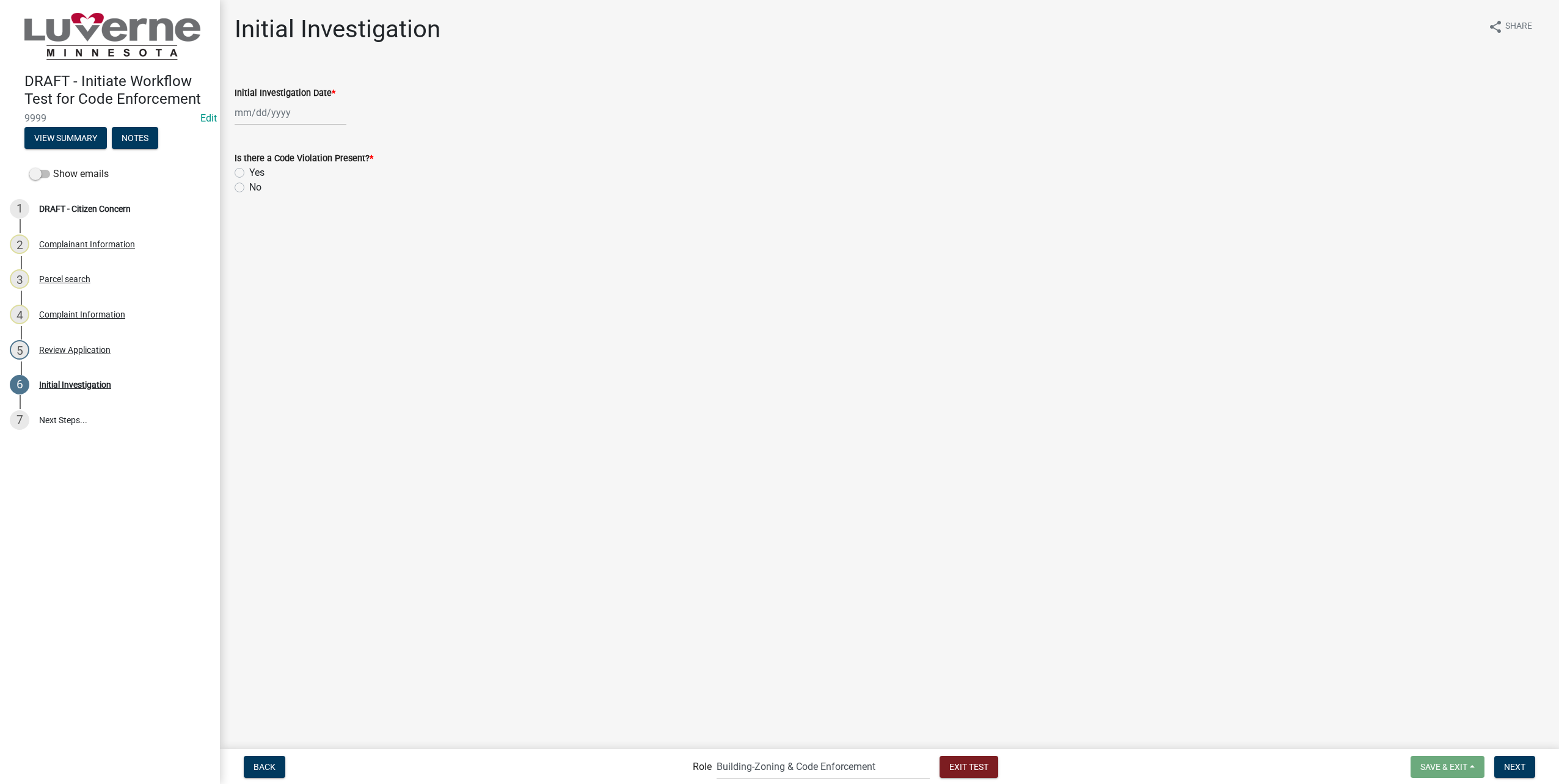
click at [288, 115] on div at bounding box center [290, 113] width 112 height 25
select select "8"
select select "2025"
click at [242, 250] on div "25" at bounding box center [247, 256] width 19 height 19
type input "[DATE]"
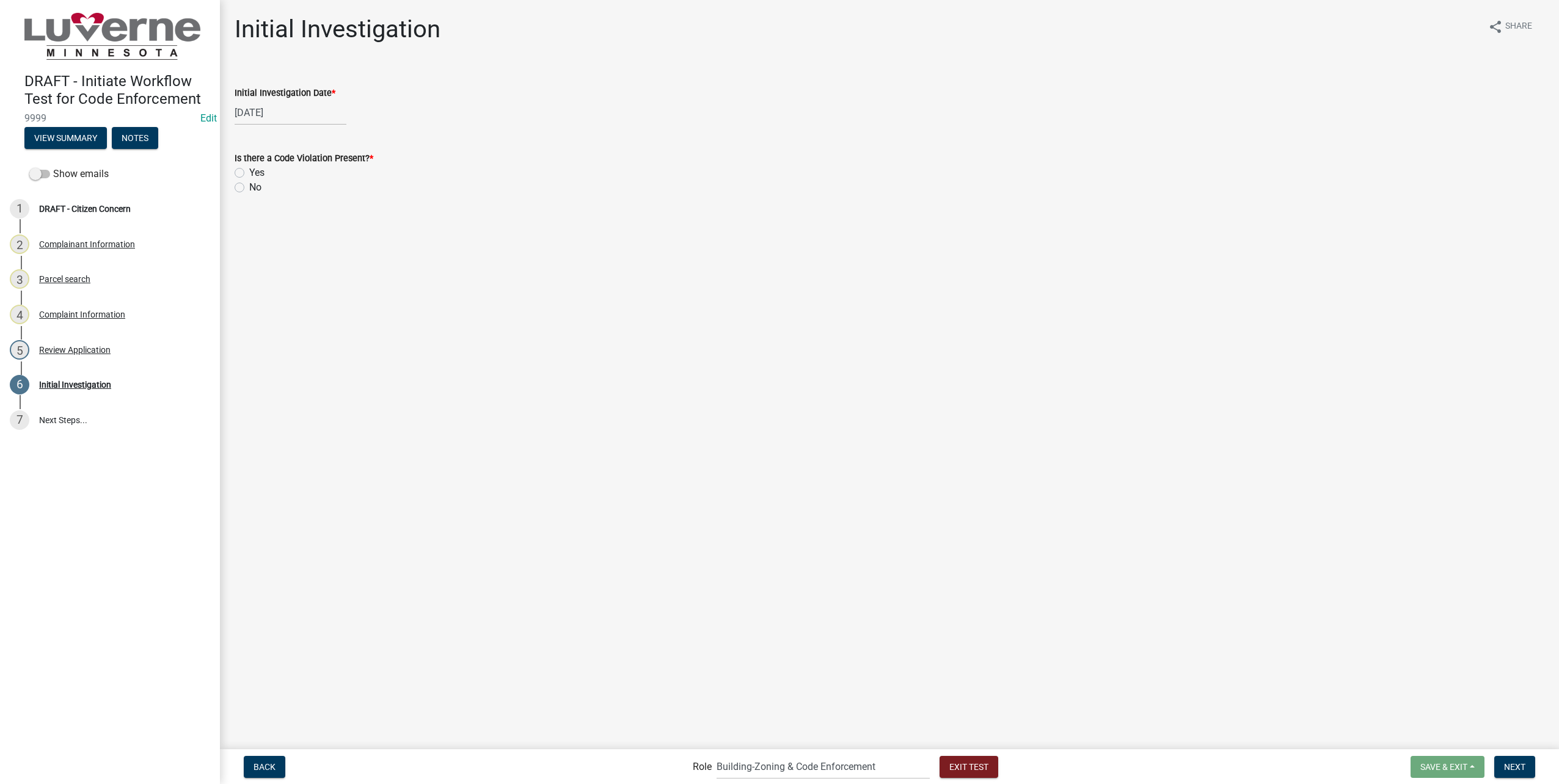
click at [250, 169] on label "Yes" at bounding box center [257, 173] width 16 height 15
click at [250, 169] on input "Yes" at bounding box center [253, 169] width 8 height 8
radio input "true"
click at [1522, 766] on span "Next" at bounding box center [1514, 766] width 22 height 10
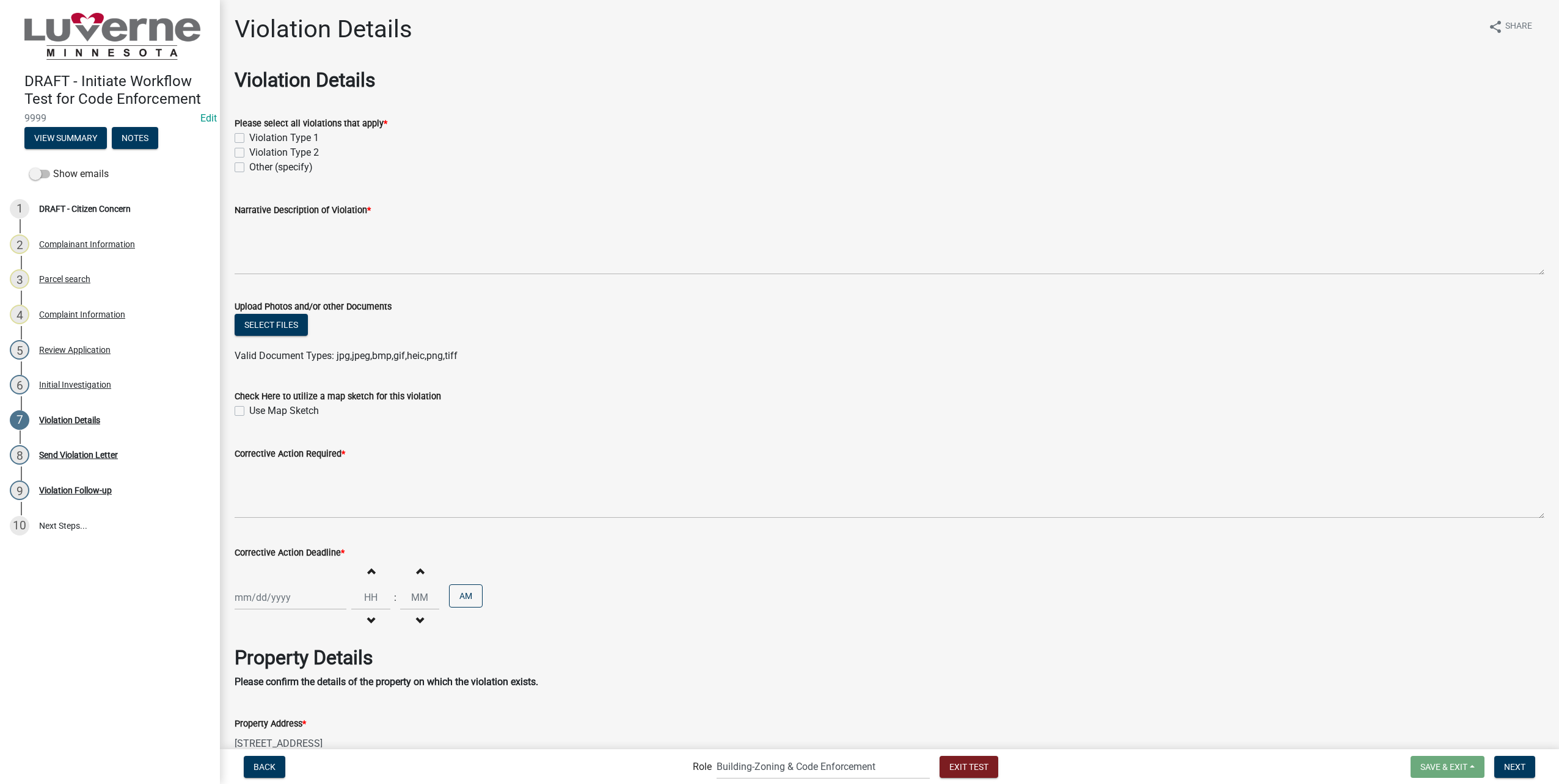
click at [250, 136] on label "Violation Type 1" at bounding box center [285, 138] width 70 height 15
click at [250, 136] on input "Violation Type 1" at bounding box center [253, 135] width 8 height 8
checkbox input "true"
checkbox input "false"
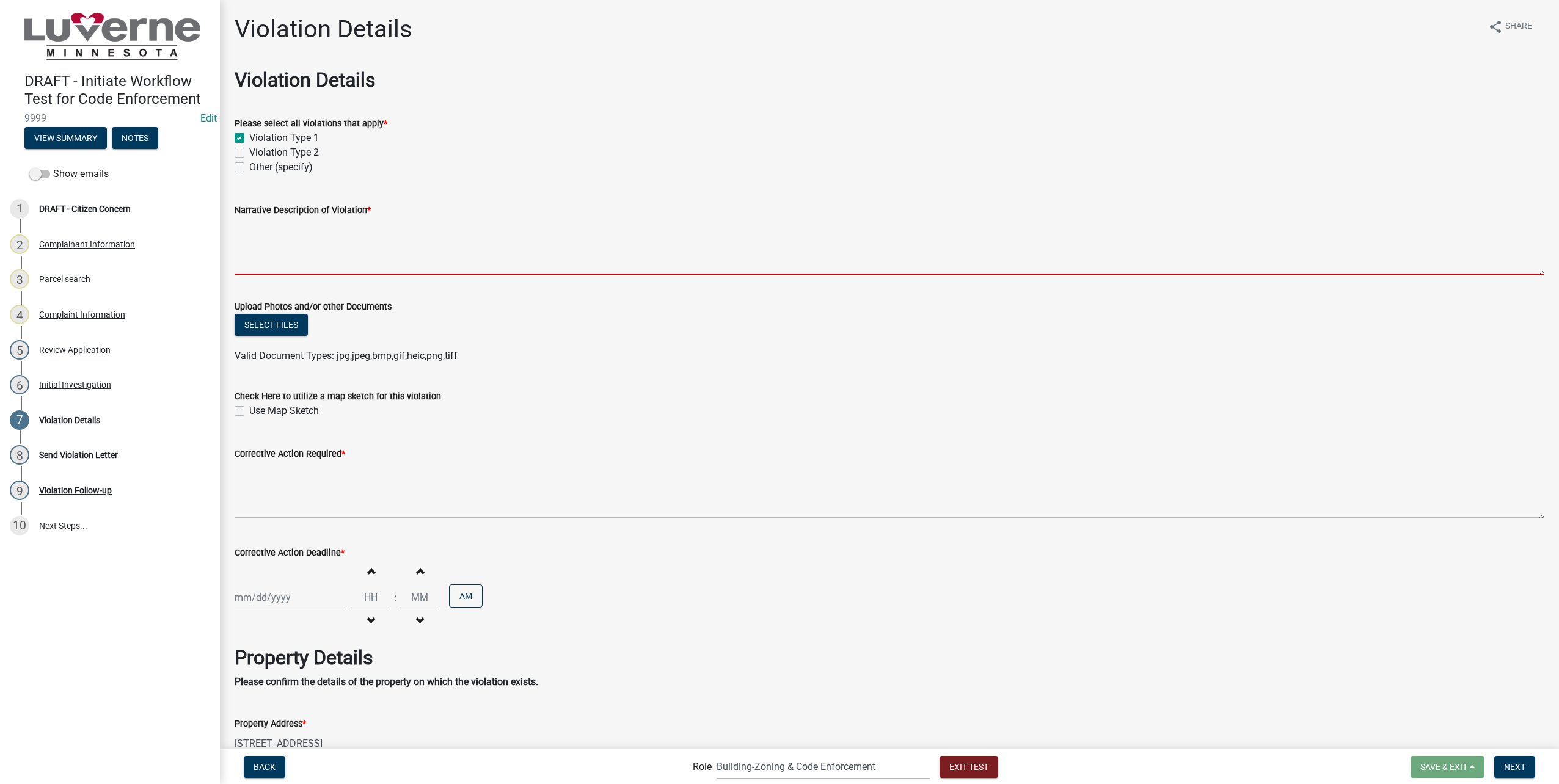
click at [399, 252] on textarea "Narrative Description of Violation *" at bounding box center [889, 246] width 1310 height 57
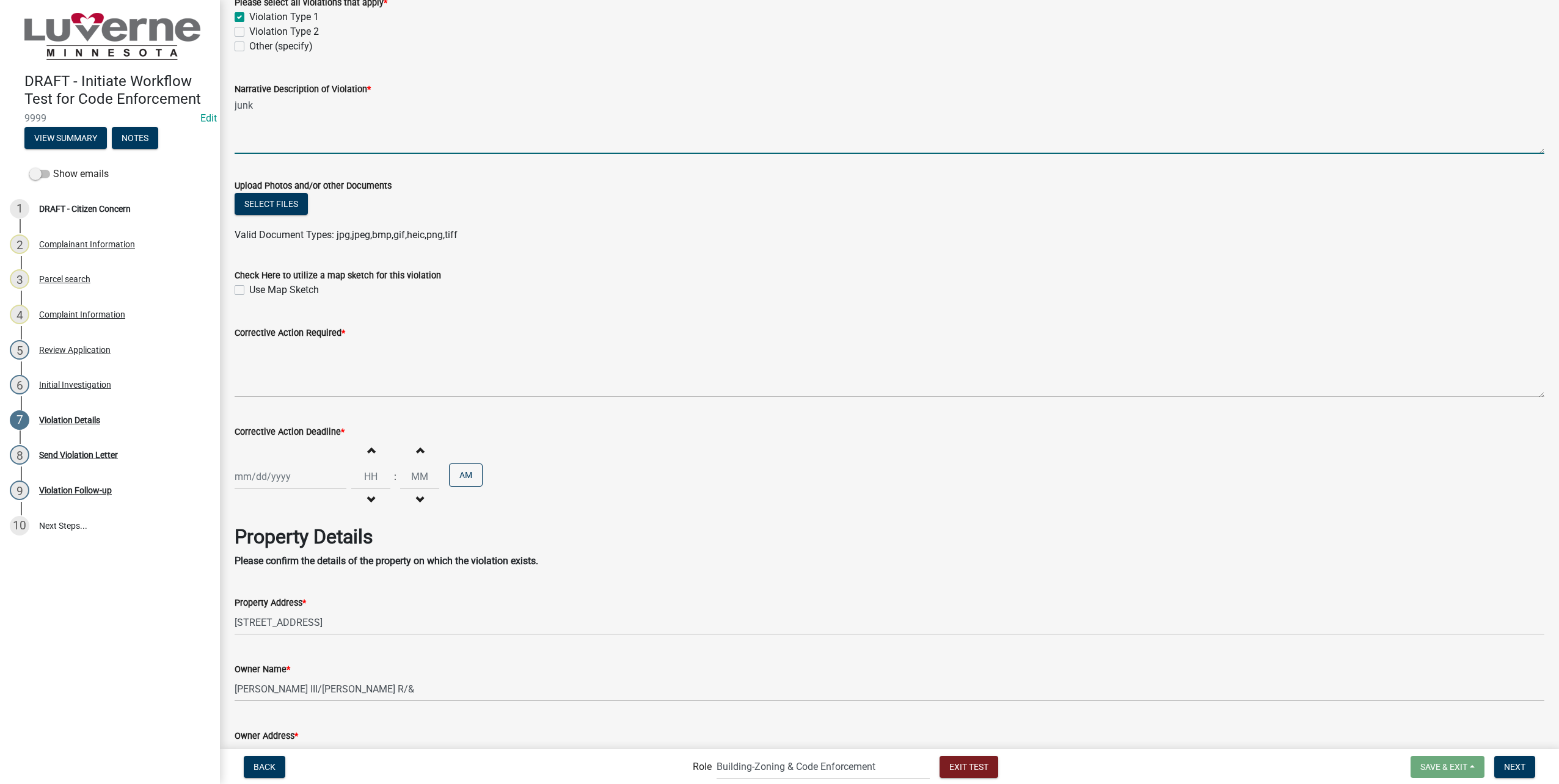
scroll to position [122, 0]
type textarea "junk"
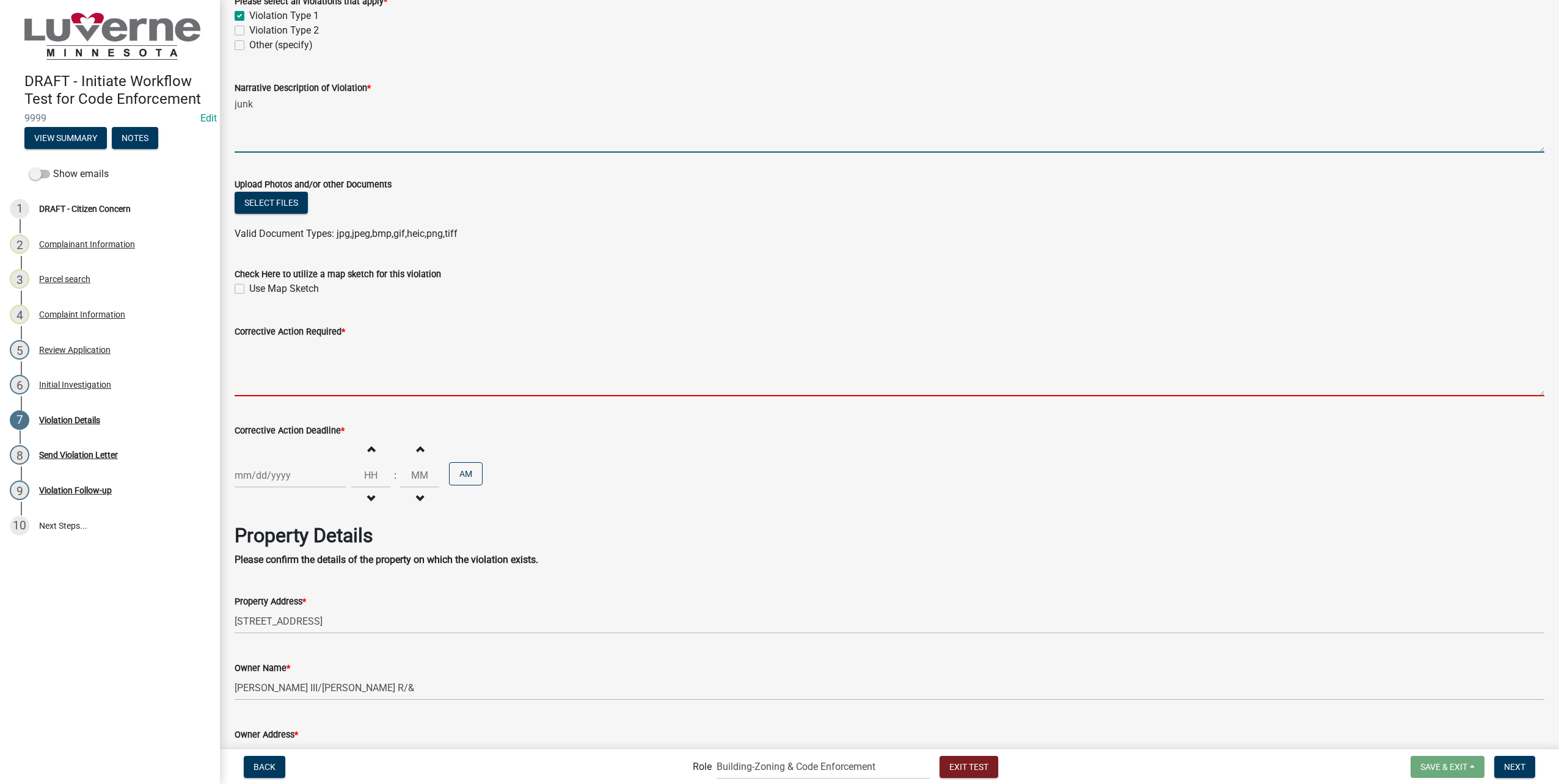
click at [367, 385] on textarea "Corrective Action Required *" at bounding box center [889, 367] width 1310 height 57
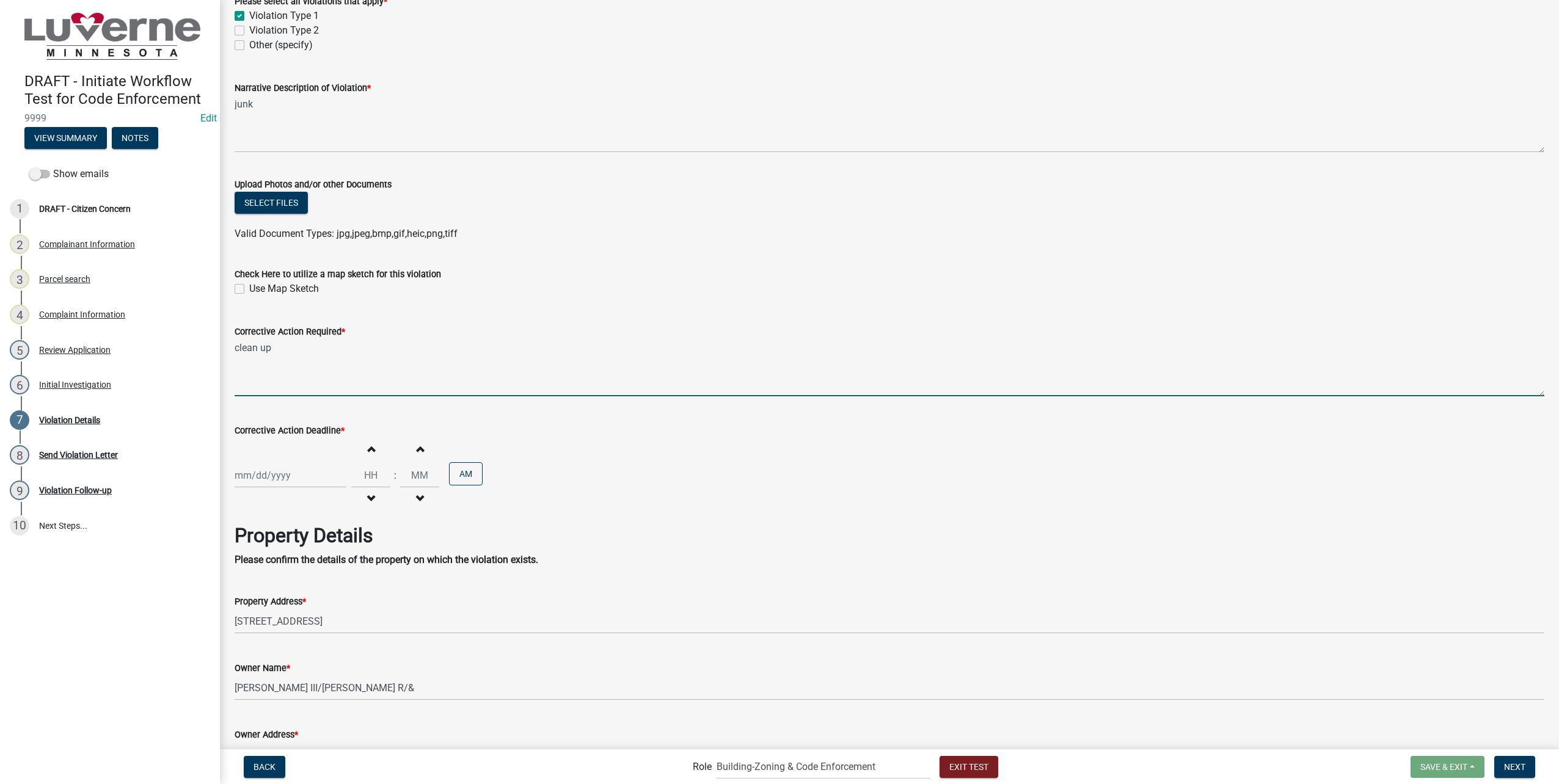
type textarea "clean up"
click at [327, 477] on div at bounding box center [290, 476] width 112 height 25
select select "8"
select select "2025"
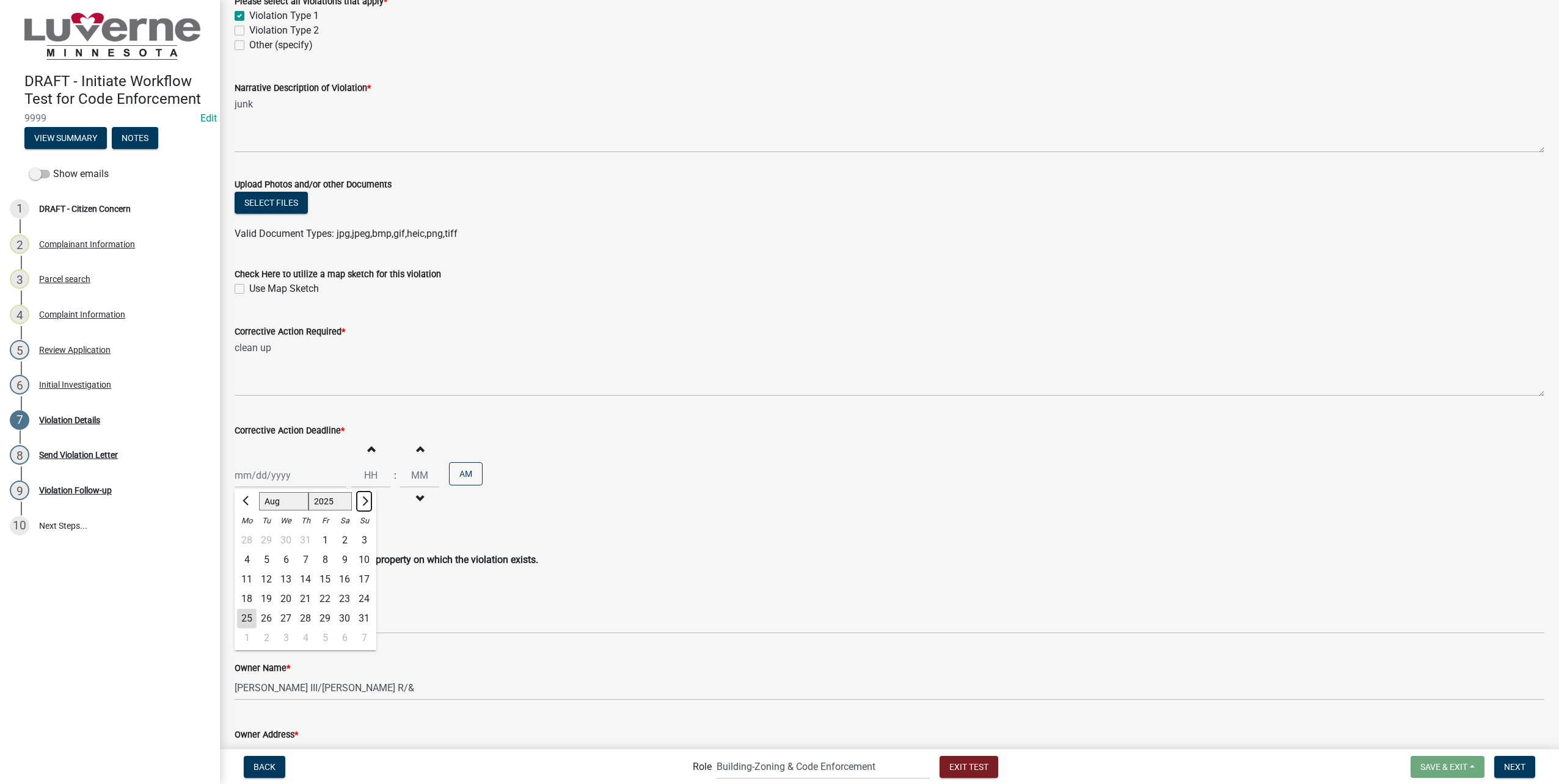
click at [369, 497] on button "Next month" at bounding box center [364, 501] width 15 height 19
select select "9"
click at [237, 560] on div "8" at bounding box center [247, 560] width 19 height 19
type input "[DATE]"
drag, startPoint x: 372, startPoint y: 475, endPoint x: 407, endPoint y: 468, distance: 35.7
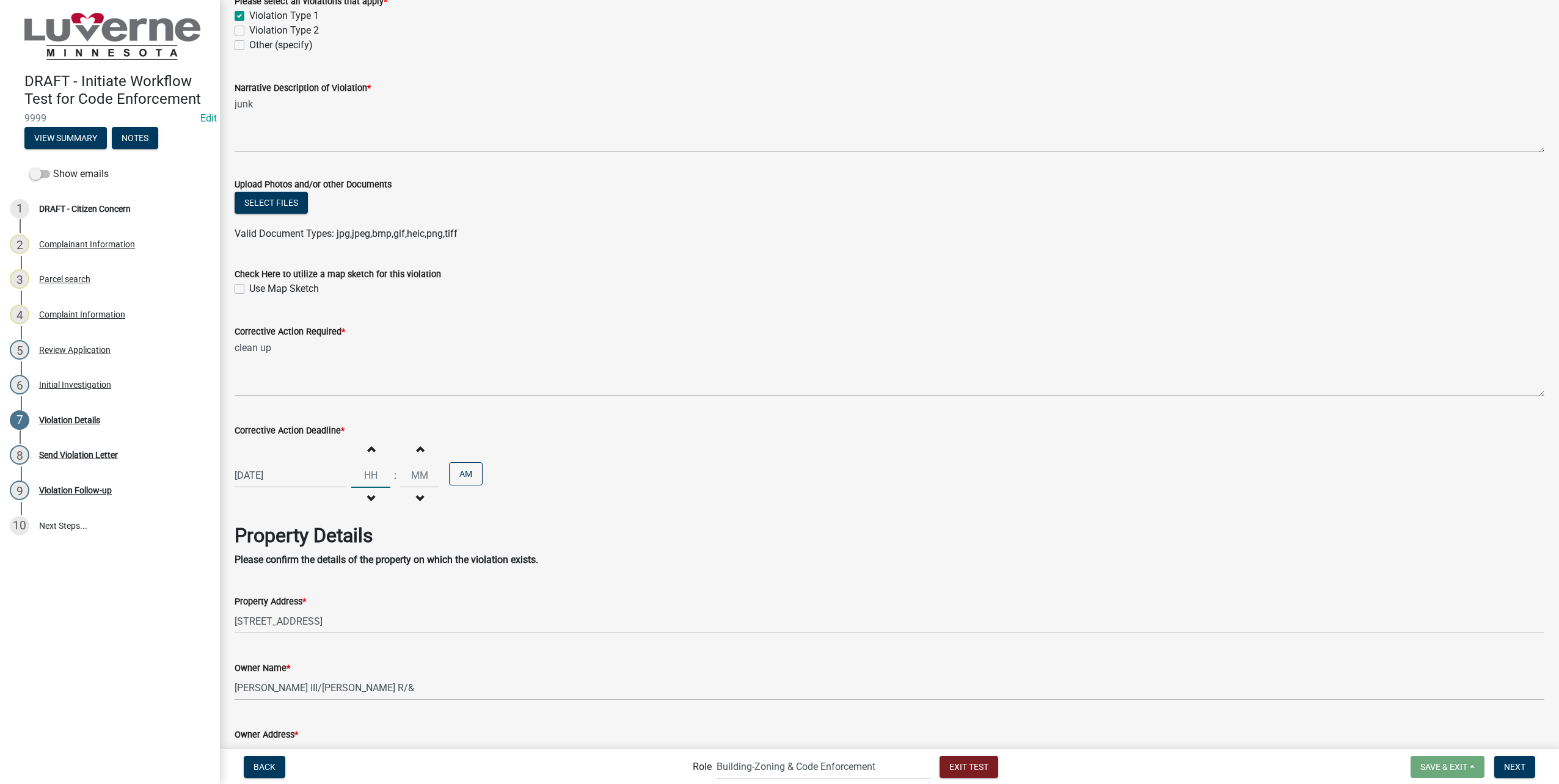
click at [372, 474] on input "Hours" at bounding box center [371, 476] width 39 height 25
type input "10"
type input "00"
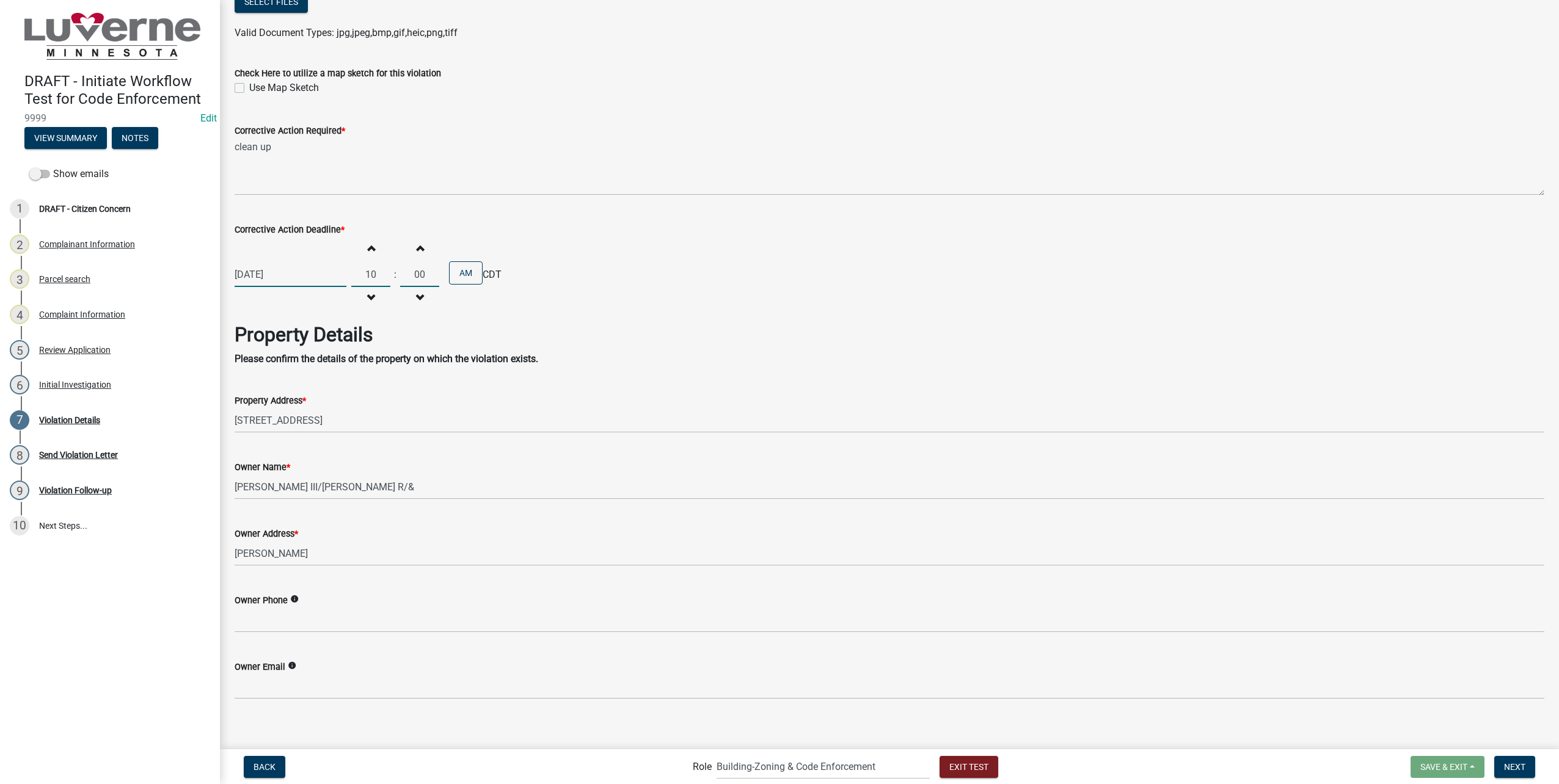
scroll to position [332, 0]
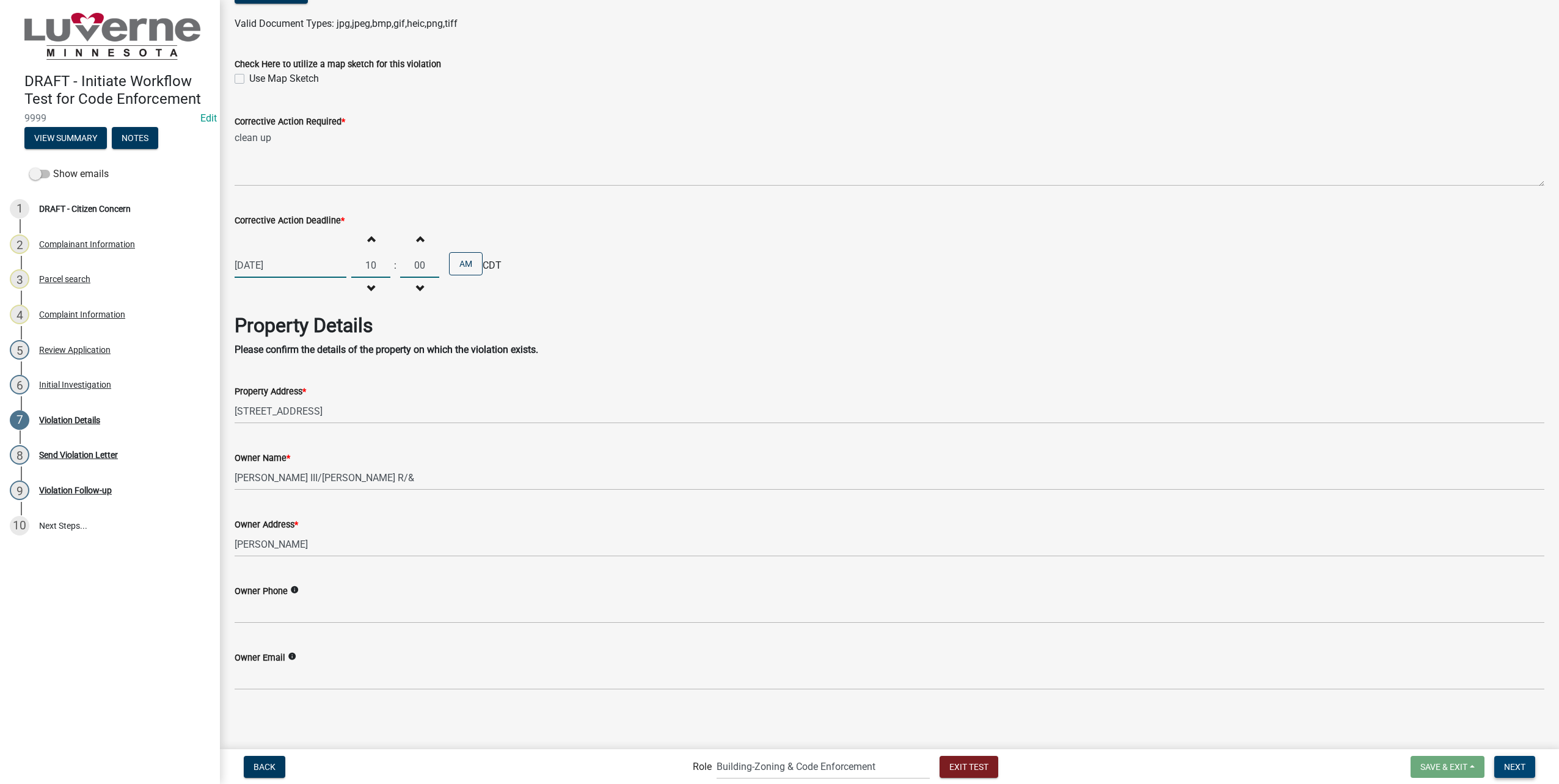
click at [1513, 770] on span "Next" at bounding box center [1514, 766] width 22 height 10
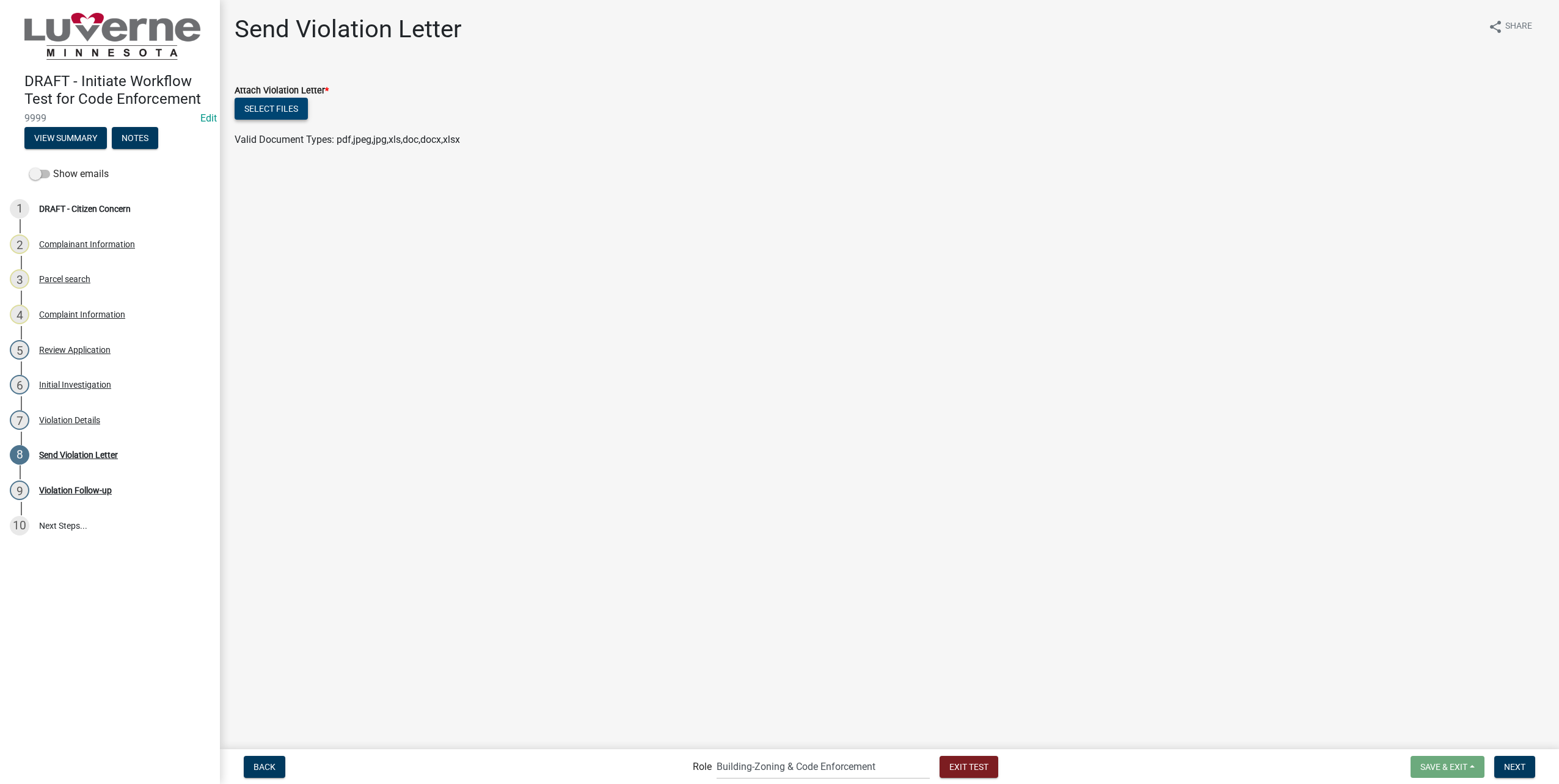
click at [281, 106] on button "Select files" at bounding box center [271, 109] width 73 height 22
click at [1518, 765] on span "Next" at bounding box center [1514, 766] width 22 height 10
click at [301, 120] on div at bounding box center [290, 113] width 112 height 25
select select "8"
select select "2025"
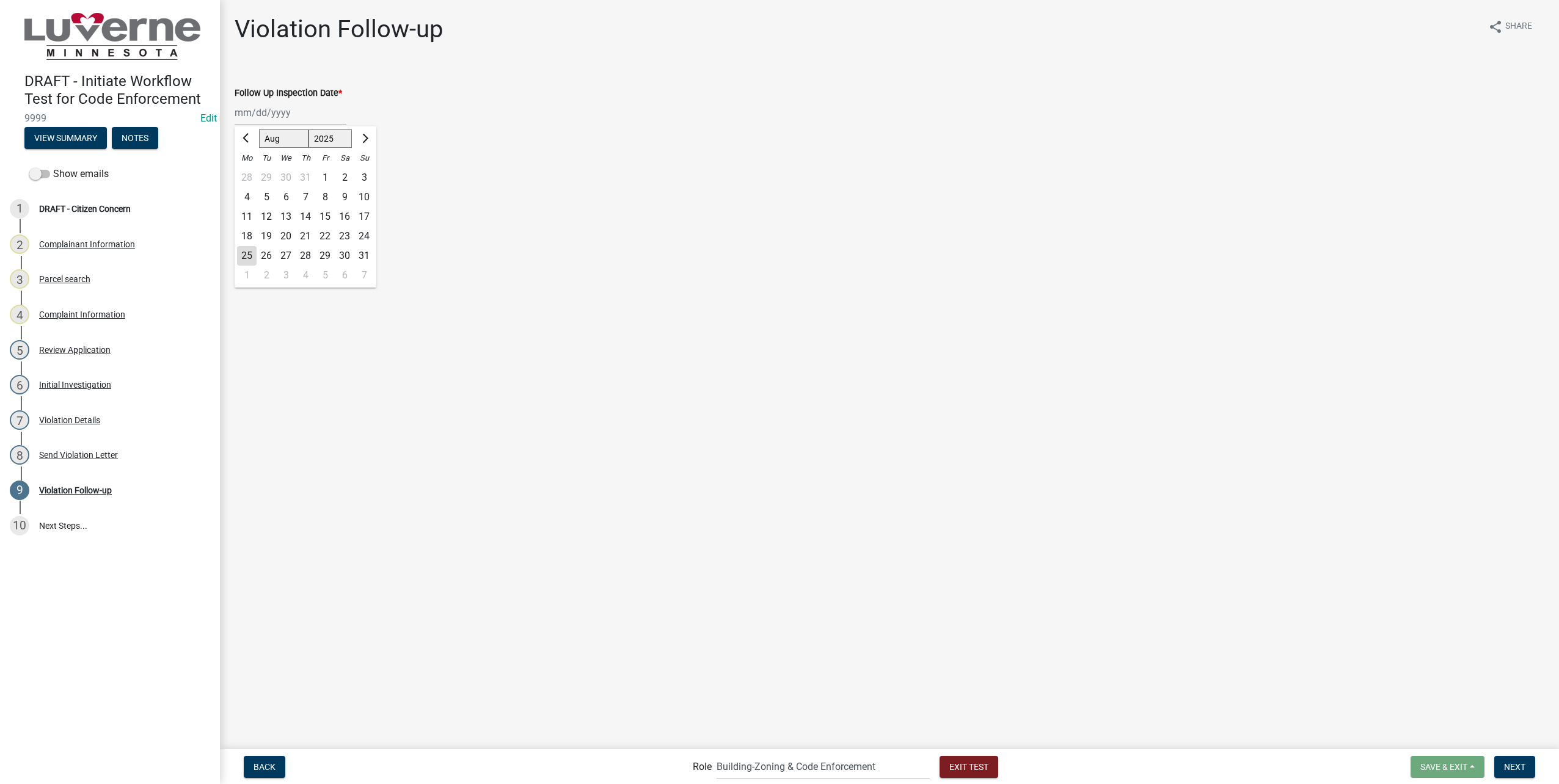
click at [559, 218] on main "Violation Follow-up share Share Follow Up Inspection Date * Jan Feb Mar Apr May…" at bounding box center [889, 374] width 1339 height 748
click at [953, 773] on button "Exit Test" at bounding box center [969, 767] width 59 height 22
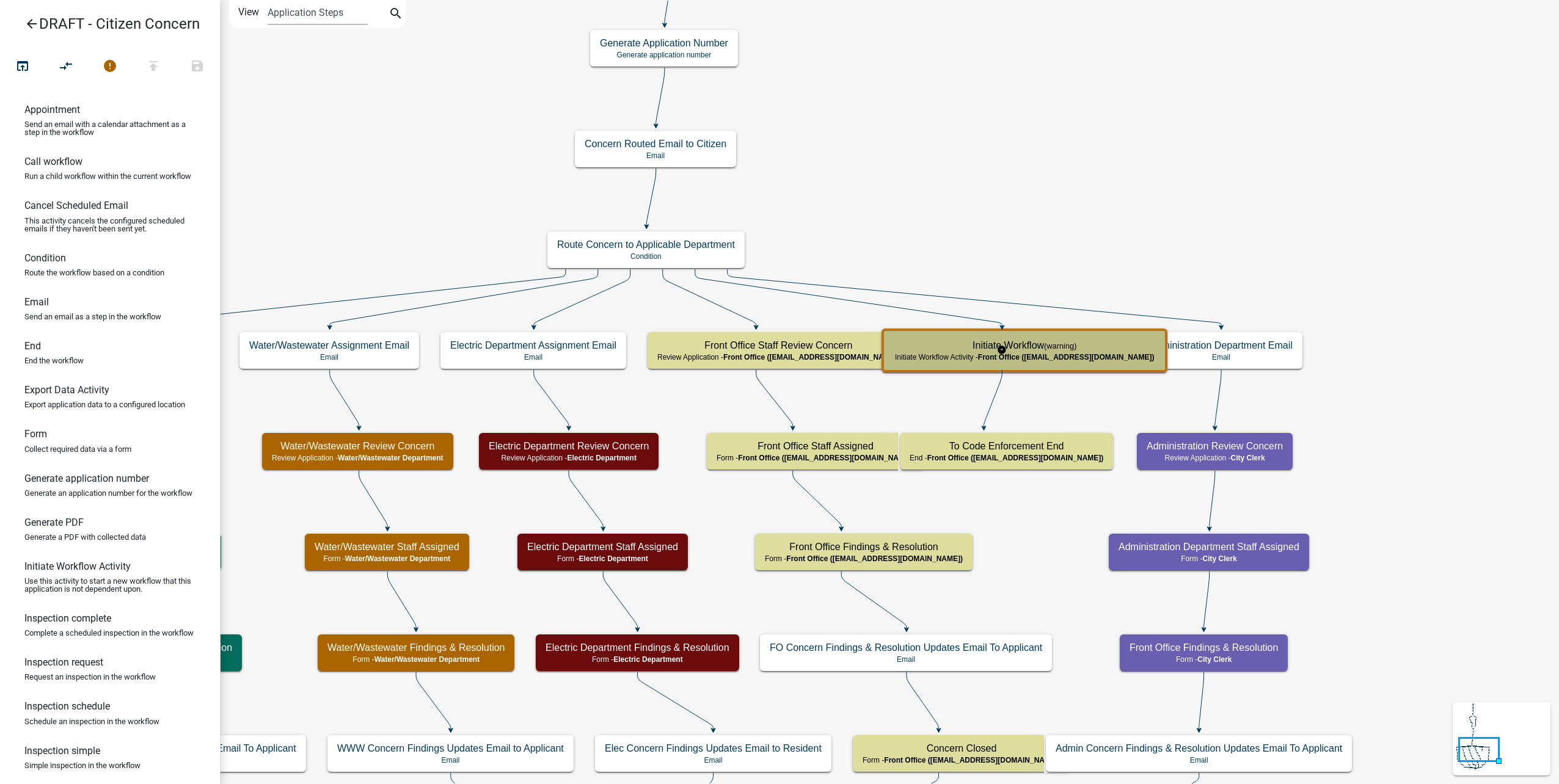
click at [1074, 348] on h5 "Initiate Workflow (warning)" at bounding box center [1025, 345] width 259 height 12
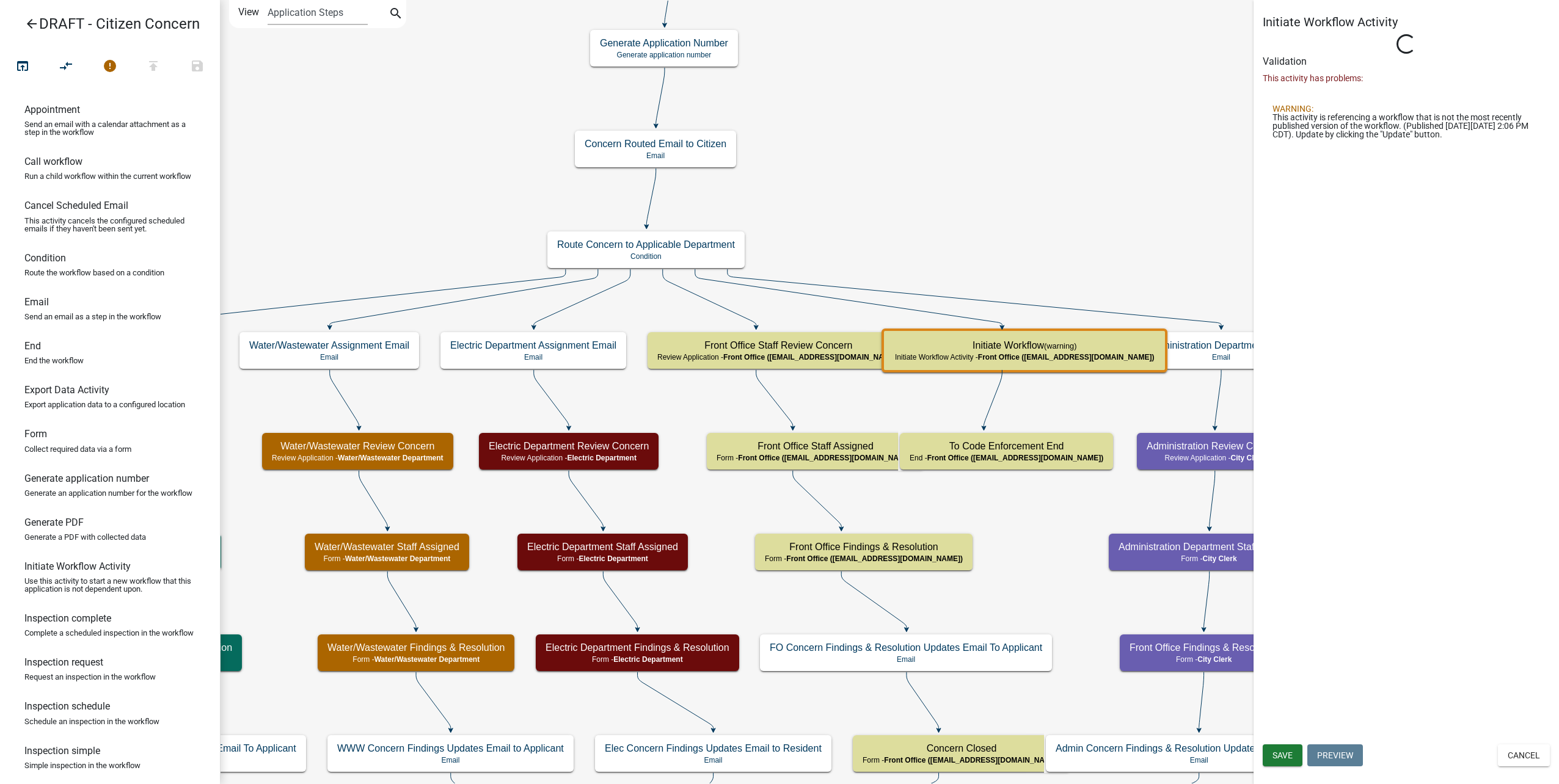
select select "A2423EB9-0A2B-4D92-BF27-A9021E39DD75"
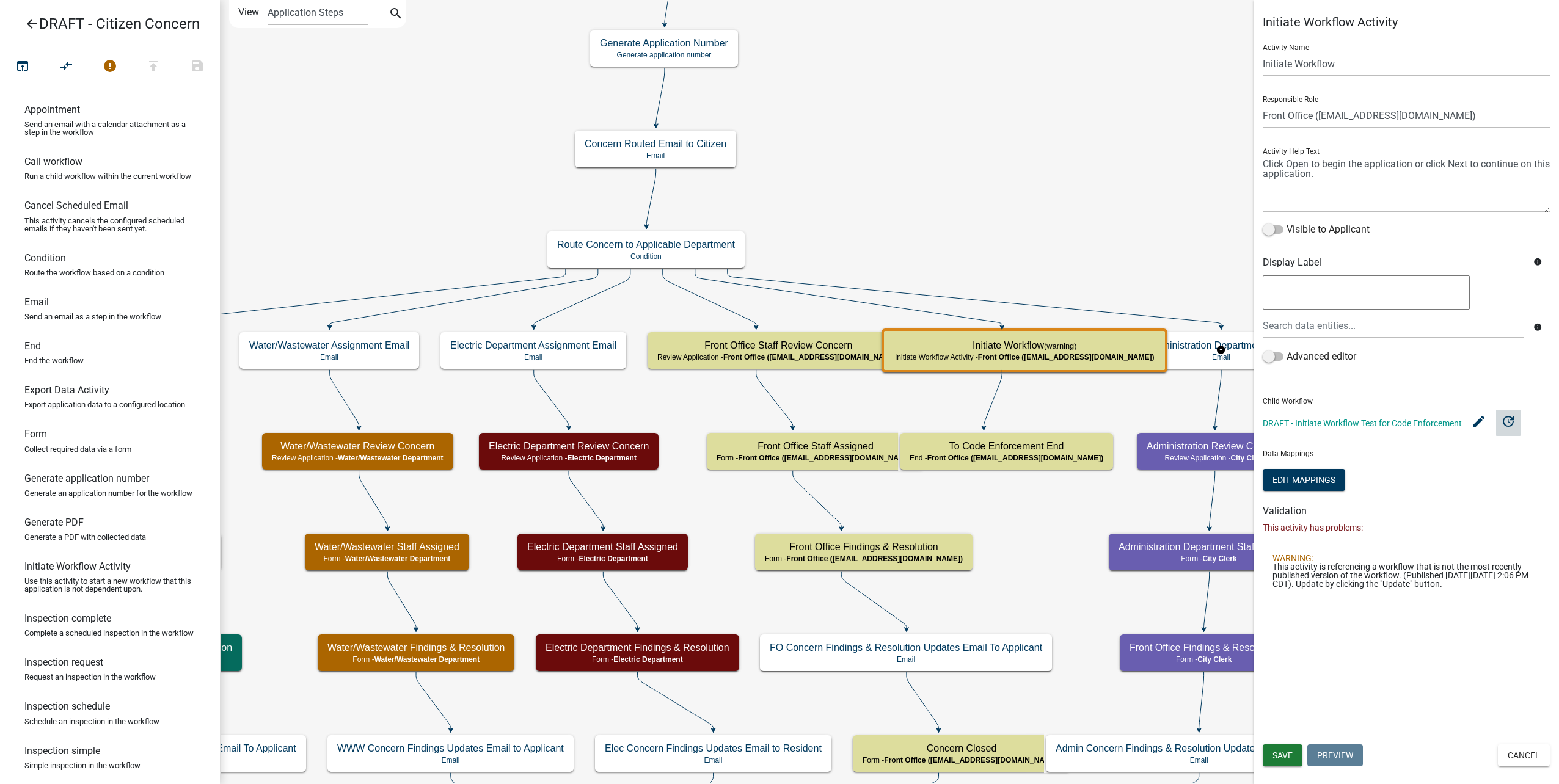
click at [1515, 421] on icon "update" at bounding box center [1508, 421] width 15 height 15
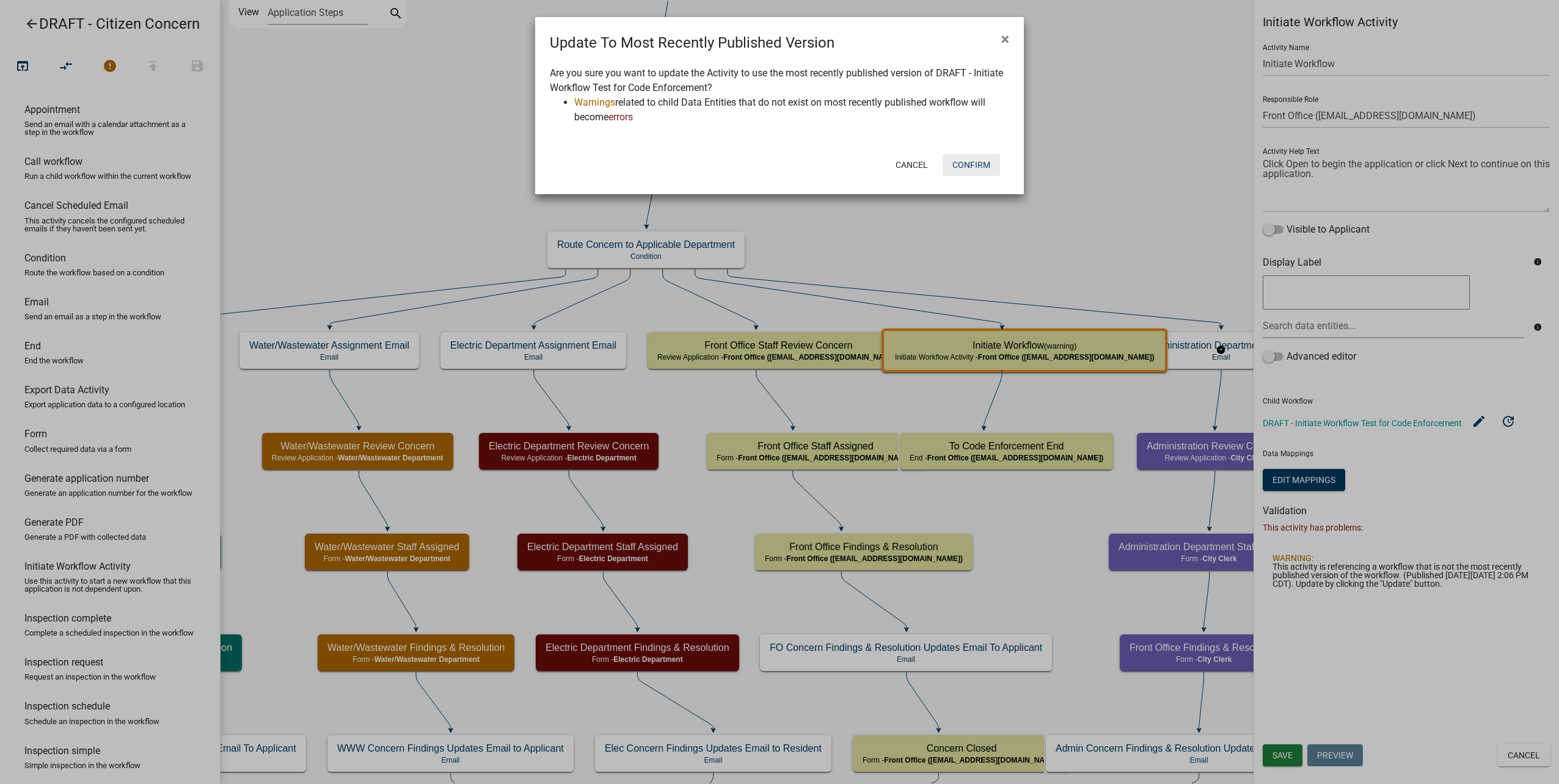
click at [970, 171] on button "Confirm" at bounding box center [971, 165] width 57 height 22
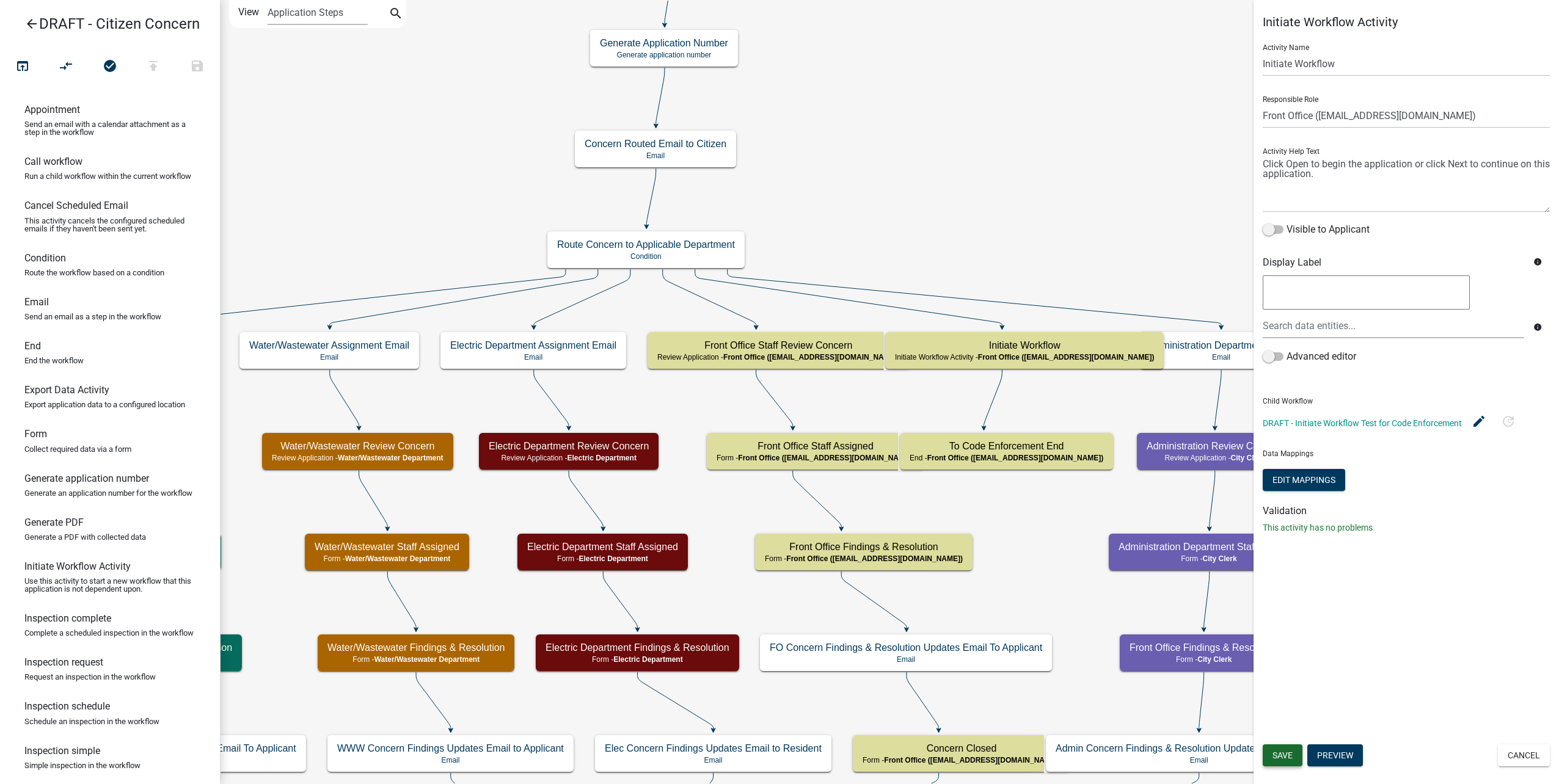
click at [1286, 754] on span "Save" at bounding box center [1283, 755] width 20 height 10
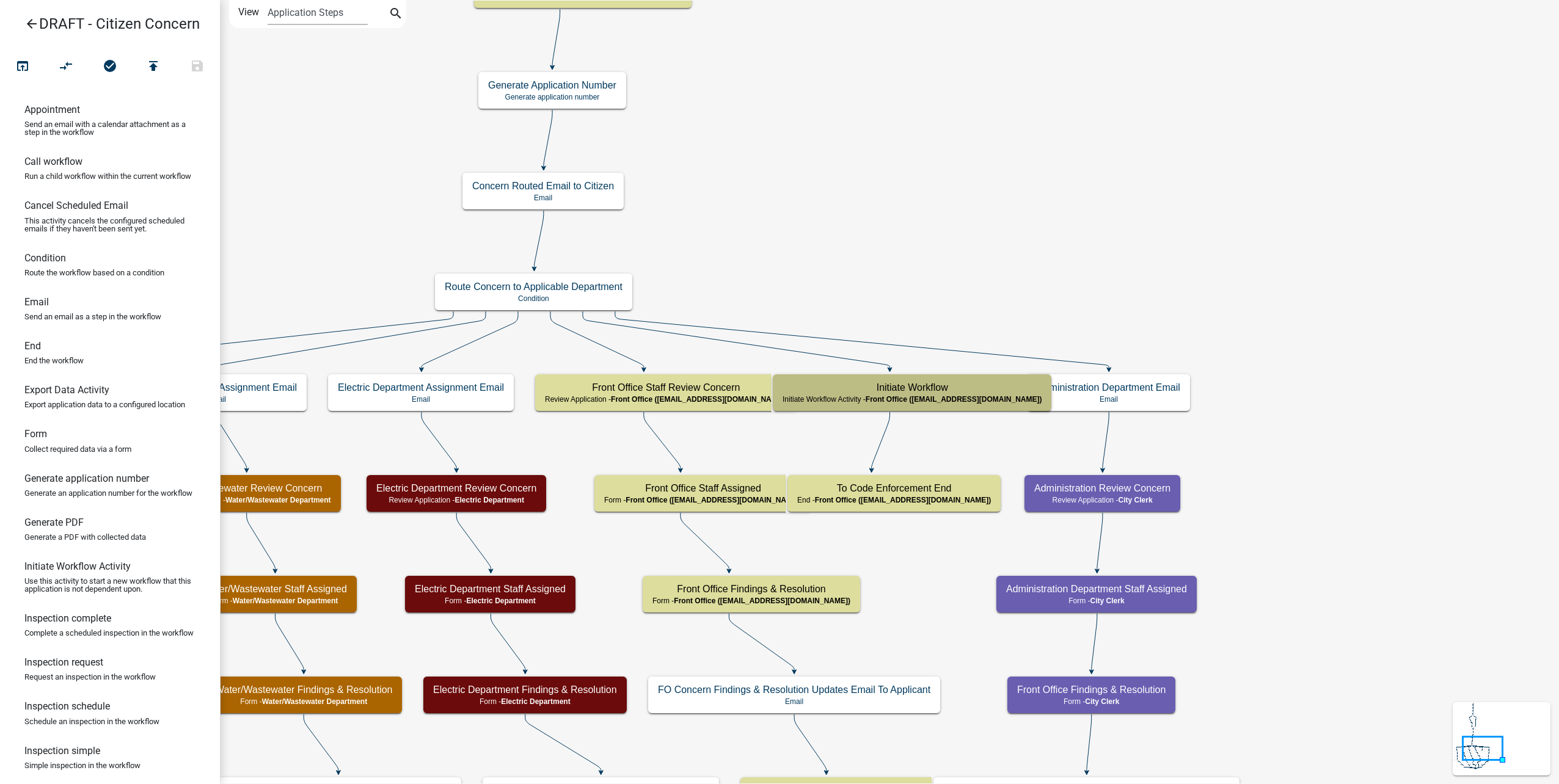
click at [27, 20] on icon "arrow_back" at bounding box center [32, 25] width 15 height 17
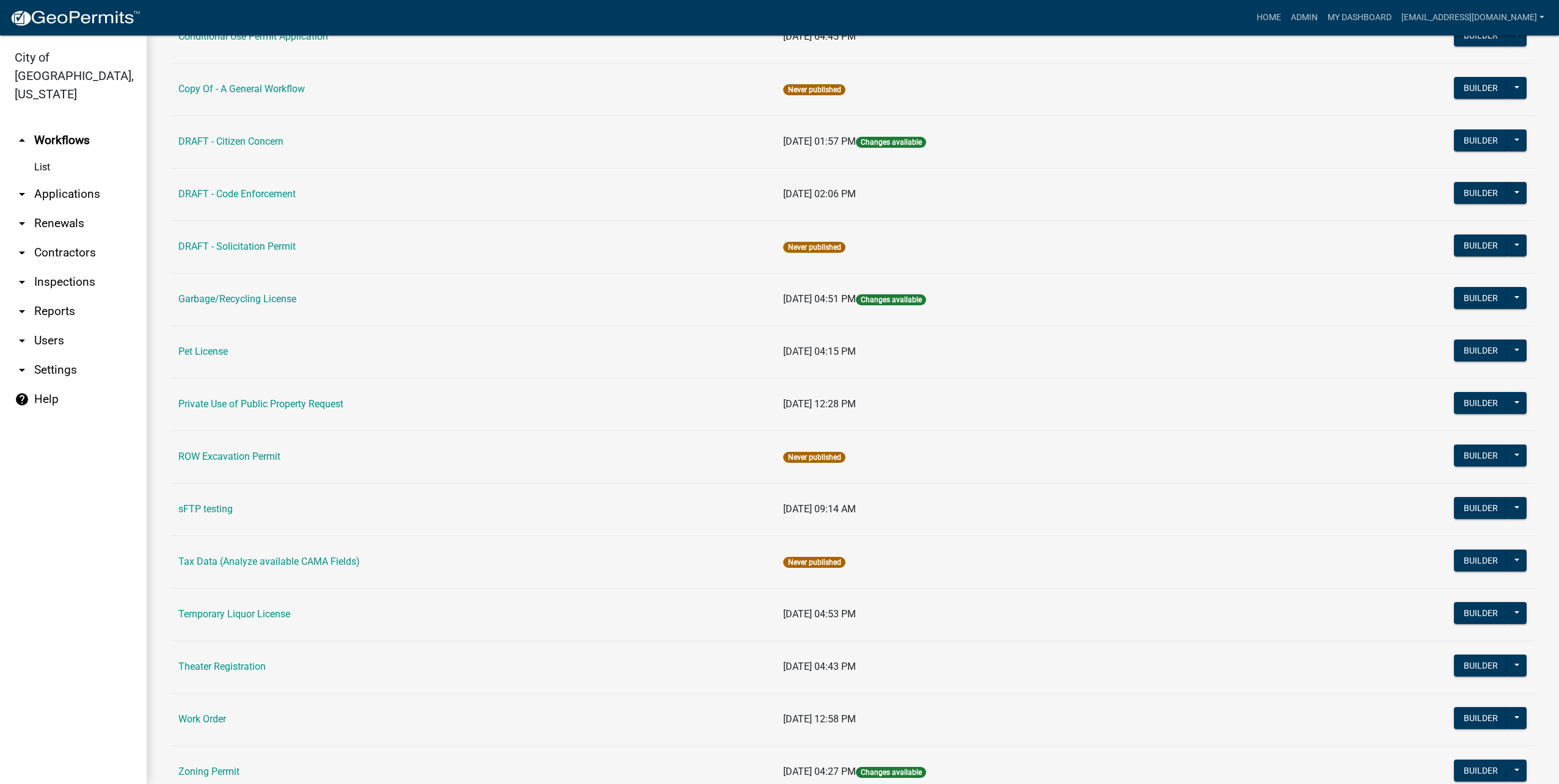
scroll to position [284, 0]
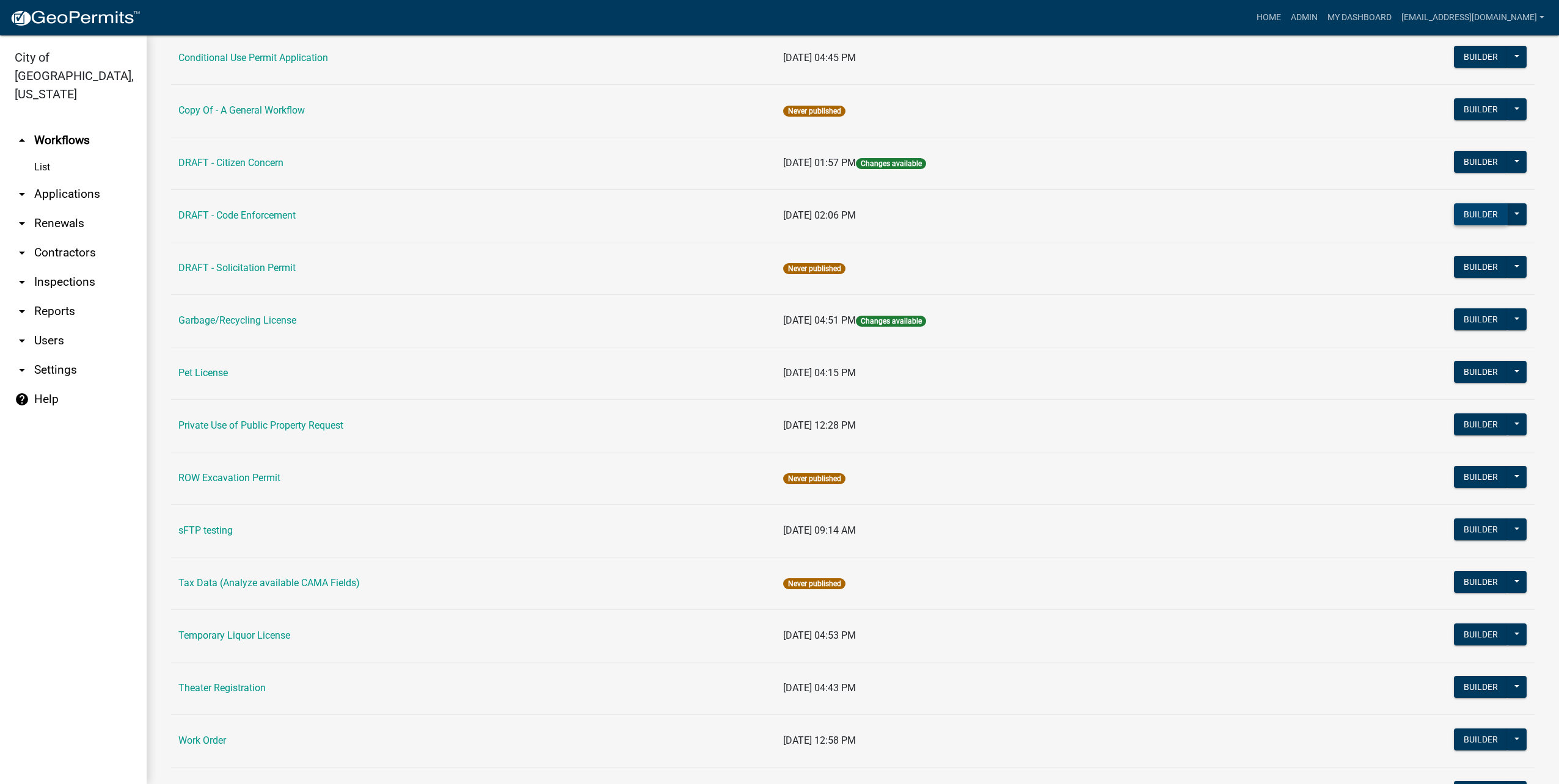
click at [1470, 212] on button "Builder" at bounding box center [1481, 214] width 54 height 22
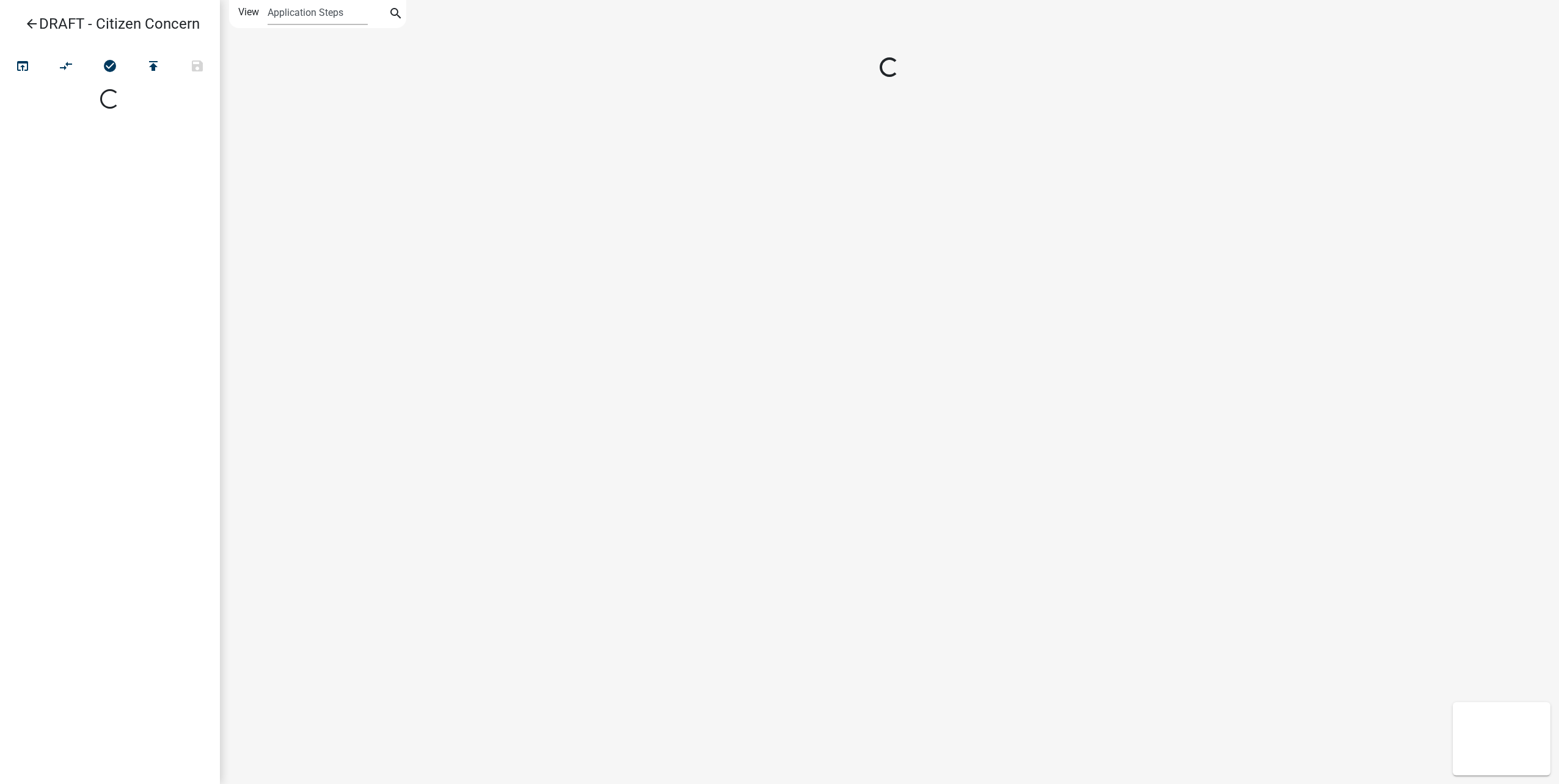
select select
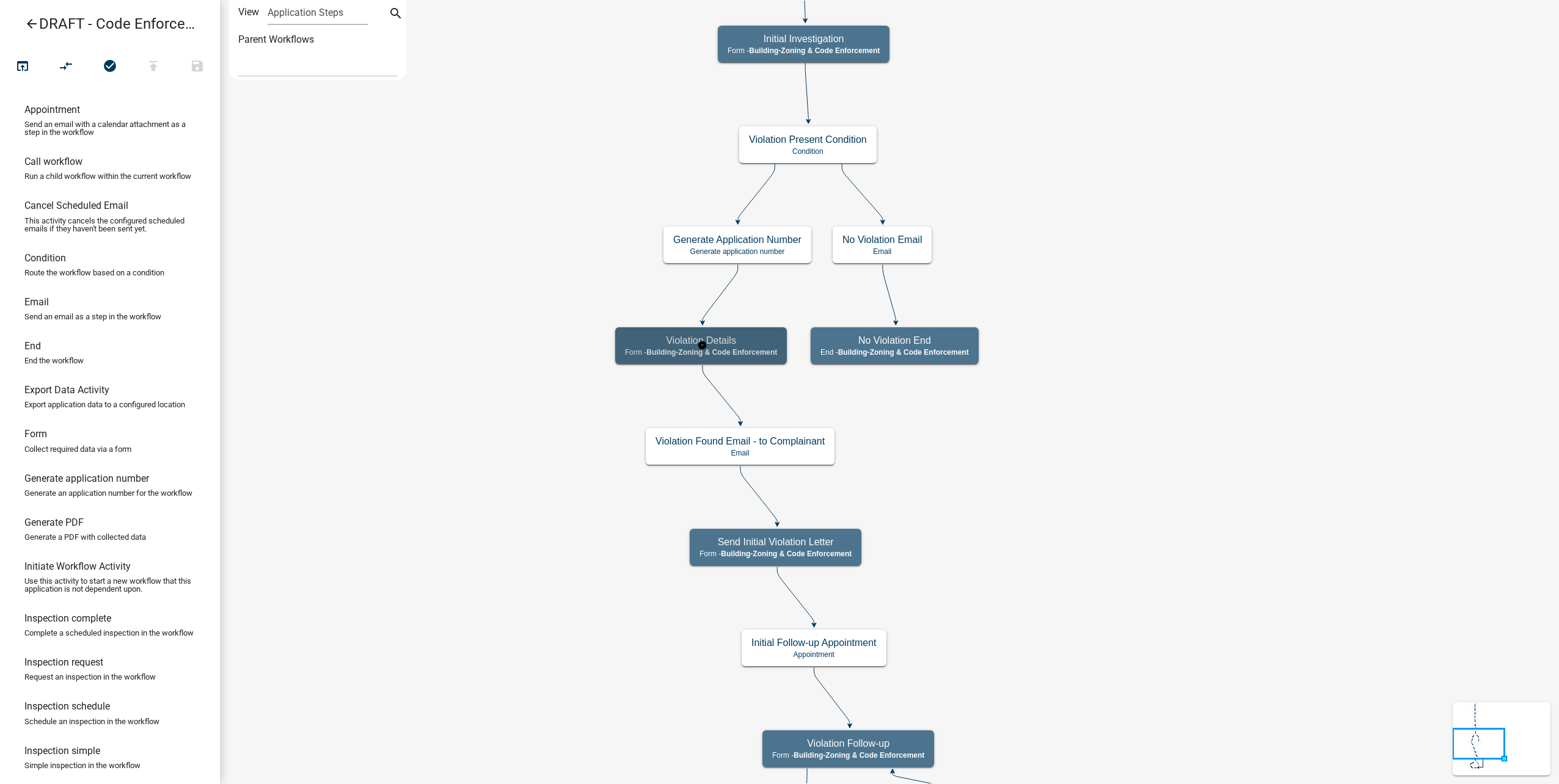
click at [749, 337] on h5 "Violation Details" at bounding box center [701, 341] width 152 height 12
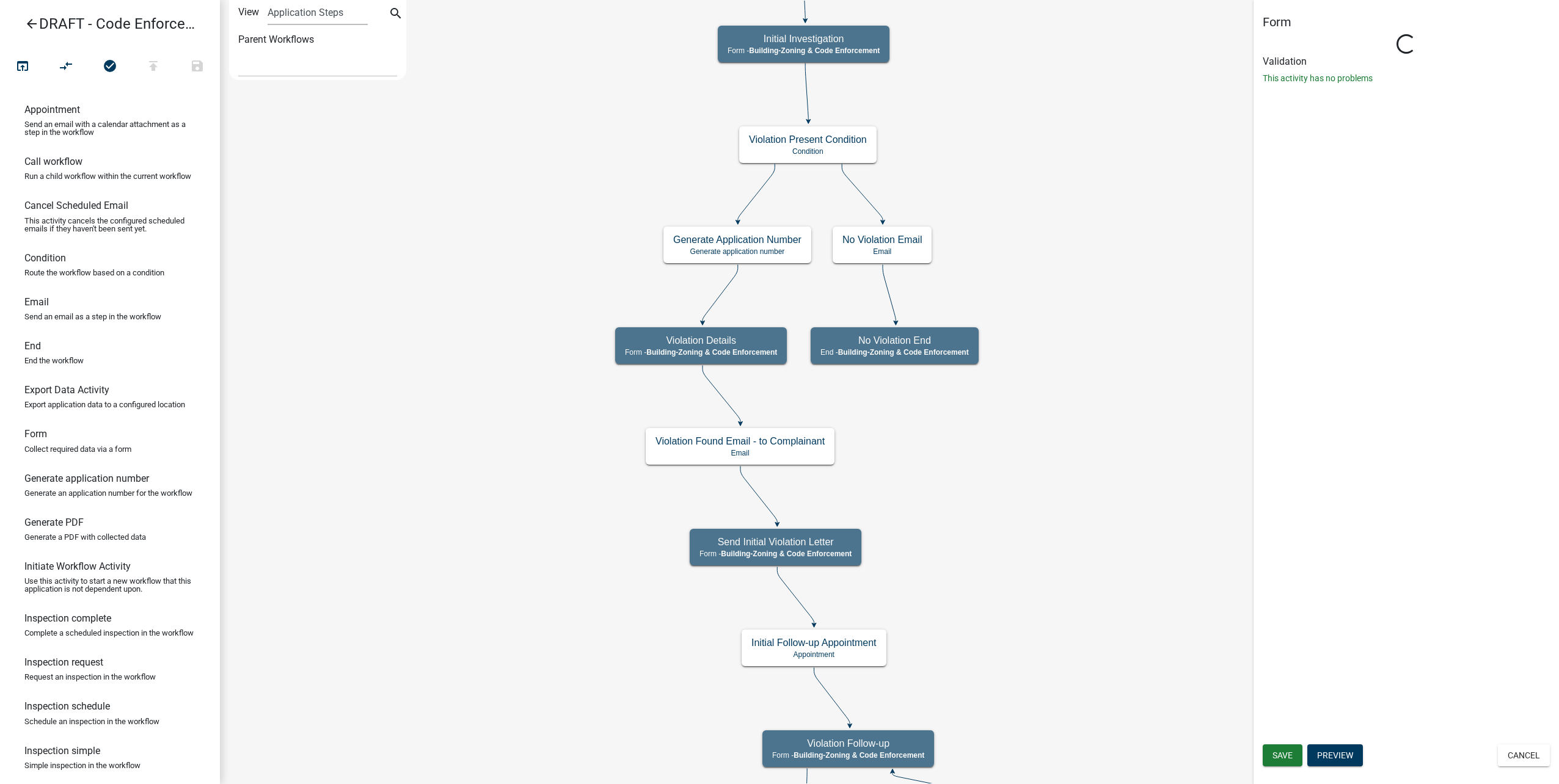
select select "AA0F0E89-27AD-4056-A8DF-C2D0F55E2258"
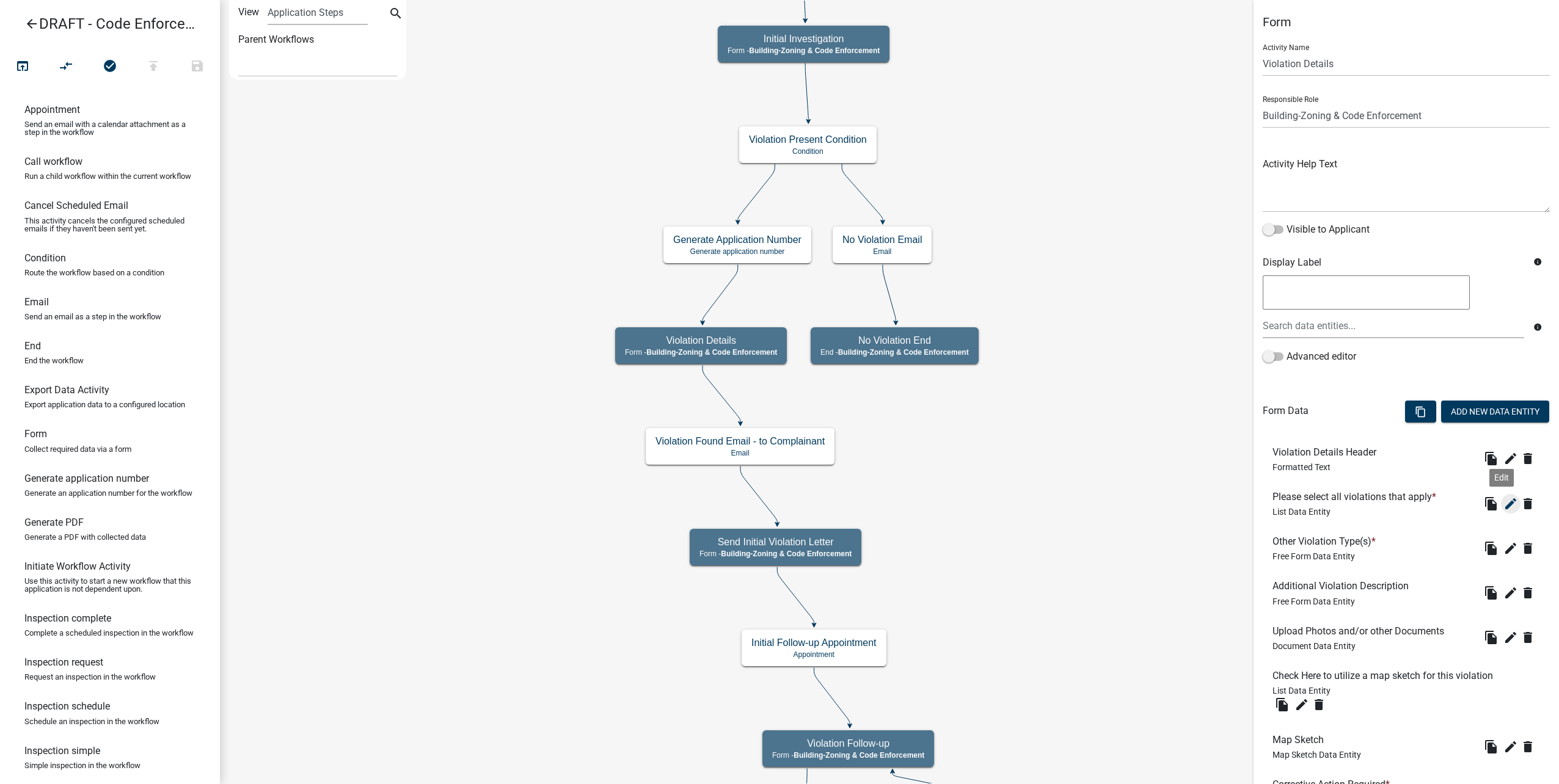
click at [1504, 500] on icon "edit" at bounding box center [1511, 504] width 15 height 15
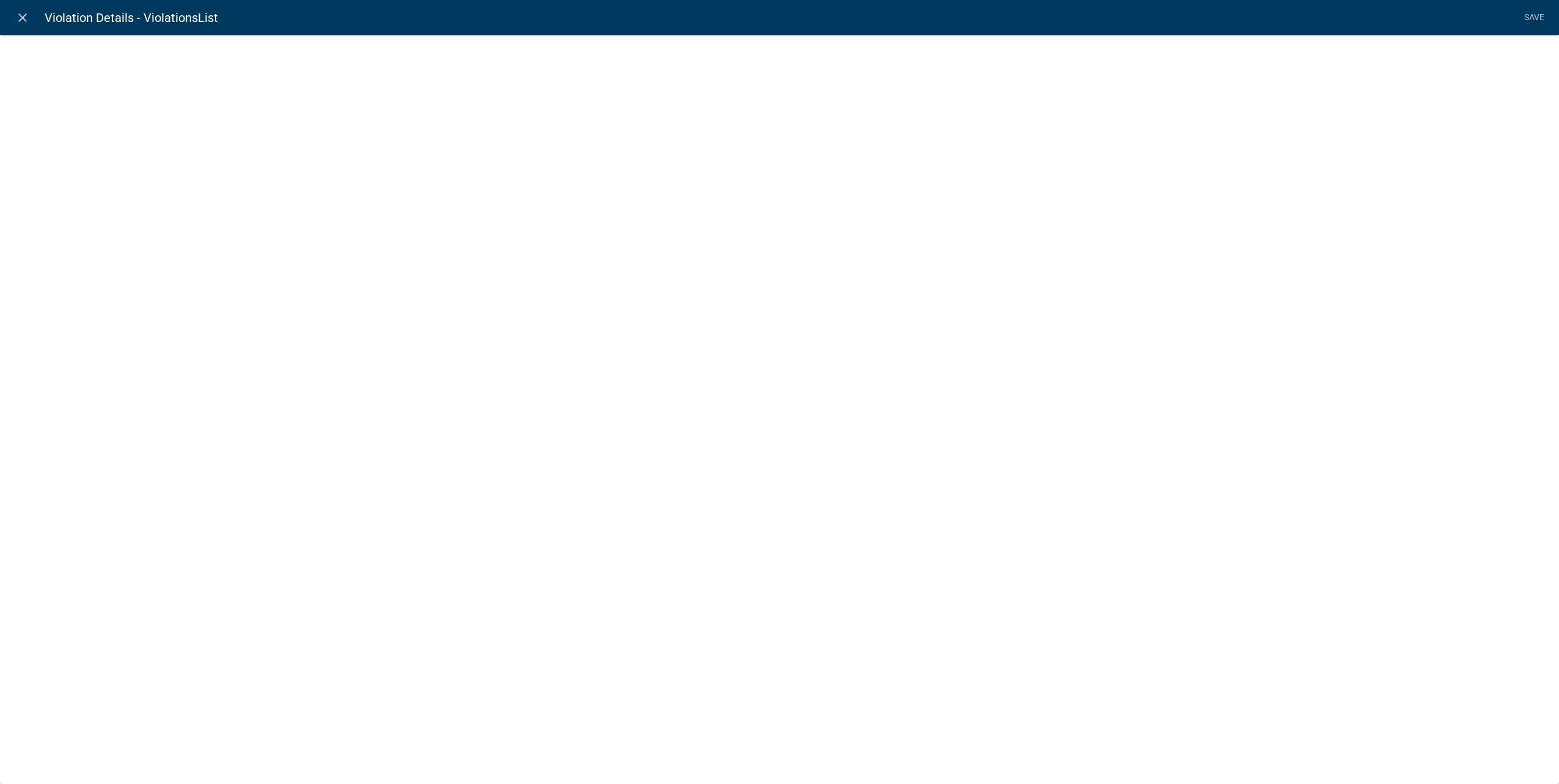
select select "list-data"
select select
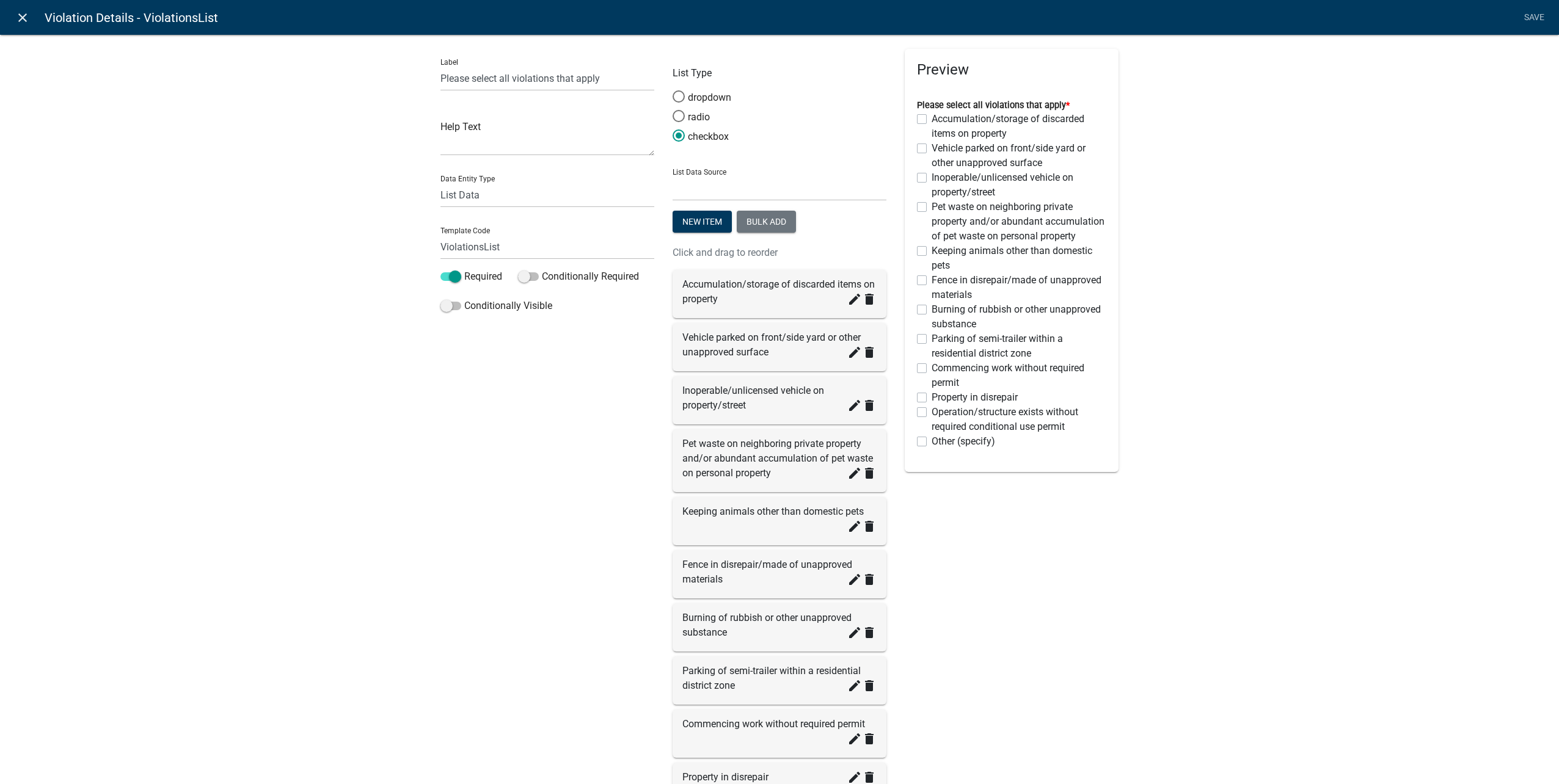
click at [24, 16] on icon "close" at bounding box center [23, 18] width 15 height 15
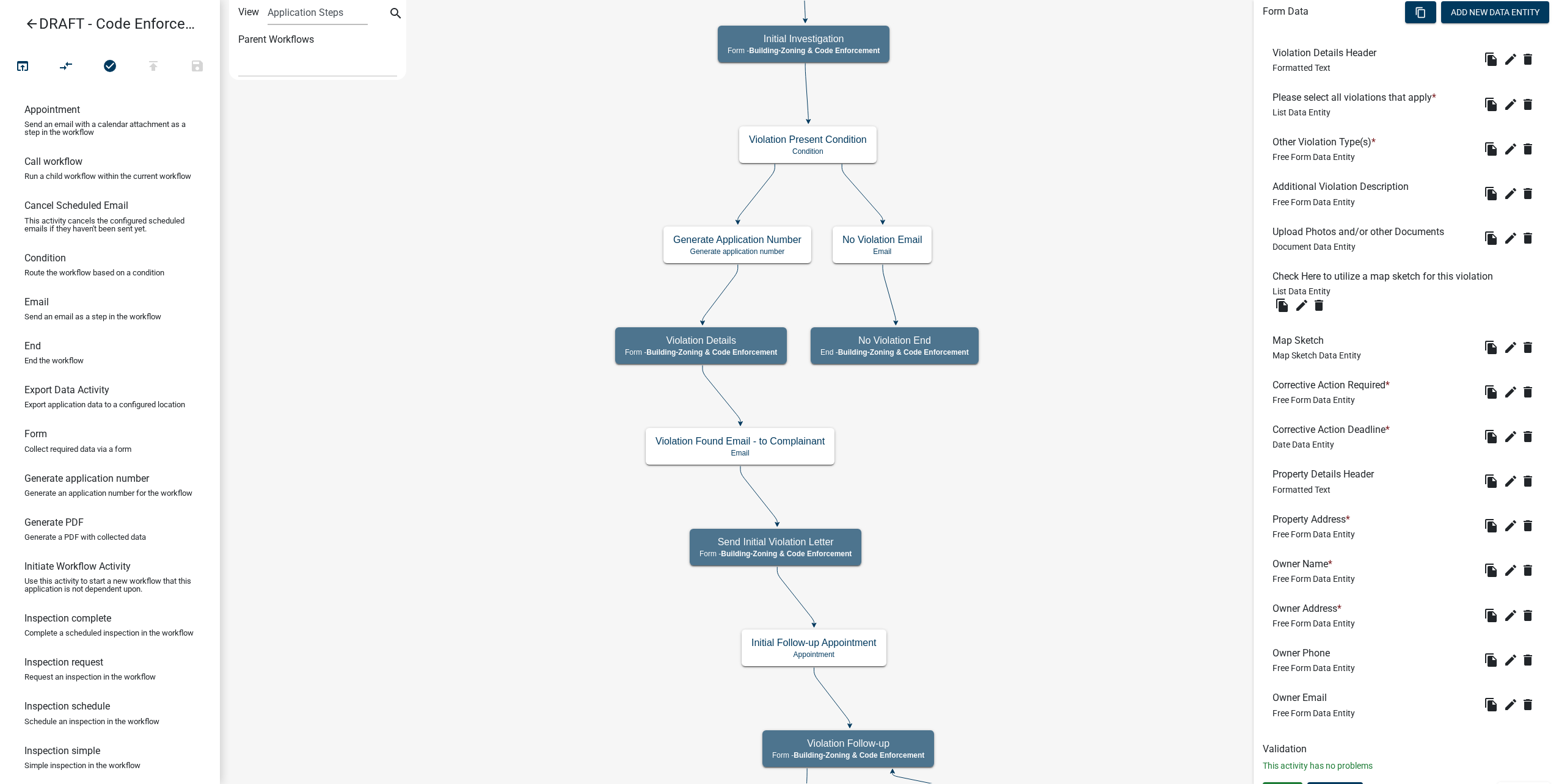
scroll to position [423, 0]
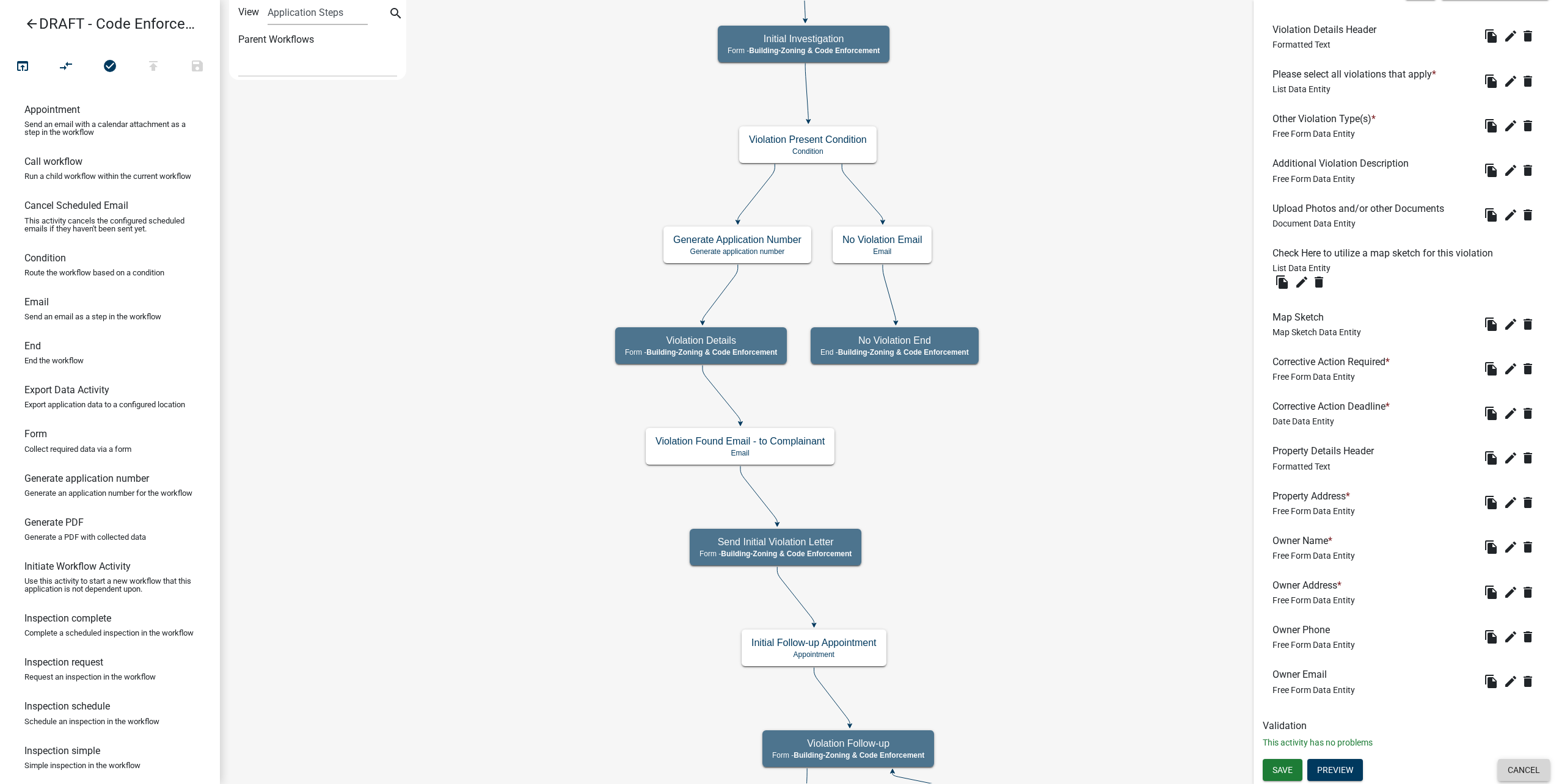
click at [1520, 767] on button "Cancel" at bounding box center [1524, 771] width 52 height 22
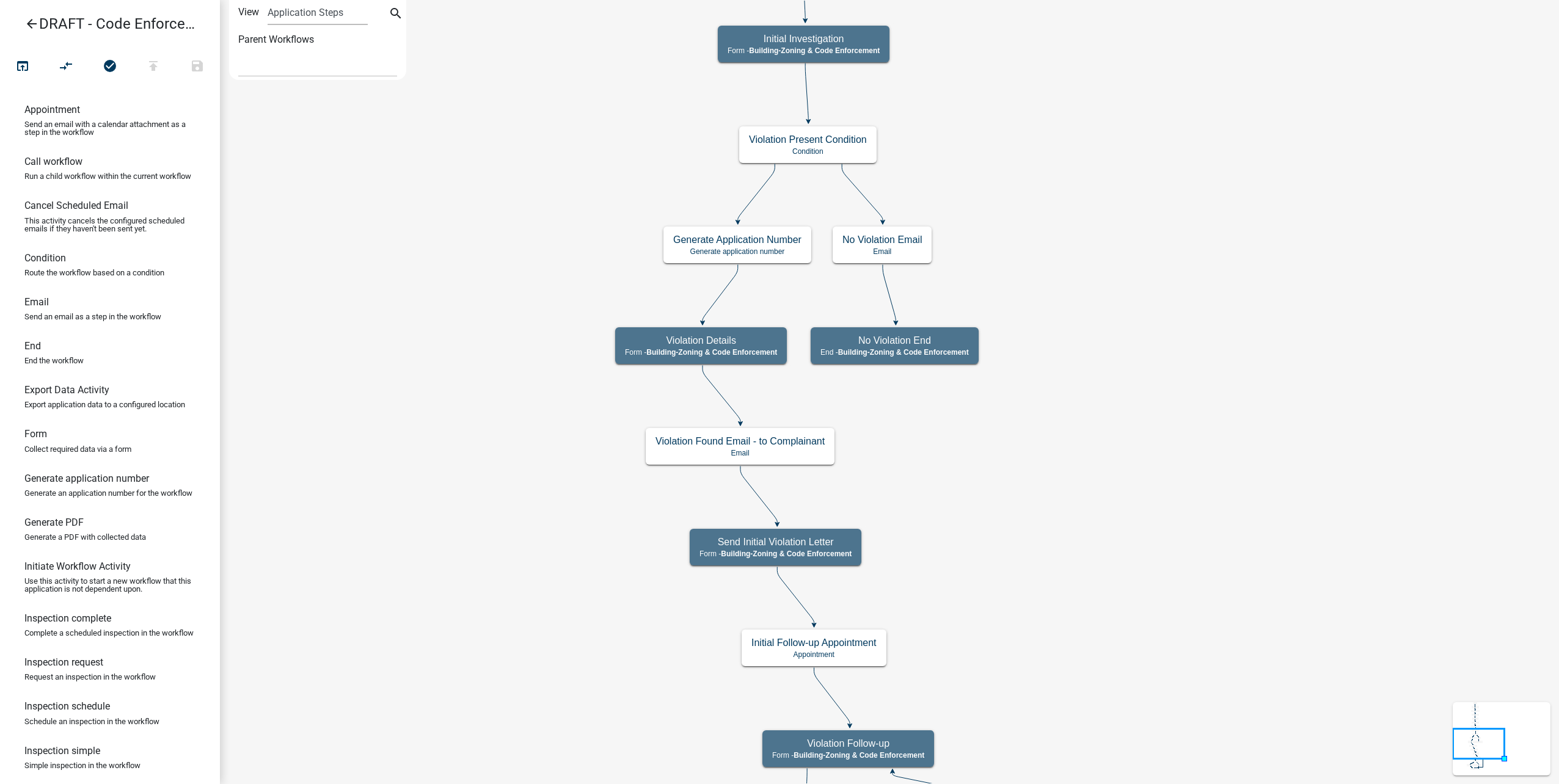
click at [36, 23] on icon "arrow_back" at bounding box center [32, 25] width 15 height 17
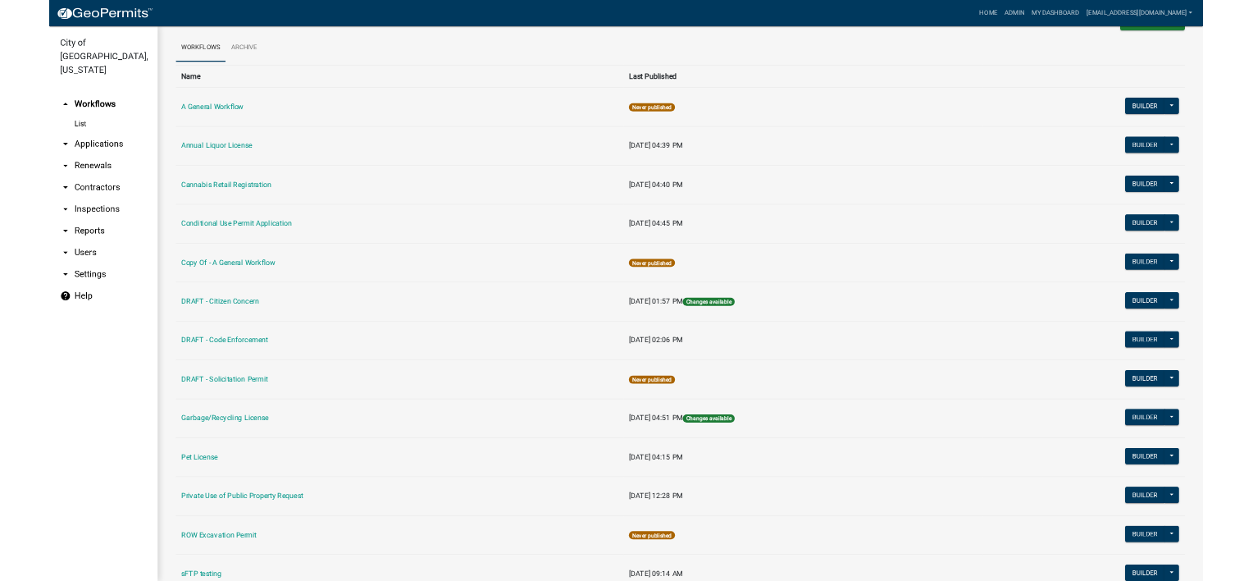
scroll to position [82, 0]
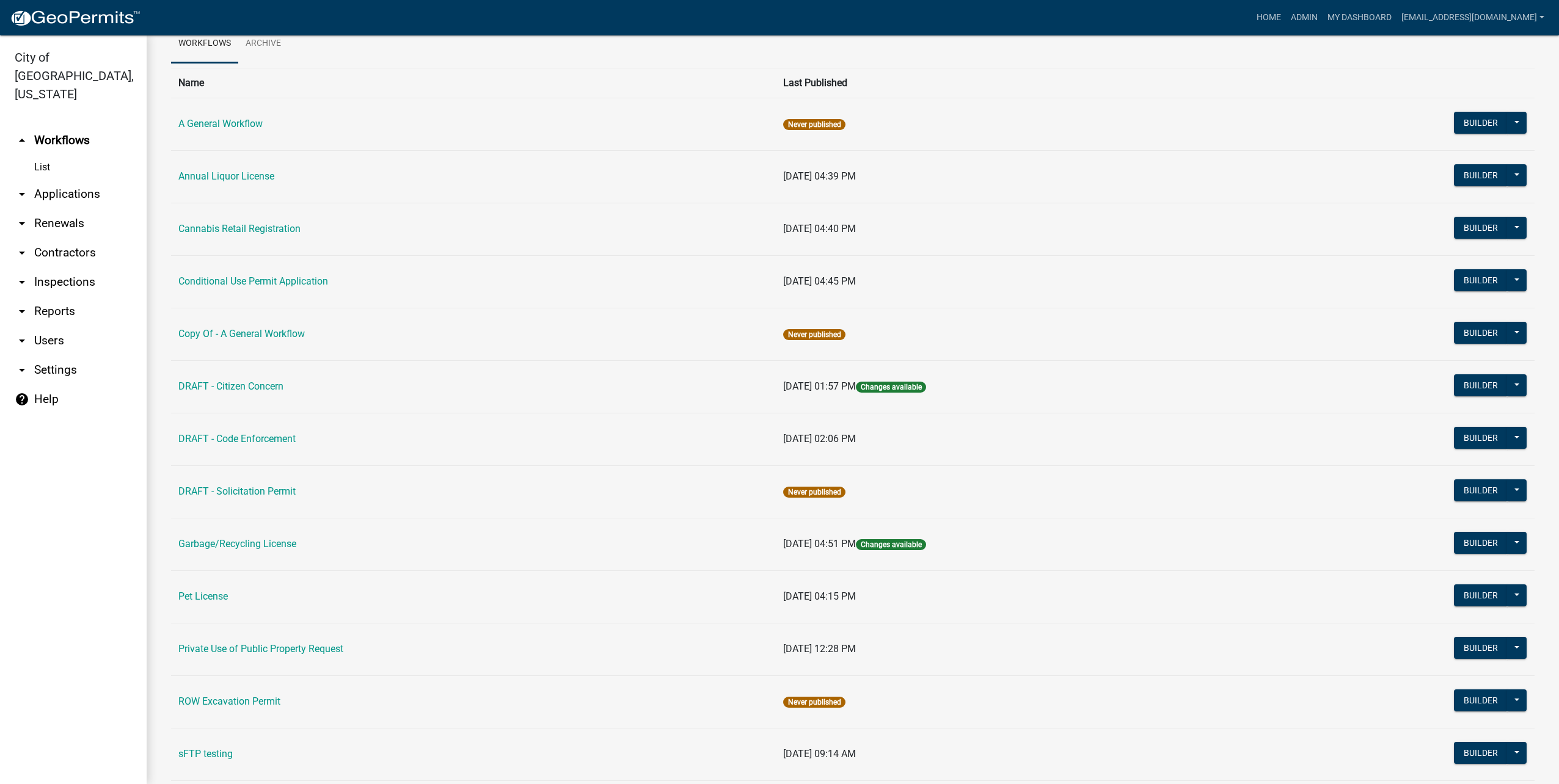
click at [1518, 385] on td "Builder Publish Disable Archive History Copy Make Public Start Application" at bounding box center [1398, 386] width 273 height 53
click at [1511, 382] on button at bounding box center [1517, 386] width 19 height 22
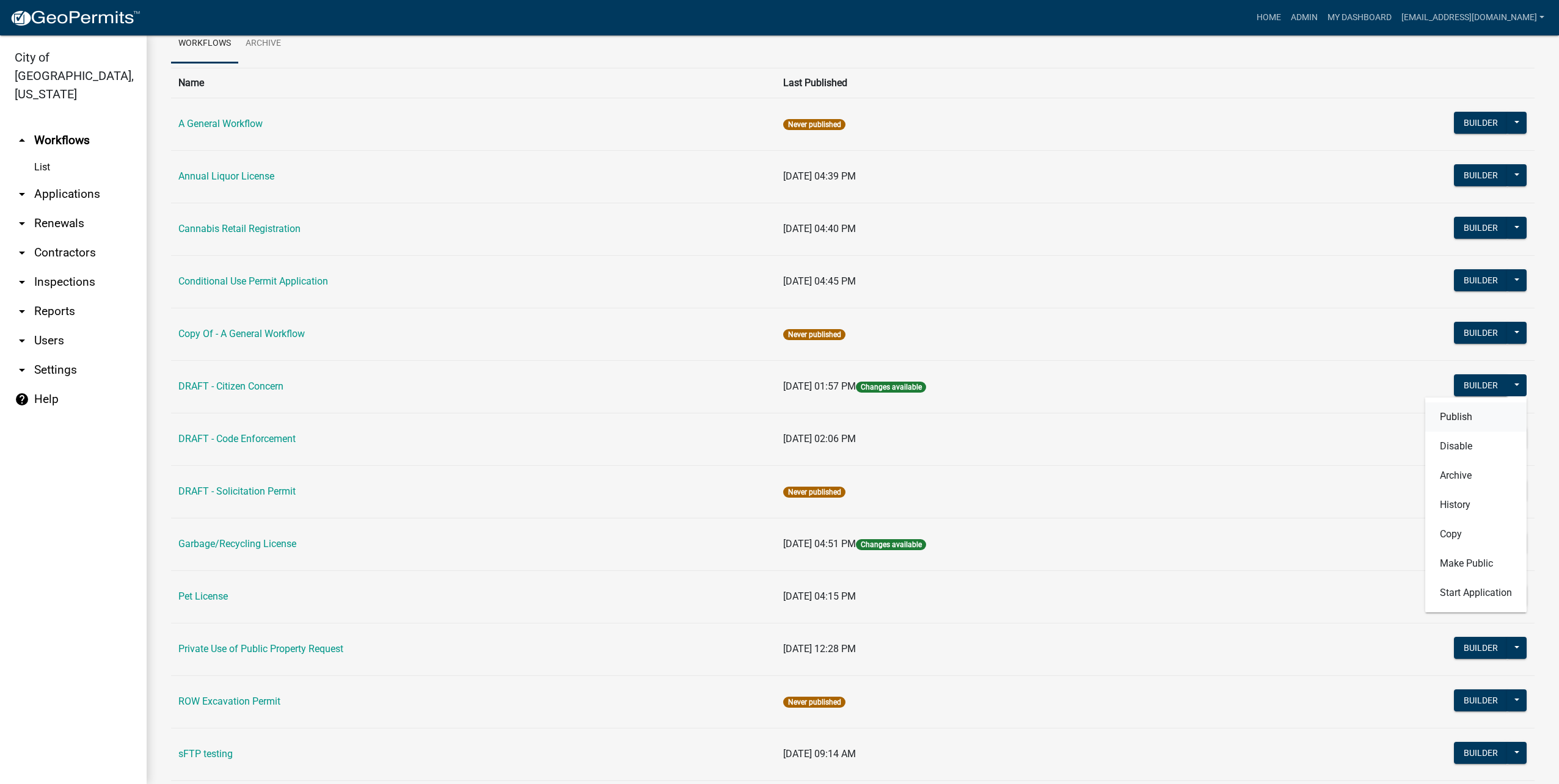
click at [1471, 416] on button "Publish" at bounding box center [1476, 417] width 101 height 29
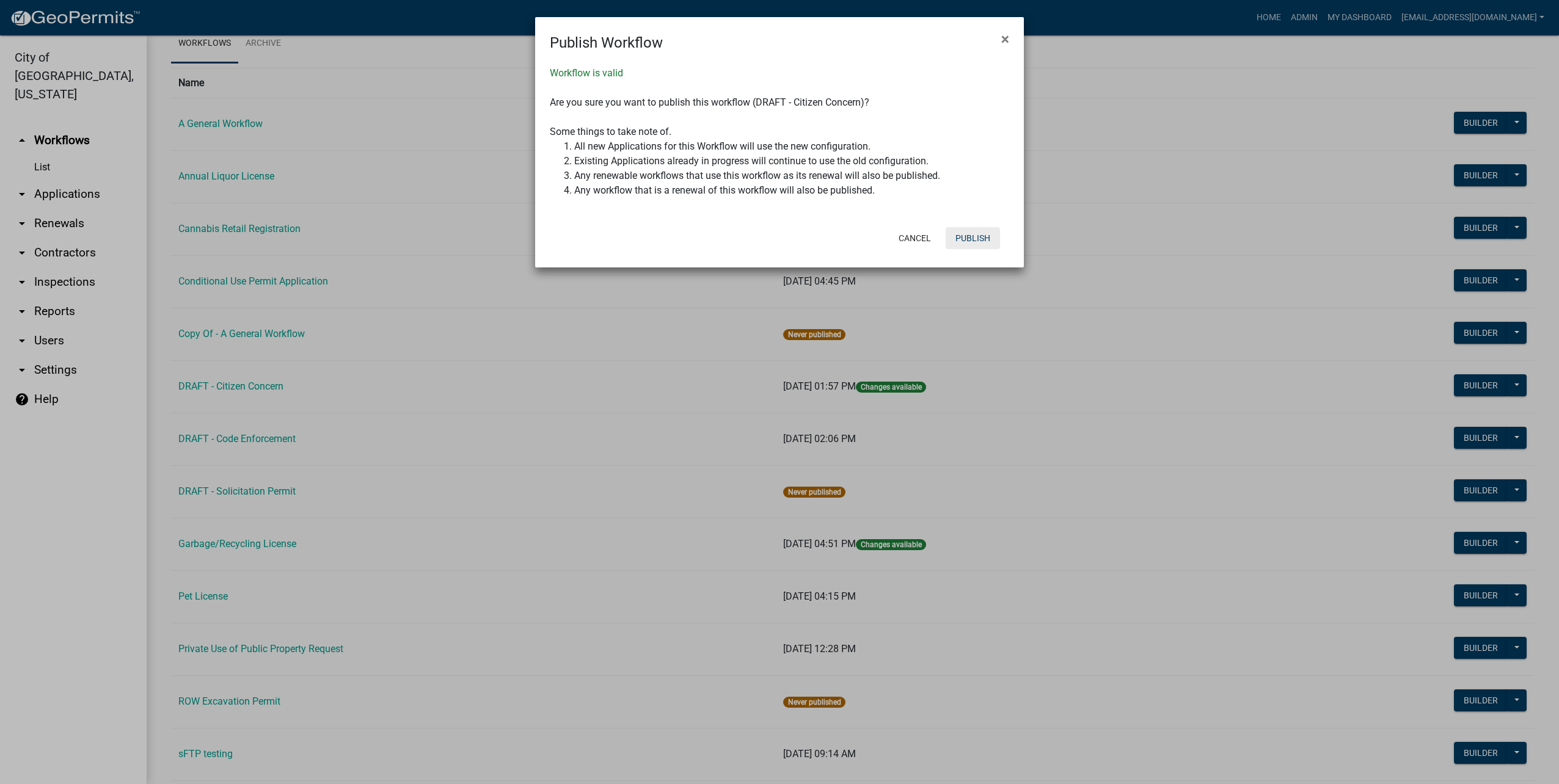
click at [980, 239] on button "Publish" at bounding box center [973, 238] width 54 height 22
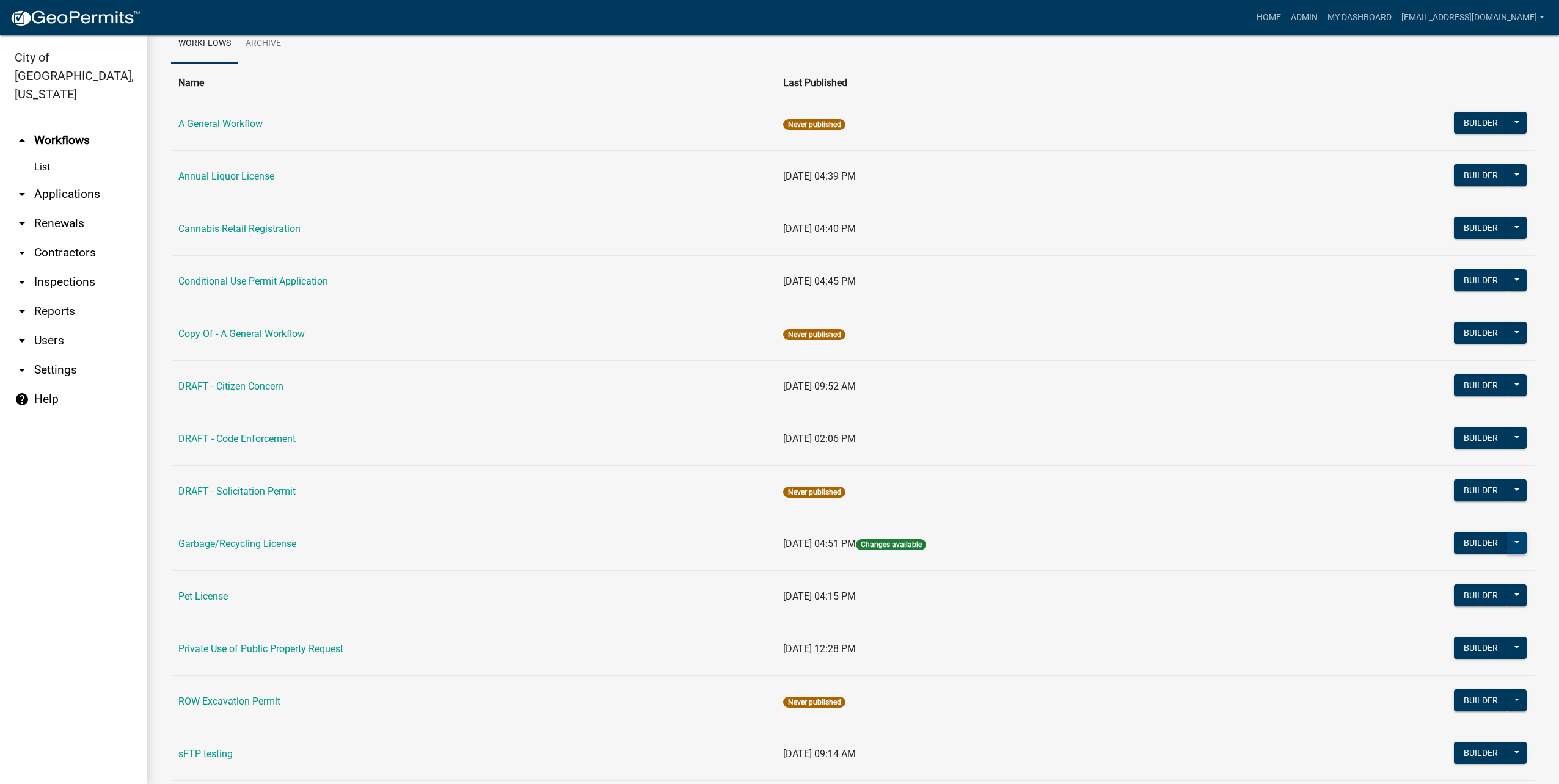
click at [1508, 540] on button at bounding box center [1517, 543] width 19 height 22
click at [1485, 566] on button "Publish" at bounding box center [1476, 574] width 101 height 29
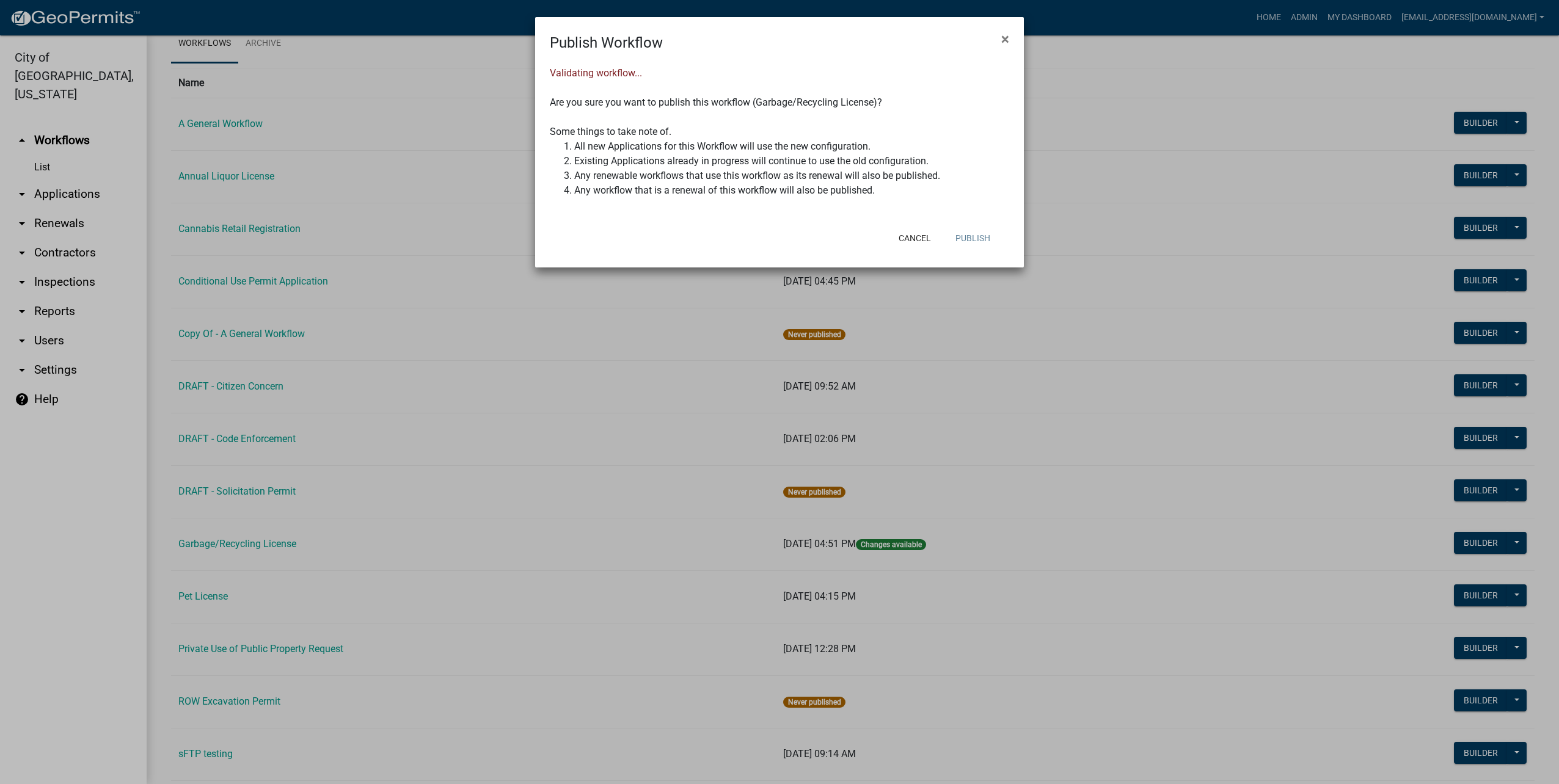
click at [972, 238] on button "Publish" at bounding box center [973, 238] width 54 height 22
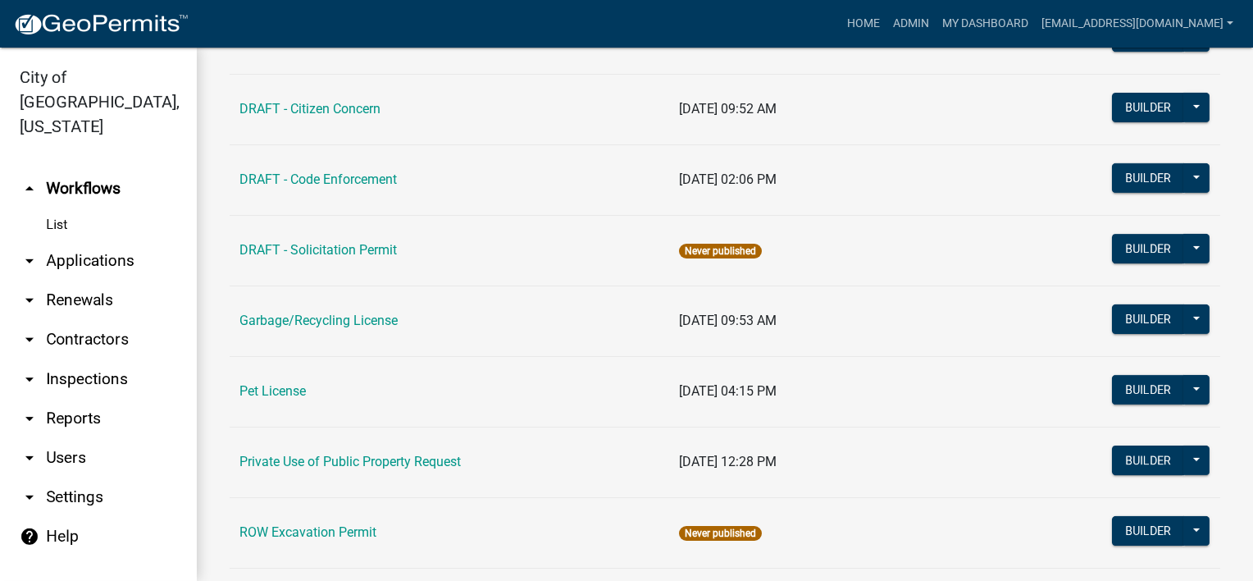
scroll to position [410, 0]
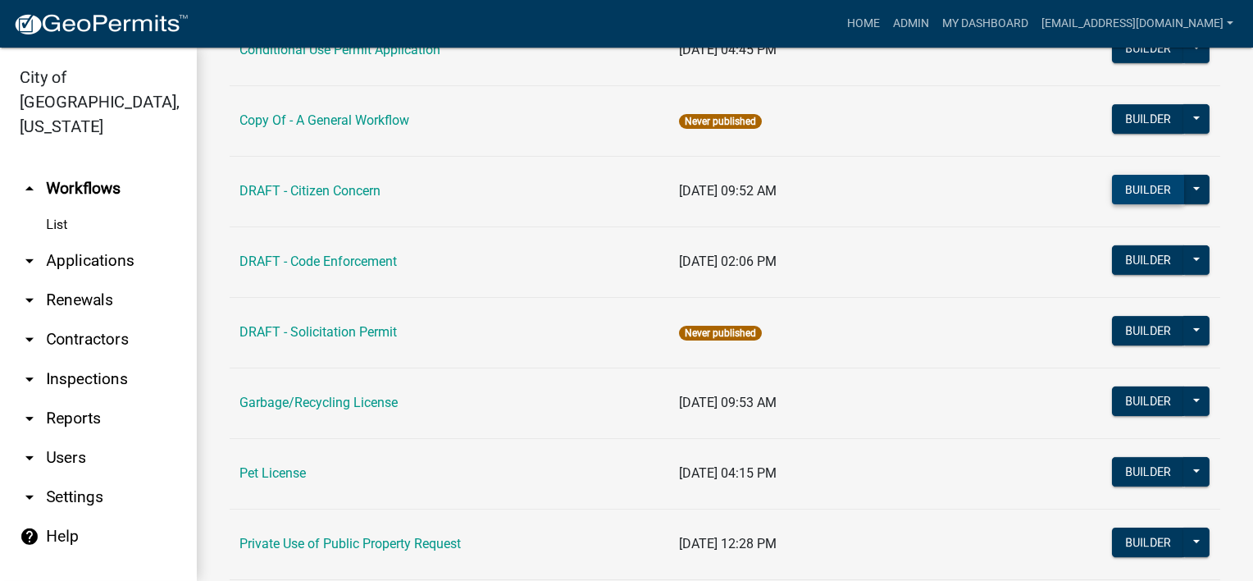
click at [1124, 189] on button "Builder" at bounding box center [1148, 190] width 72 height 30
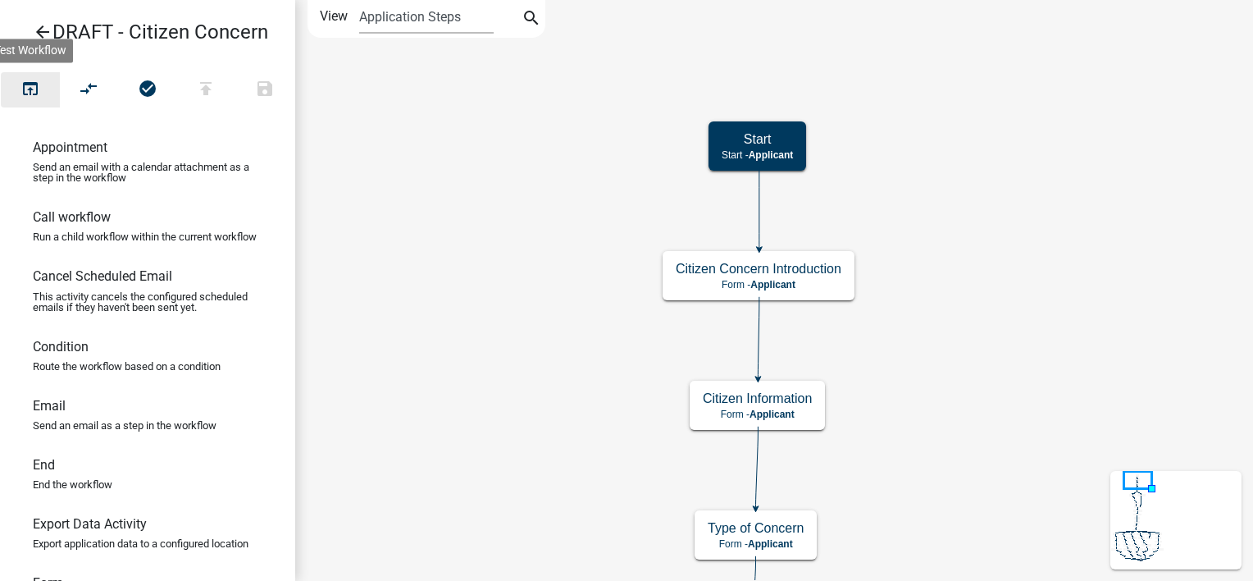
click at [43, 90] on button "open_in_browser" at bounding box center [30, 89] width 59 height 35
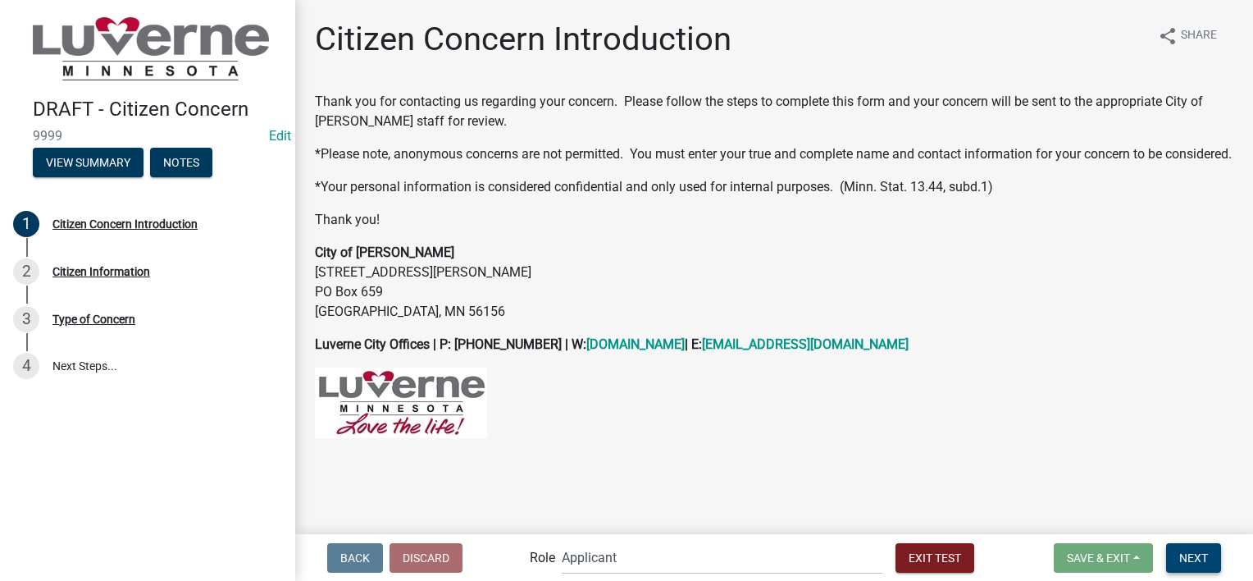
click at [1208, 561] on button "Next" at bounding box center [1193, 558] width 55 height 30
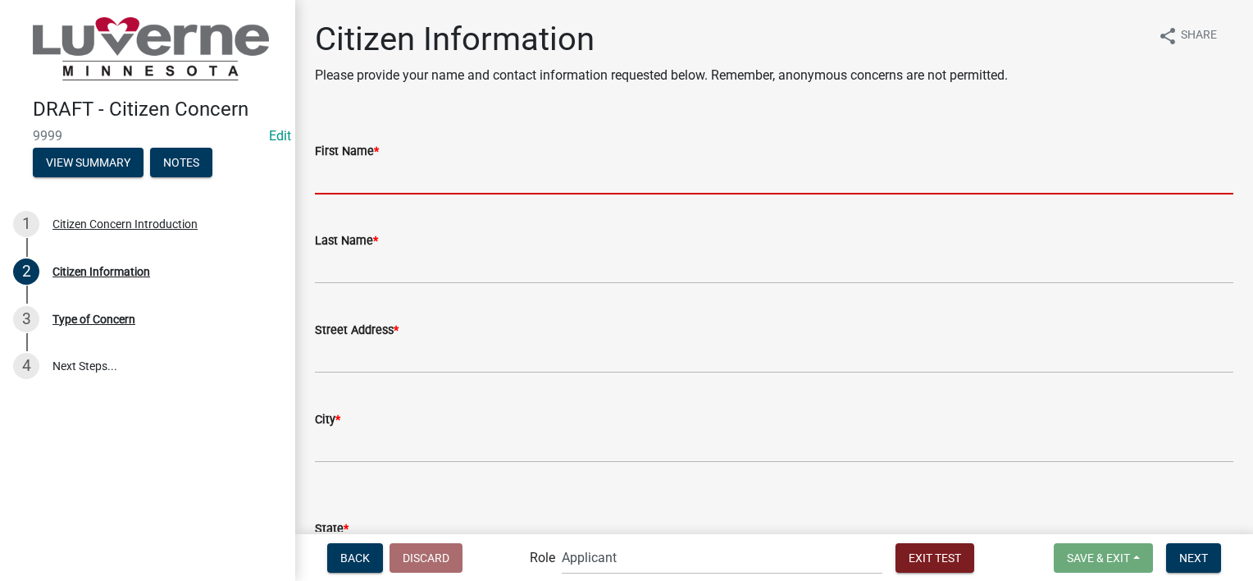
click at [577, 181] on input "First Name *" at bounding box center [774, 178] width 919 height 34
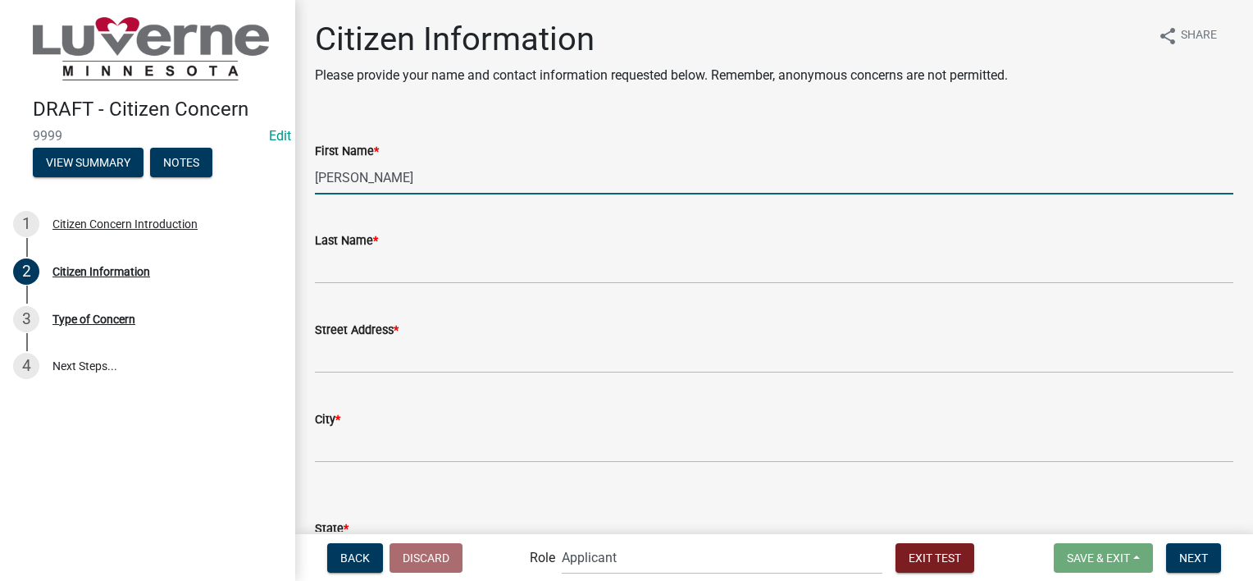
type input "[PERSON_NAME]"
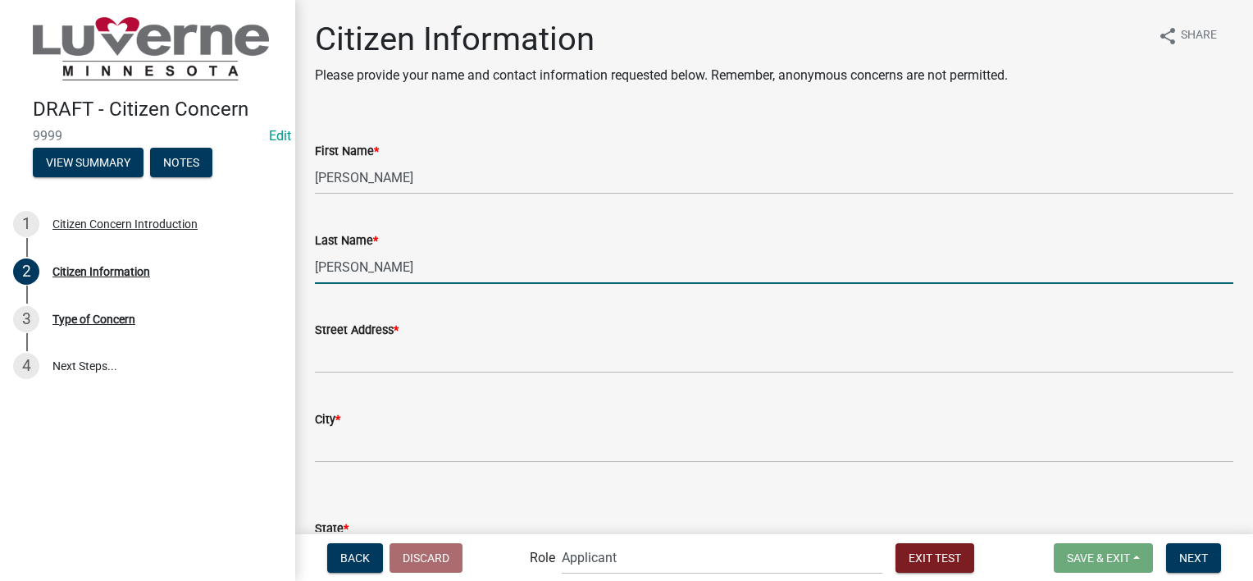
type input "[PERSON_NAME]"
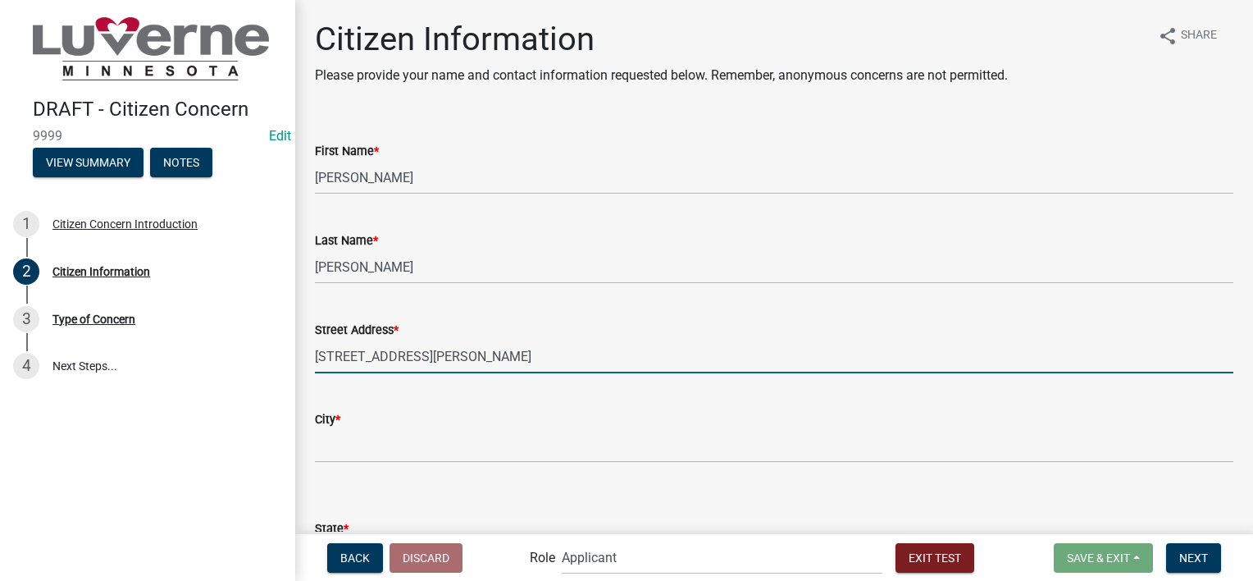
type input "[STREET_ADDRESS][PERSON_NAME]"
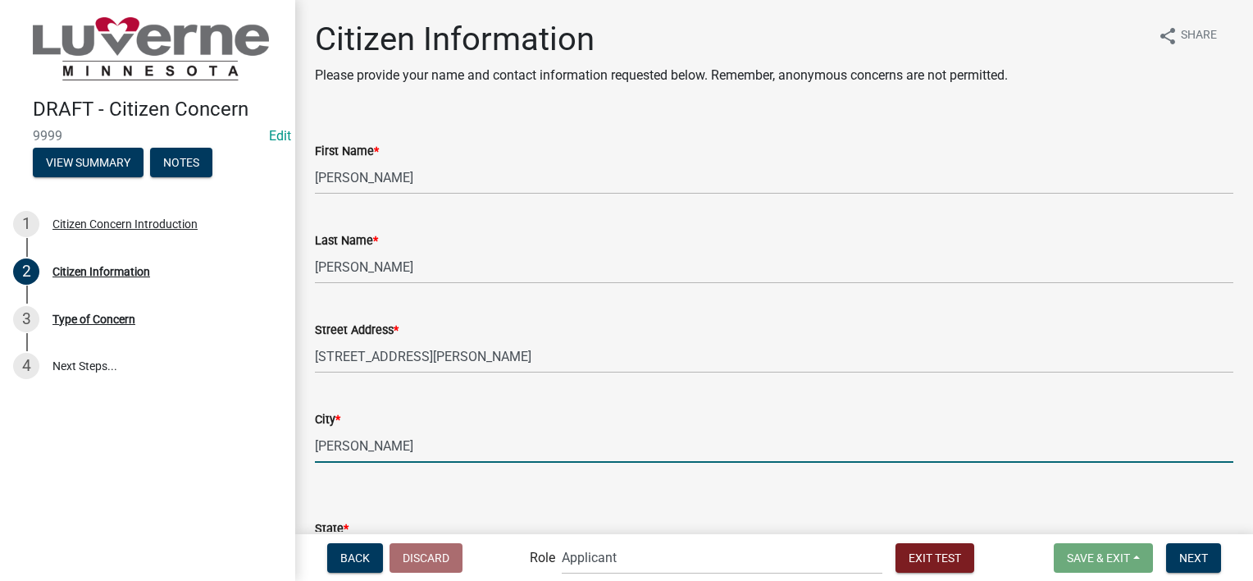
type input "[PERSON_NAME]"
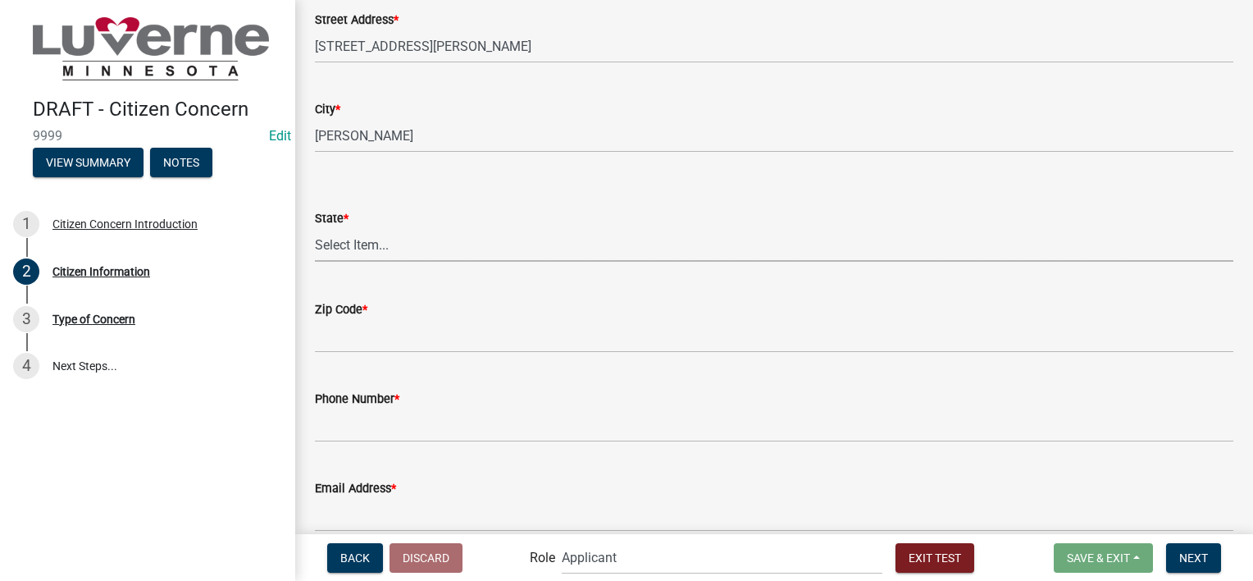
scroll to position [371, 0]
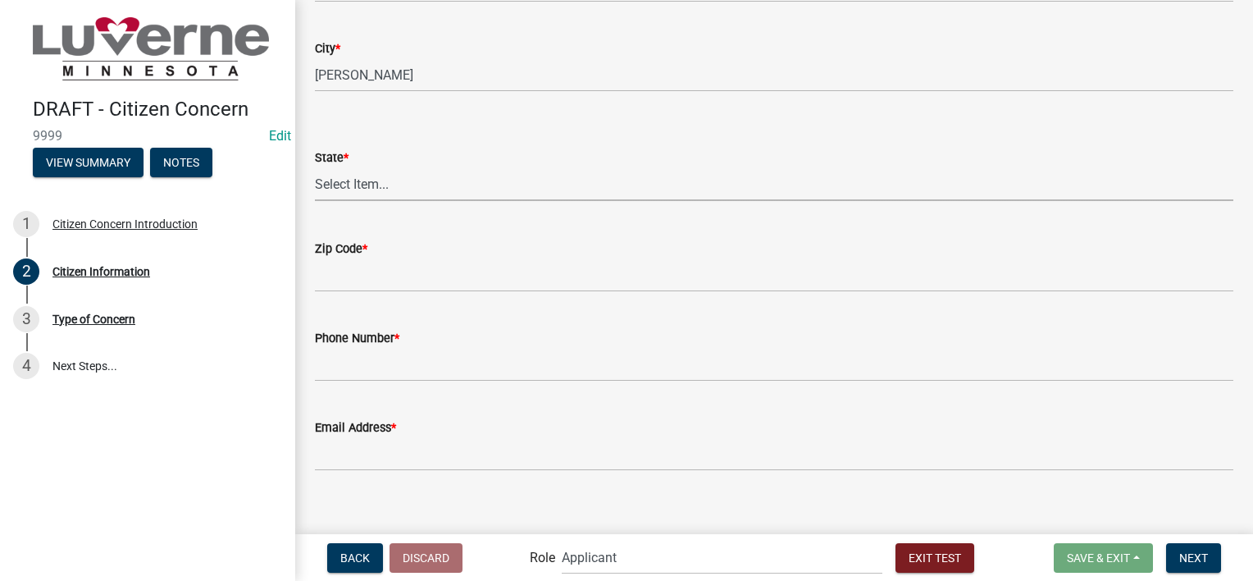
click at [406, 190] on select "Select Item... AL AK AZ AR CA CO CT DE FL [GEOGRAPHIC_DATA] HI ID IL IN IA [GEO…" at bounding box center [774, 184] width 919 height 34
click at [315, 167] on select "Select Item... AL AK AZ AR CA CO CT DE FL [GEOGRAPHIC_DATA] HI ID IL IN IA [GEO…" at bounding box center [774, 184] width 919 height 34
select select "8c50745b-f129-4347-8fd3-6ec1b83df8fc"
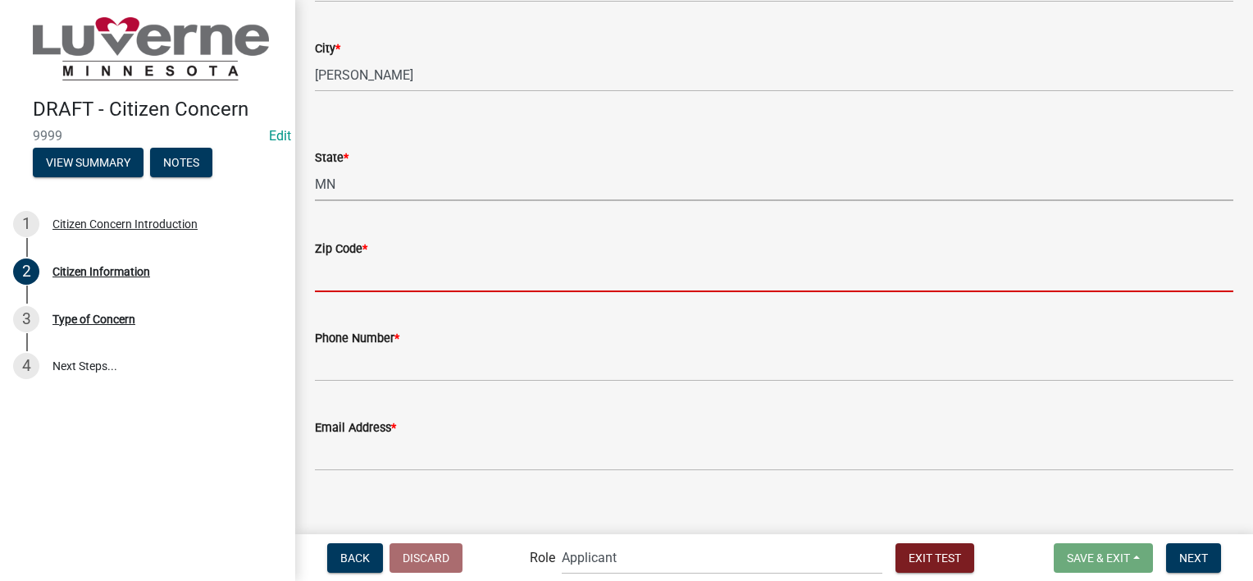
click at [406, 274] on input "Zip Code *" at bounding box center [774, 275] width 919 height 34
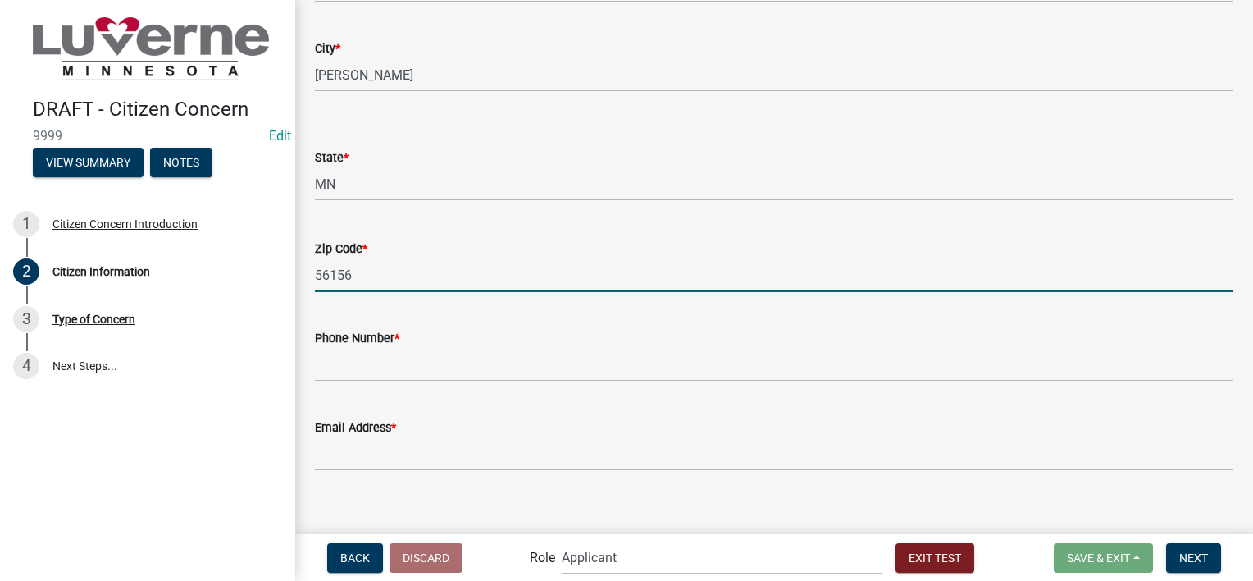
type input "56156"
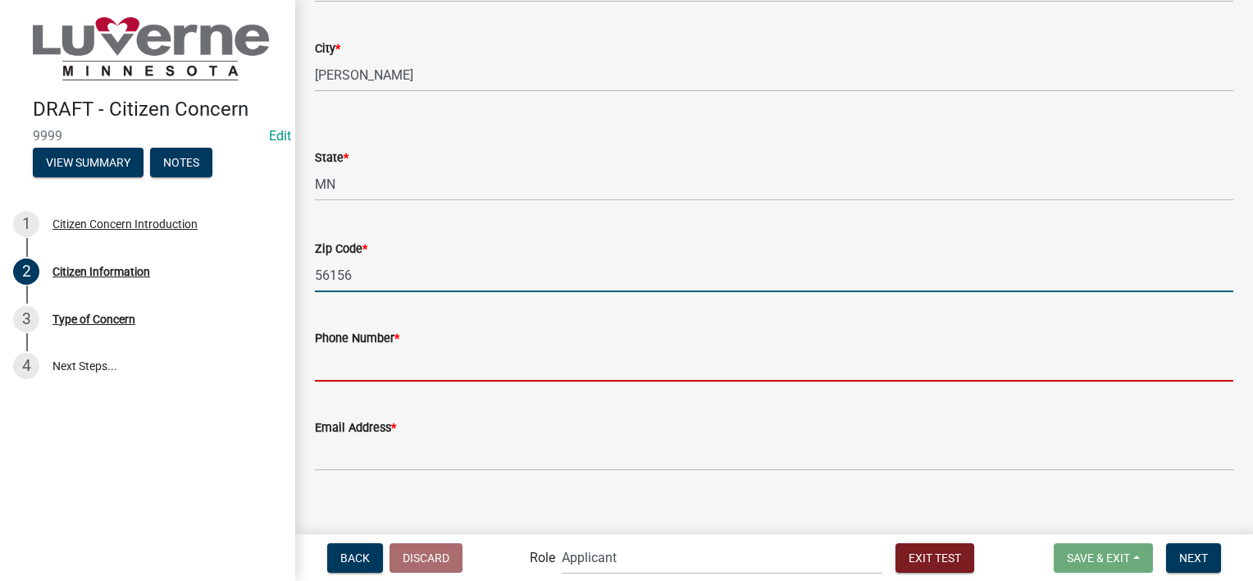
click at [421, 359] on input "Phone Number *" at bounding box center [774, 365] width 919 height 34
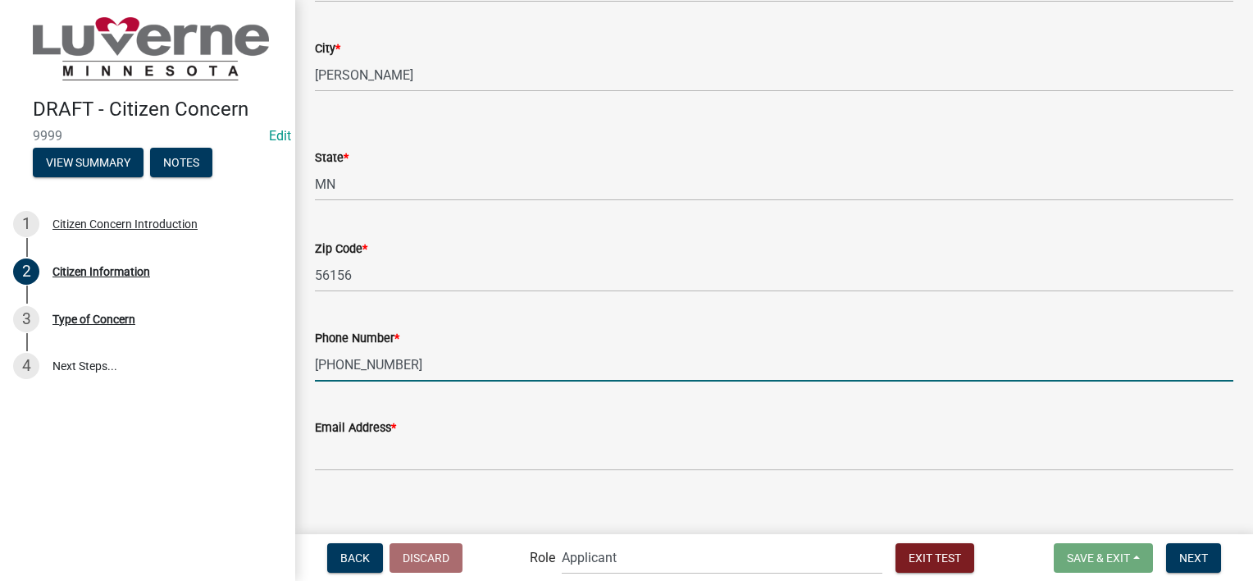
type input "[PHONE_NUMBER]"
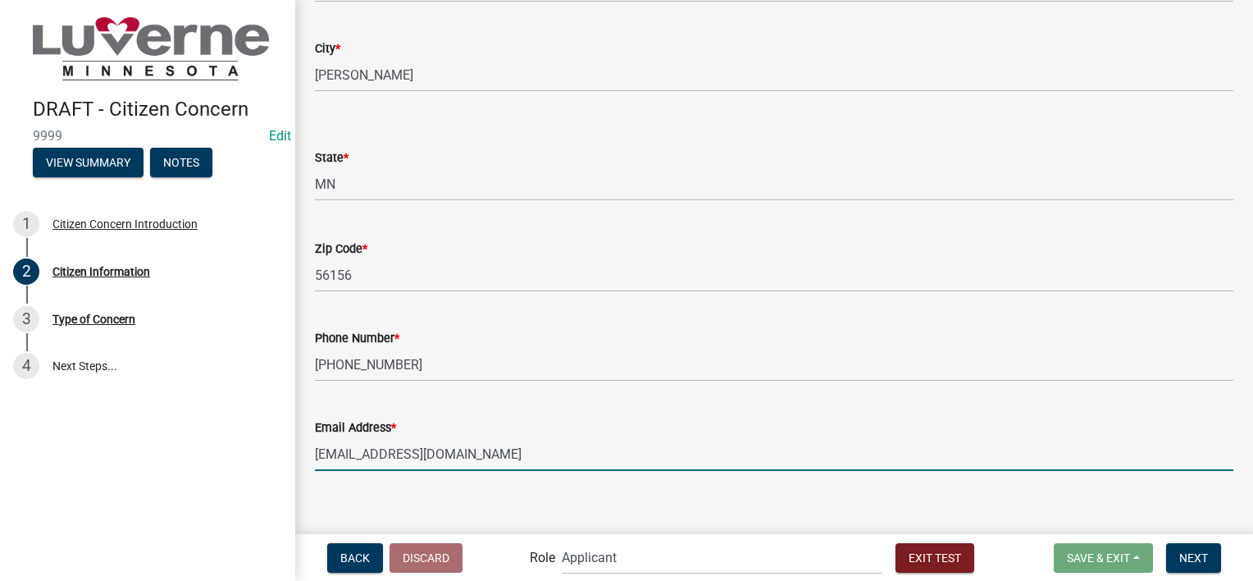
type input "[EMAIL_ADDRESS][DOMAIN_NAME]"
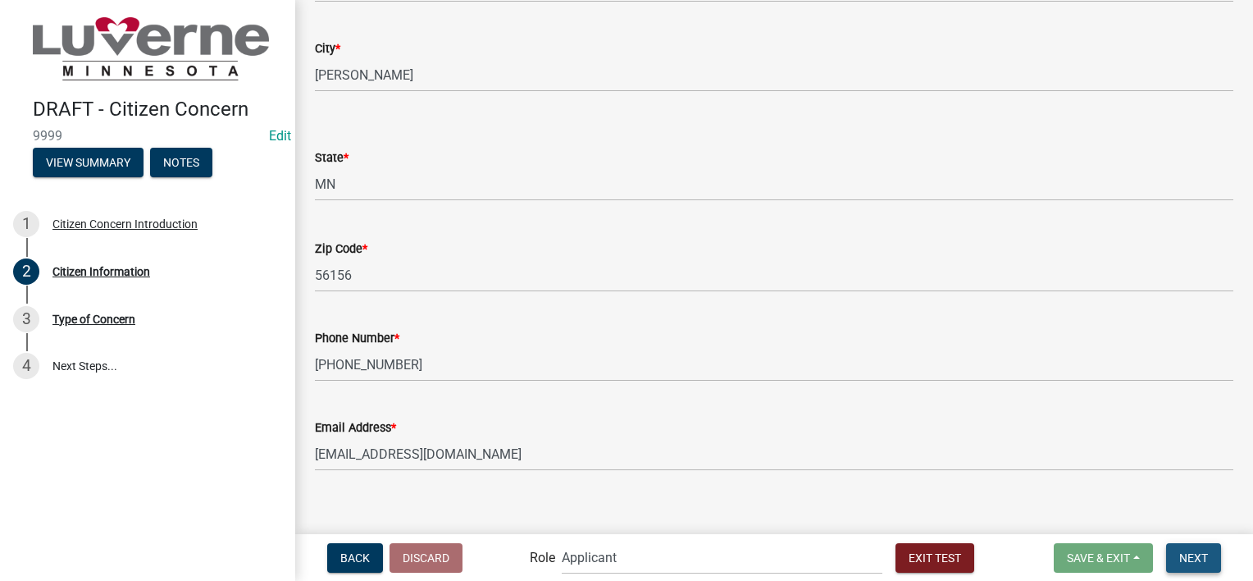
click at [1204, 546] on button "Next" at bounding box center [1193, 558] width 55 height 30
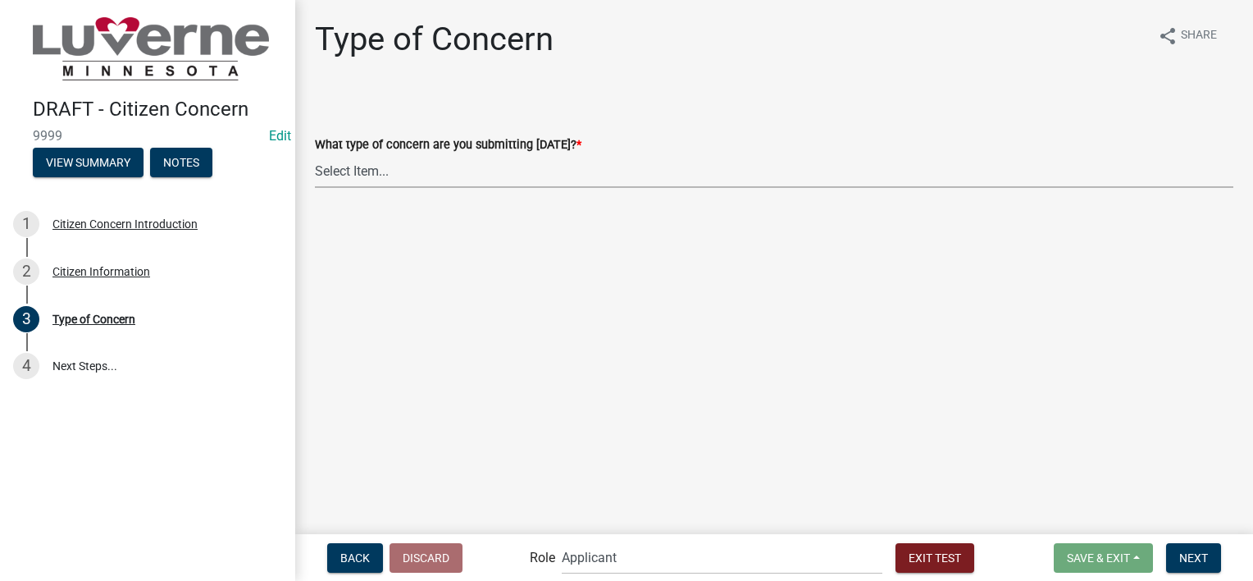
click at [427, 172] on select "Select Item... General Concern or Feedback Specific Parcel or Other Property/St…" at bounding box center [774, 171] width 919 height 34
click at [315, 154] on select "Select Item... General Concern or Feedback Specific Parcel or Other Property/St…" at bounding box center [774, 171] width 919 height 34
select select "d576af00-52ec-4945-b76d-b4e3ff7968d8"
click at [1205, 548] on button "Next" at bounding box center [1193, 558] width 55 height 30
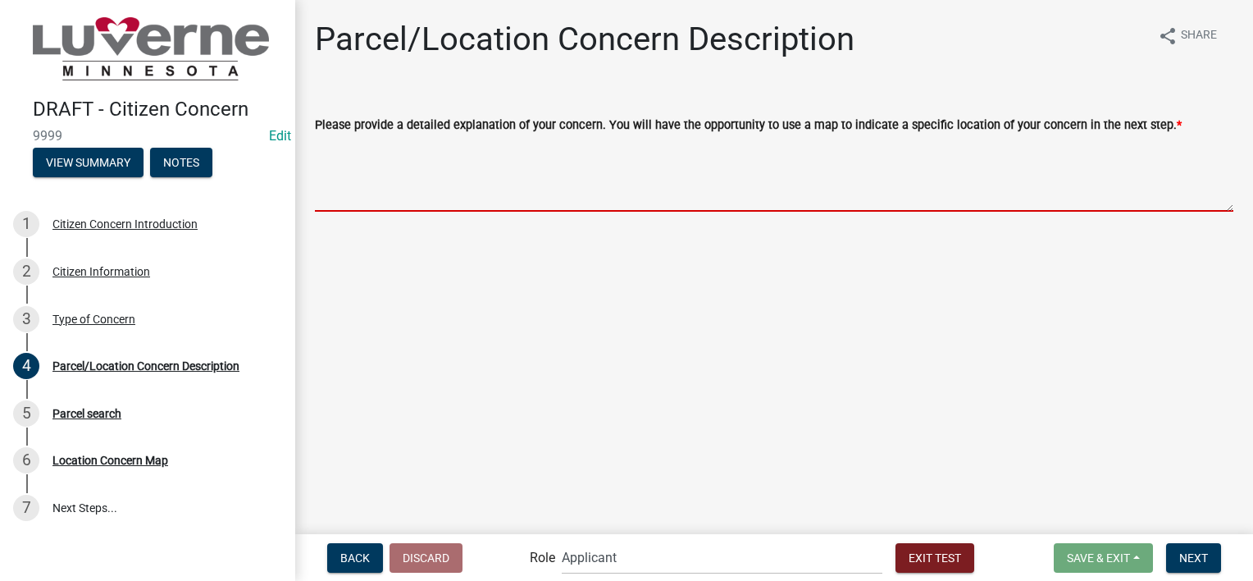
click at [538, 166] on textarea "Please provide a detailed explanation of your concern. You will have the opport…" at bounding box center [774, 173] width 919 height 77
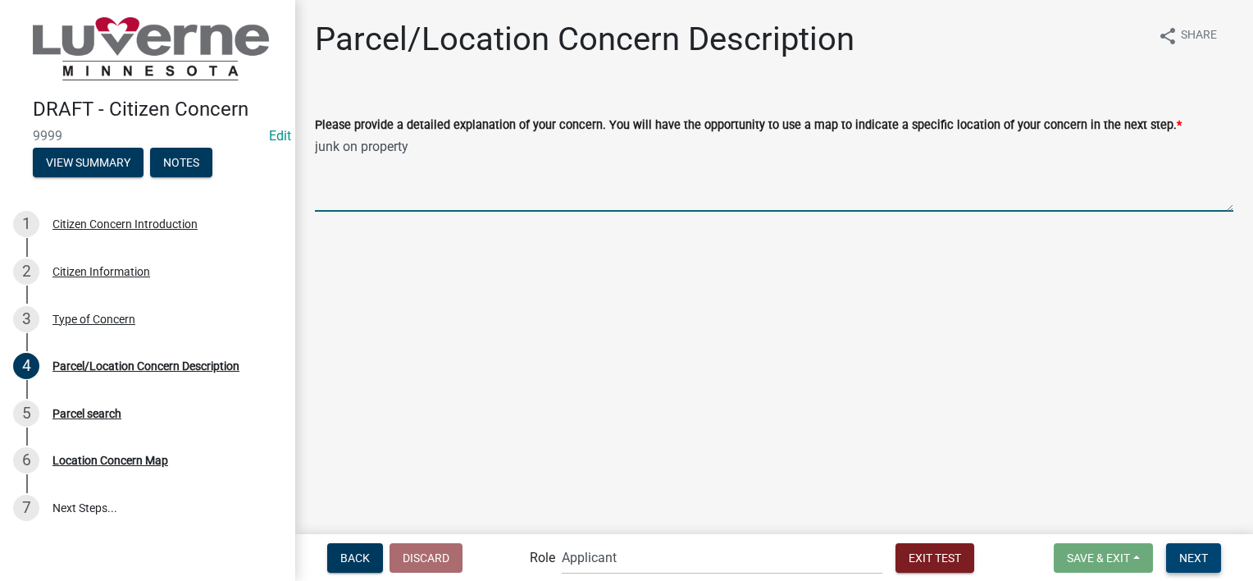
type textarea "junk on property"
click at [1188, 552] on span "Next" at bounding box center [1194, 556] width 29 height 13
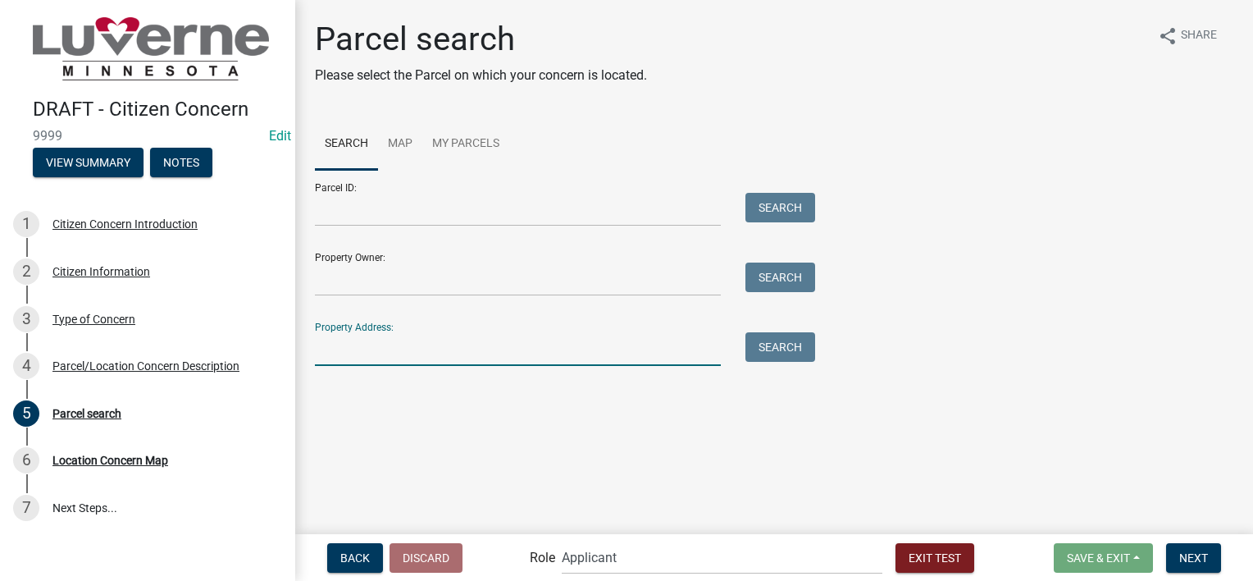
click at [627, 354] on input "Property Address:" at bounding box center [518, 349] width 406 height 34
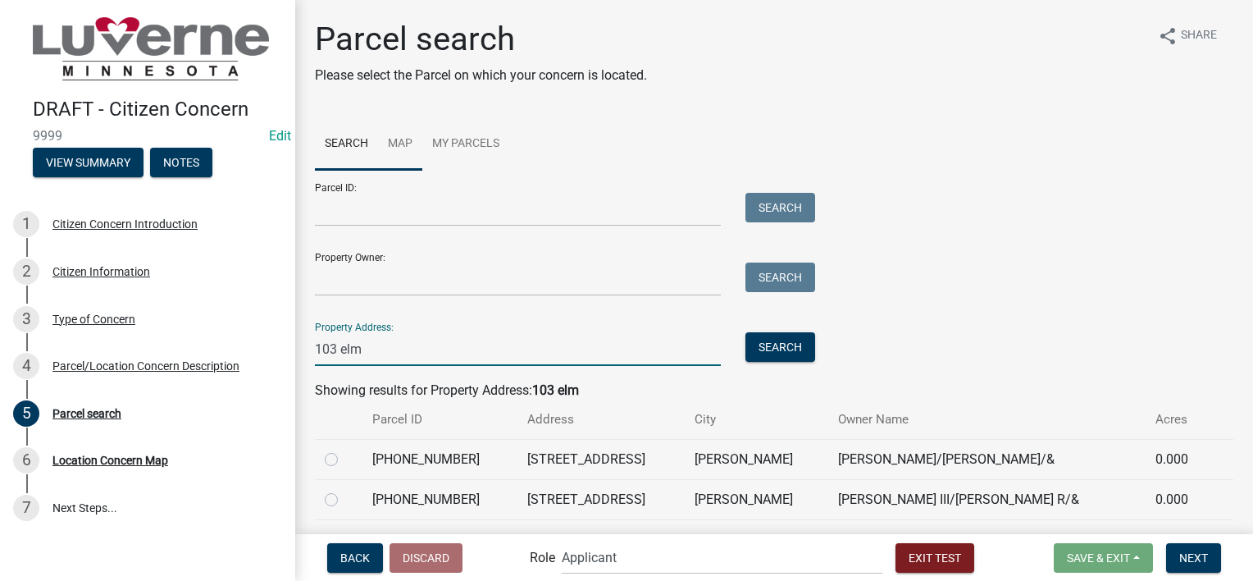
type input "103 elm"
click at [397, 143] on link "Map" at bounding box center [400, 144] width 44 height 52
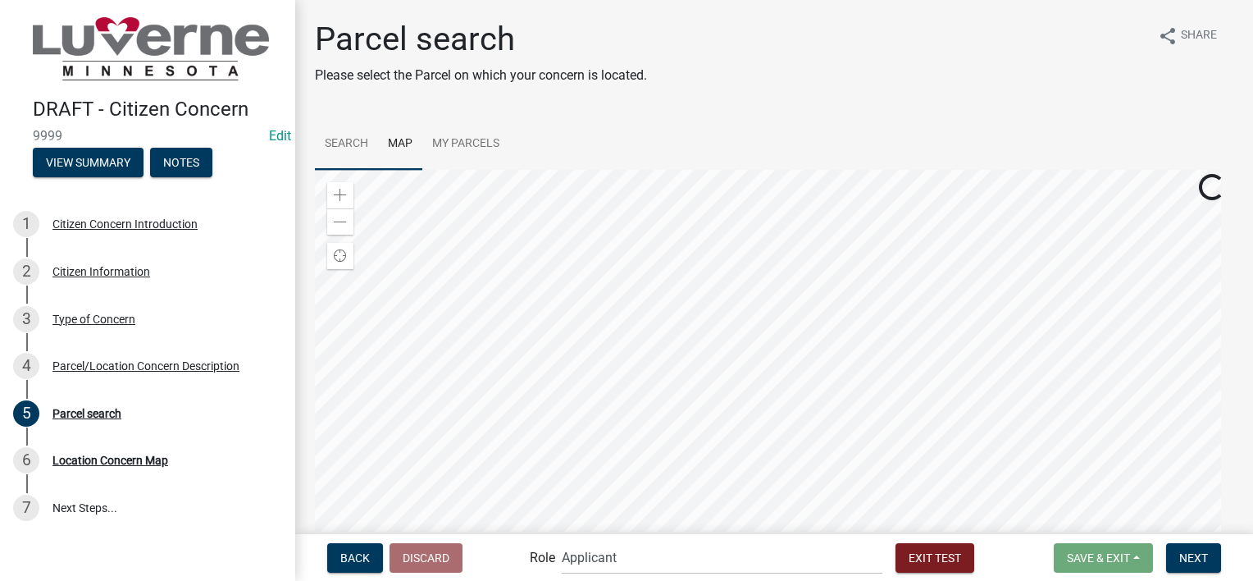
click at [353, 147] on link "Search" at bounding box center [346, 144] width 63 height 52
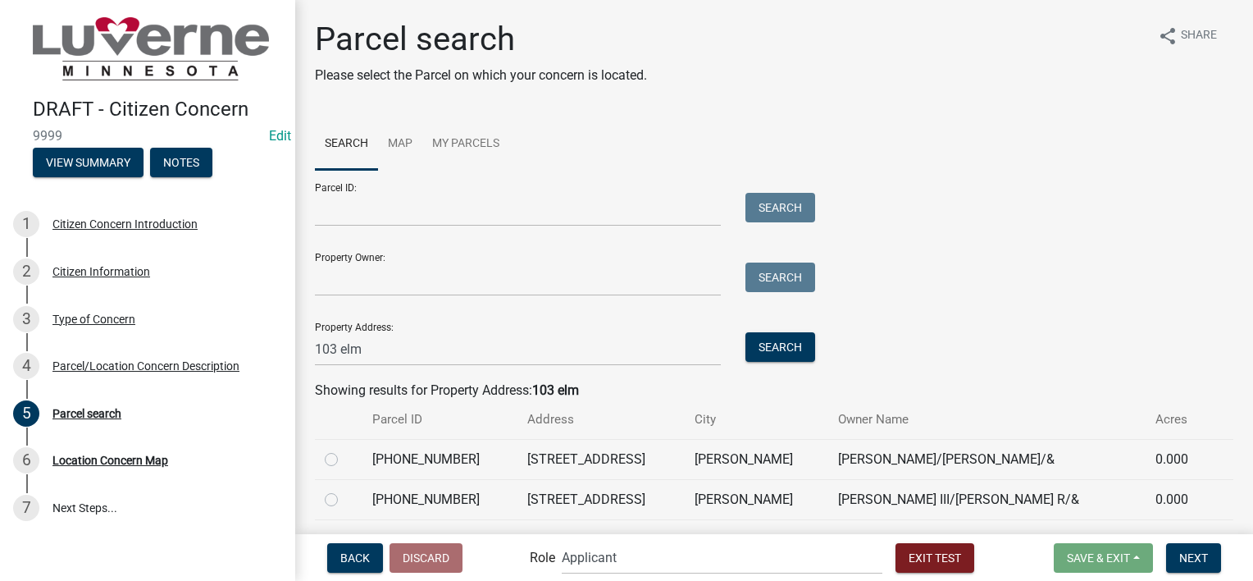
scroll to position [82, 0]
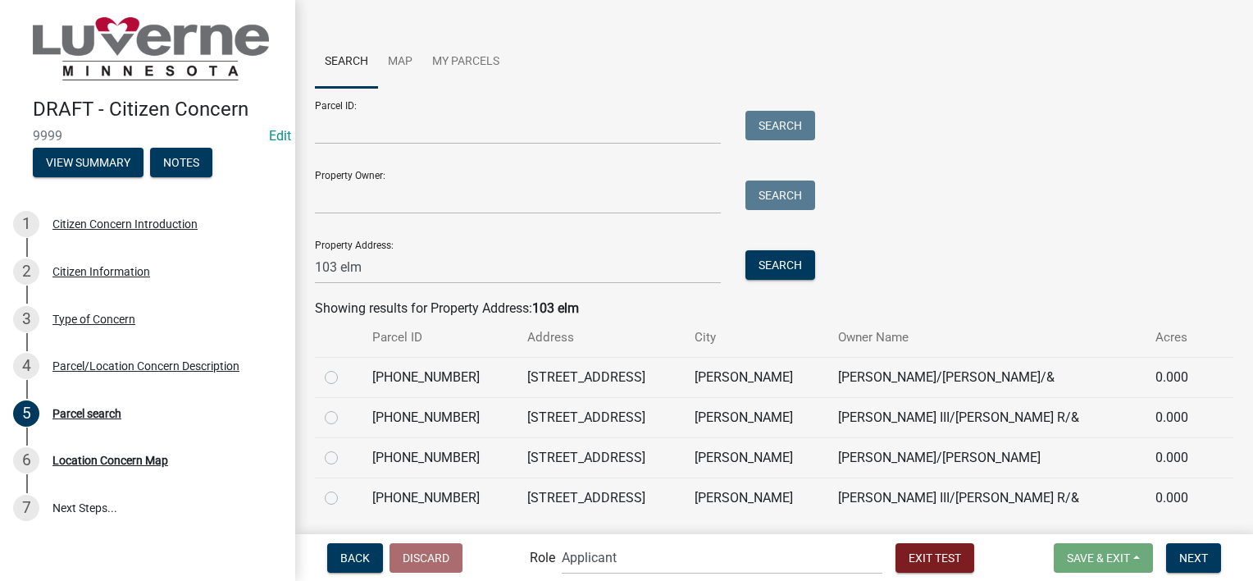
click at [345, 408] on label at bounding box center [345, 408] width 0 height 0
click at [345, 417] on input "radio" at bounding box center [350, 413] width 11 height 11
radio input "true"
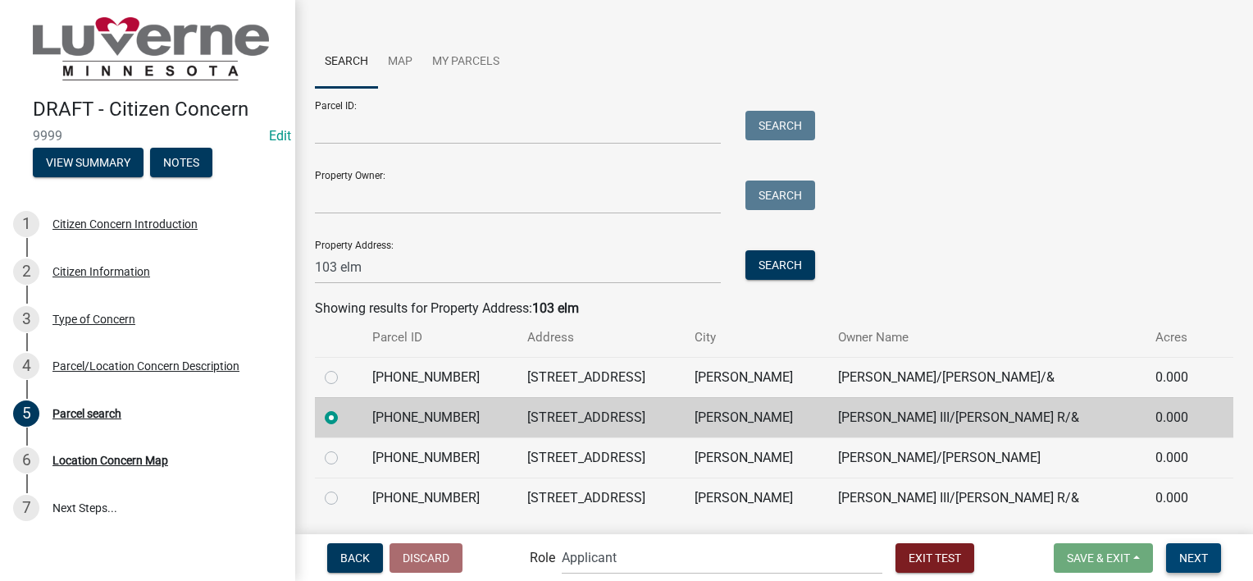
click at [1209, 561] on button "Next" at bounding box center [1193, 558] width 55 height 30
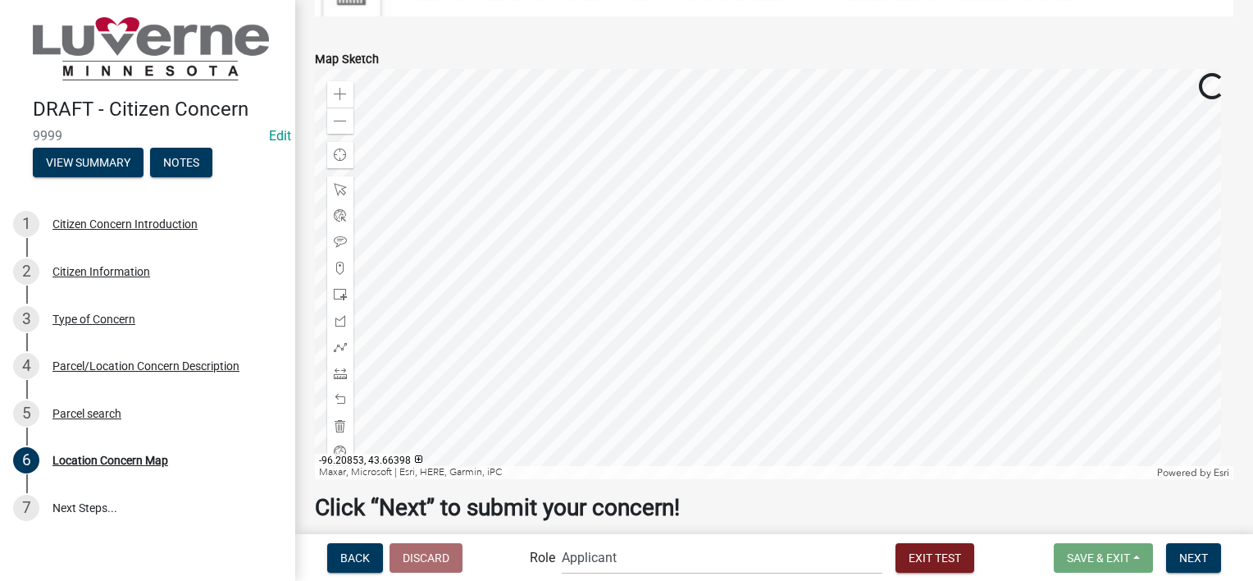
scroll to position [492, 0]
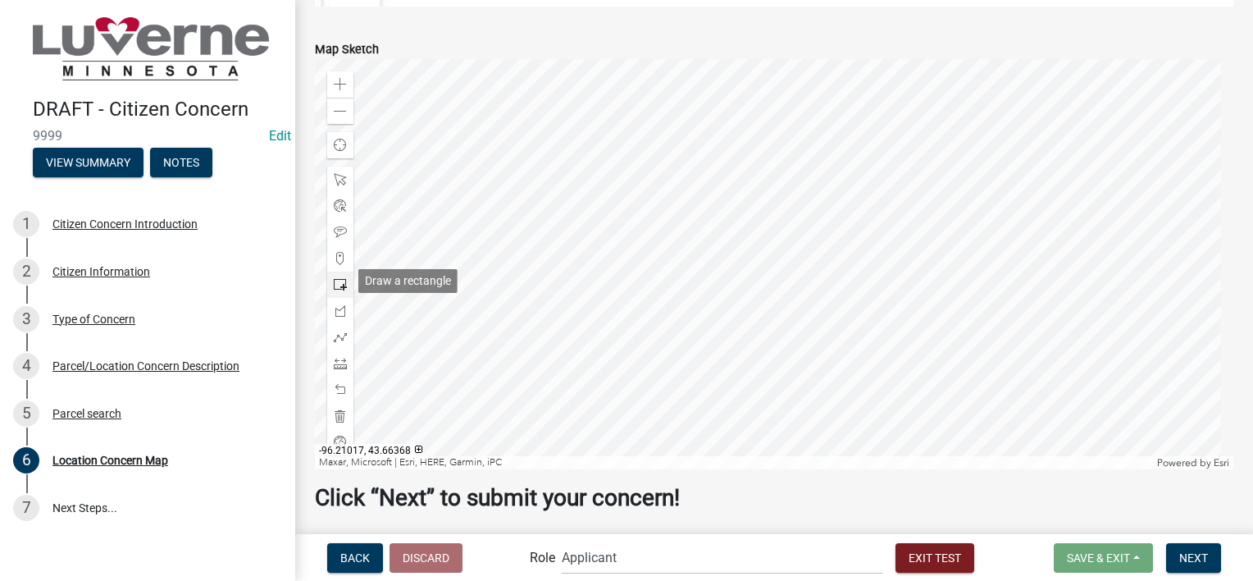
click at [344, 279] on span at bounding box center [340, 284] width 13 height 13
click at [702, 338] on div at bounding box center [774, 264] width 919 height 410
click at [1207, 554] on span "Next" at bounding box center [1194, 556] width 29 height 13
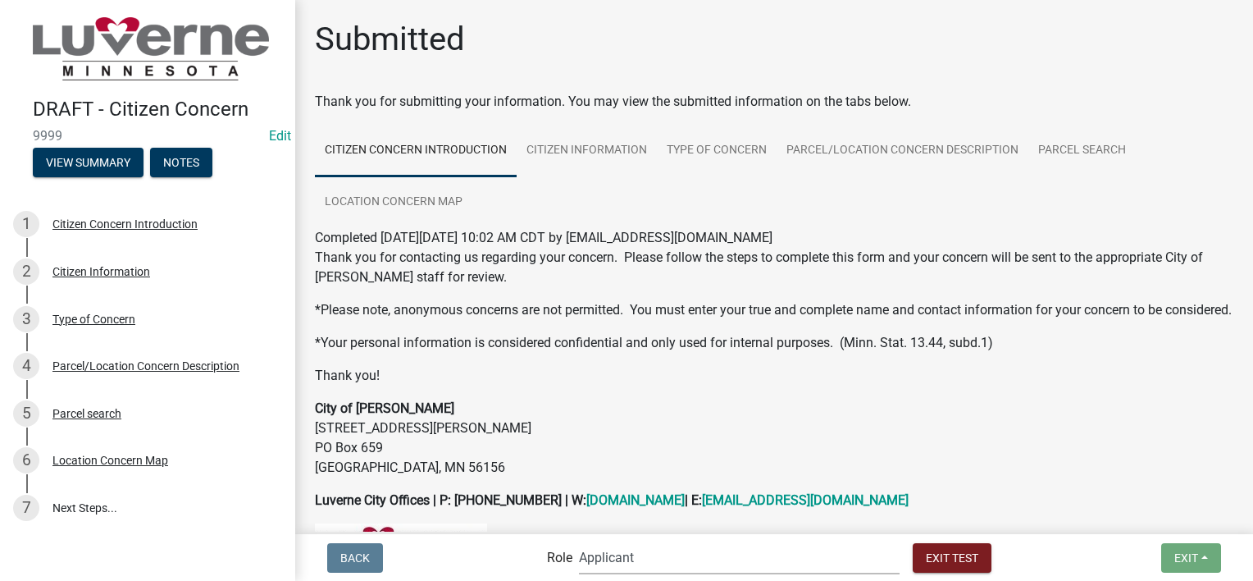
click at [678, 557] on select "Applicant Public Works City Clerk Water/Wastewater Department Admin Front Offic…" at bounding box center [739, 558] width 321 height 34
select select "a2423eb9-0a2b-4d92-bf27-a9021e39dd75"
click at [615, 541] on select "Applicant Public Works City Clerk Water/Wastewater Department Admin Front Offic…" at bounding box center [739, 558] width 321 height 34
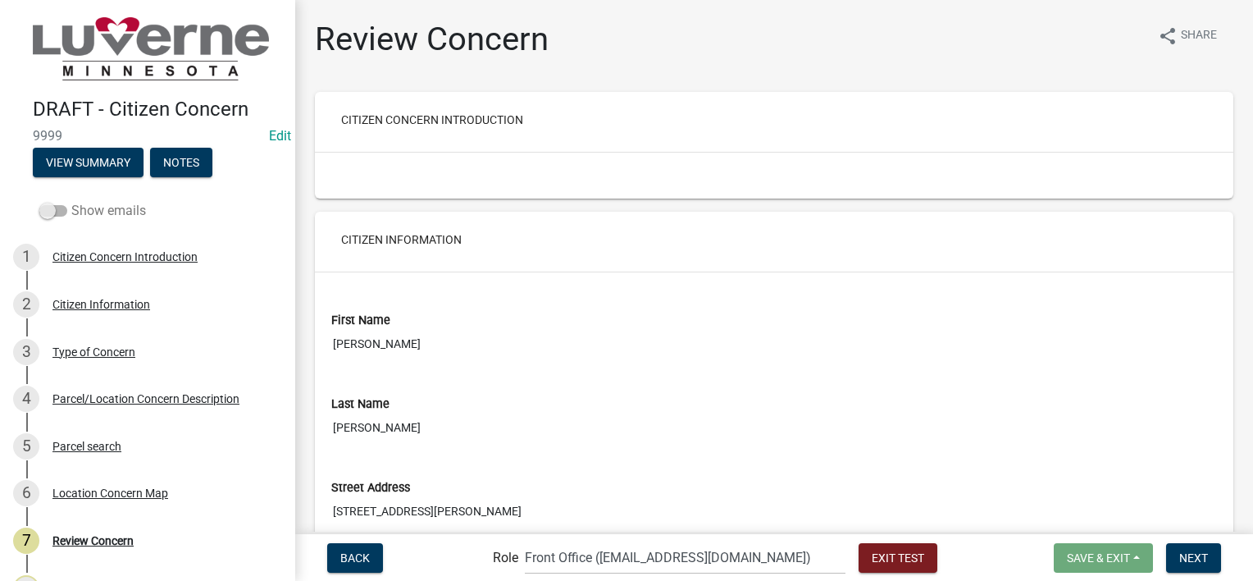
click at [60, 207] on span at bounding box center [53, 210] width 28 height 11
click at [71, 201] on input "Show emails" at bounding box center [71, 201] width 0 height 0
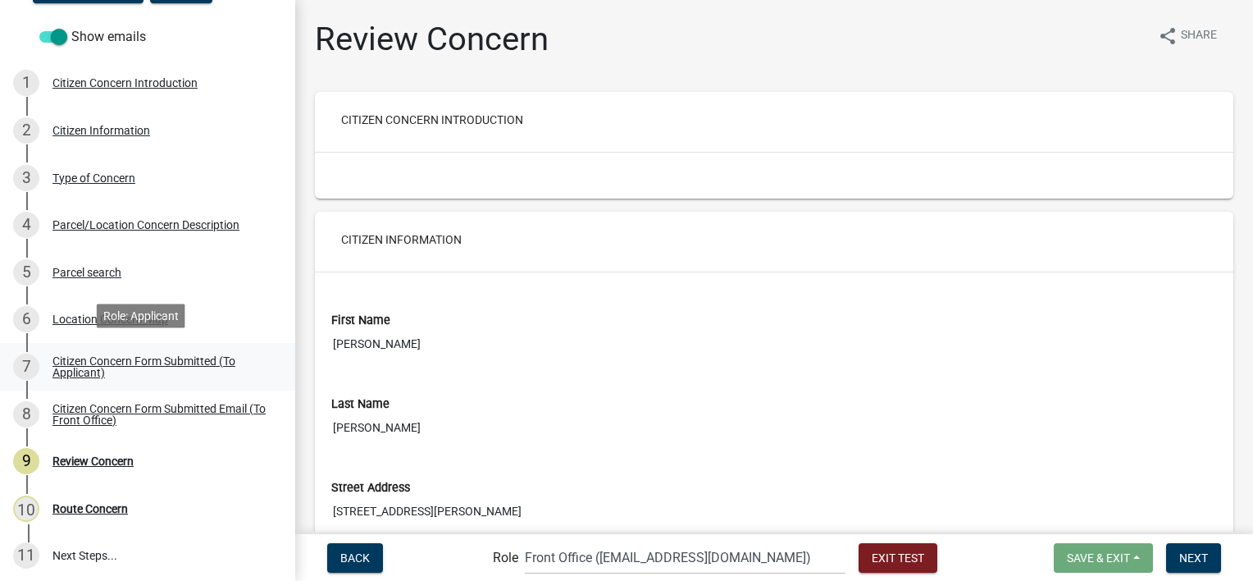
scroll to position [176, 0]
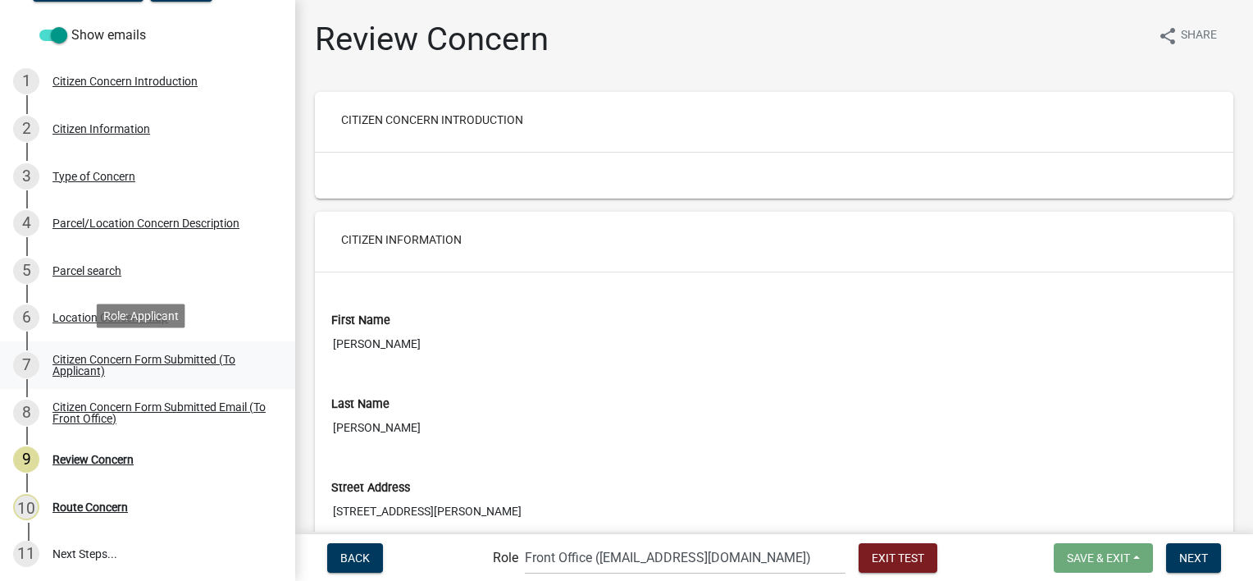
click at [167, 355] on div "Citizen Concern Form Submitted (To Applicant)" at bounding box center [160, 365] width 217 height 23
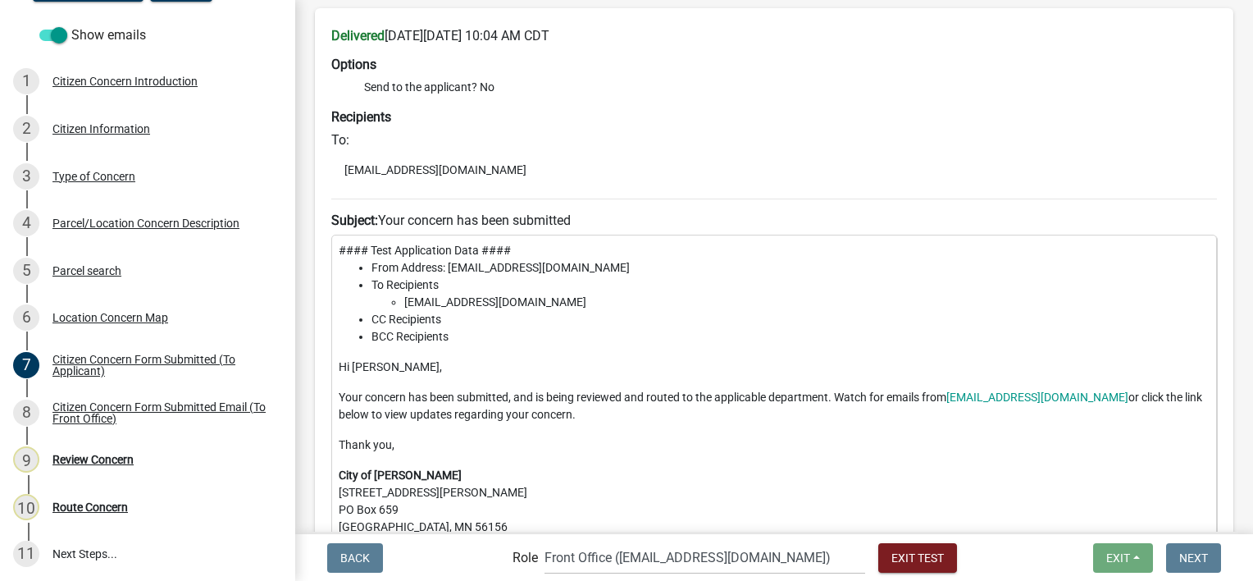
scroll to position [164, 0]
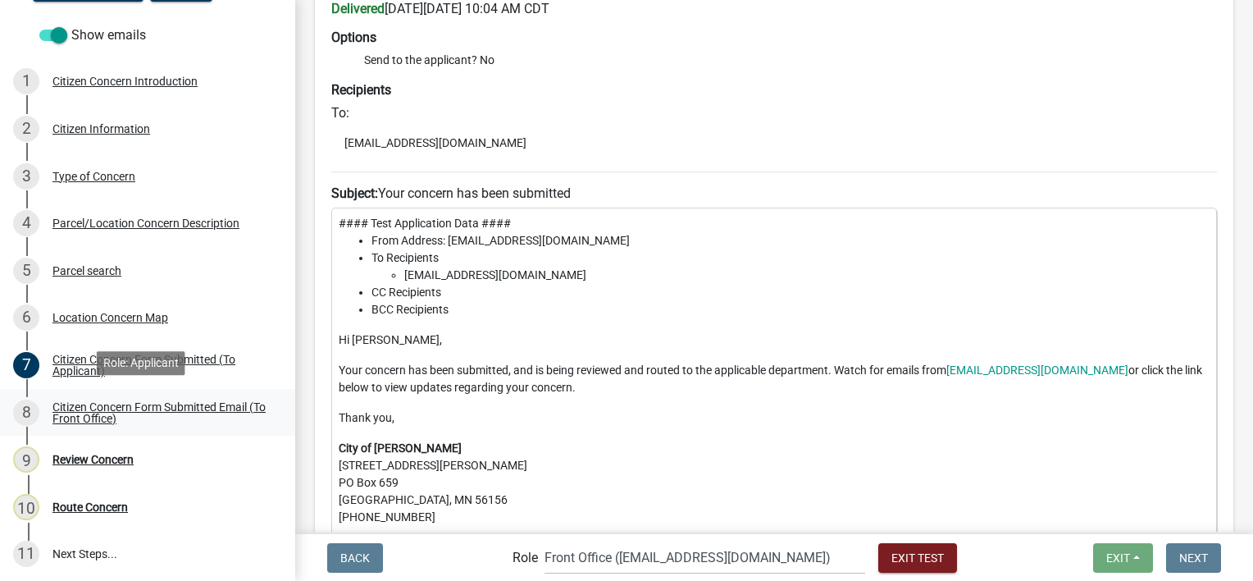
click at [208, 401] on div "Citizen Concern Form Submitted Email (To Front Office)" at bounding box center [160, 412] width 217 height 23
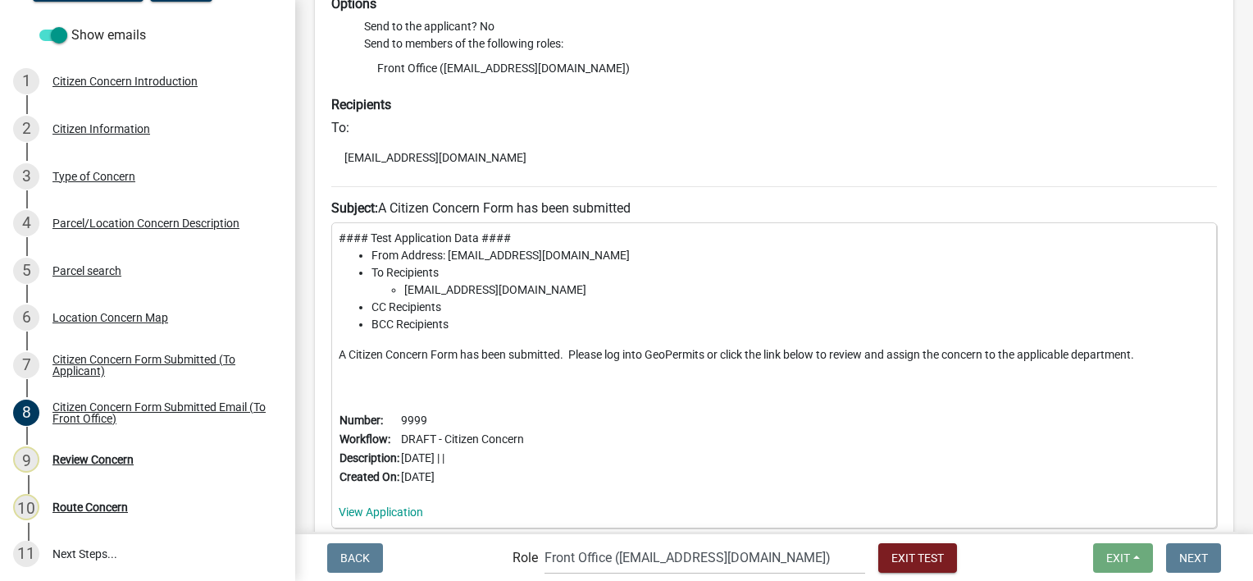
scroll to position [246, 0]
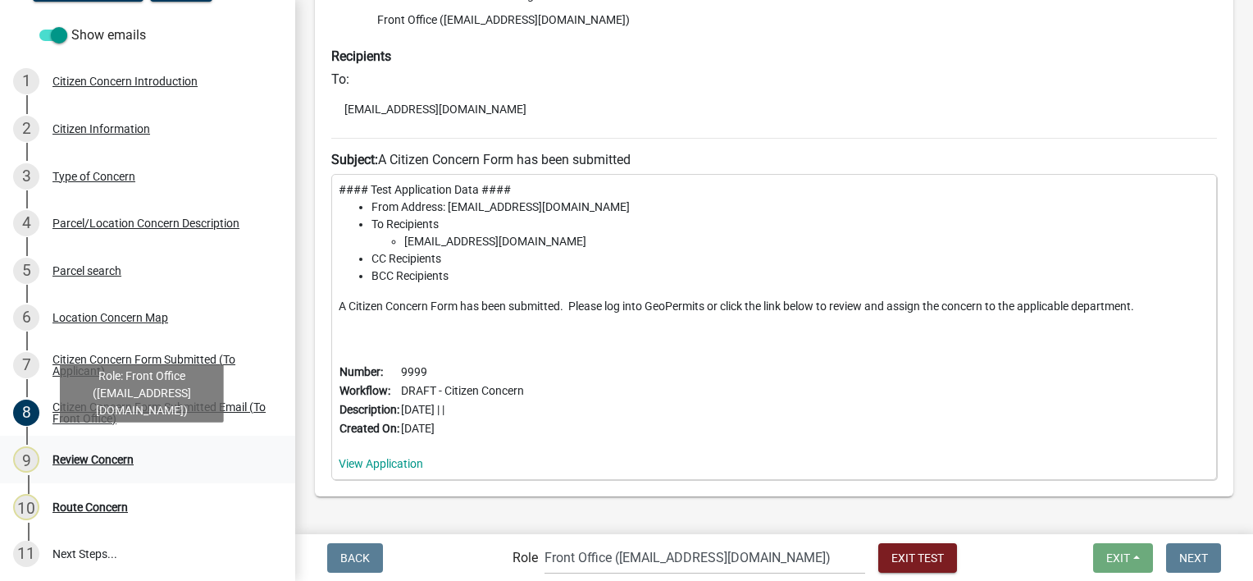
click at [111, 454] on div "Review Concern" at bounding box center [92, 459] width 81 height 11
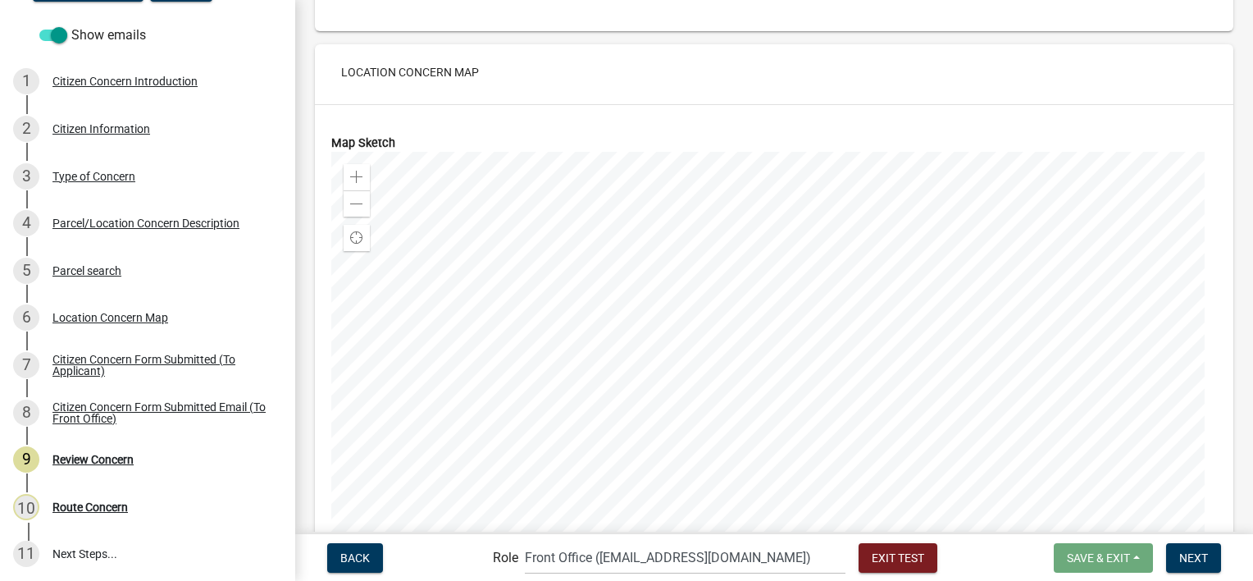
scroll to position [2130, 0]
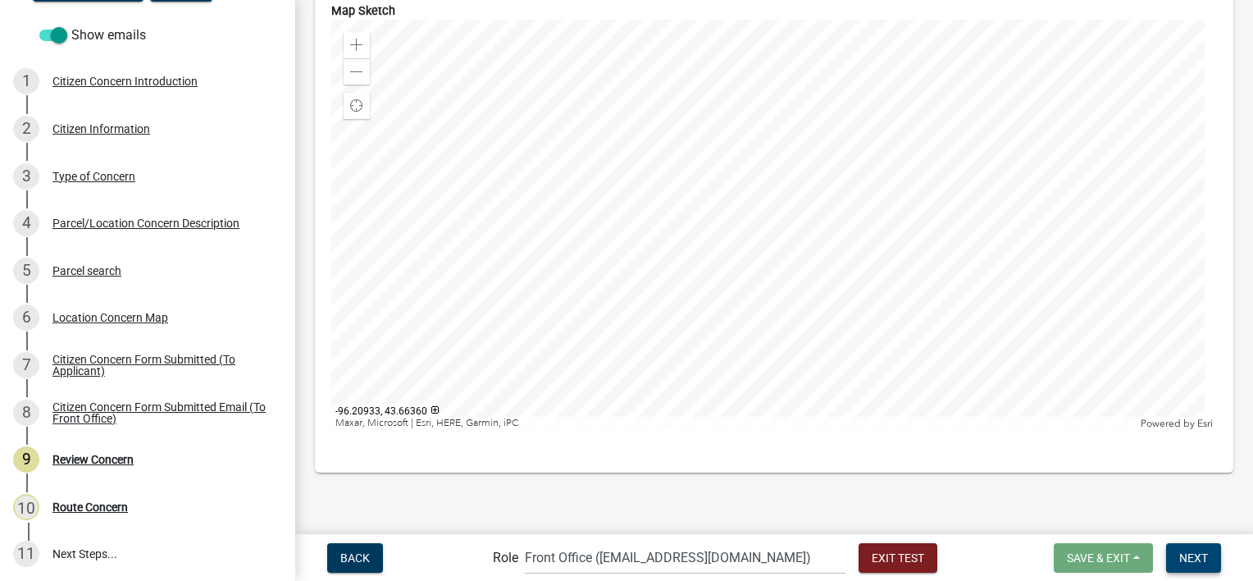
click at [1213, 568] on button "Next" at bounding box center [1193, 558] width 55 height 30
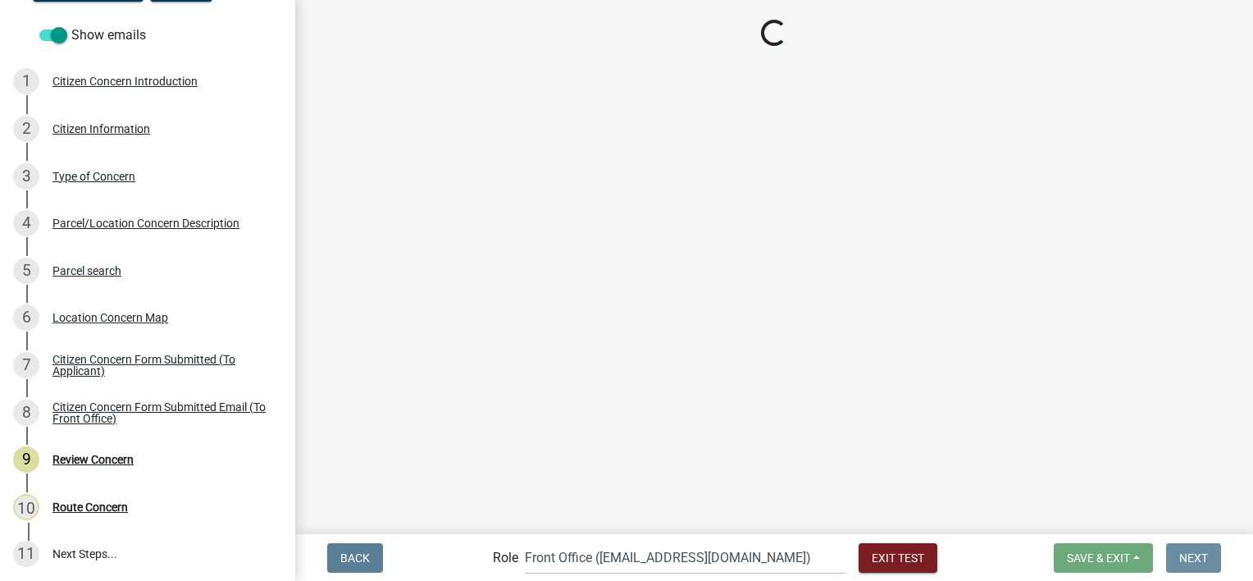
scroll to position [0, 0]
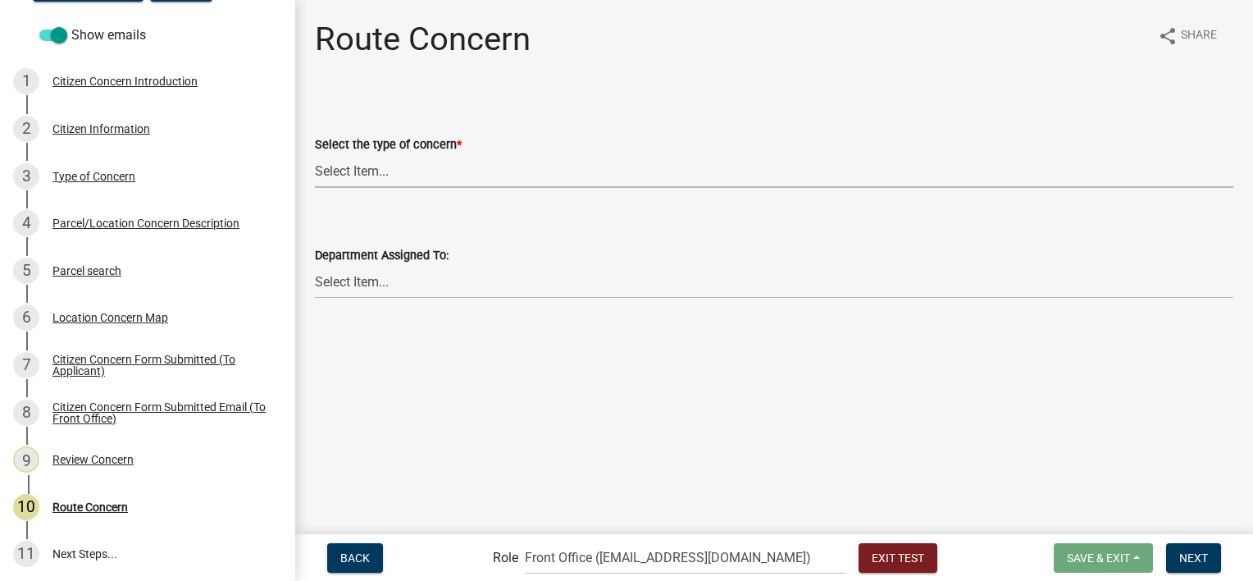
click at [425, 167] on select "Select Item... Street Lights Transformer Conditions Unknown Pole/Box on Private…" at bounding box center [774, 171] width 919 height 34
click at [315, 154] on select "Select Item... Street Lights Transformer Conditions Unknown Pole/Box on Private…" at bounding box center [774, 171] width 919 height 34
select select "23c6f637-6176-429c-939a-46394b000eaa"
click at [372, 274] on select "Select Item... Front Office Electric Department Public Works Department Water/W…" at bounding box center [774, 282] width 919 height 34
click at [315, 265] on select "Select Item... Front Office Electric Department Public Works Department Water/W…" at bounding box center [774, 282] width 919 height 34
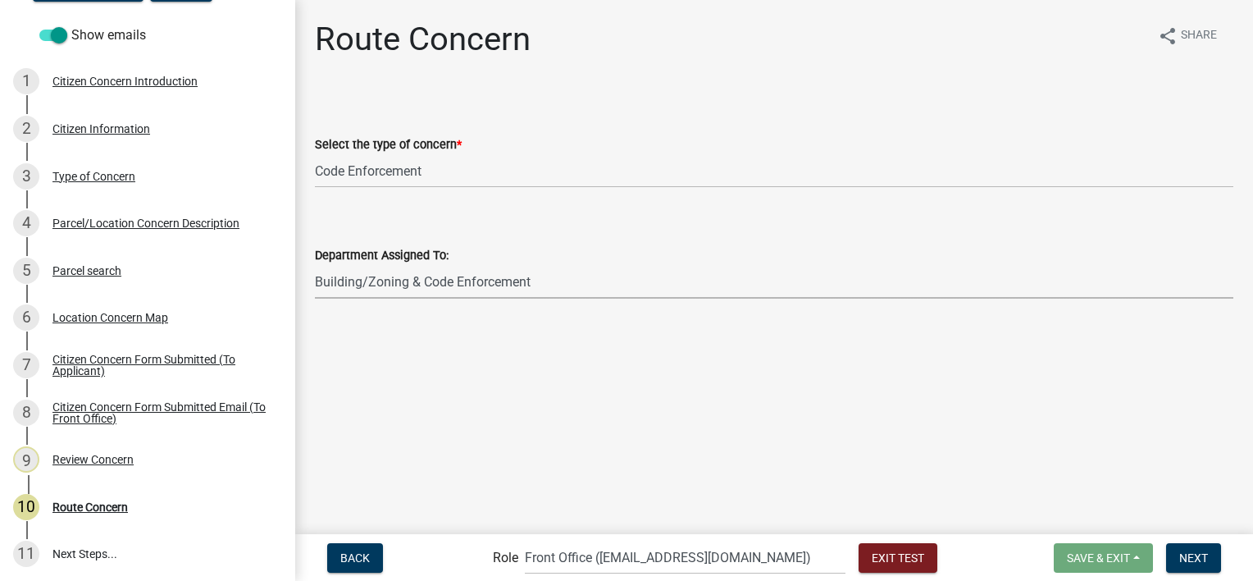
select select "6d0f7d2d-fcd5-4543-a054-dfc44b5d5db1"
click at [1198, 559] on span "Next" at bounding box center [1194, 556] width 29 height 13
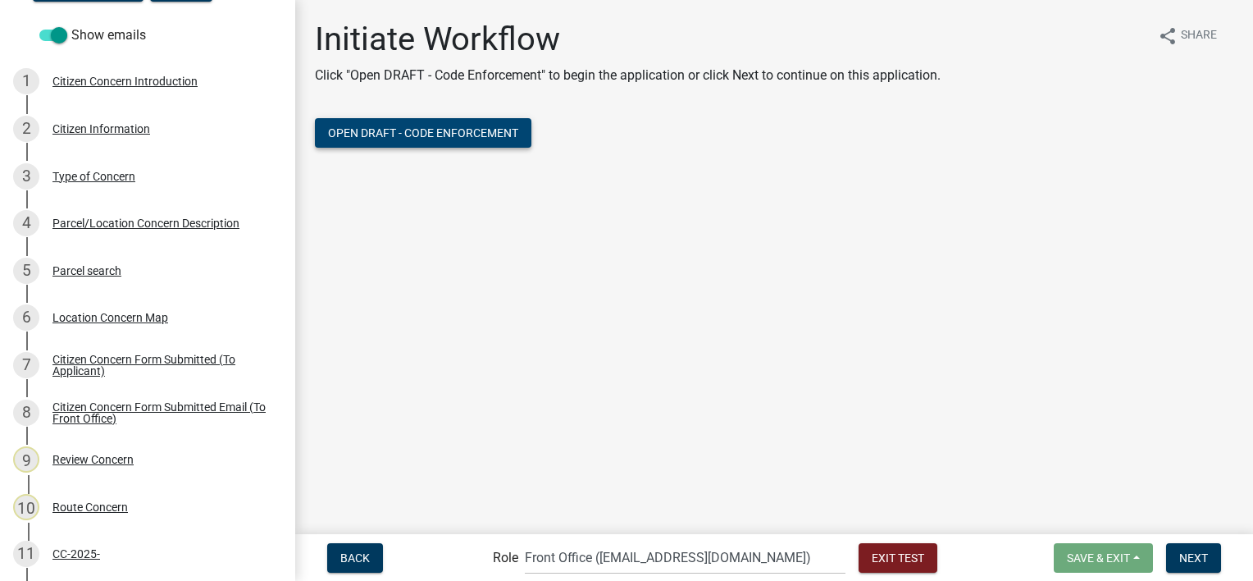
click at [461, 138] on span "Open DRAFT - Code Enforcement" at bounding box center [423, 132] width 190 height 13
click at [872, 552] on span "Exit Test" at bounding box center [898, 556] width 52 height 13
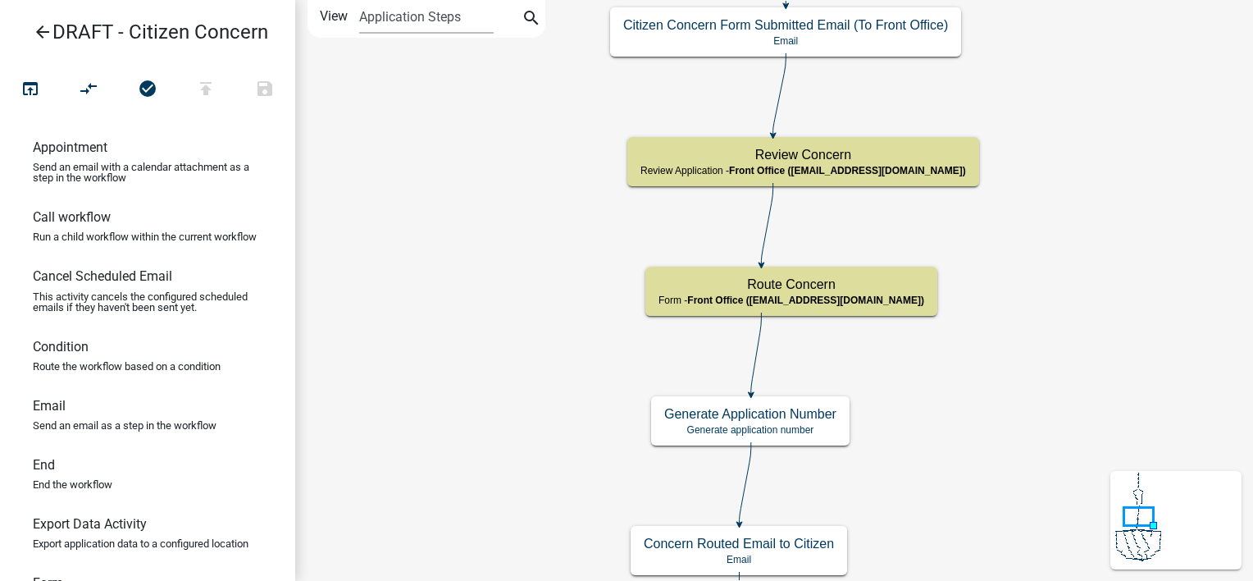
click at [47, 28] on icon "arrow_back" at bounding box center [43, 33] width 20 height 23
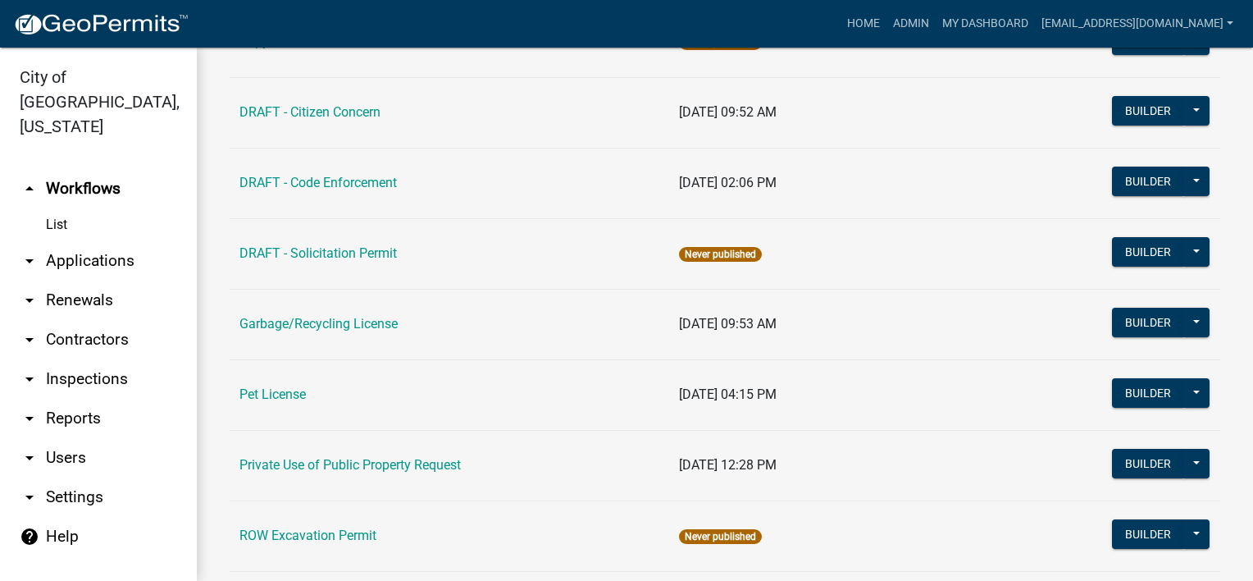
scroll to position [492, 0]
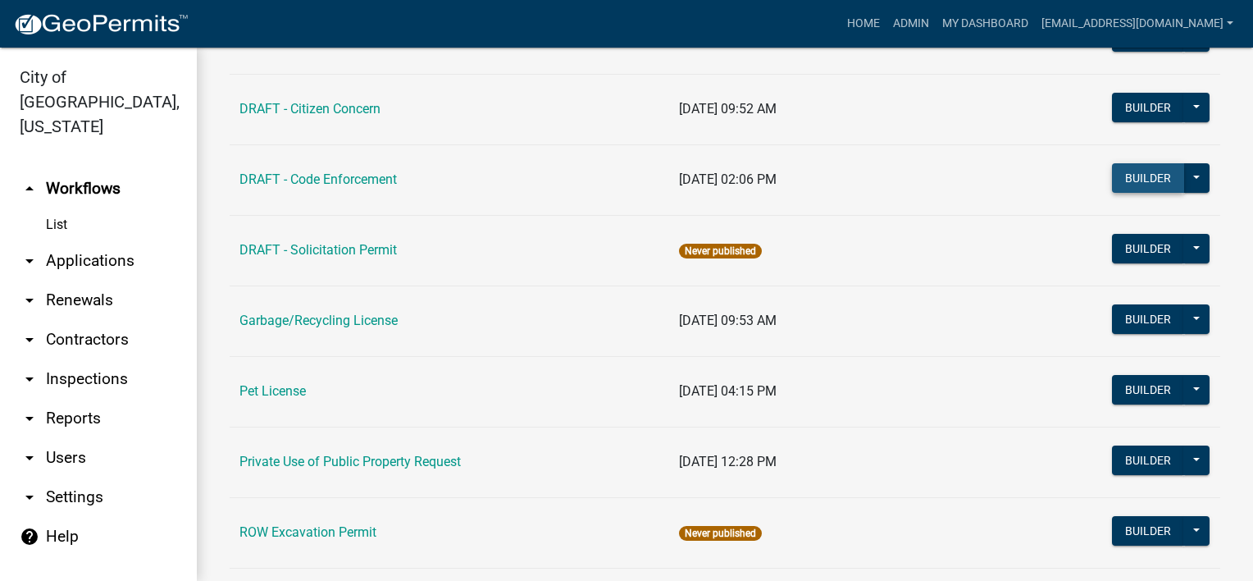
click at [1115, 180] on button "Builder" at bounding box center [1148, 178] width 72 height 30
select select
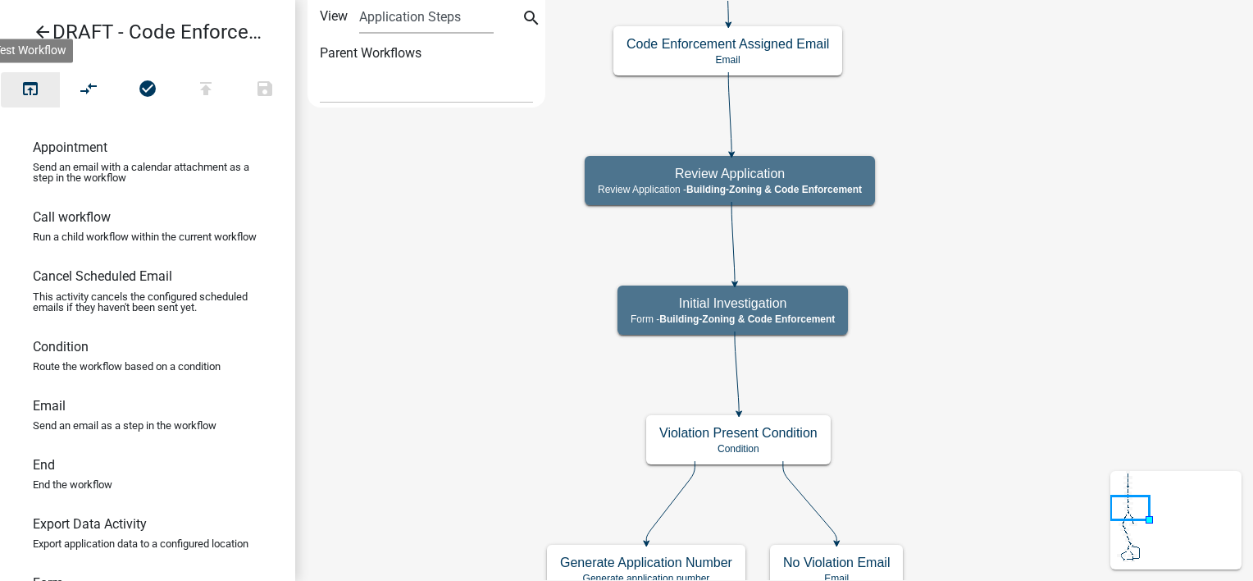
click at [34, 90] on icon "open_in_browser" at bounding box center [31, 90] width 20 height 23
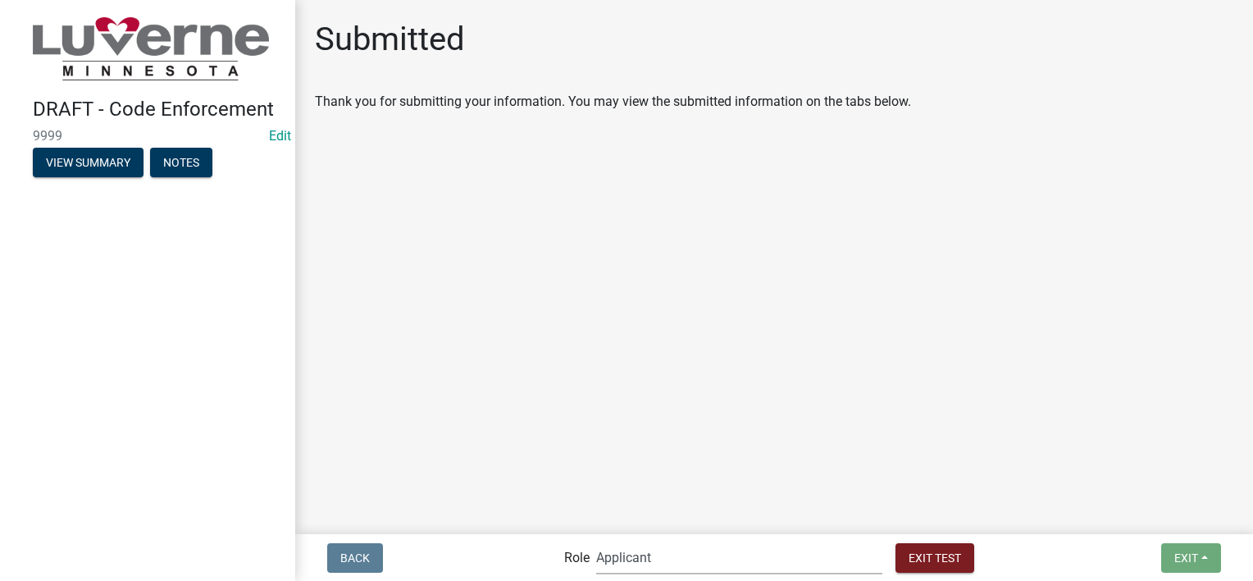
click at [735, 558] on select "Applicant Admin Front Office ([EMAIL_ADDRESS][DOMAIN_NAME]) Building-Zoning & C…" at bounding box center [739, 558] width 286 height 34
select select "a2423eb9-0a2b-4d92-bf27-a9021e39dd75"
click at [630, 541] on select "Applicant Admin Front Office ([EMAIL_ADDRESS][DOMAIN_NAME]) Building-Zoning & C…" at bounding box center [739, 558] width 286 height 34
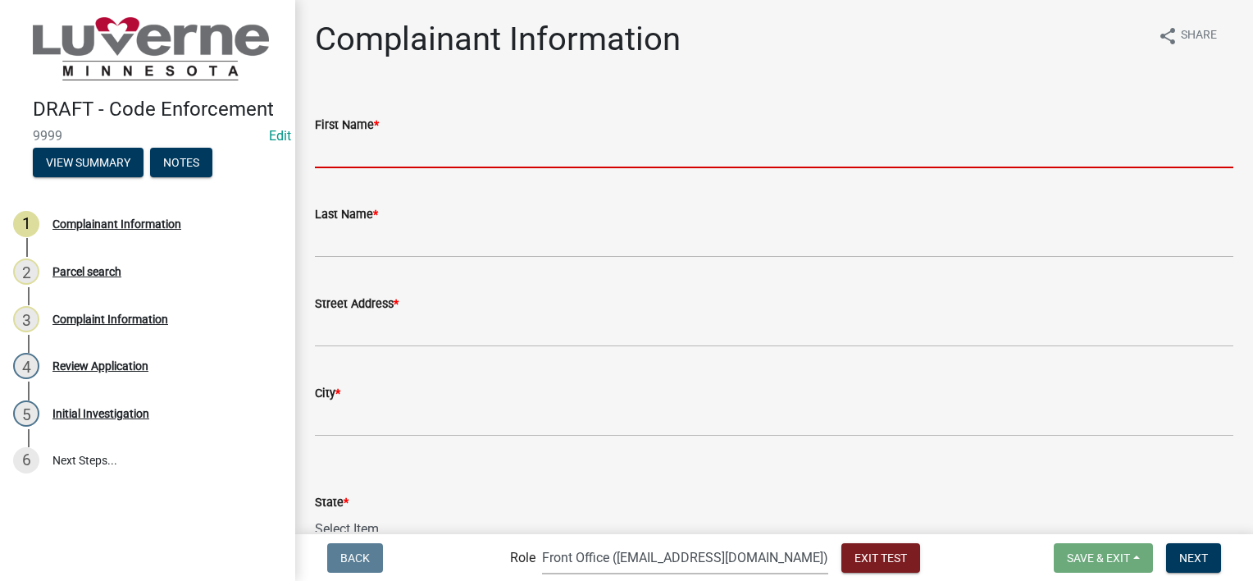
click at [492, 154] on input "First Name *" at bounding box center [774, 152] width 919 height 34
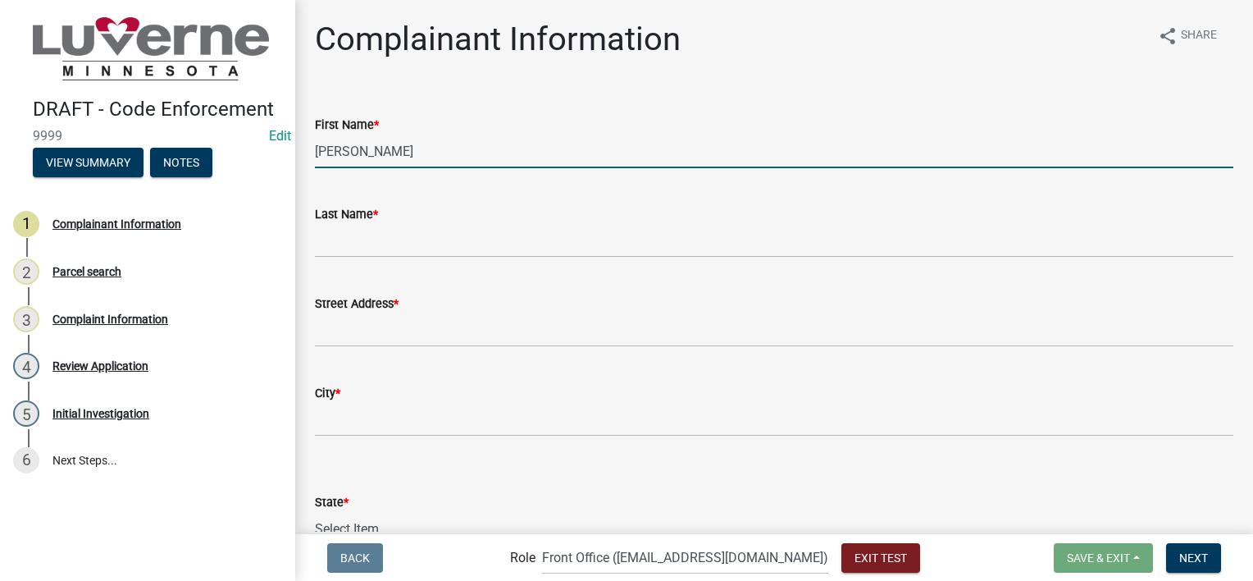
type input "[PERSON_NAME]"
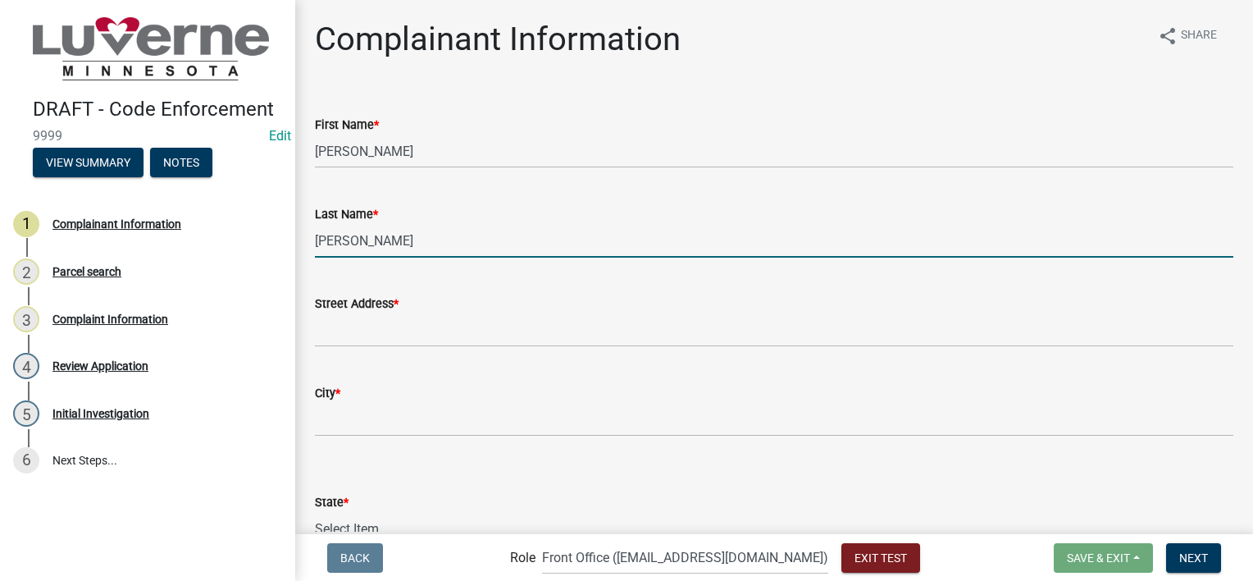
type input "[PERSON_NAME]"
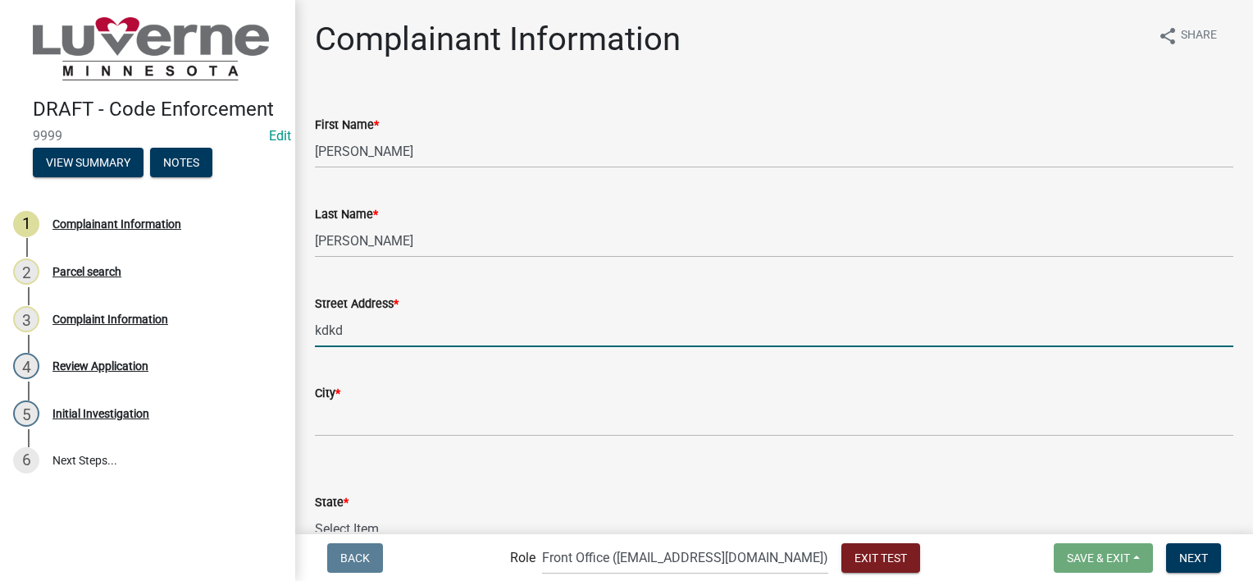
type input "kdkd"
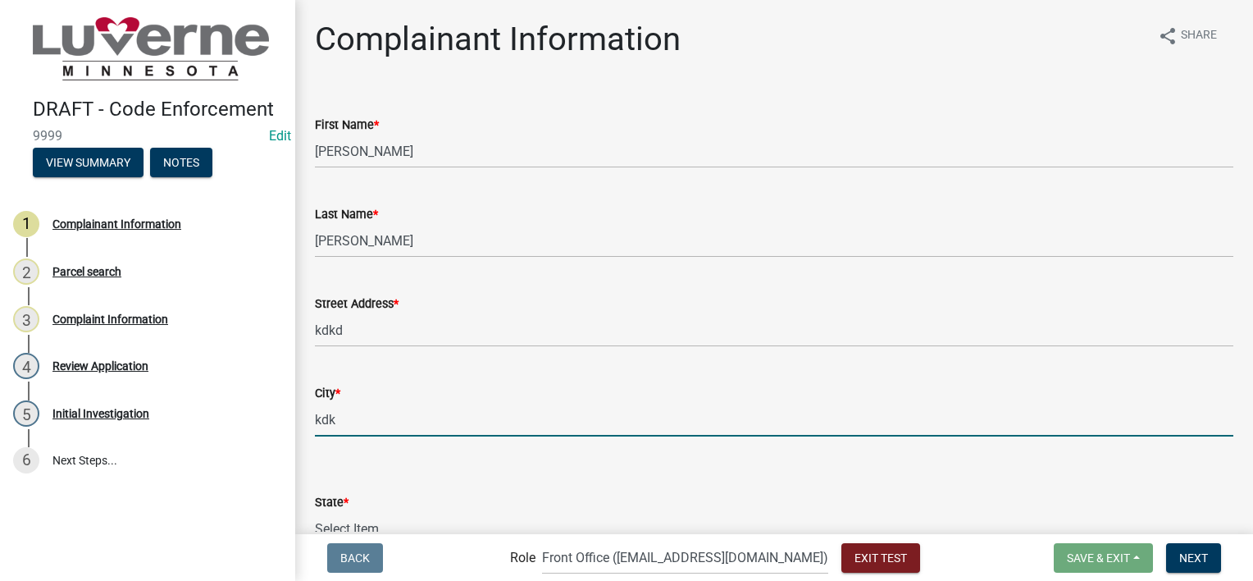
type input "kdk"
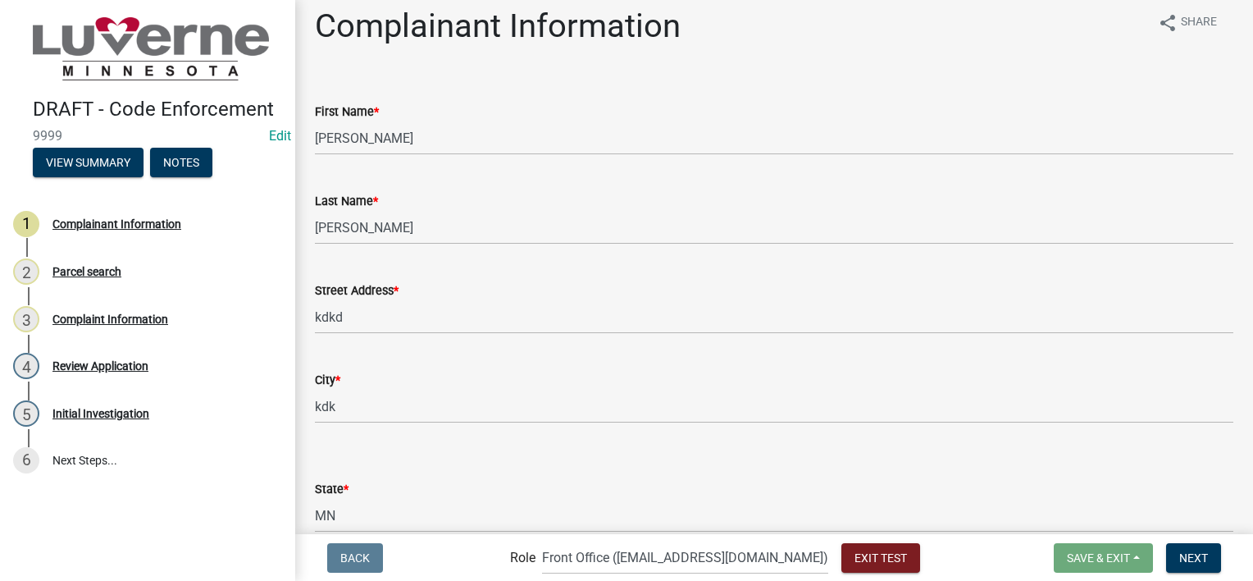
select select "8c50745b-f129-4347-8fd3-6ec1b83df8fc"
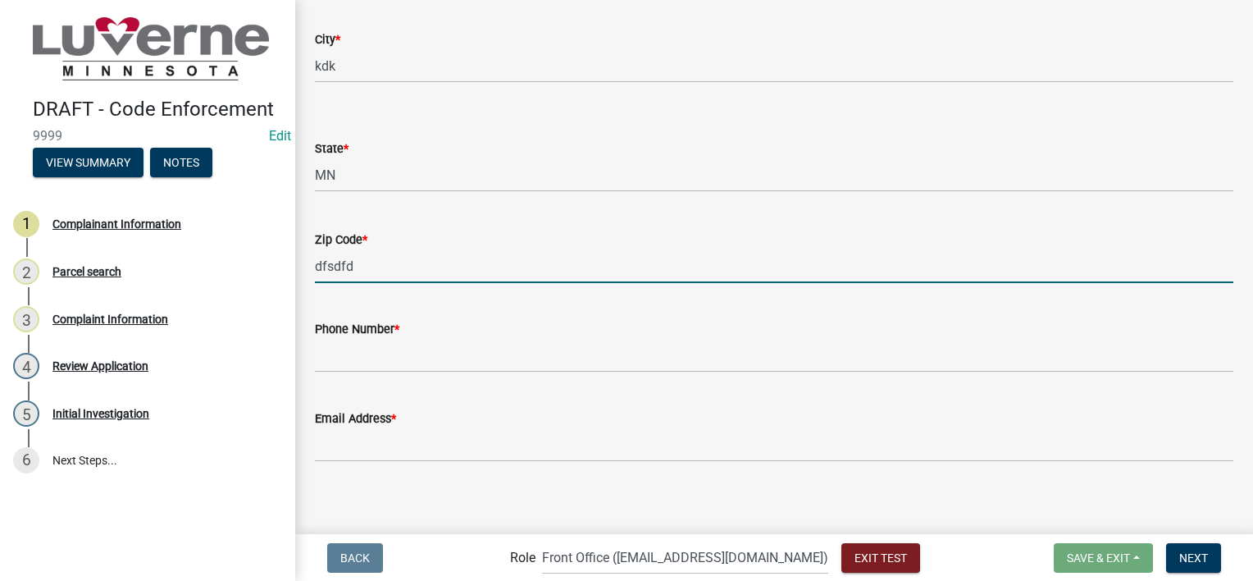
type input "dfsdfd"
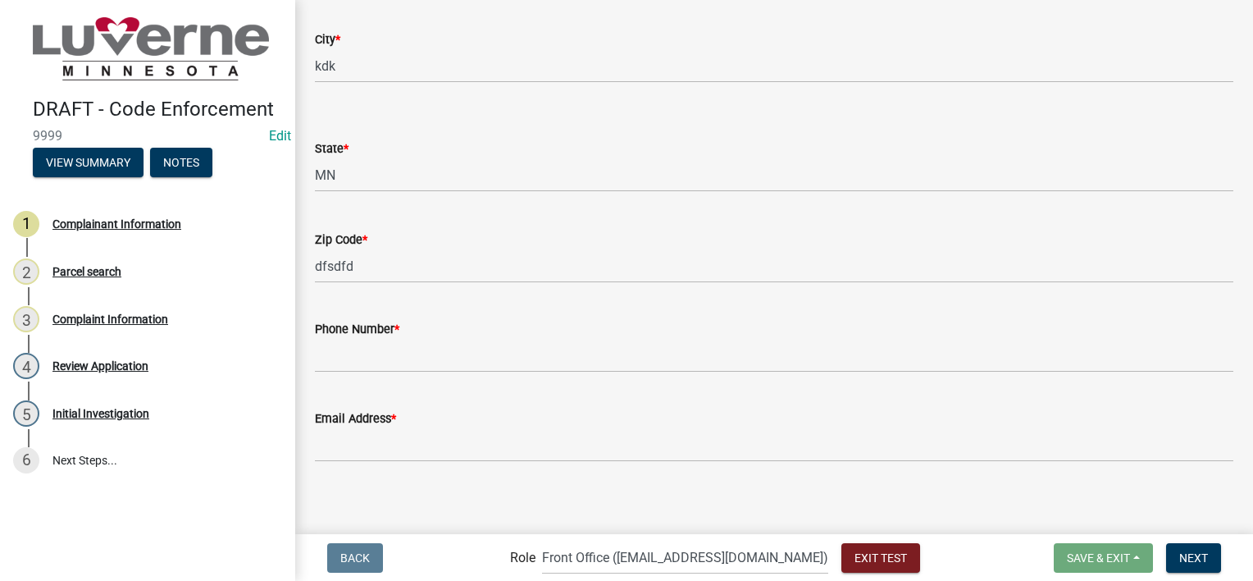
click at [527, 380] on wm-data-entity-input "Phone Number *" at bounding box center [774, 340] width 919 height 89
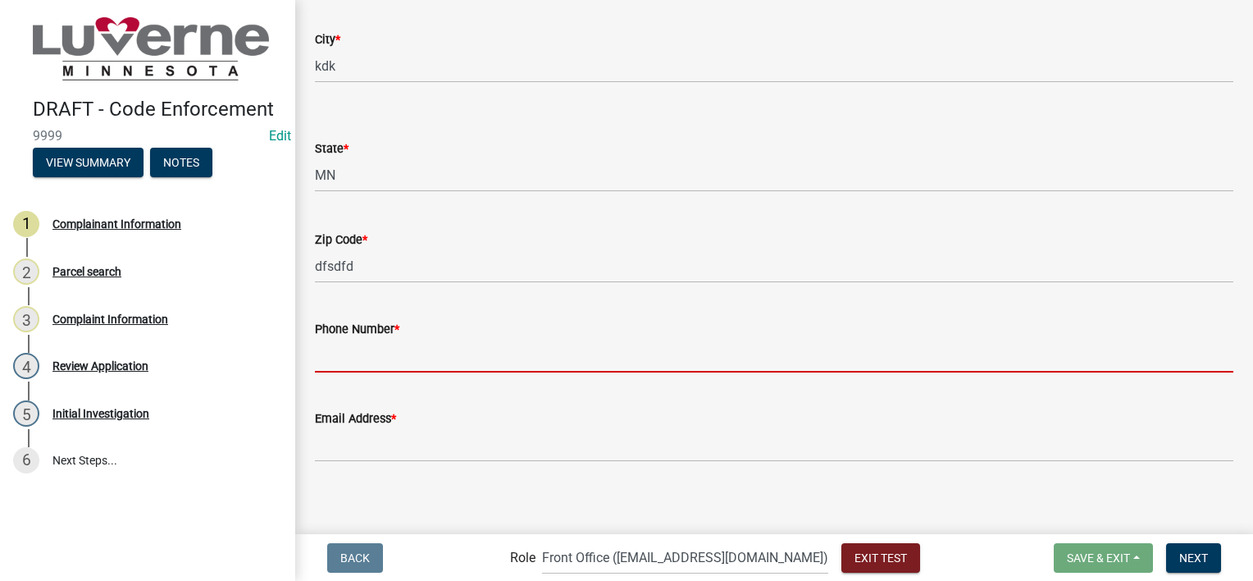
click at [532, 358] on input "Phone Number *" at bounding box center [774, 356] width 919 height 34
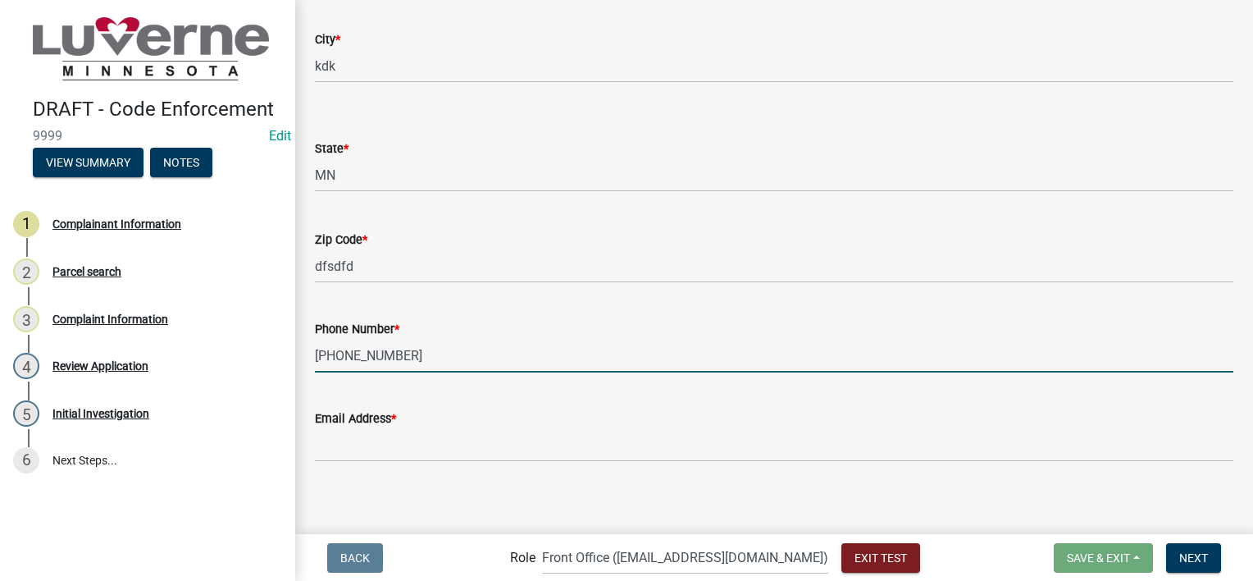
type input "[PHONE_NUMBER]"
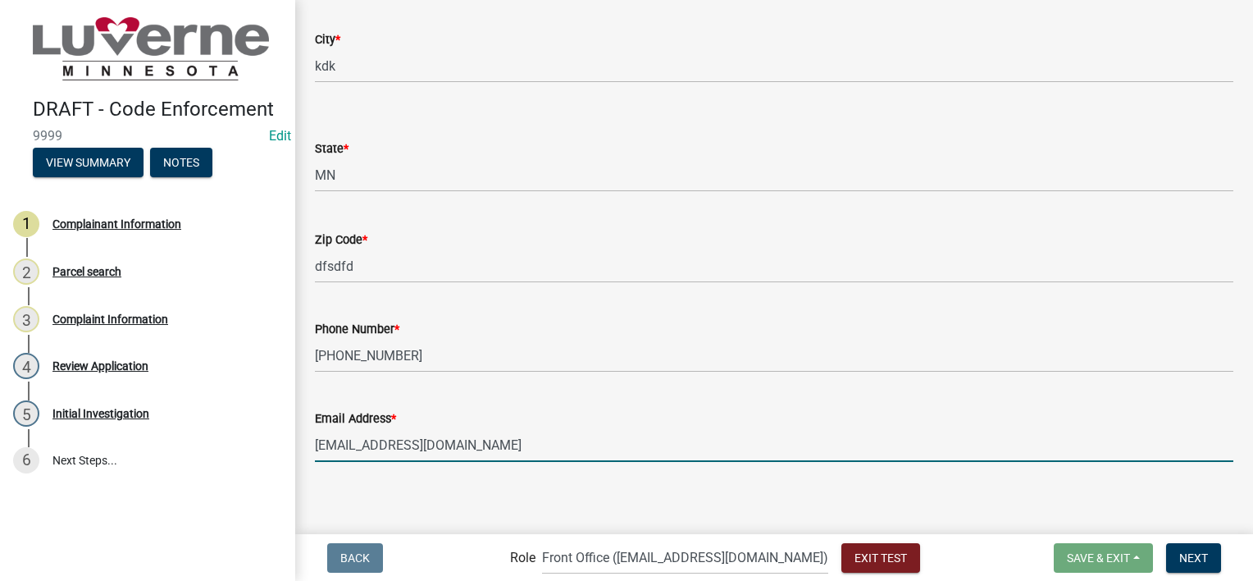
type input "[EMAIL_ADDRESS][DOMAIN_NAME]"
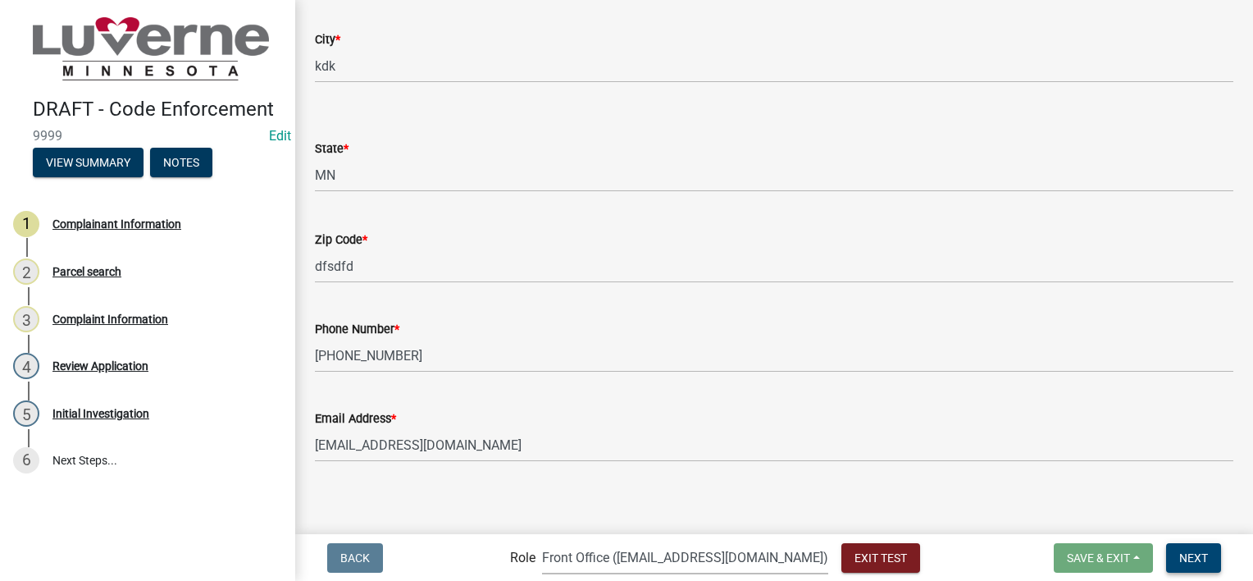
click at [1207, 554] on span "Next" at bounding box center [1194, 556] width 29 height 13
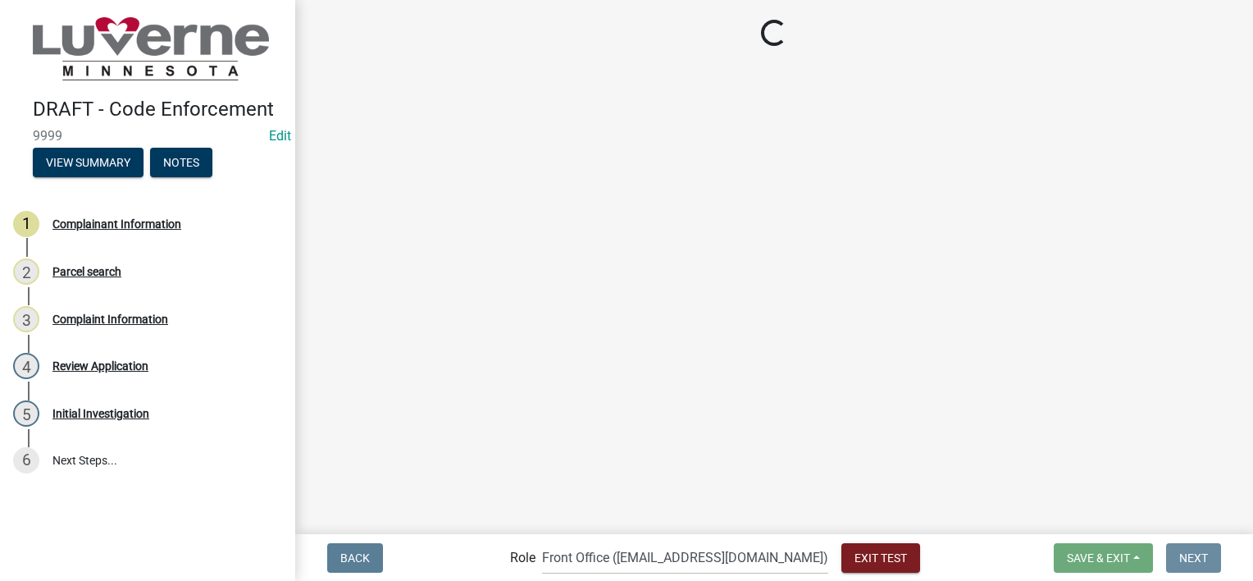
scroll to position [0, 0]
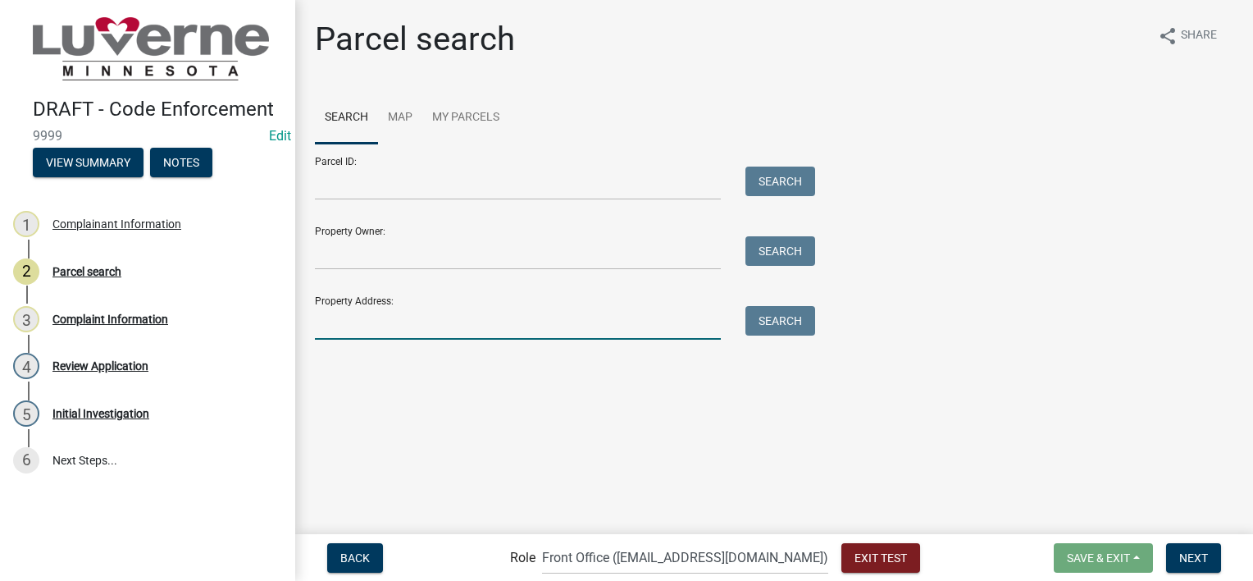
click at [590, 330] on input "Property Address:" at bounding box center [518, 323] width 406 height 34
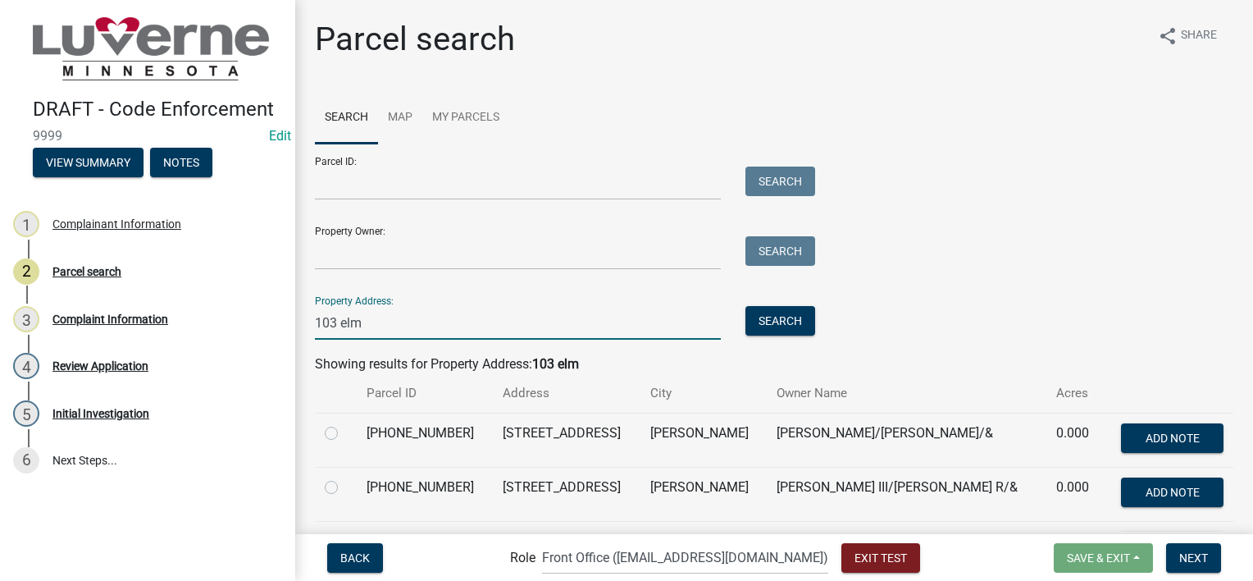
type input "103 elm"
click at [345, 477] on label at bounding box center [345, 477] width 0 height 0
click at [345, 485] on input "radio" at bounding box center [350, 482] width 11 height 11
radio input "true"
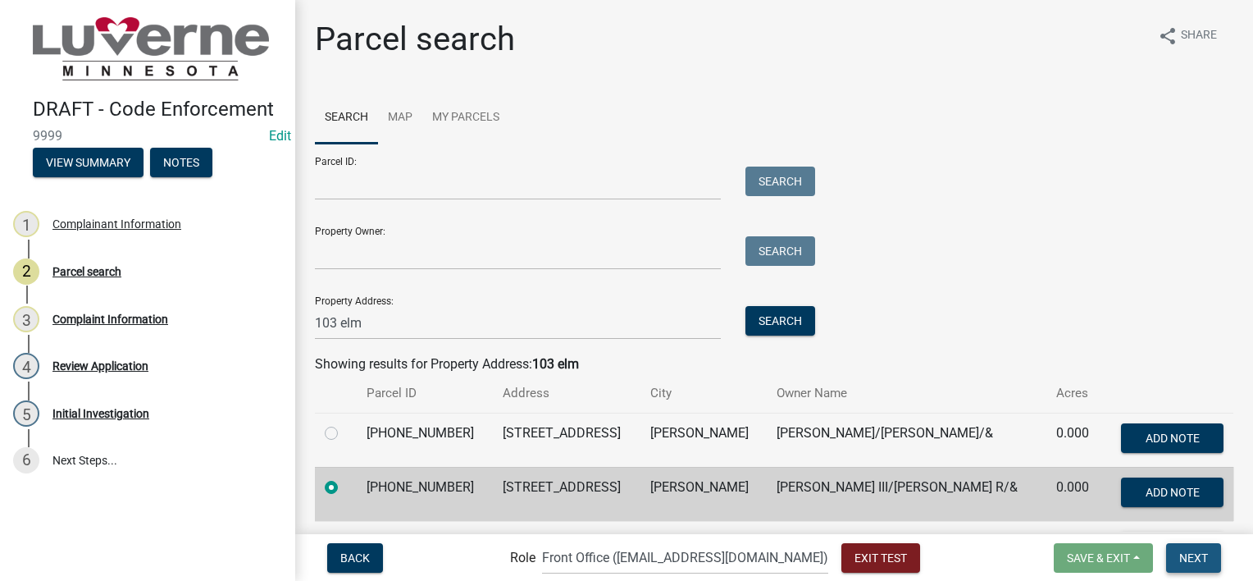
click at [1209, 550] on button "Next" at bounding box center [1193, 558] width 55 height 30
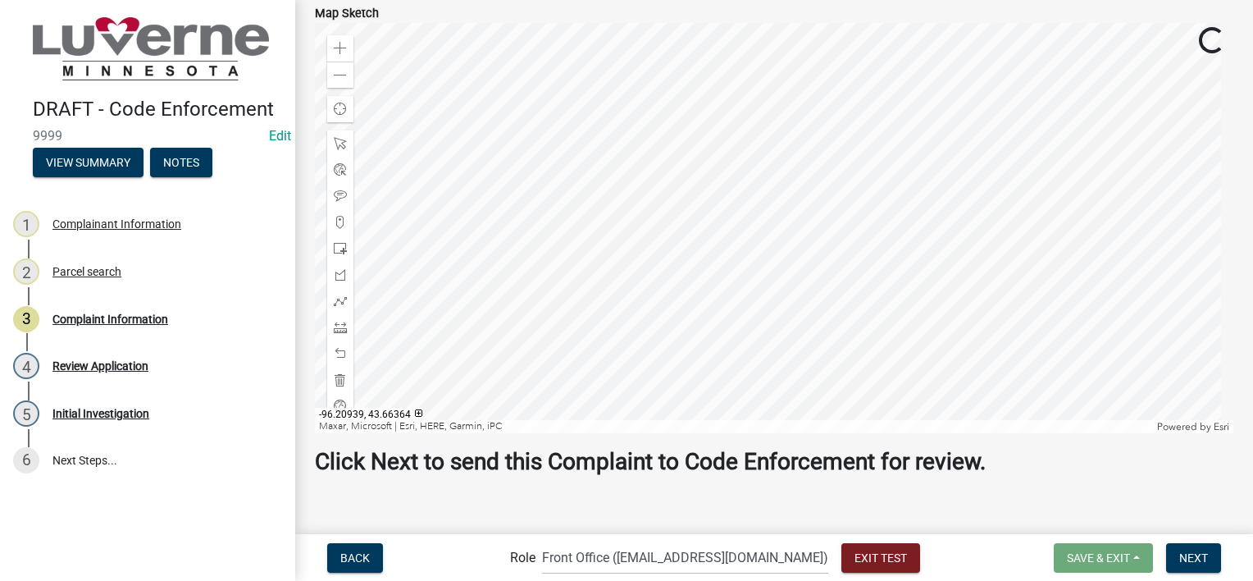
scroll to position [262, 0]
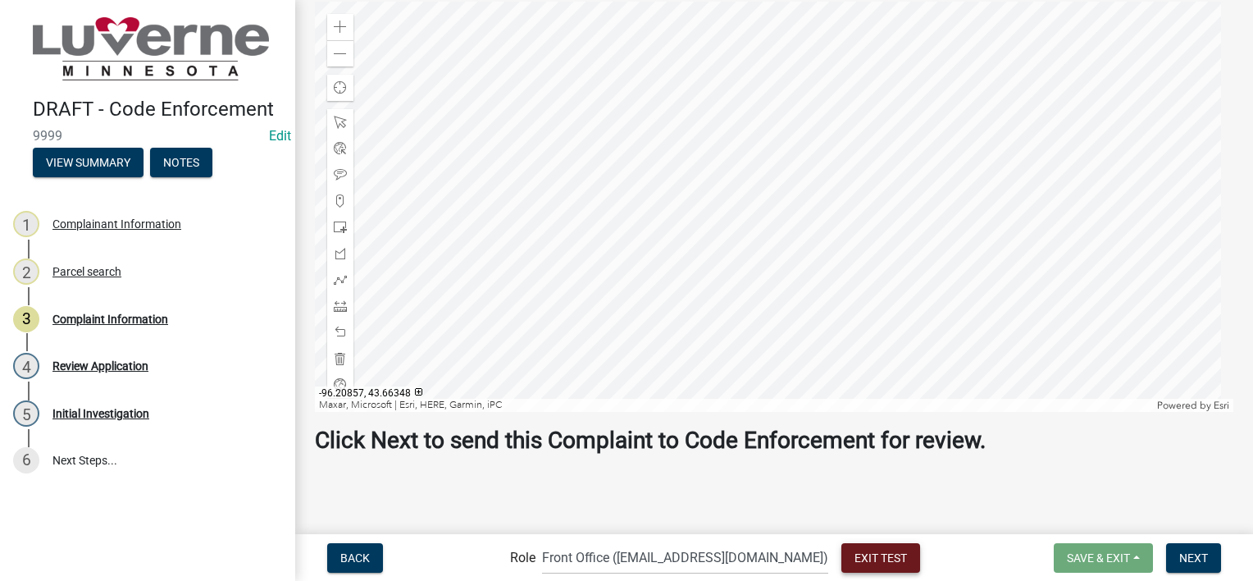
click at [865, 554] on span "Exit Test" at bounding box center [881, 556] width 52 height 13
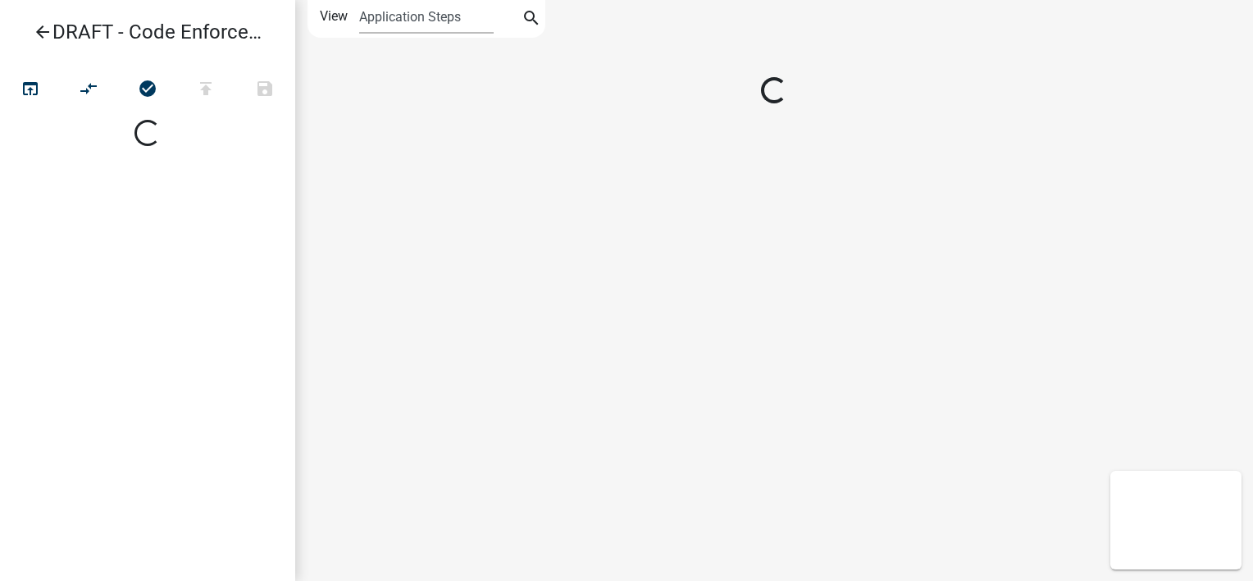
select select
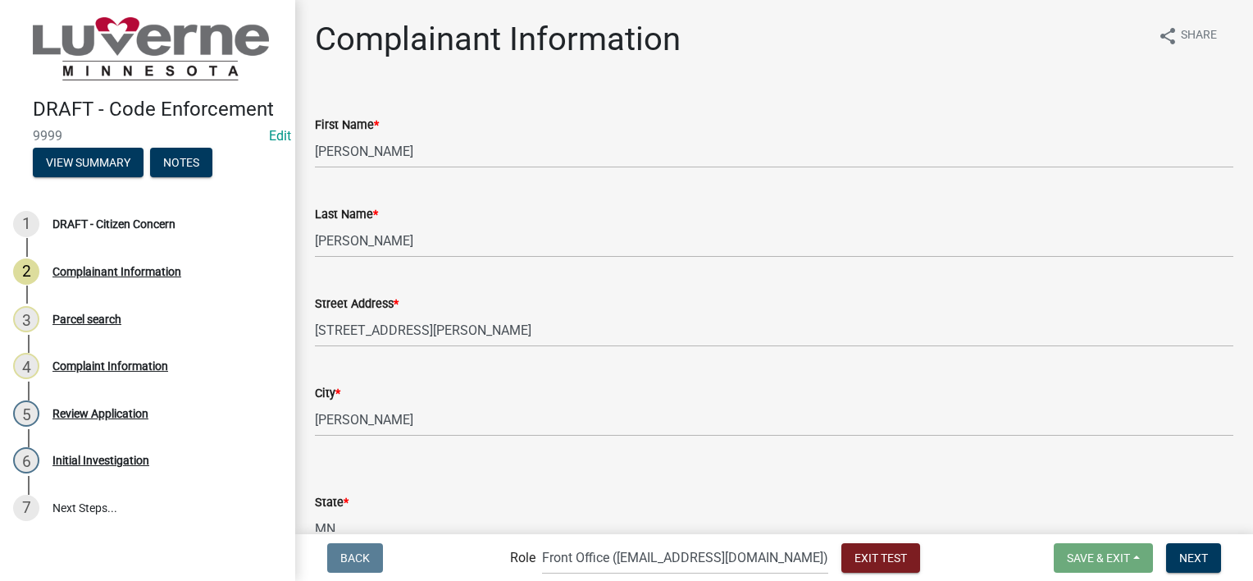
select select "8c50745b-f129-4347-8fd3-6ec1b83df8fc"
click at [1207, 547] on button "Next" at bounding box center [1193, 558] width 55 height 30
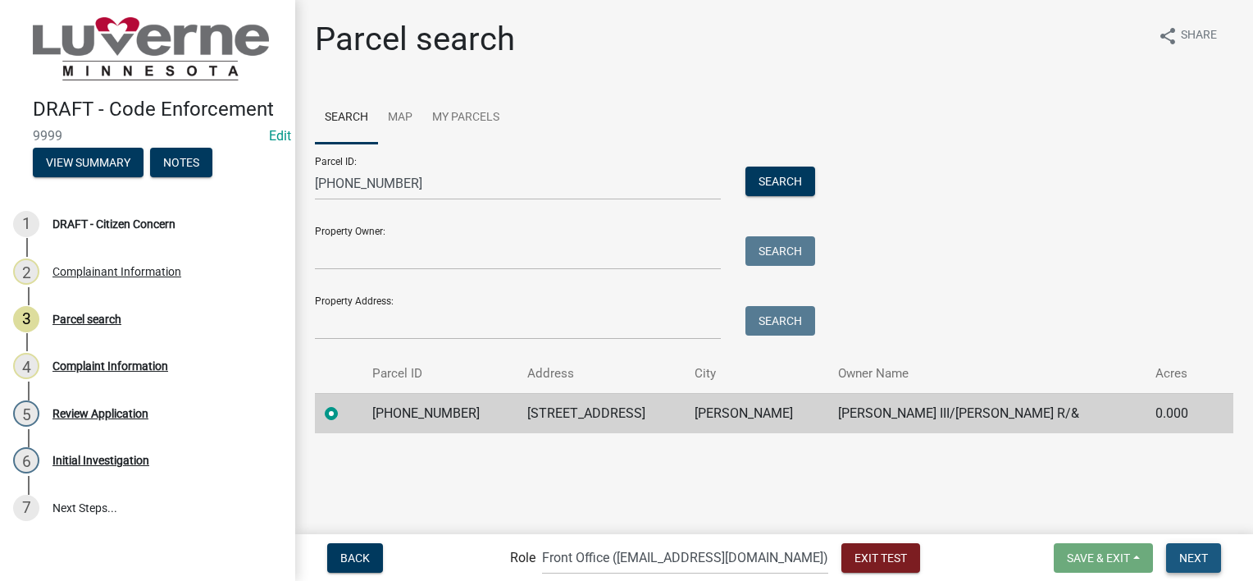
click at [1207, 550] on span "Next" at bounding box center [1194, 556] width 29 height 13
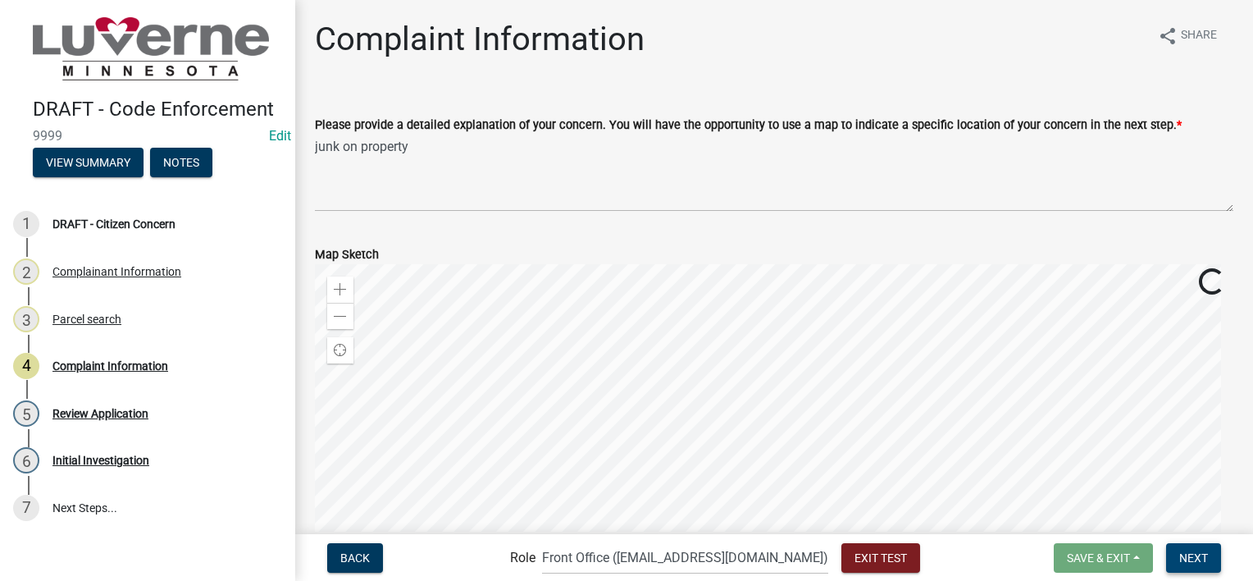
click at [1206, 550] on span "Next" at bounding box center [1194, 556] width 29 height 13
click at [1187, 559] on span "Next" at bounding box center [1194, 556] width 29 height 13
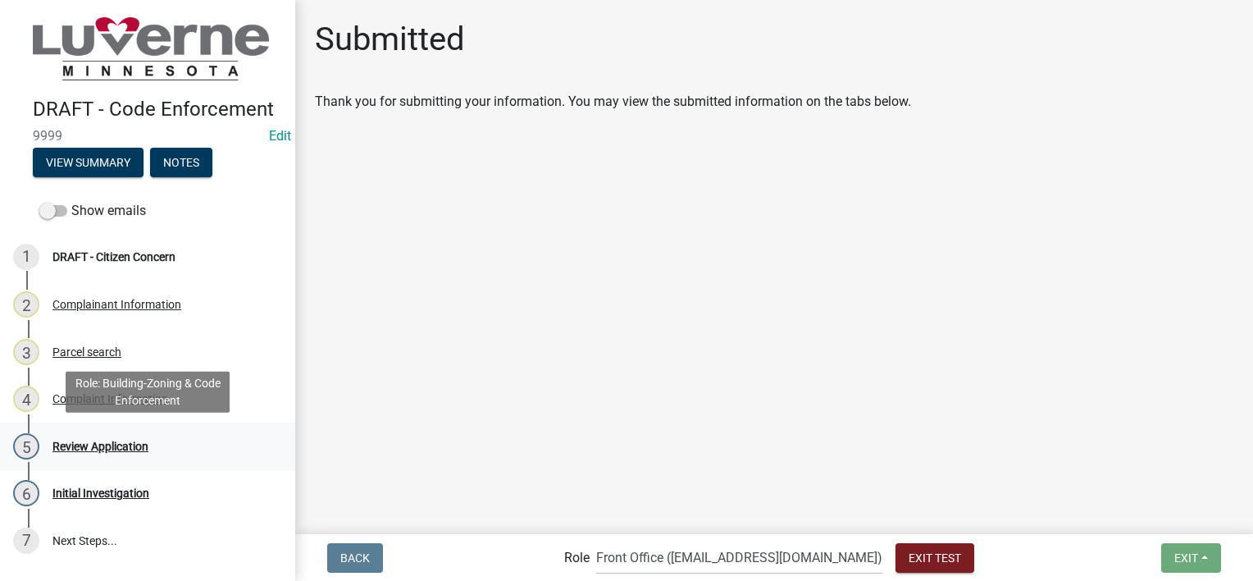
click at [174, 440] on div "5 Review Application" at bounding box center [141, 446] width 256 height 26
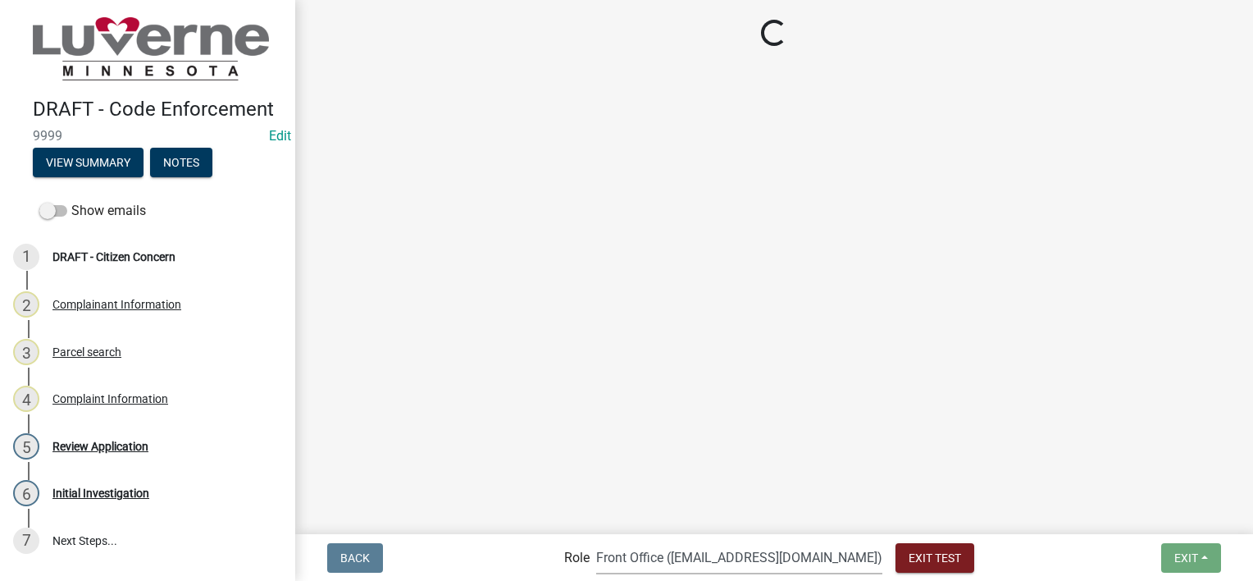
click at [792, 559] on select "Applicant Admin Front Office ([EMAIL_ADDRESS][DOMAIN_NAME]) Building-Zoning & C…" at bounding box center [739, 558] width 286 height 34
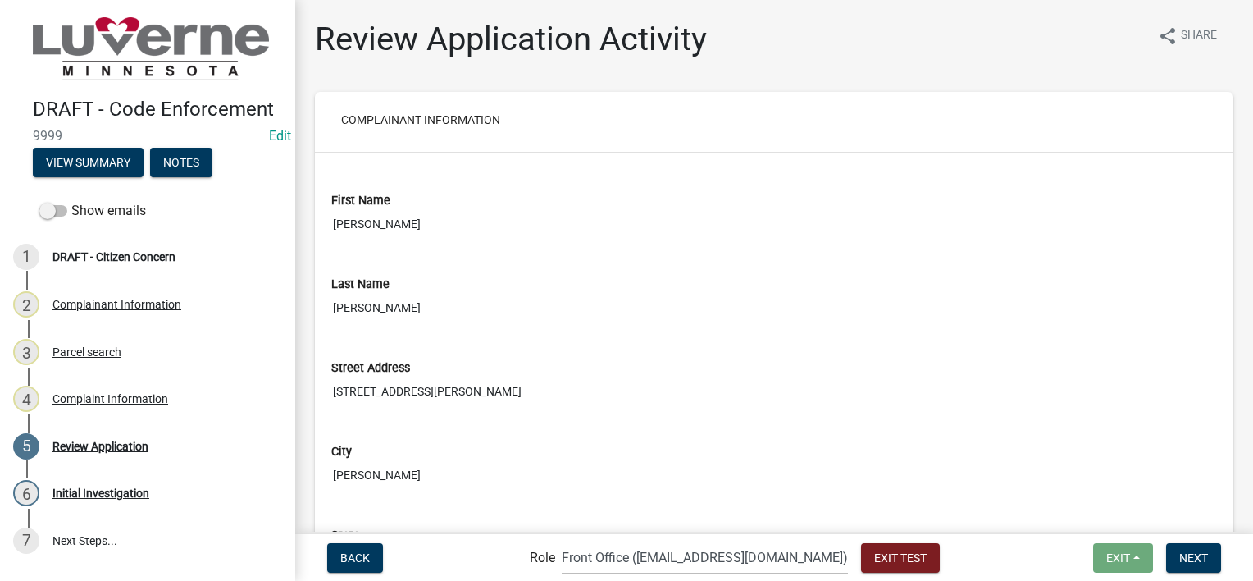
select select "aa0f0e89-27ad-4056-a8df-c2d0f55e2258"
click at [596, 541] on select "Applicant Admin Front Office ([EMAIL_ADDRESS][DOMAIN_NAME]) Building-Zoning & C…" at bounding box center [705, 558] width 286 height 34
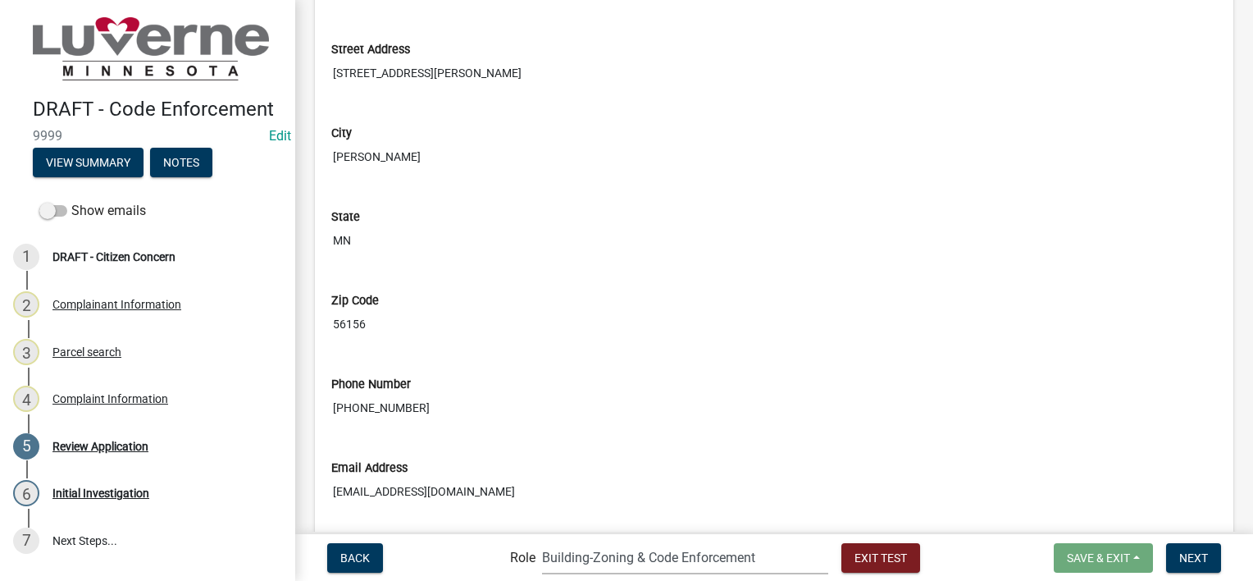
scroll to position [902, 0]
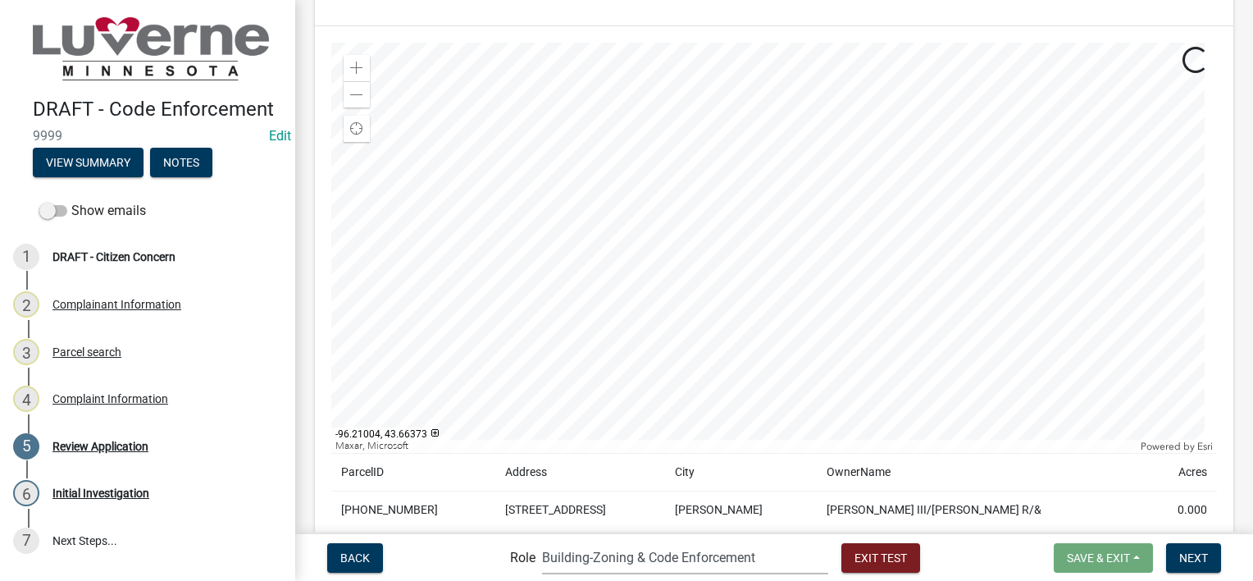
click at [55, 194] on div "Show emails" at bounding box center [147, 210] width 295 height 33
click at [54, 213] on span at bounding box center [53, 210] width 28 height 11
click at [71, 201] on input "Show emails" at bounding box center [71, 201] width 0 height 0
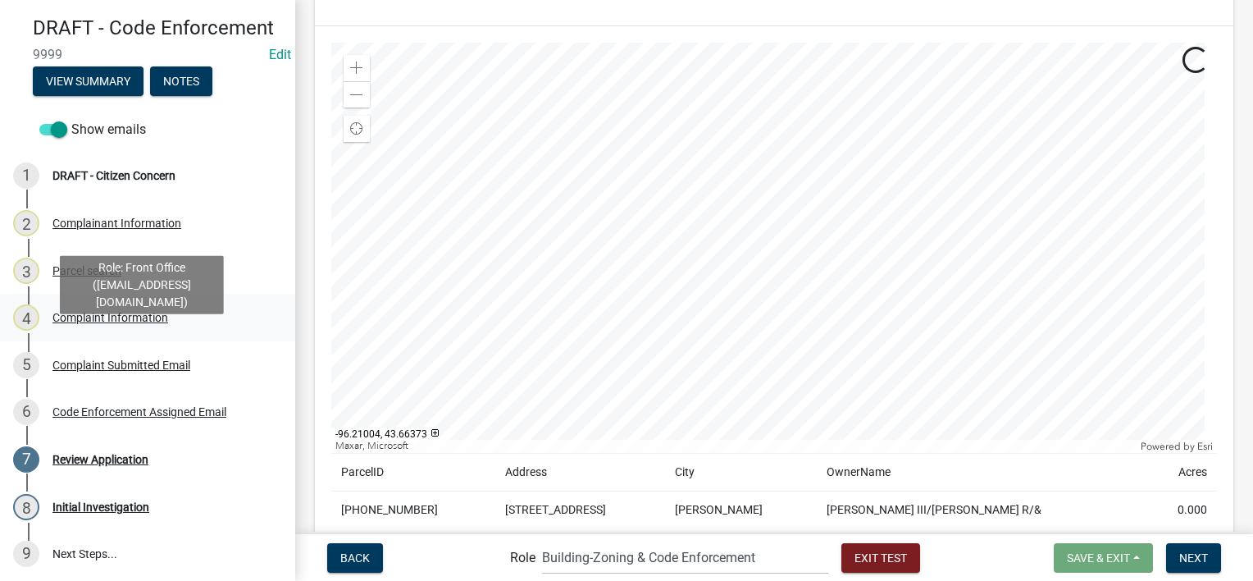
scroll to position [82, 0]
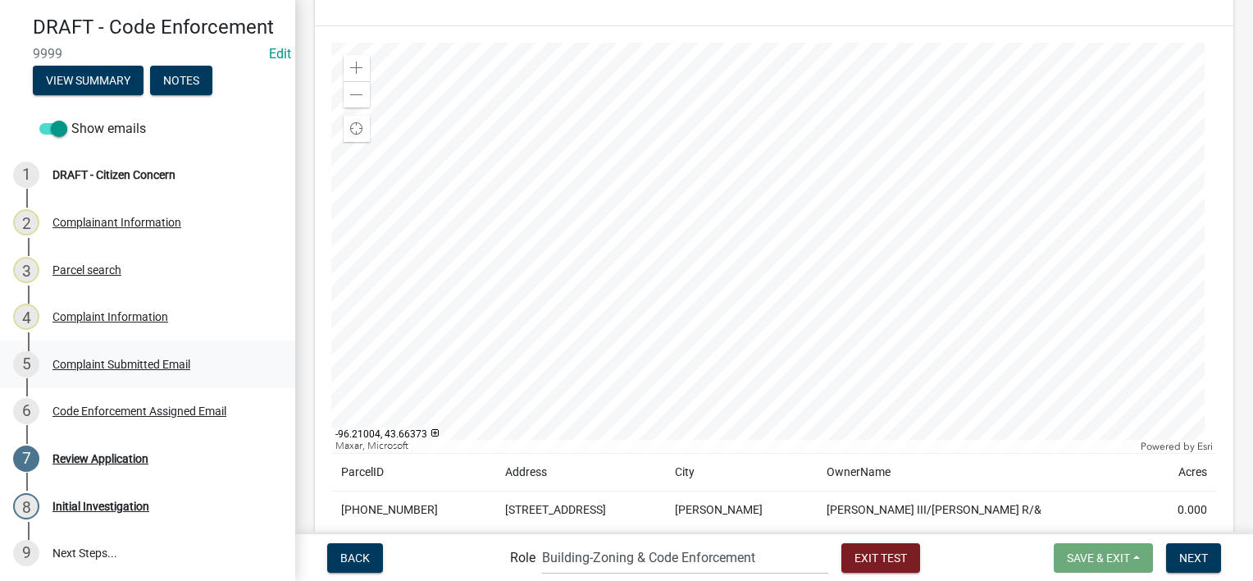
click at [177, 370] on div "Complaint Submitted Email" at bounding box center [121, 363] width 138 height 11
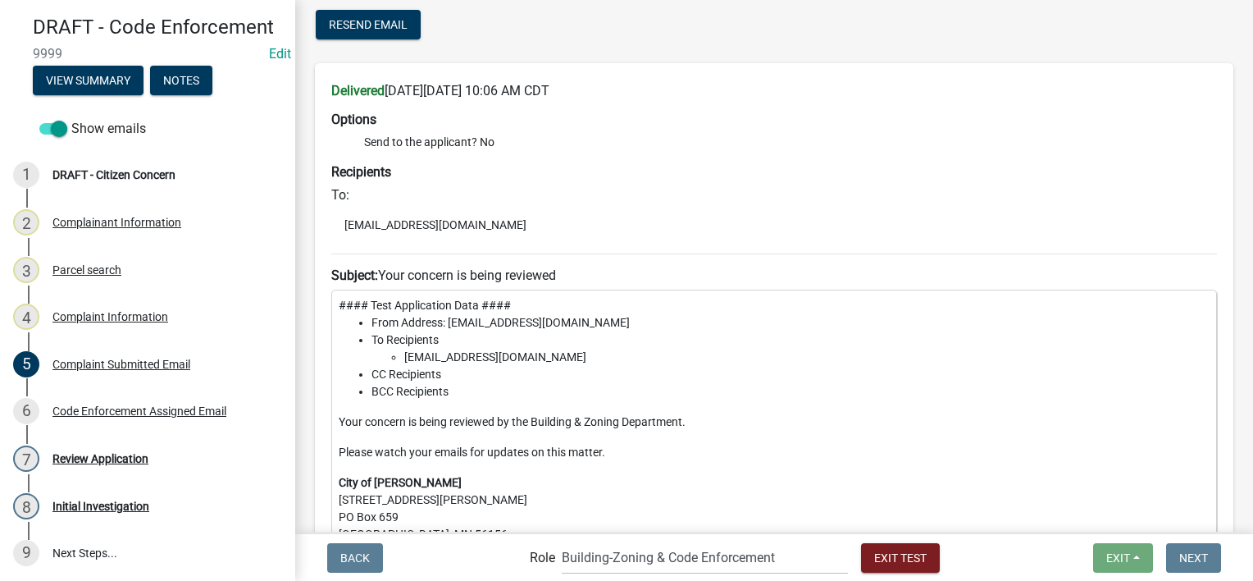
scroll to position [164, 0]
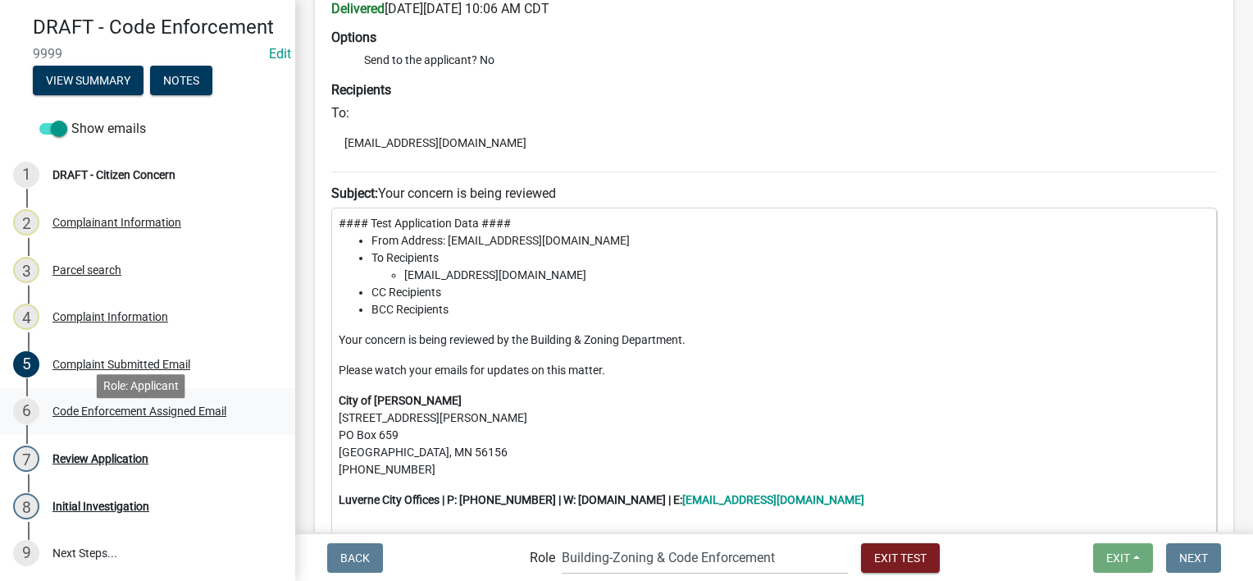
click at [190, 422] on div "6 Code Enforcement Assigned Email" at bounding box center [141, 411] width 256 height 26
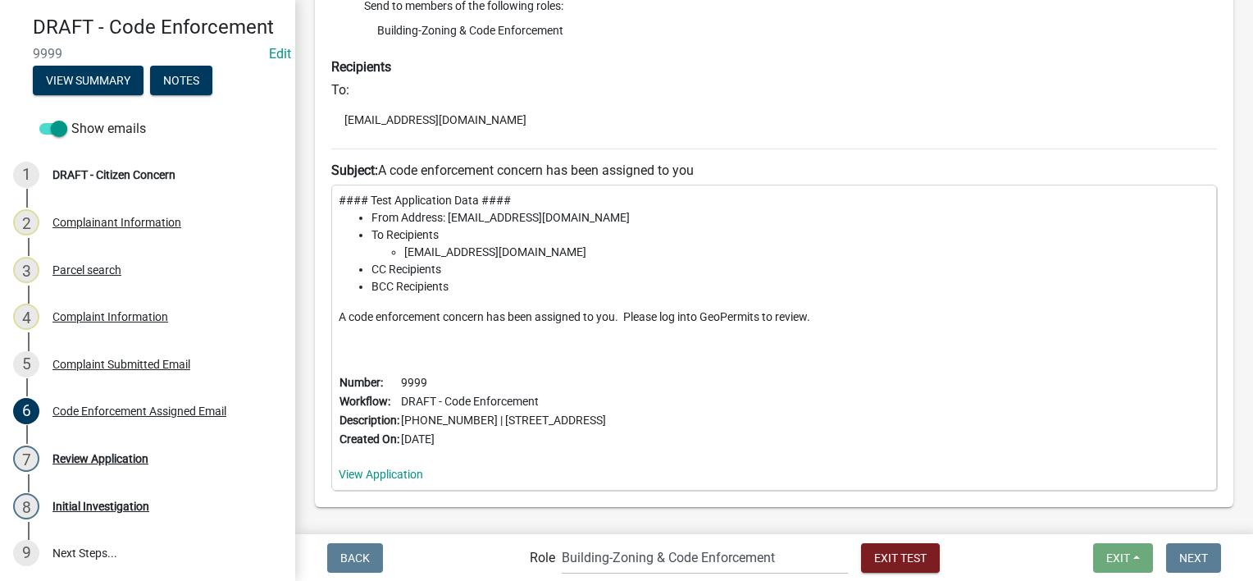
scroll to position [246, 0]
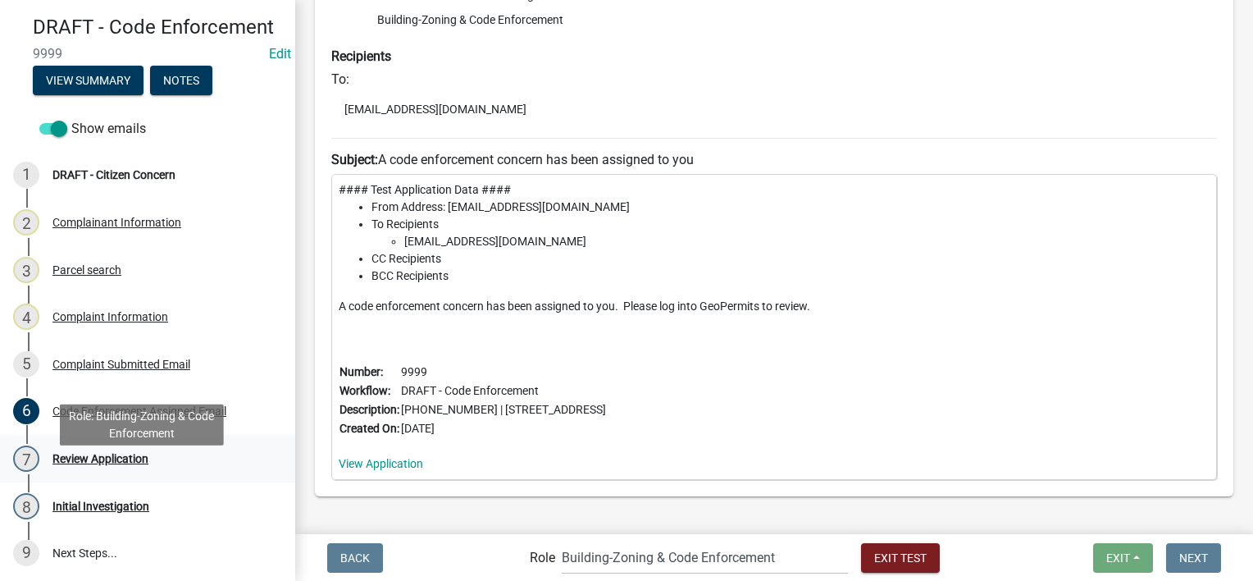
click at [151, 472] on div "7 Review Application" at bounding box center [141, 458] width 256 height 26
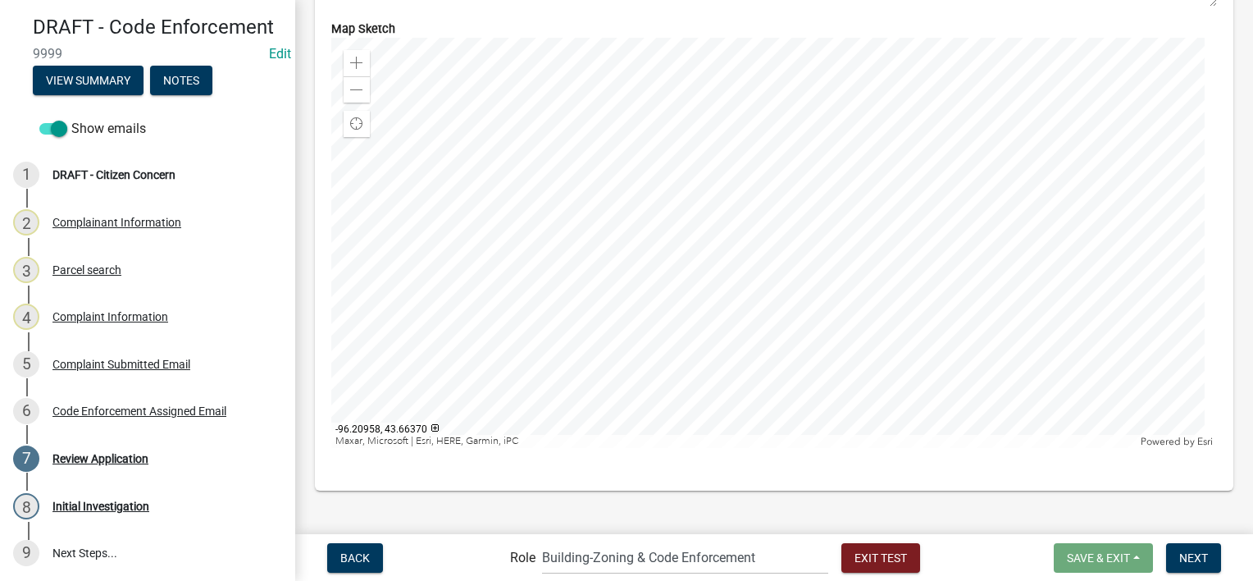
scroll to position [1701, 0]
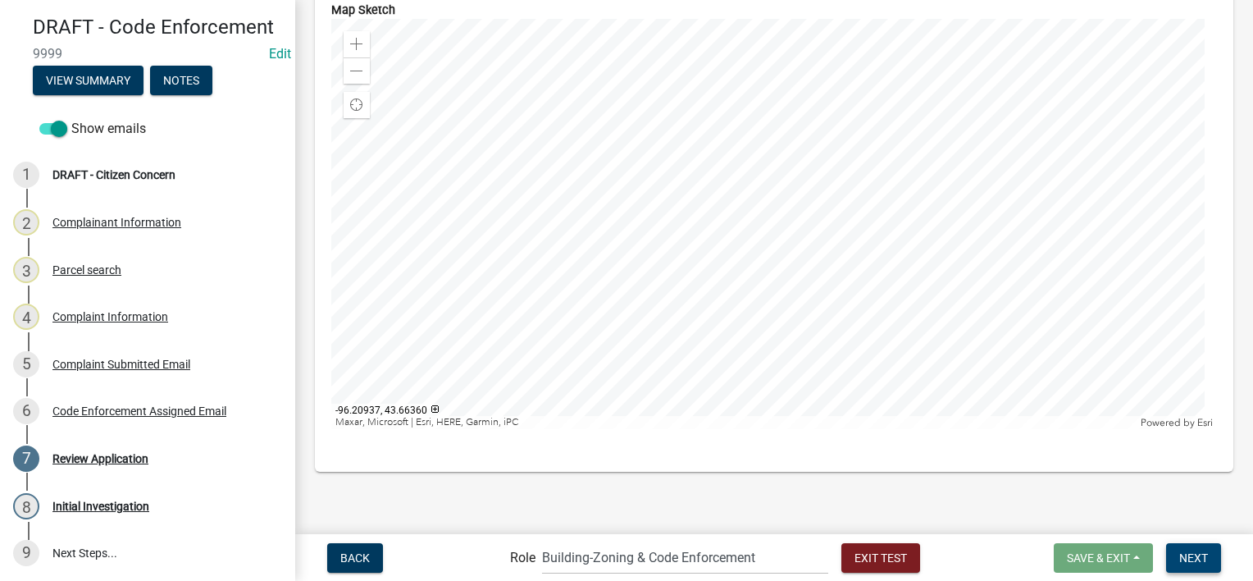
click at [1210, 554] on button "Next" at bounding box center [1193, 558] width 55 height 30
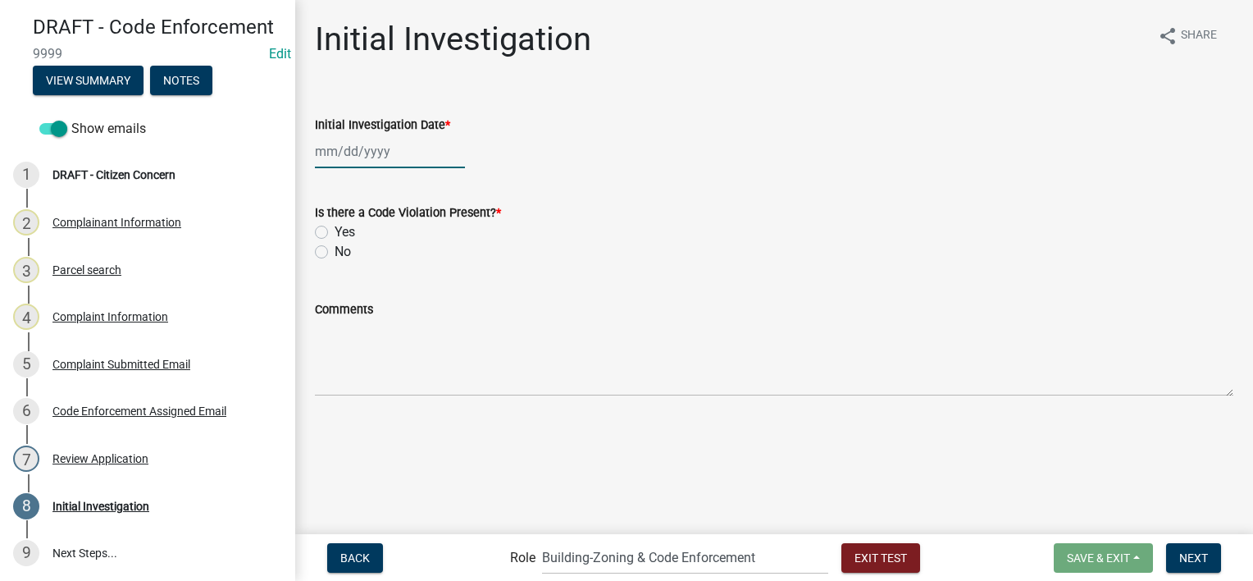
click at [390, 143] on div at bounding box center [390, 152] width 150 height 34
select select "8"
select select "2025"
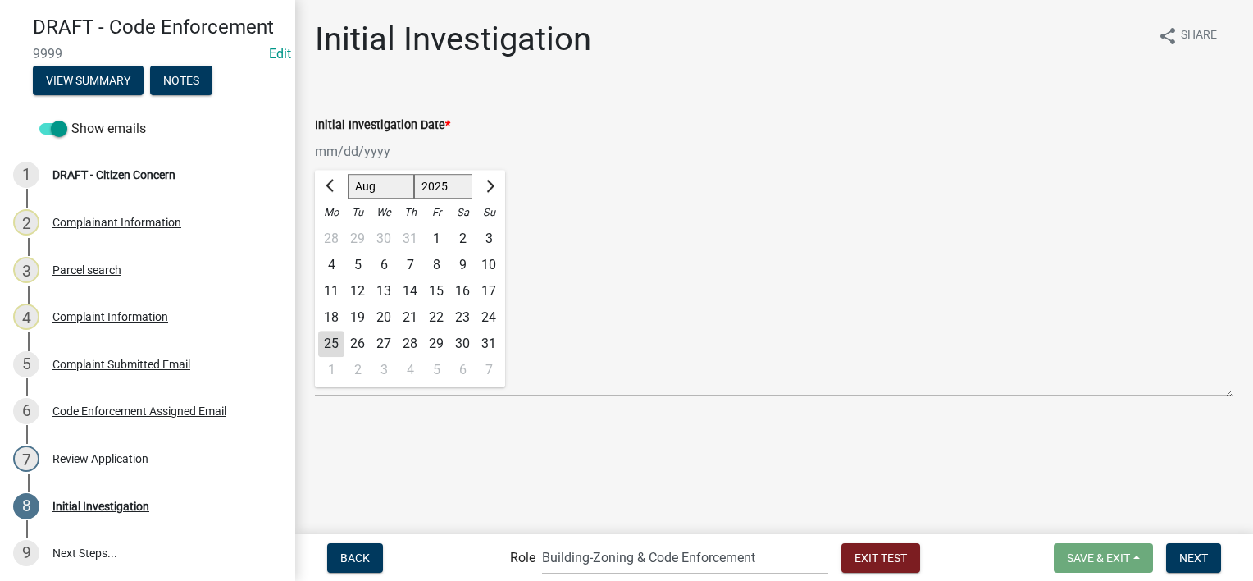
click at [329, 343] on div "25" at bounding box center [331, 344] width 26 height 26
type input "[DATE]"
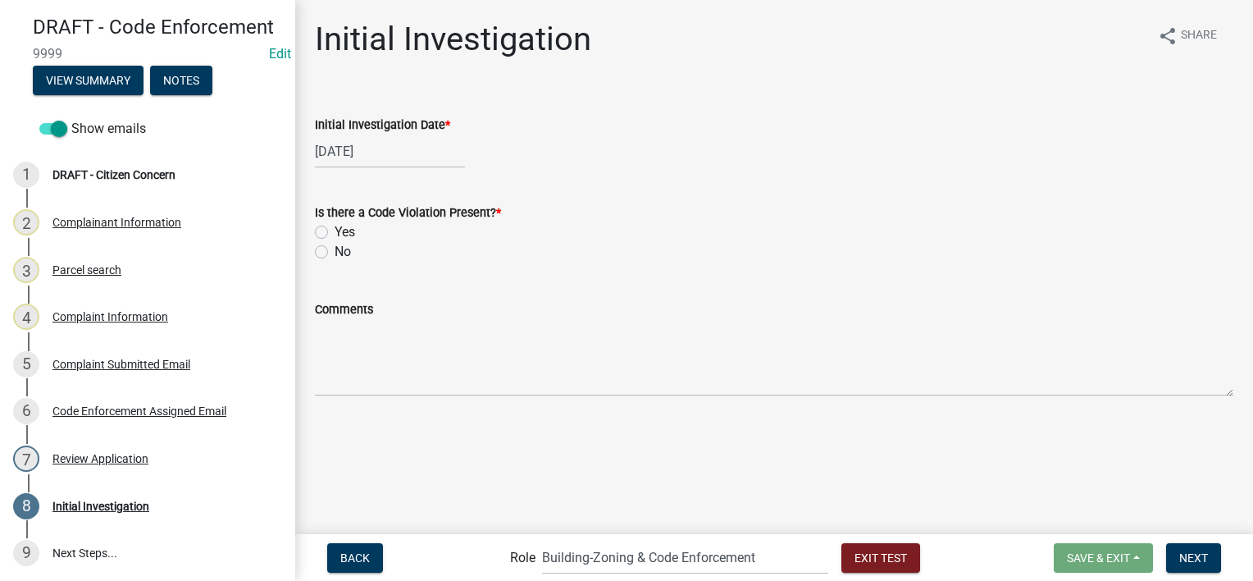
click at [335, 227] on label "Yes" at bounding box center [345, 232] width 21 height 20
click at [335, 227] on input "Yes" at bounding box center [340, 227] width 11 height 11
radio input "true"
click at [1188, 551] on span "Next" at bounding box center [1194, 556] width 29 height 13
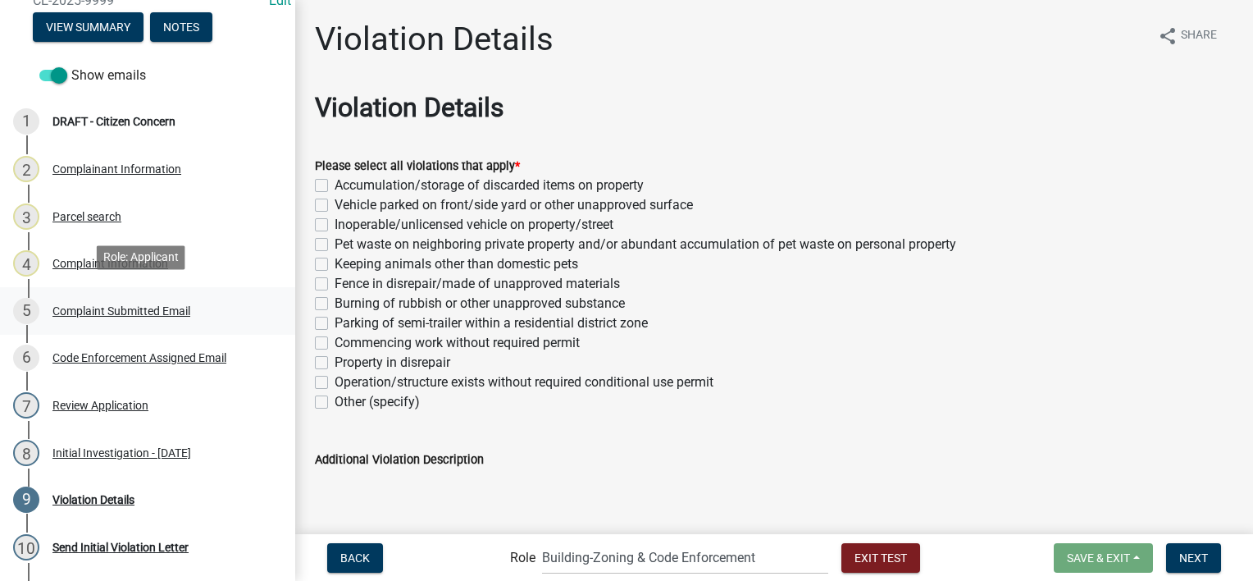
scroll to position [164, 0]
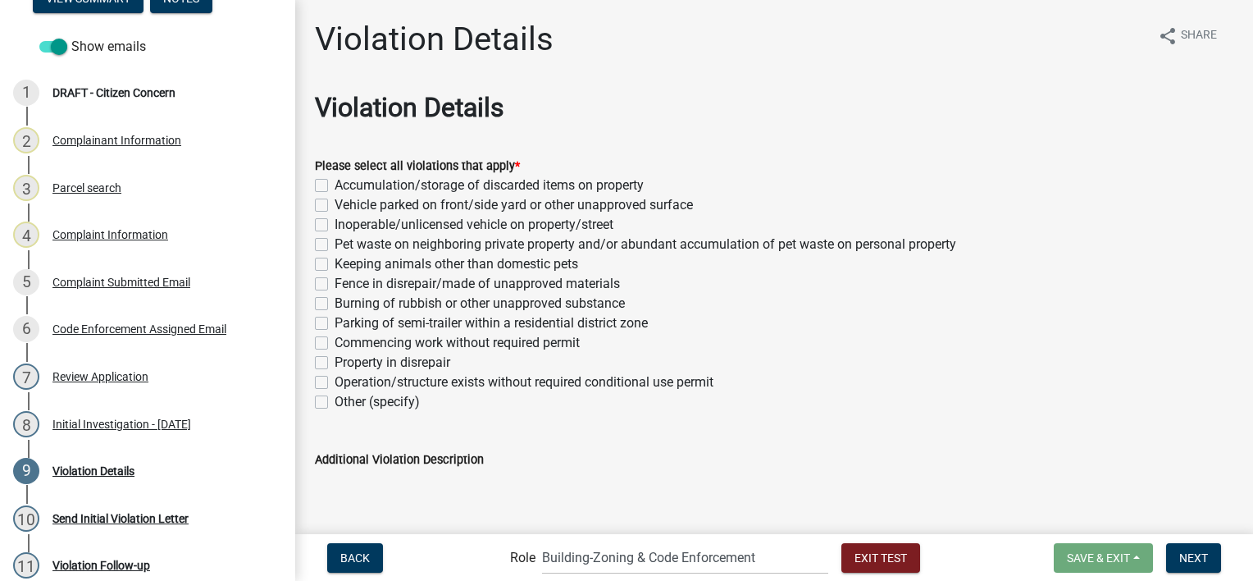
click at [335, 184] on label "Accumulation/storage of discarded items on property" at bounding box center [489, 186] width 309 height 20
click at [335, 184] on input "Accumulation/storage of discarded items on property" at bounding box center [340, 181] width 11 height 11
checkbox input "true"
checkbox input "false"
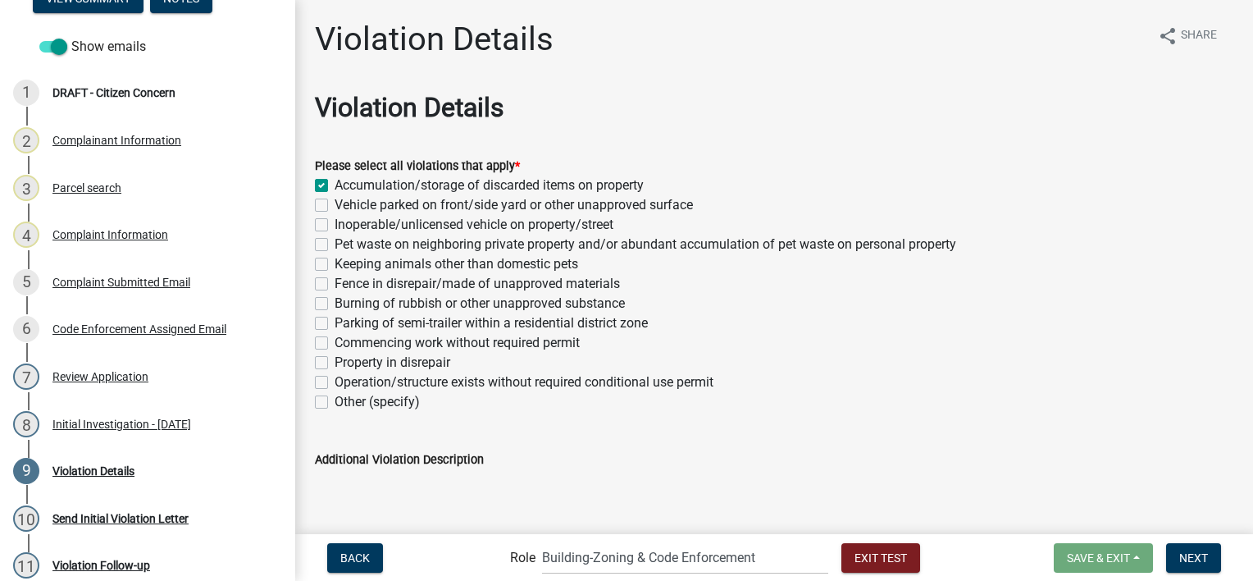
checkbox input "false"
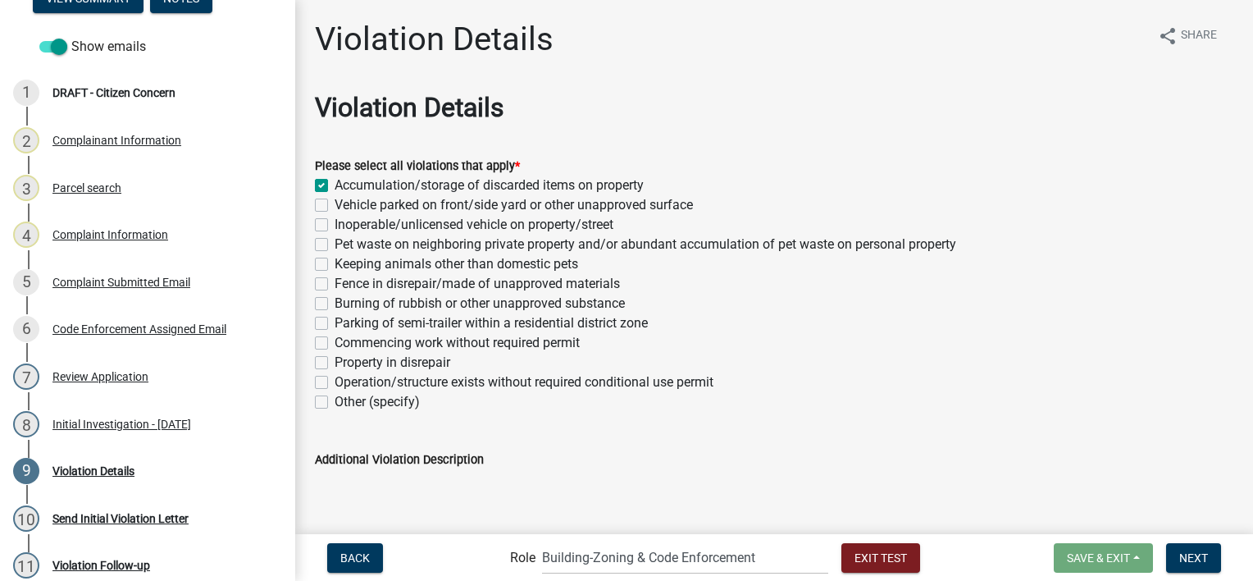
checkbox input "false"
click at [335, 207] on label "Vehicle parked on front/side yard or other unapproved surface" at bounding box center [514, 205] width 358 height 20
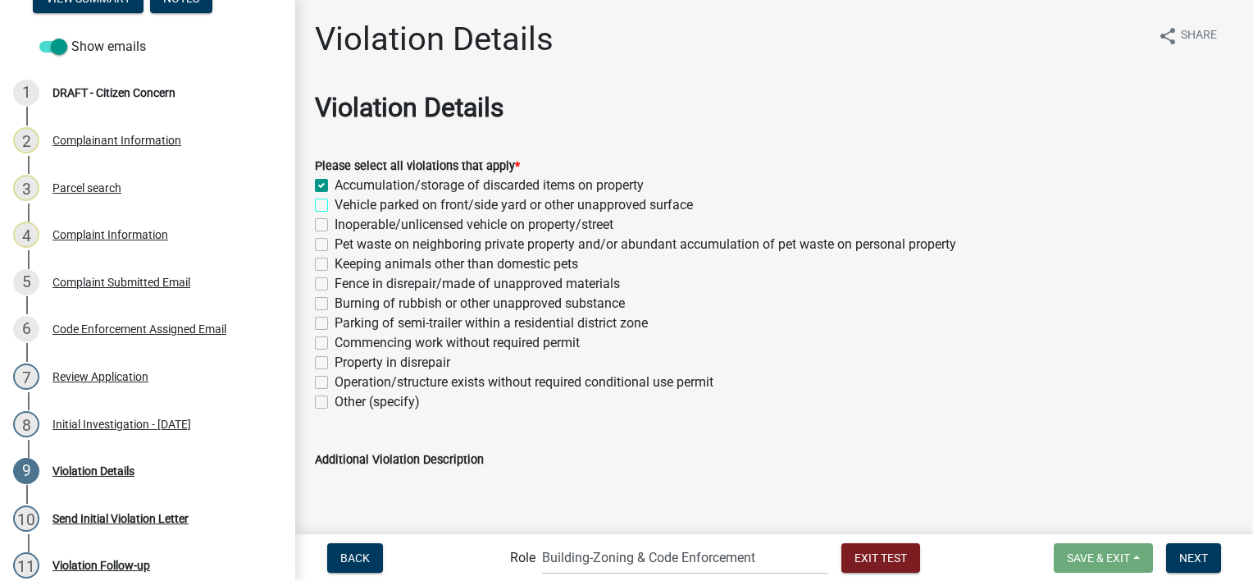
click at [335, 206] on input "Vehicle parked on front/side yard or other unapproved surface" at bounding box center [340, 200] width 11 height 11
checkbox input "true"
checkbox input "false"
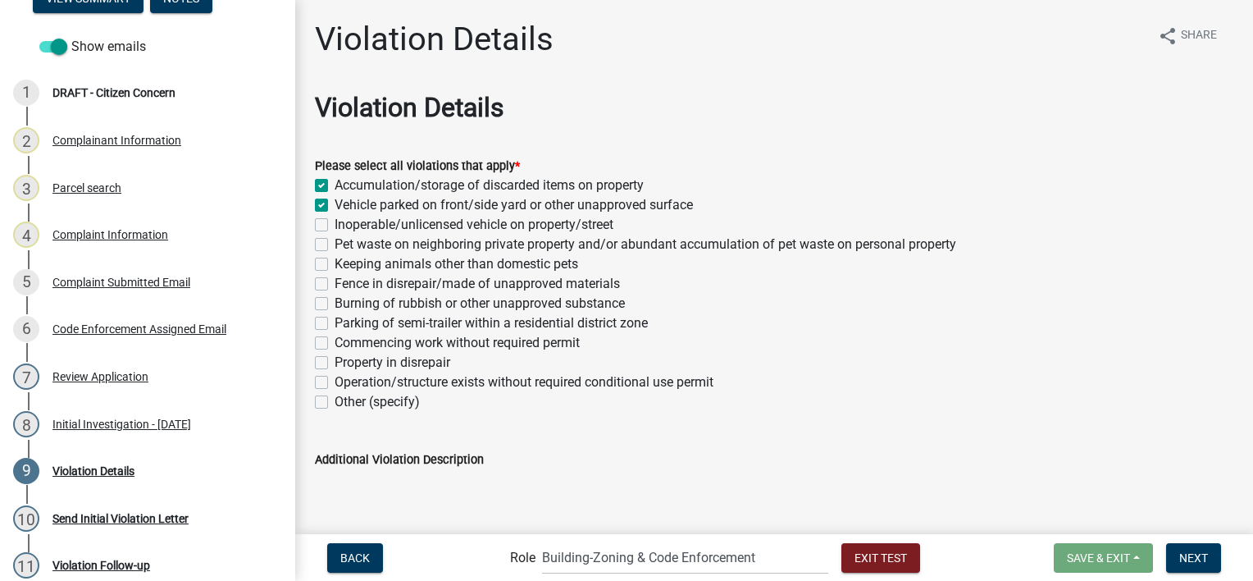
checkbox input "false"
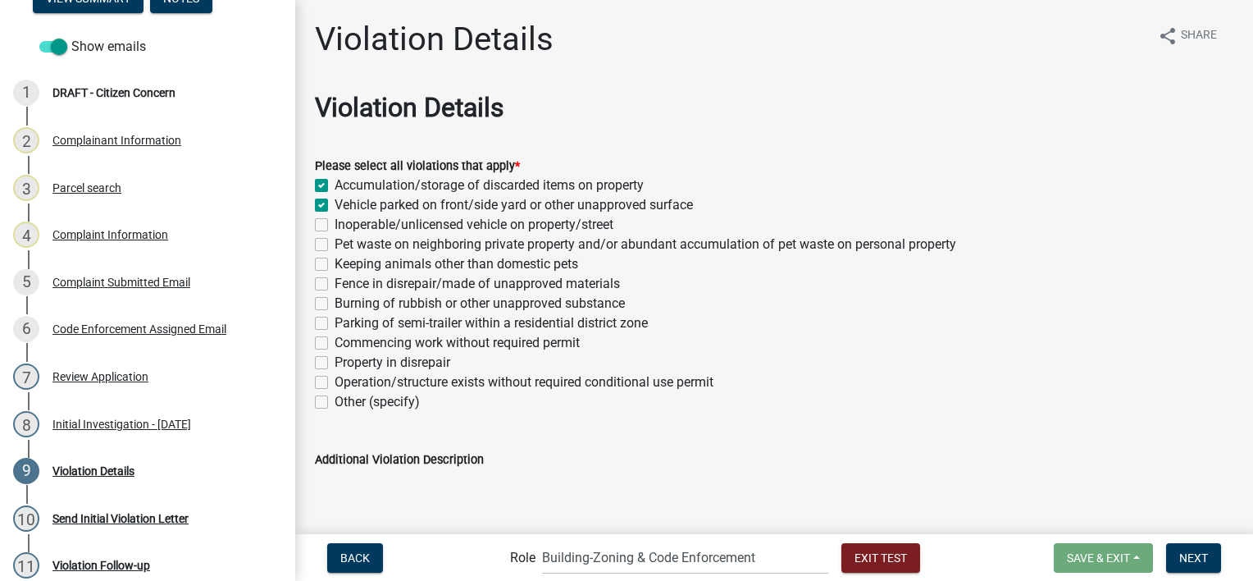
checkbox input "false"
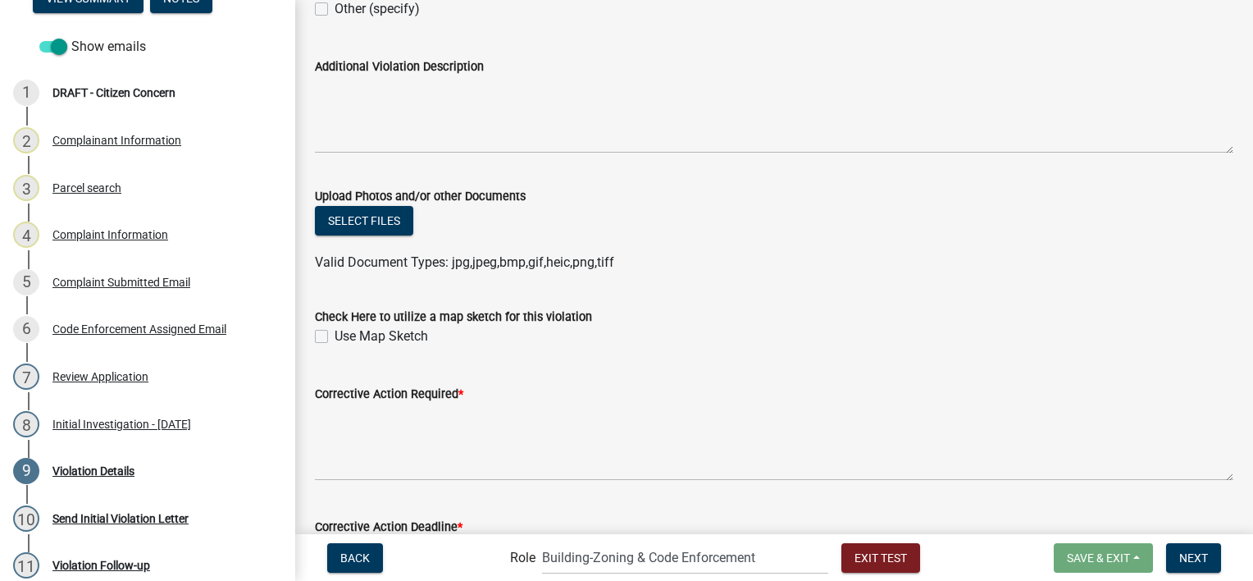
scroll to position [492, 0]
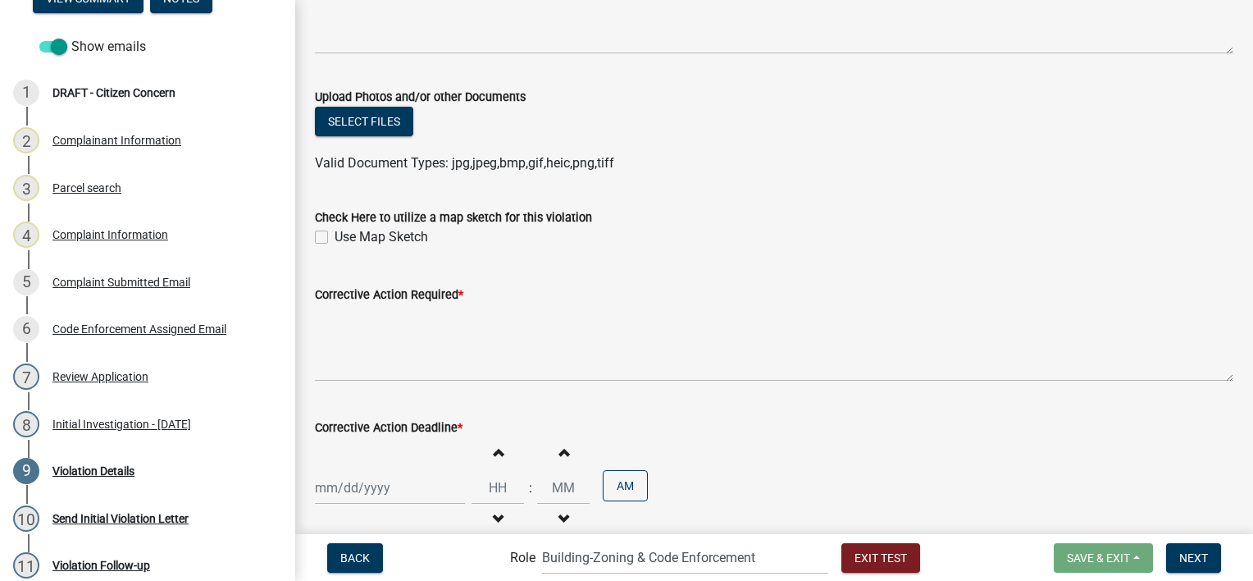
click at [328, 236] on div "Use Map Sketch" at bounding box center [774, 237] width 919 height 20
click at [335, 236] on label "Use Map Sketch" at bounding box center [382, 237] width 94 height 20
click at [335, 236] on input "Use Map Sketch" at bounding box center [340, 232] width 11 height 11
checkbox input "true"
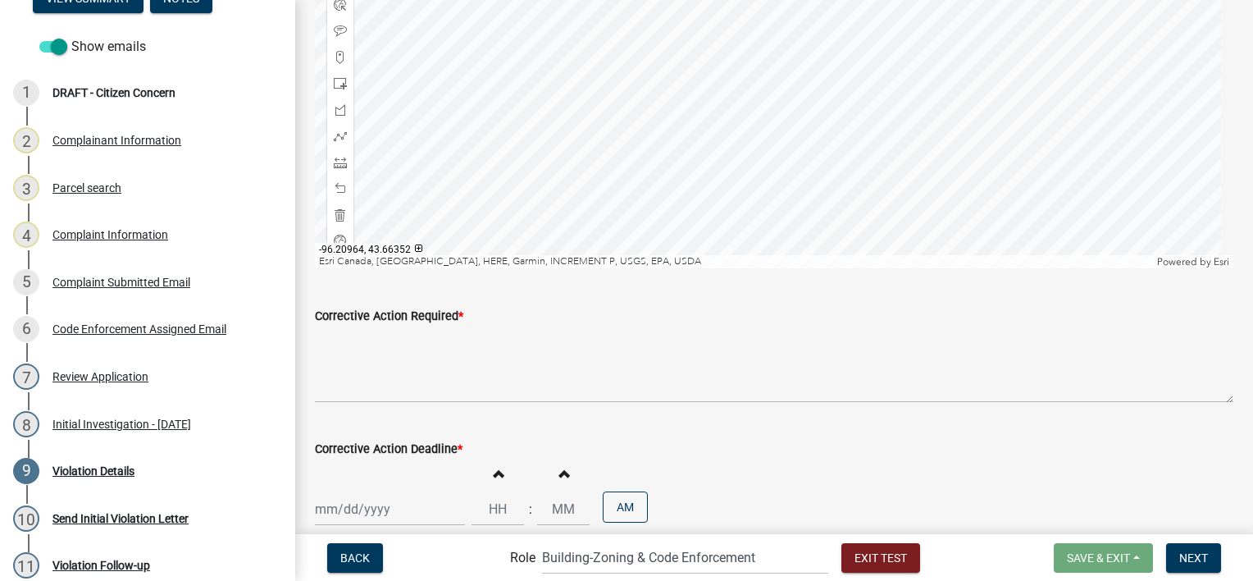
scroll to position [984, 0]
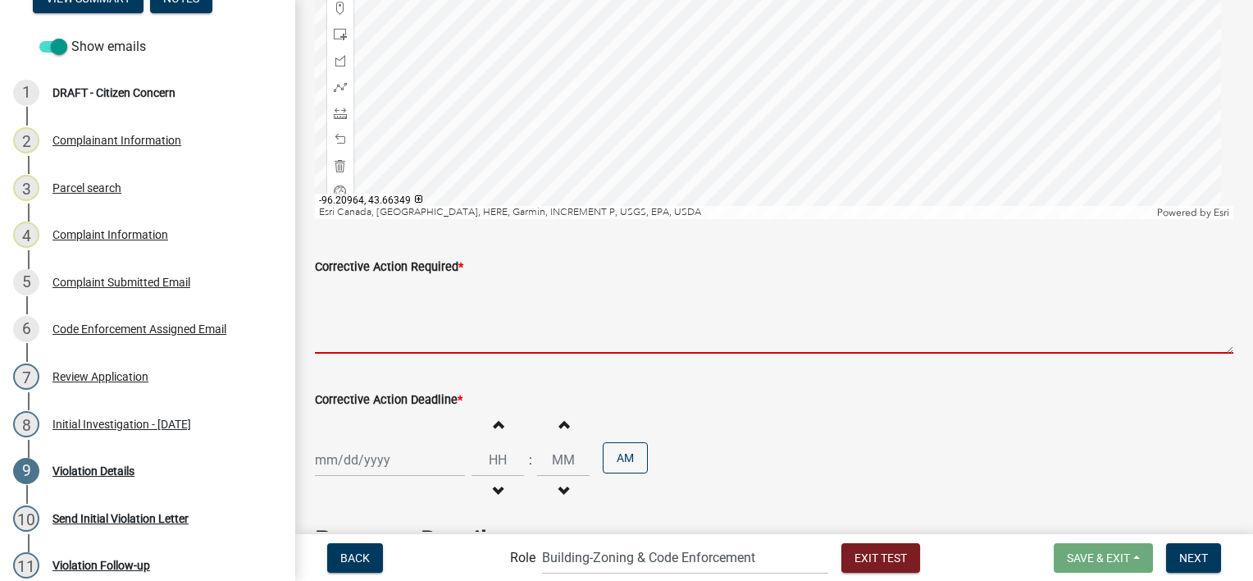
click at [574, 290] on textarea "Corrective Action Required *" at bounding box center [774, 314] width 919 height 77
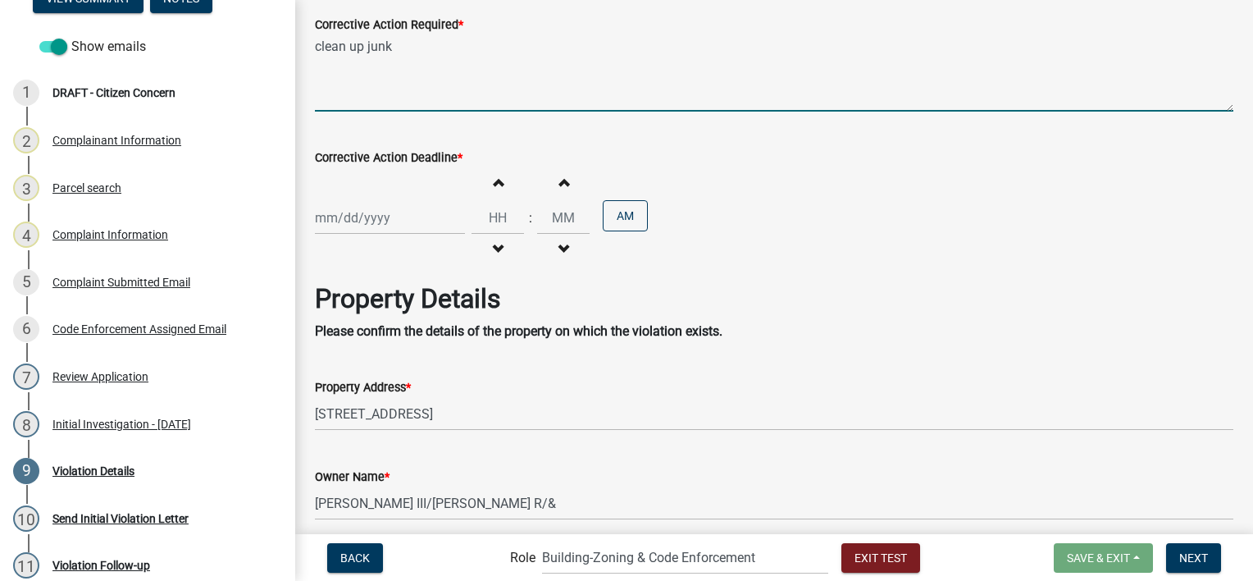
scroll to position [1230, 0]
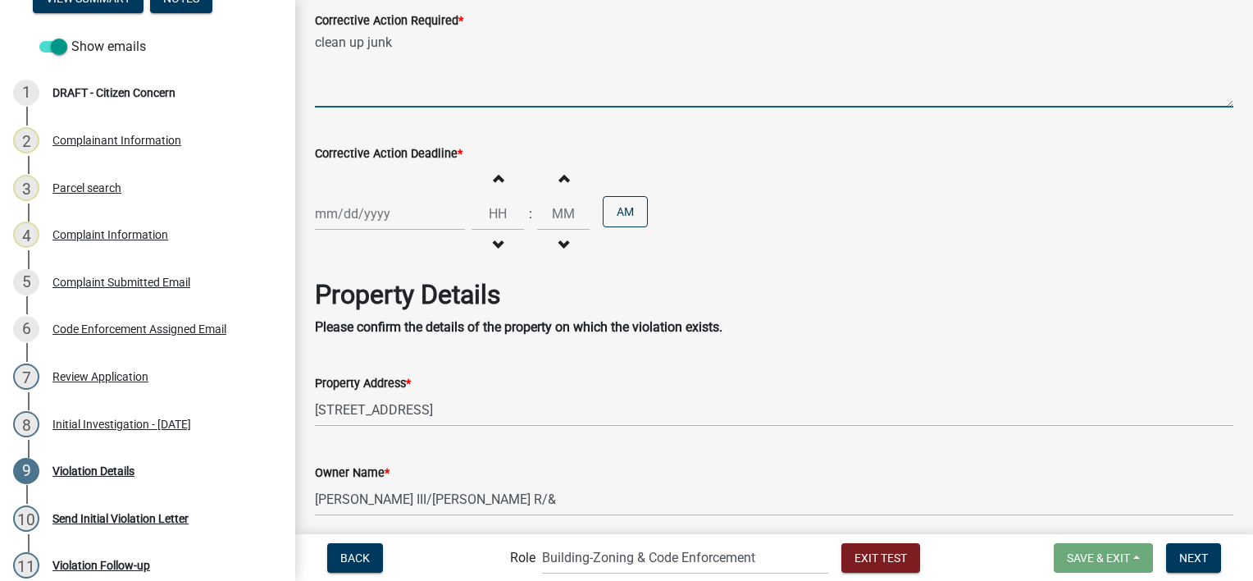
type textarea "clean up junk"
click at [342, 213] on div at bounding box center [390, 214] width 150 height 34
select select "8"
select select "2025"
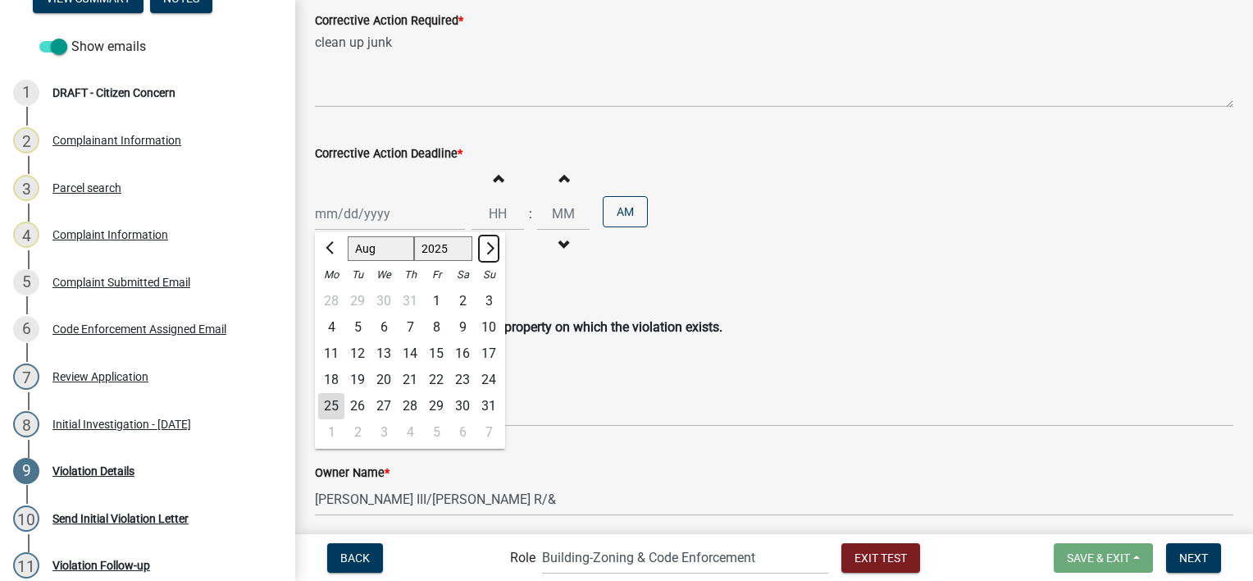
click at [490, 243] on span "Next month" at bounding box center [488, 248] width 12 height 12
select select "9"
click at [341, 323] on div "8" at bounding box center [331, 327] width 26 height 26
type input "[DATE]"
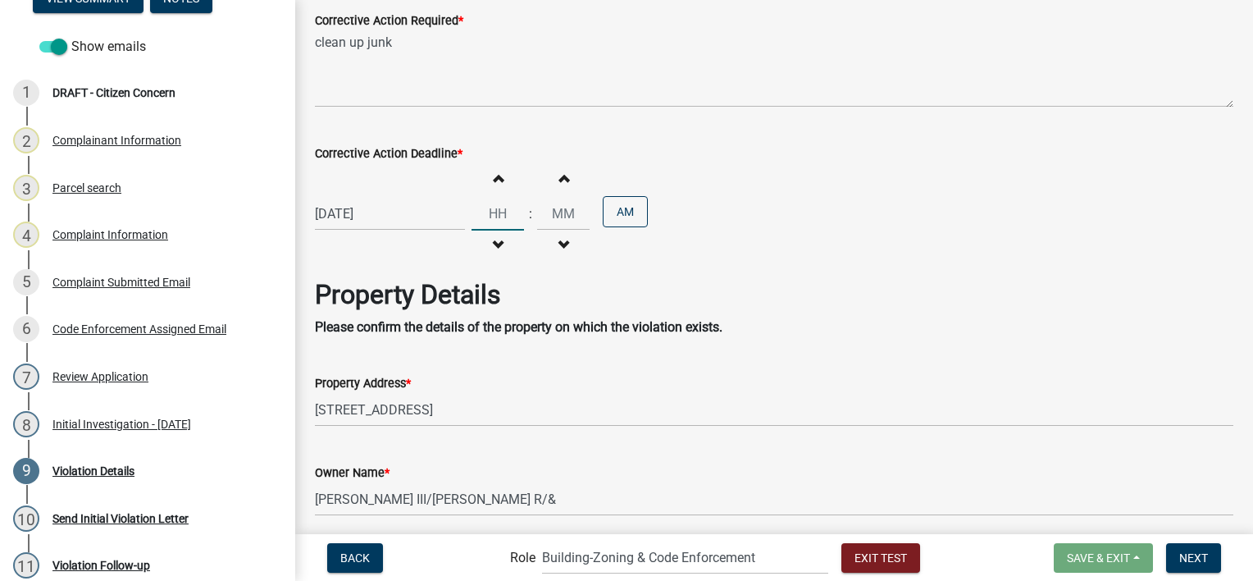
click at [513, 212] on input "Hours" at bounding box center [498, 214] width 52 height 34
type input "10"
type input "00"
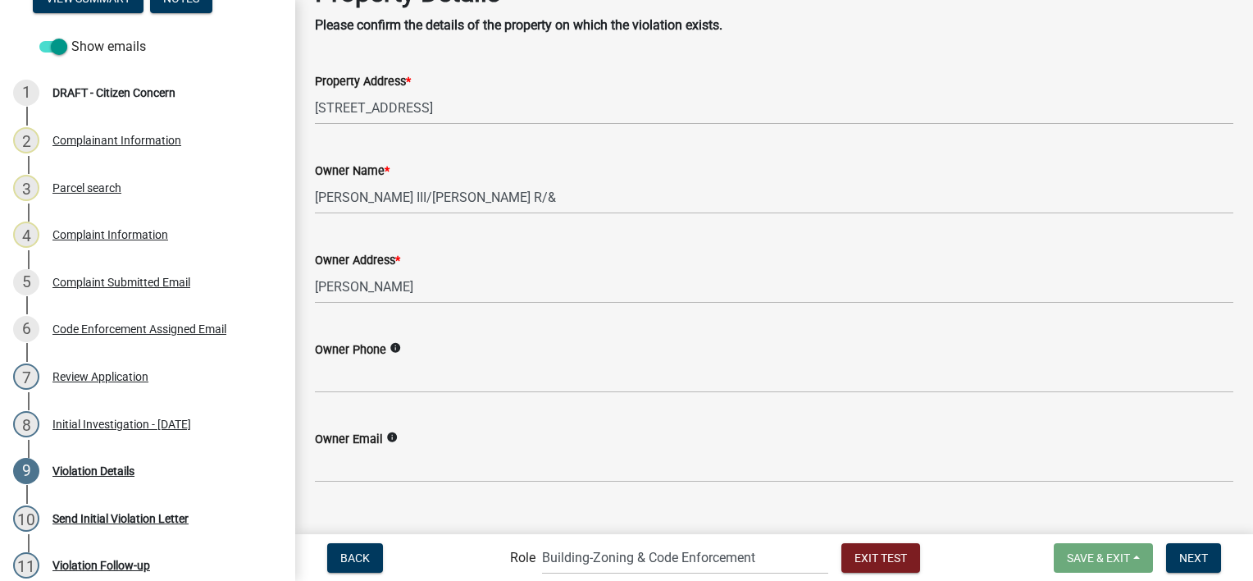
scroll to position [1559, 0]
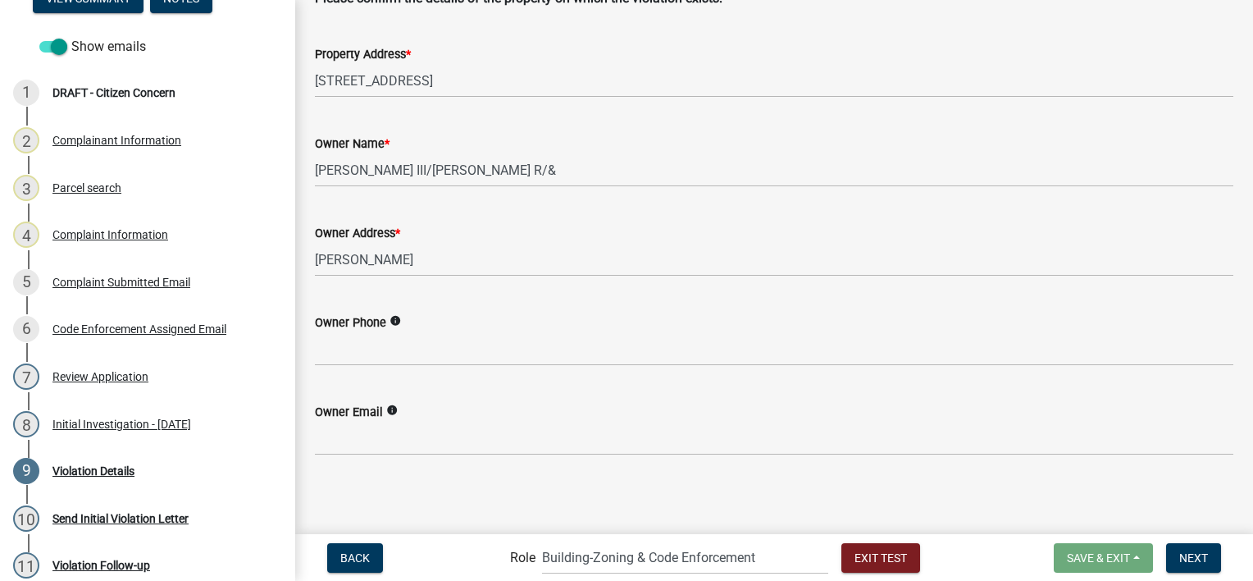
click at [1221, 577] on nav "Back Role Applicant Admin Front Office (info@cityofluverne.org) Building-Zoning…" at bounding box center [774, 557] width 958 height 47
click at [1211, 558] on button "Next" at bounding box center [1193, 558] width 55 height 30
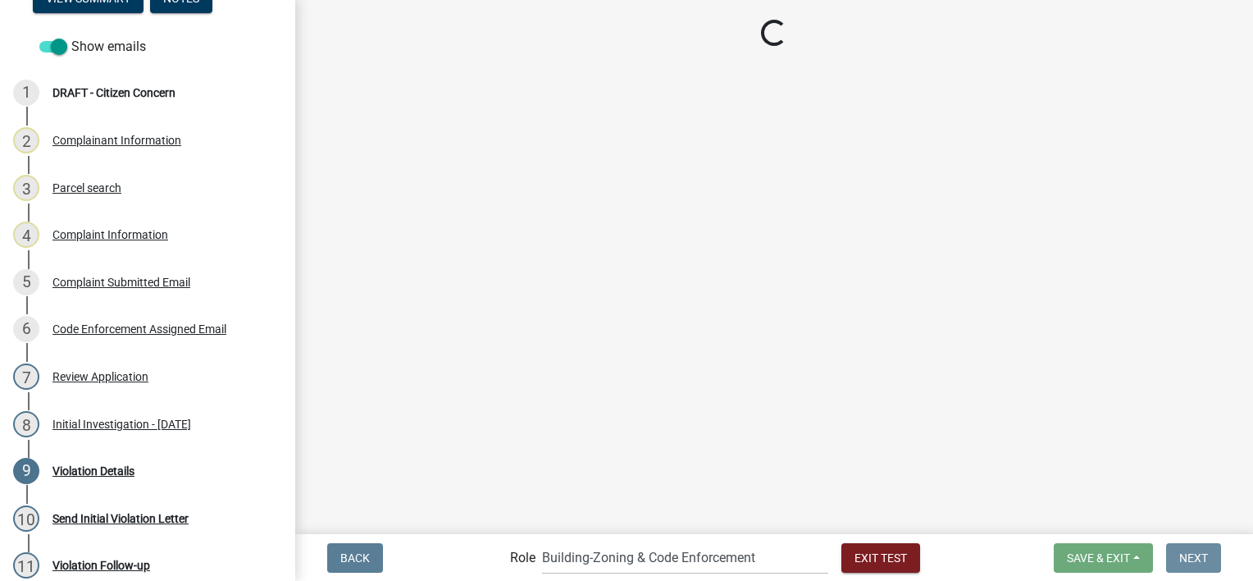
scroll to position [0, 0]
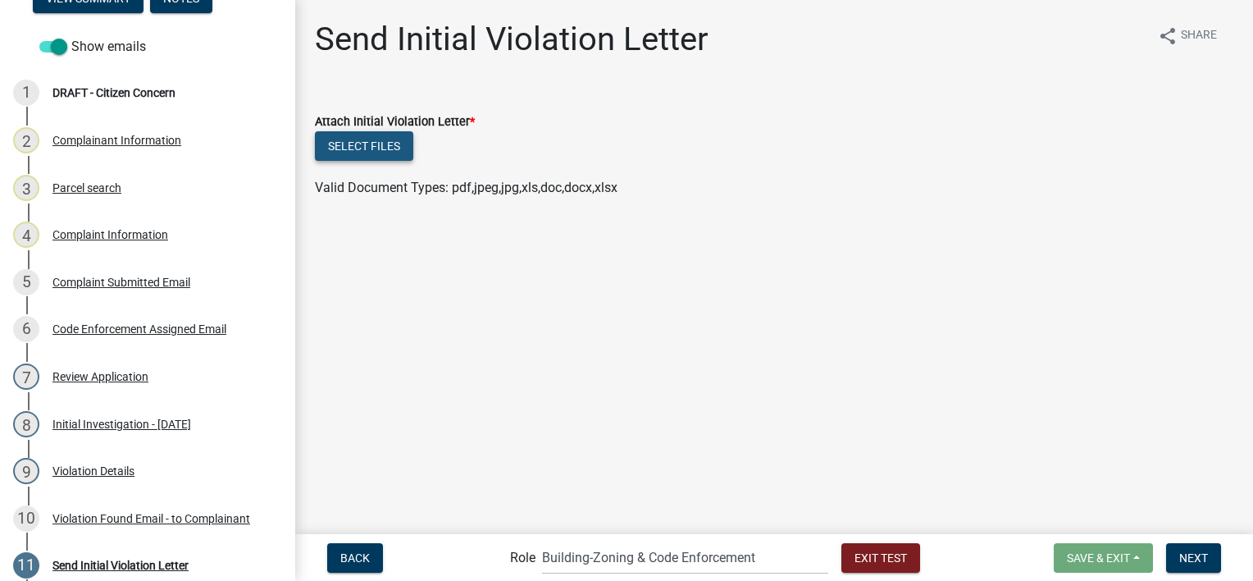
click at [346, 145] on button "Select files" at bounding box center [364, 146] width 98 height 30
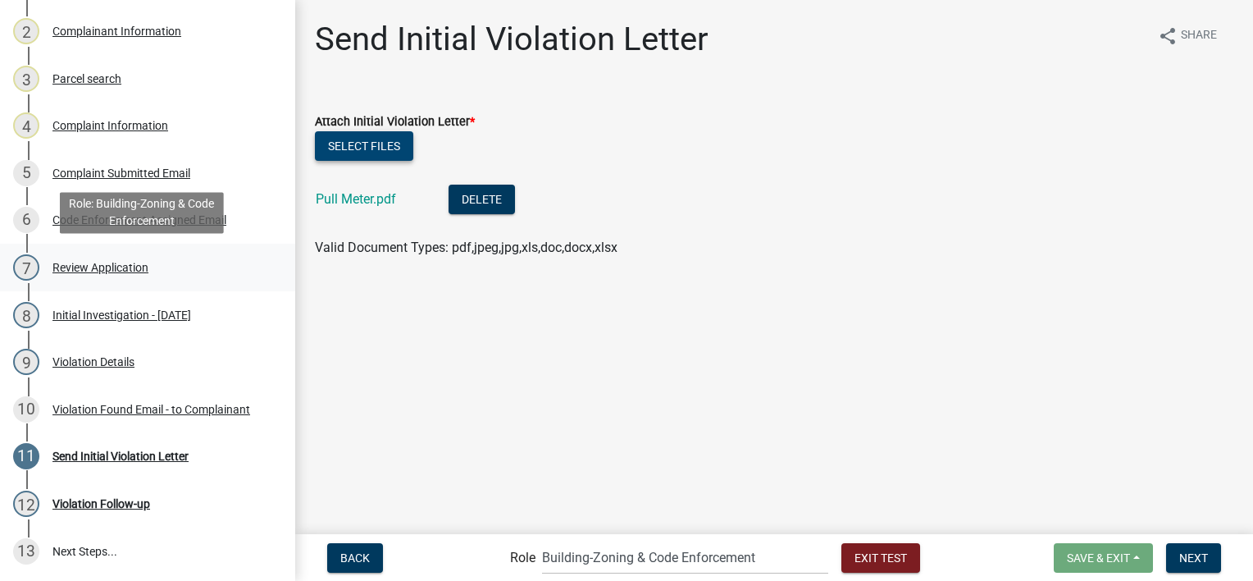
scroll to position [294, 0]
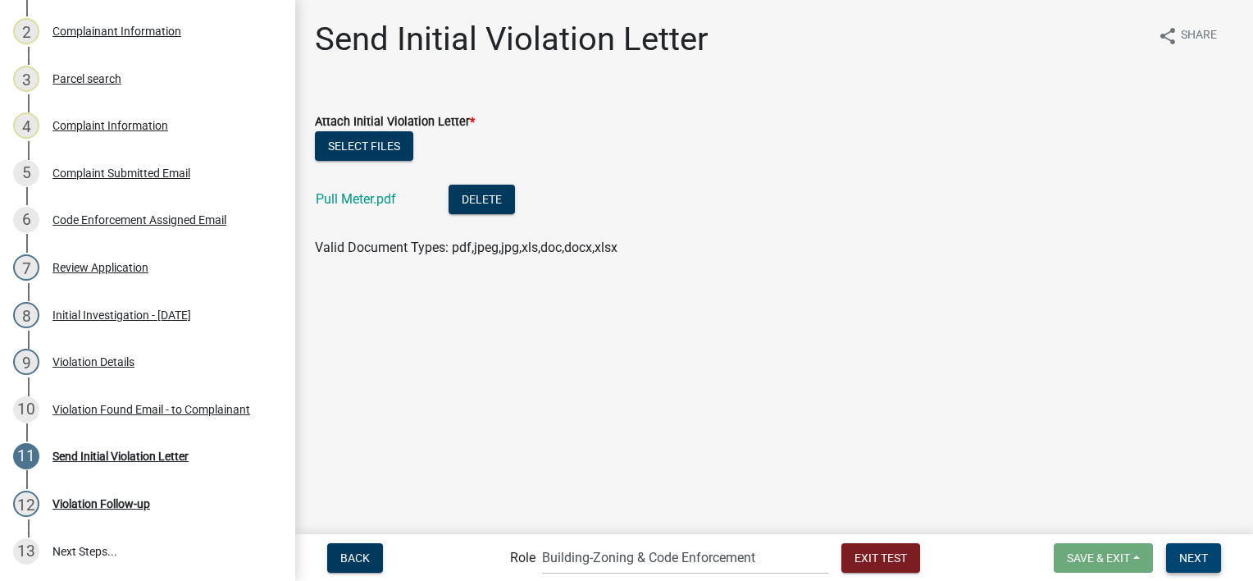
click at [1203, 549] on button "Next" at bounding box center [1193, 558] width 55 height 30
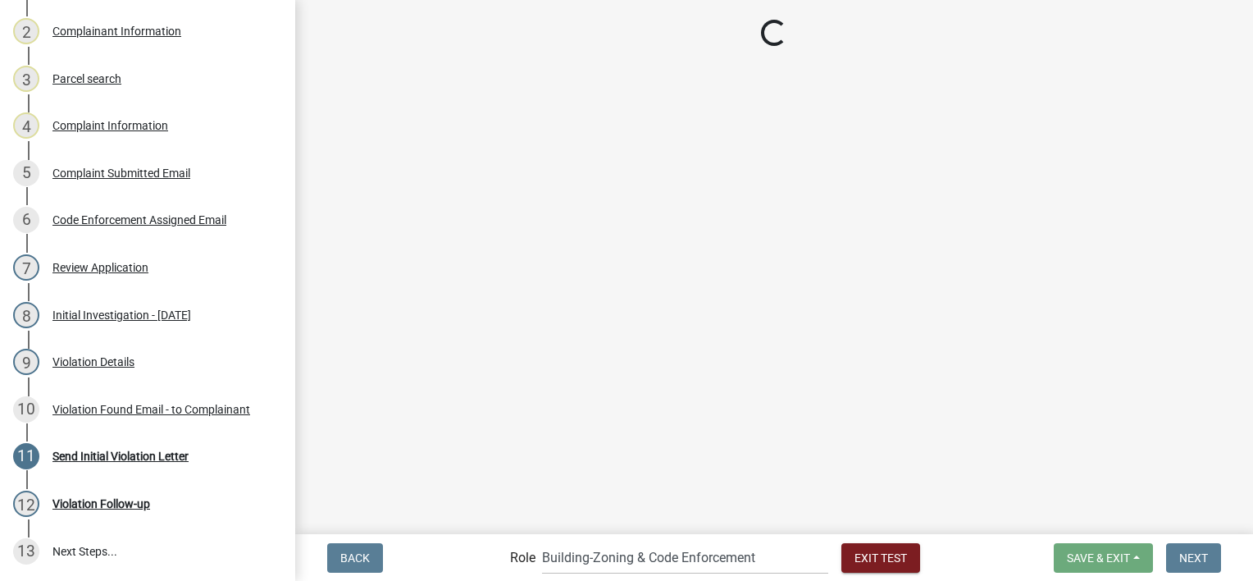
scroll to position [341, 0]
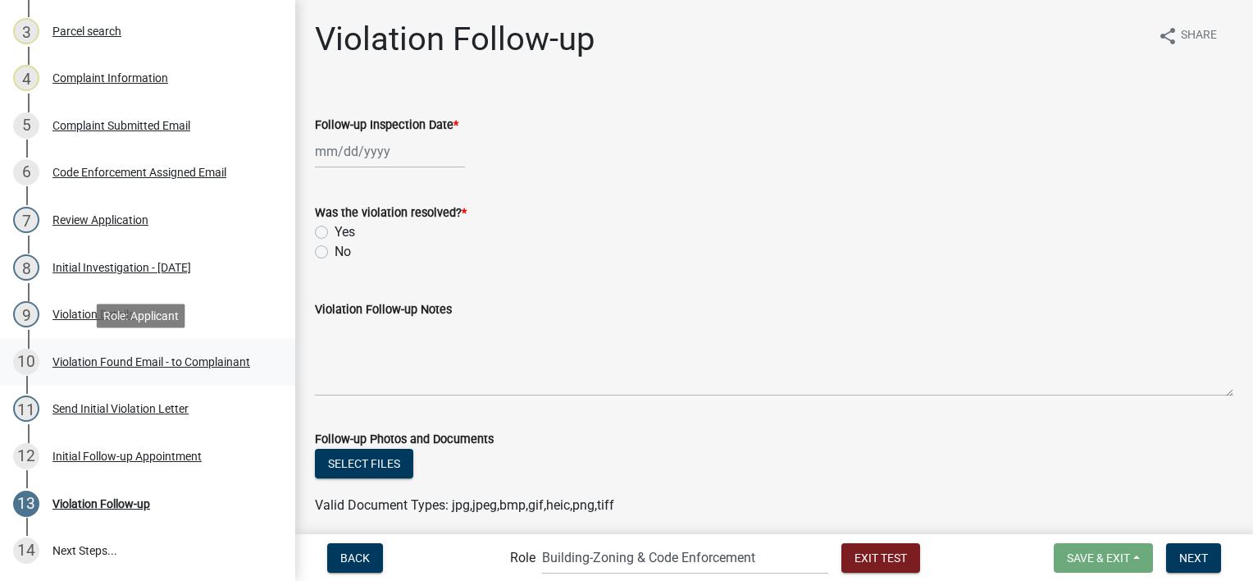
click at [153, 365] on div "Violation Found Email - to Complainant" at bounding box center [151, 361] width 198 height 11
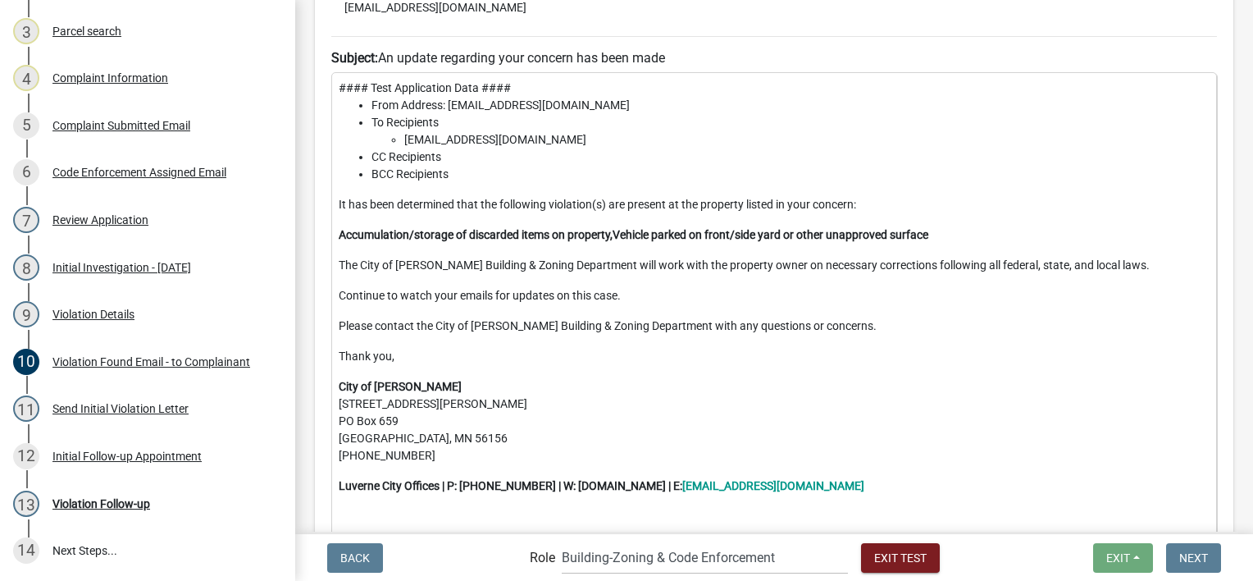
scroll to position [328, 0]
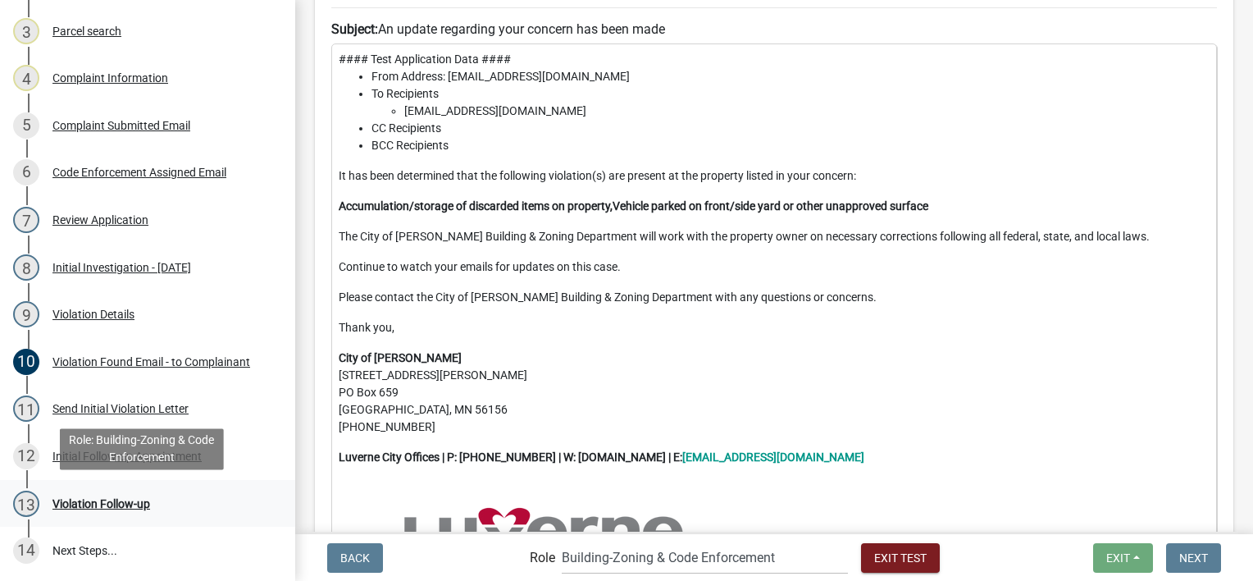
click at [150, 494] on div "13 Violation Follow-up" at bounding box center [141, 504] width 256 height 26
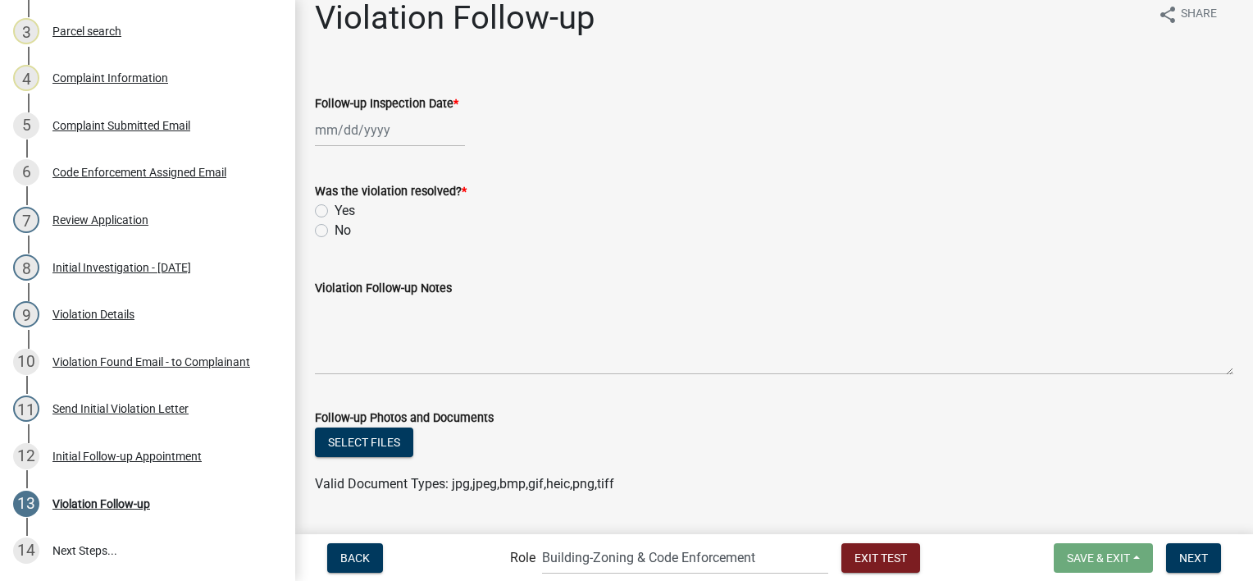
scroll to position [0, 0]
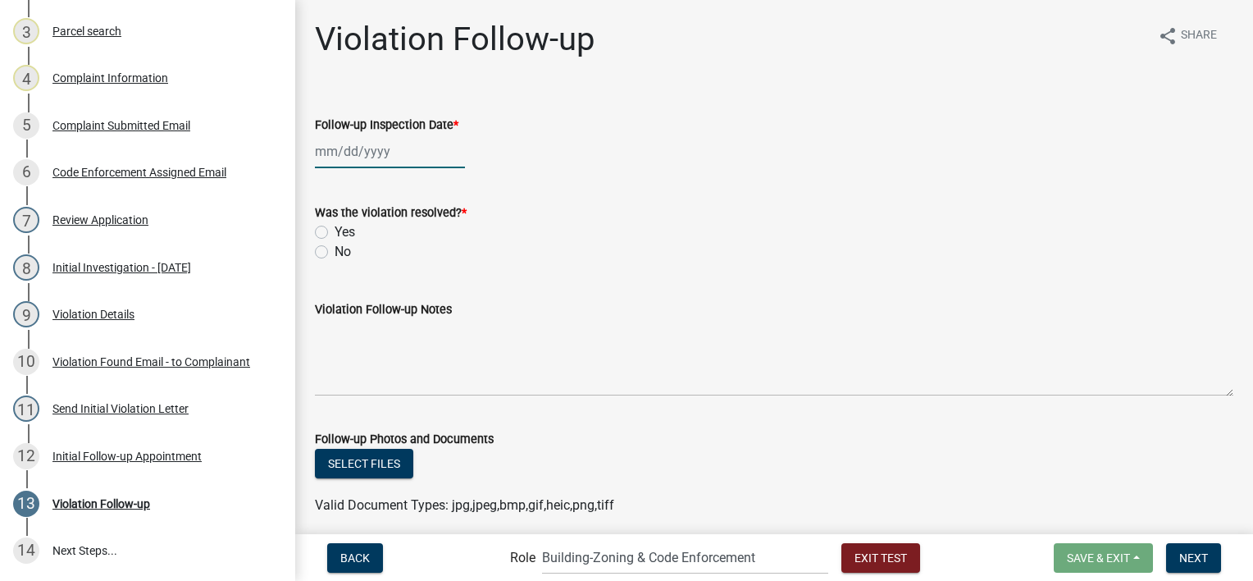
click at [345, 159] on div at bounding box center [390, 152] width 150 height 34
select select "8"
select select "2025"
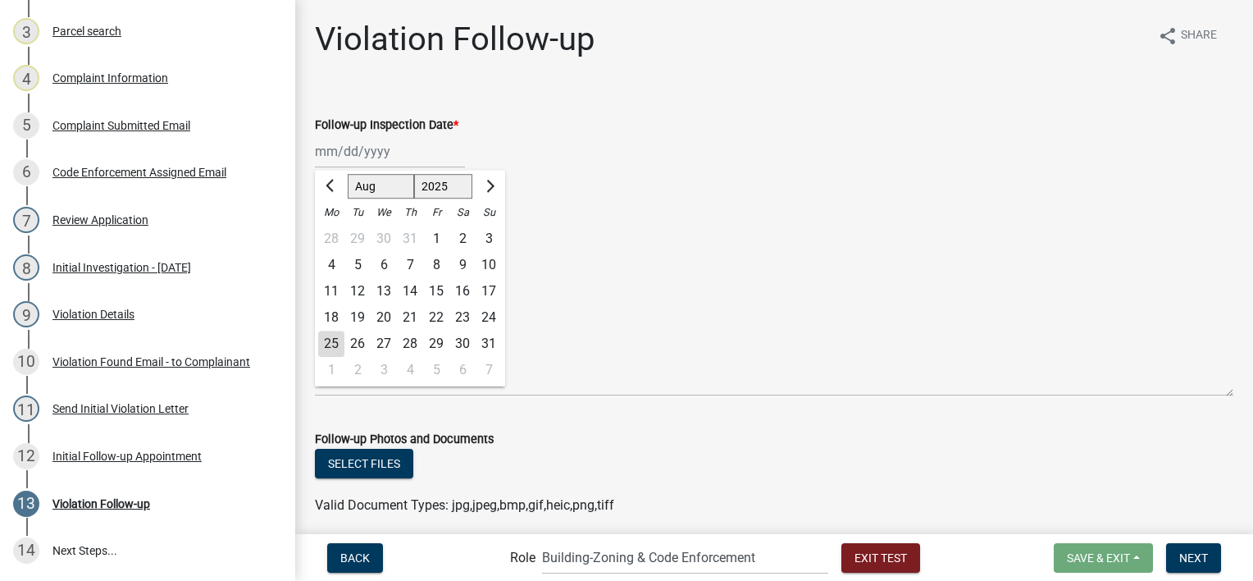
click at [328, 345] on div "25" at bounding box center [331, 344] width 26 height 26
type input "[DATE]"
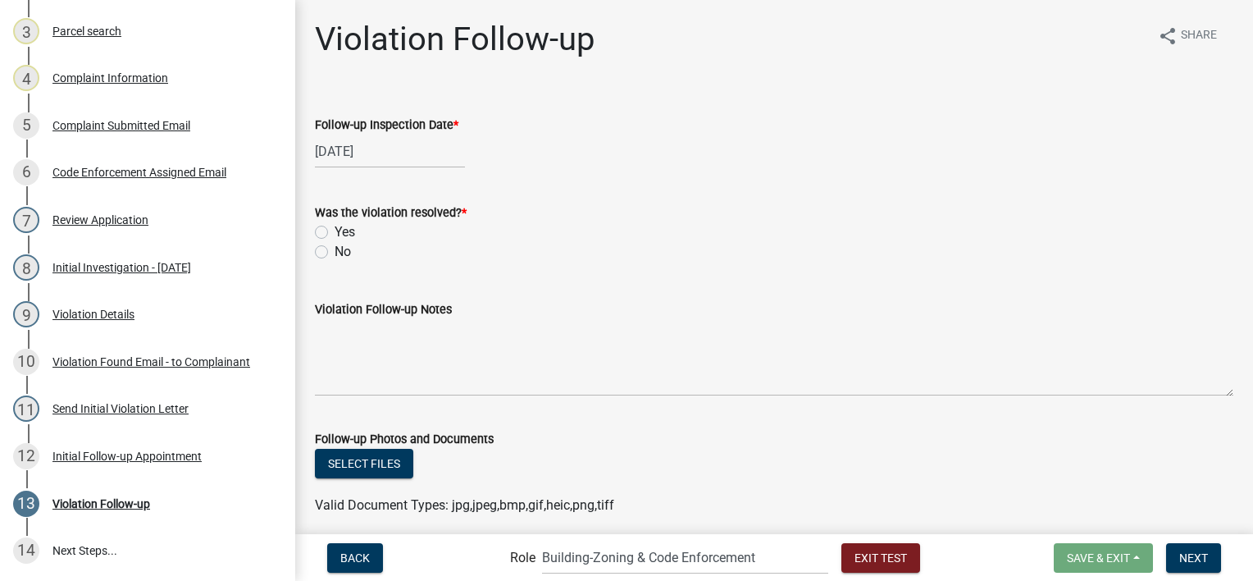
click at [335, 232] on label "Yes" at bounding box center [345, 232] width 21 height 20
click at [335, 232] on input "Yes" at bounding box center [340, 227] width 11 height 11
radio input "true"
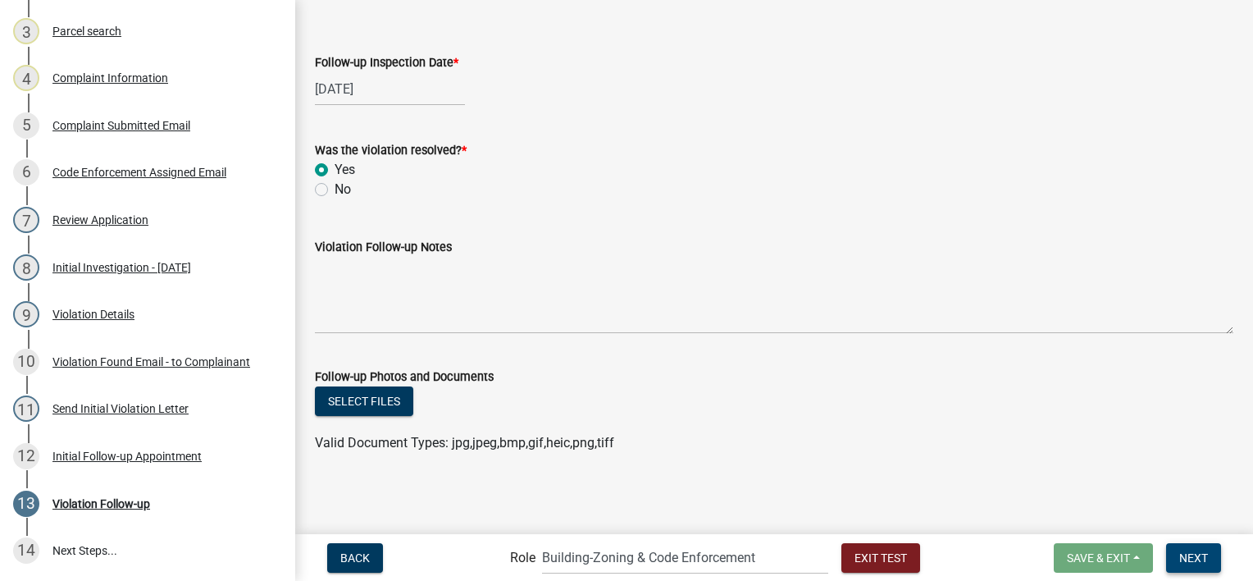
click at [1202, 547] on button "Next" at bounding box center [1193, 558] width 55 height 30
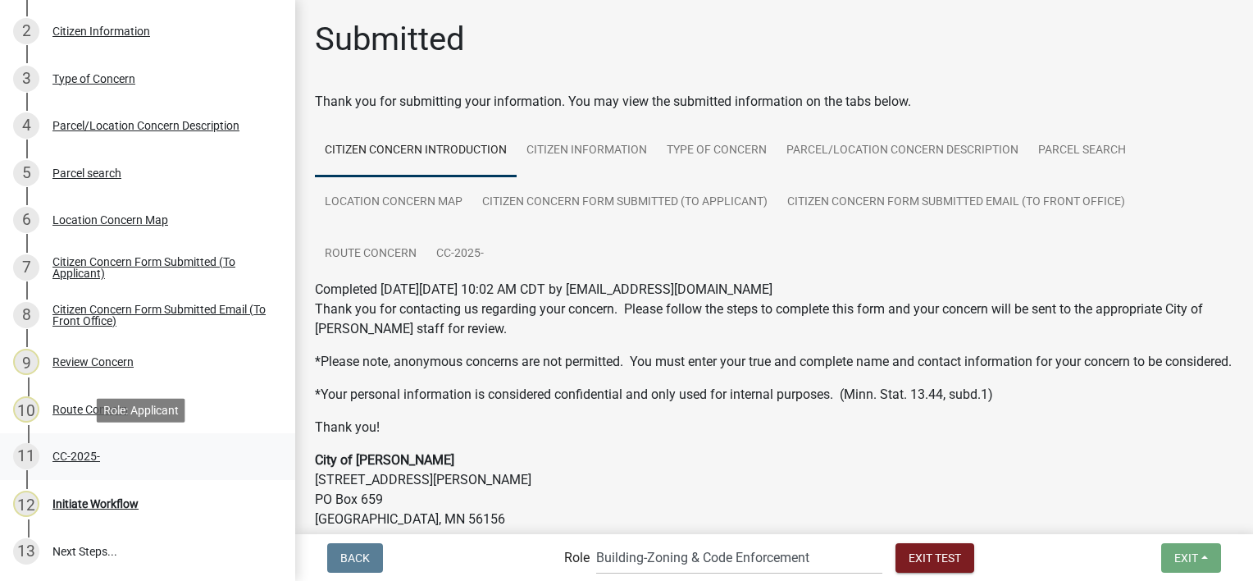
scroll to position [270, 0]
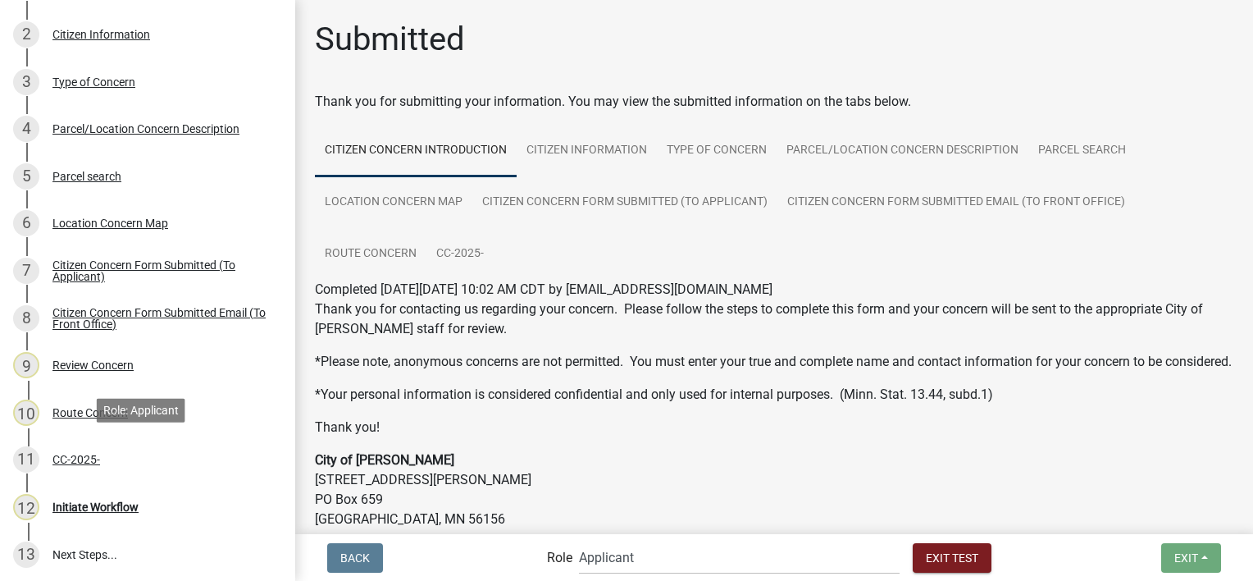
click at [94, 446] on div "11 CC-2025-" at bounding box center [141, 459] width 256 height 26
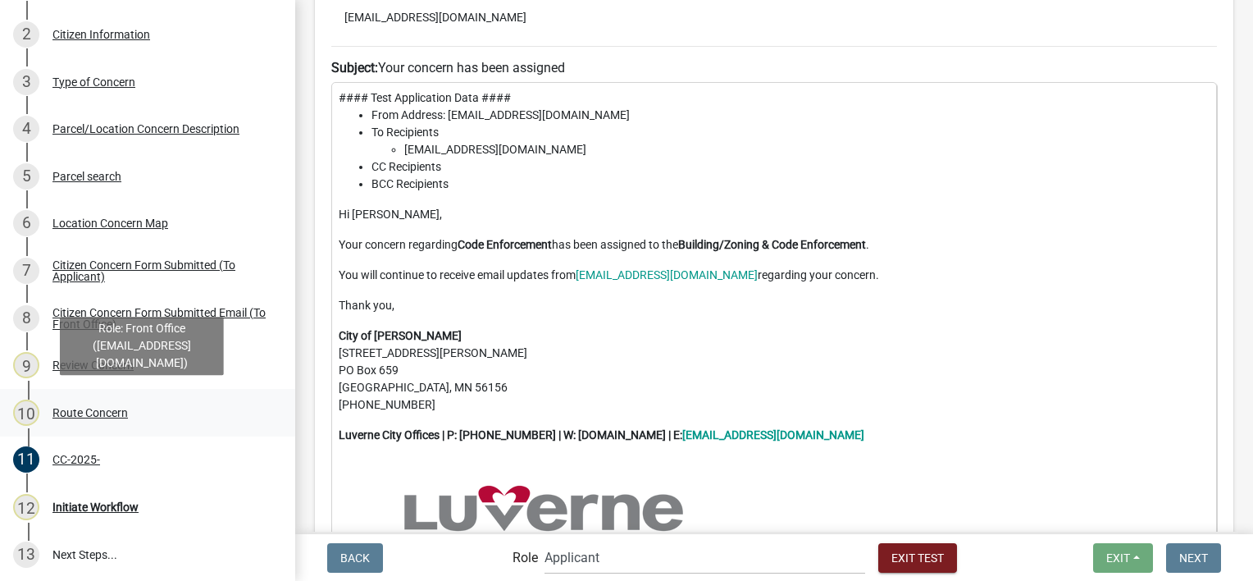
scroll to position [328, 0]
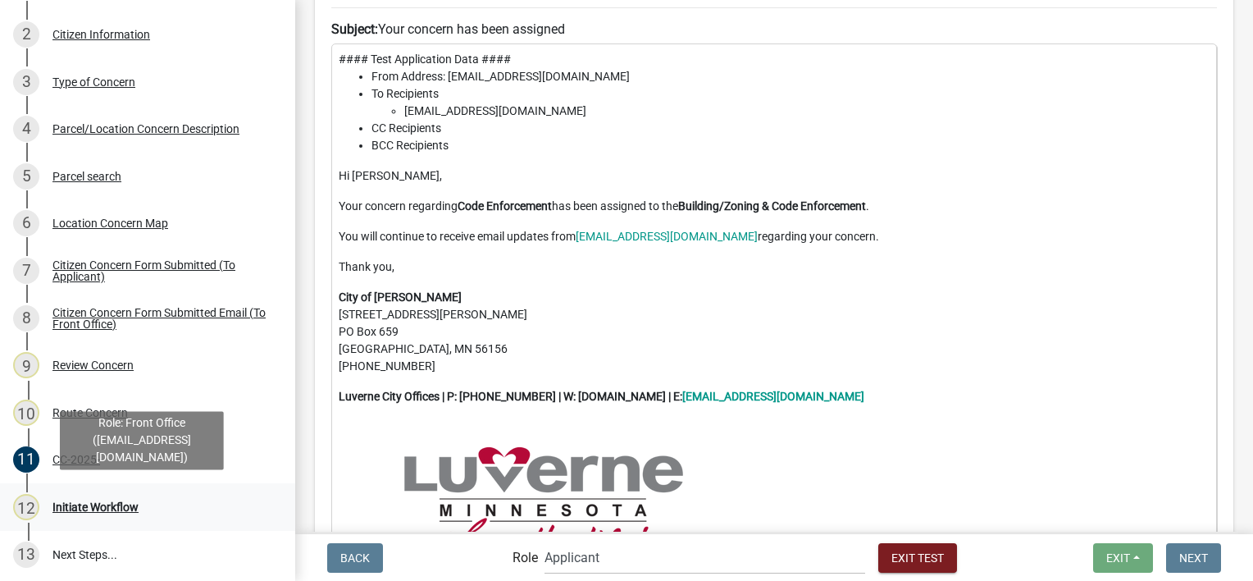
click at [105, 504] on div "Initiate Workflow" at bounding box center [95, 506] width 86 height 11
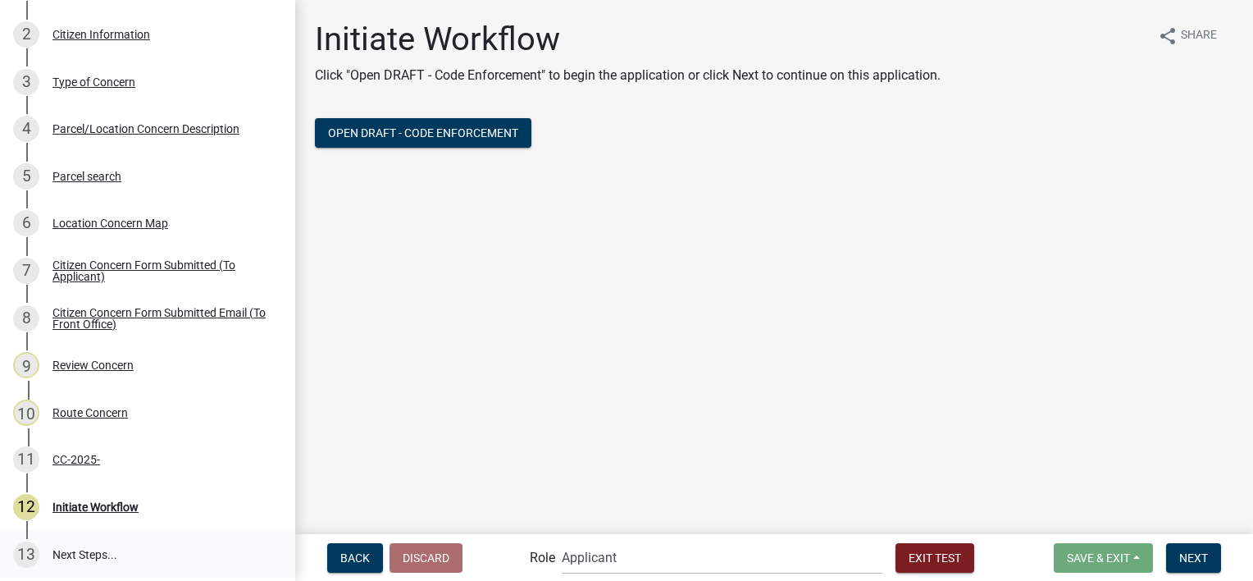
click at [112, 538] on link "13 Next Steps..." at bounding box center [147, 555] width 295 height 48
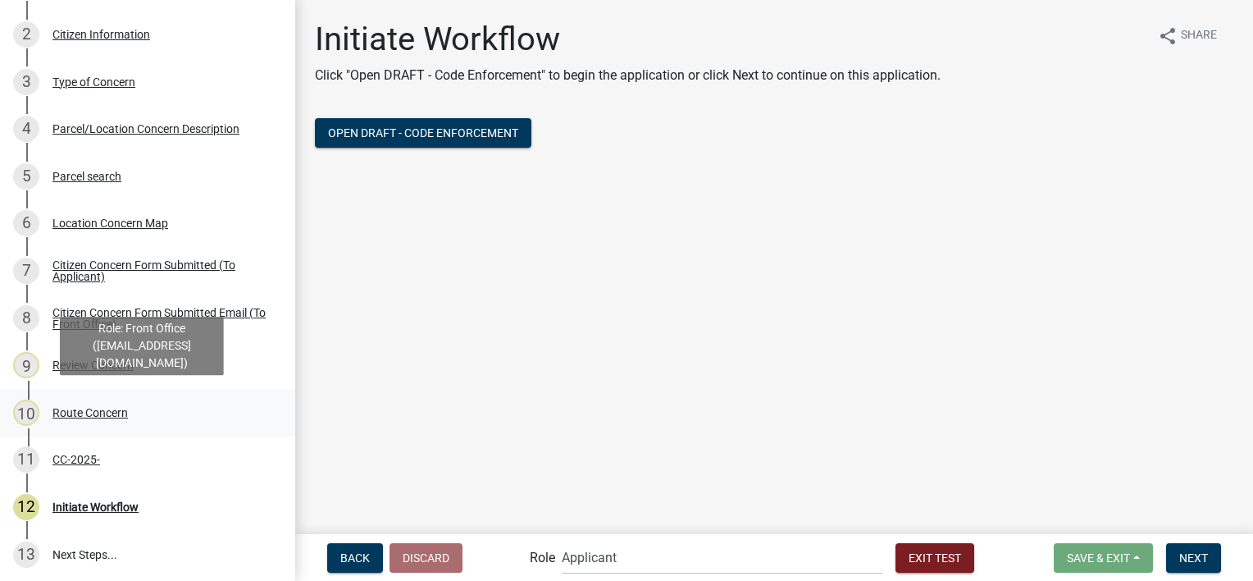
click at [82, 407] on div "Route Concern" at bounding box center [89, 412] width 75 height 11
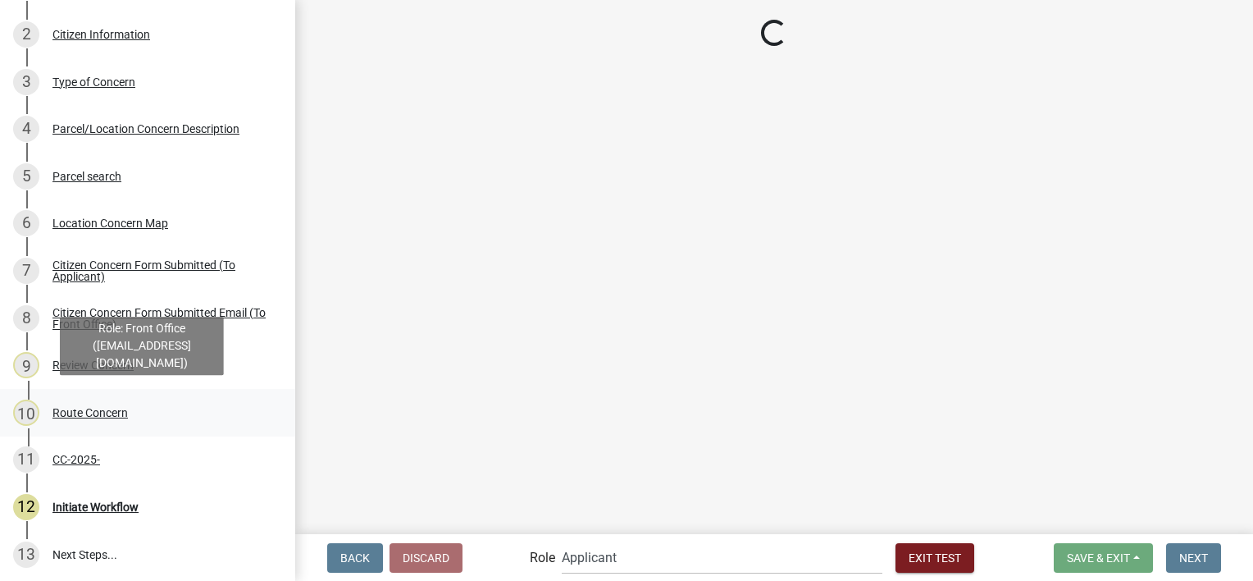
select select "23c6f637-6176-429c-939a-46394b000eaa"
select select "6d0f7d2d-fcd5-4543-a054-dfc44b5d5db1"
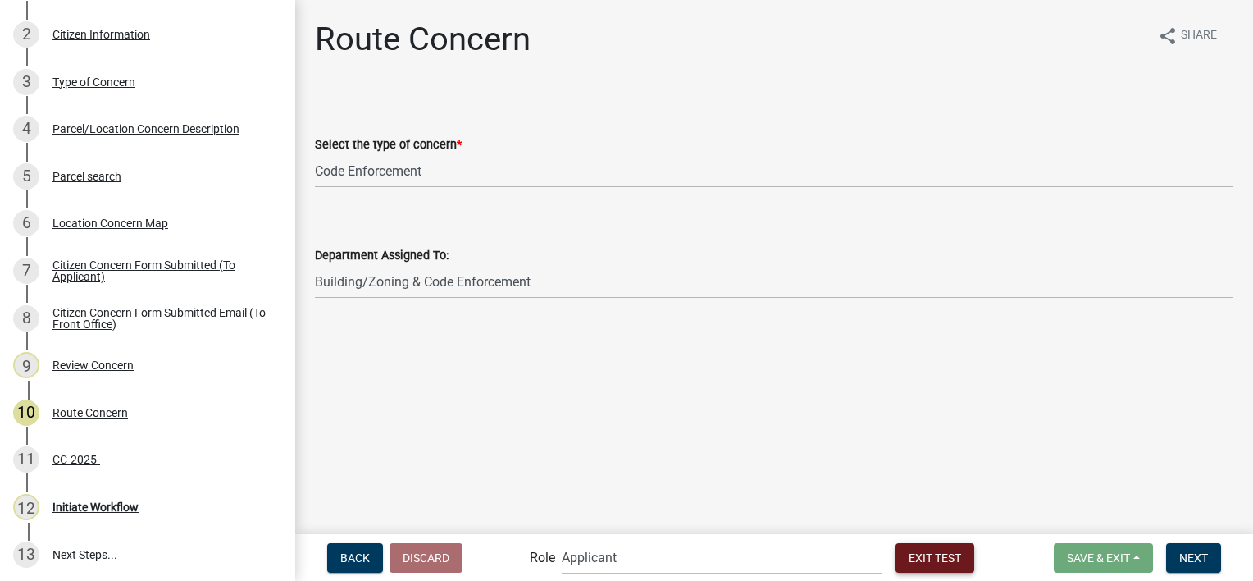
click at [908, 548] on button "Exit Test" at bounding box center [935, 558] width 79 height 30
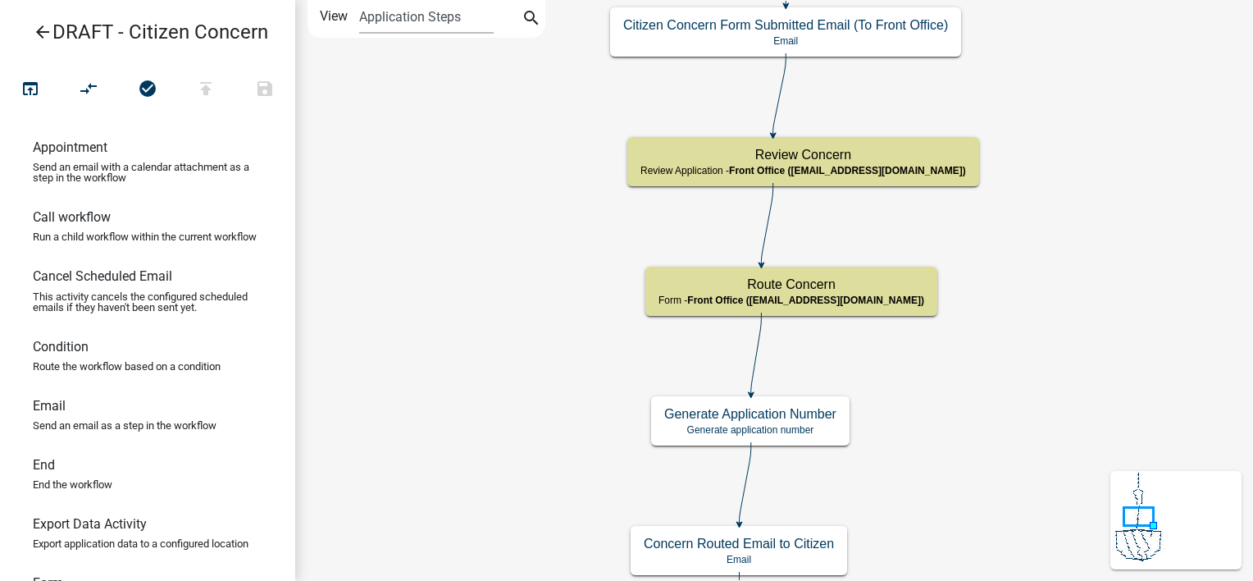
click at [51, 36] on icon "arrow_back" at bounding box center [43, 33] width 20 height 23
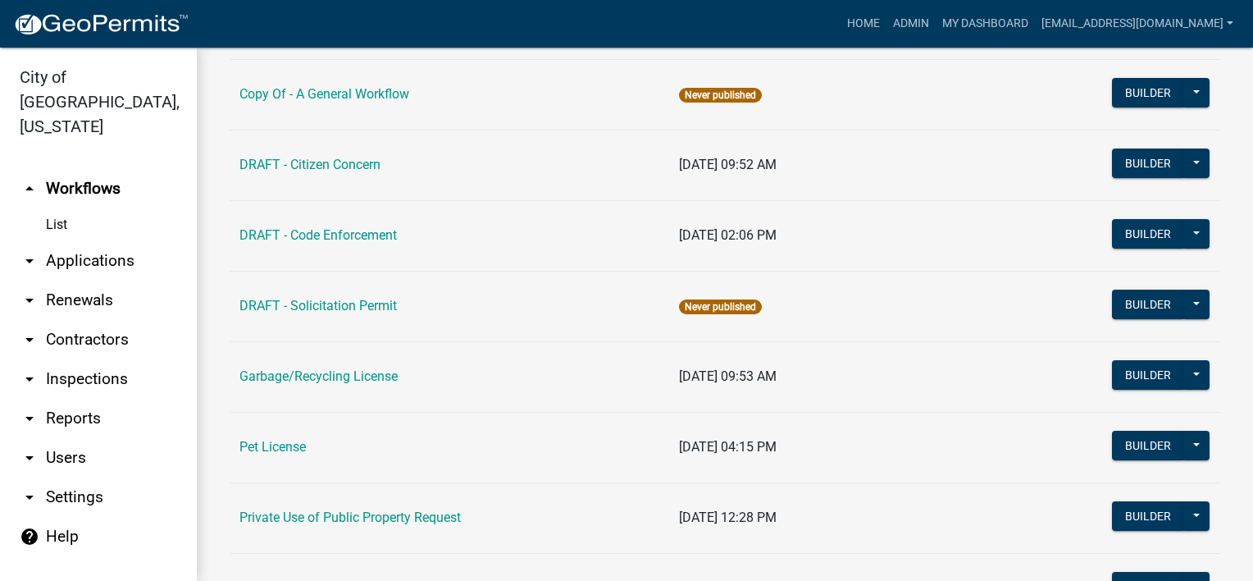
scroll to position [410, 0]
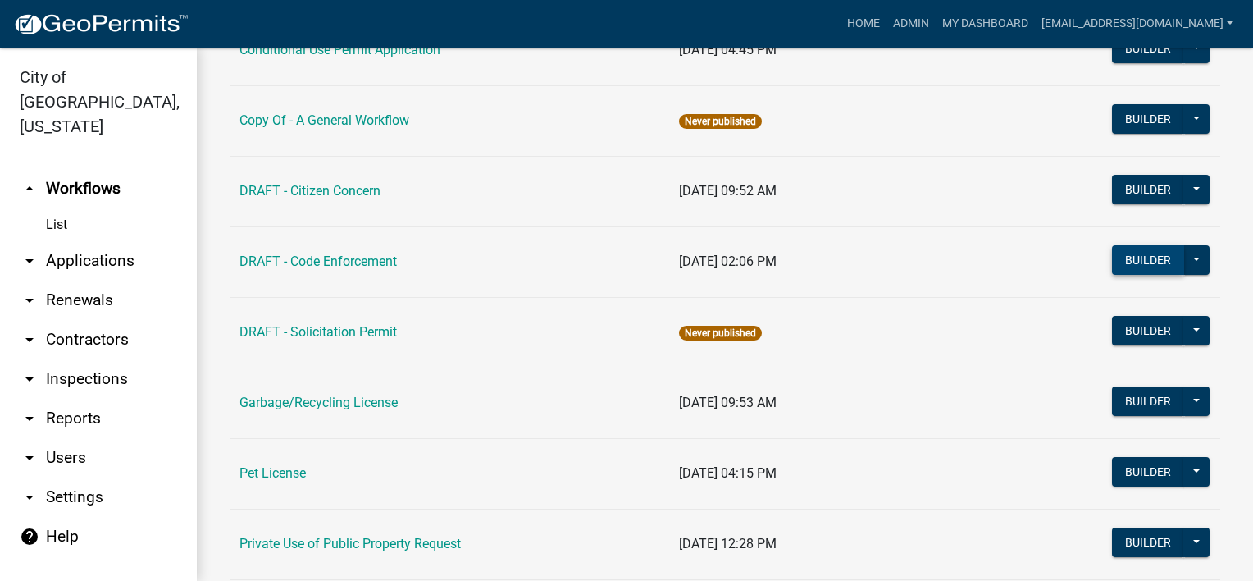
click at [1123, 249] on button "Builder" at bounding box center [1148, 260] width 72 height 30
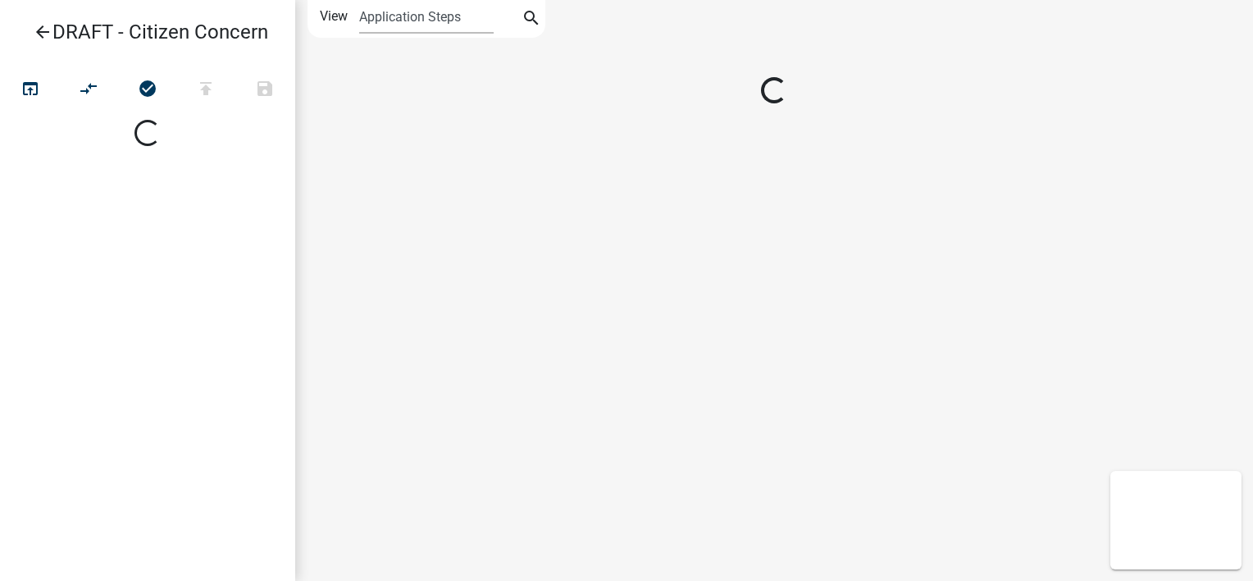
select select
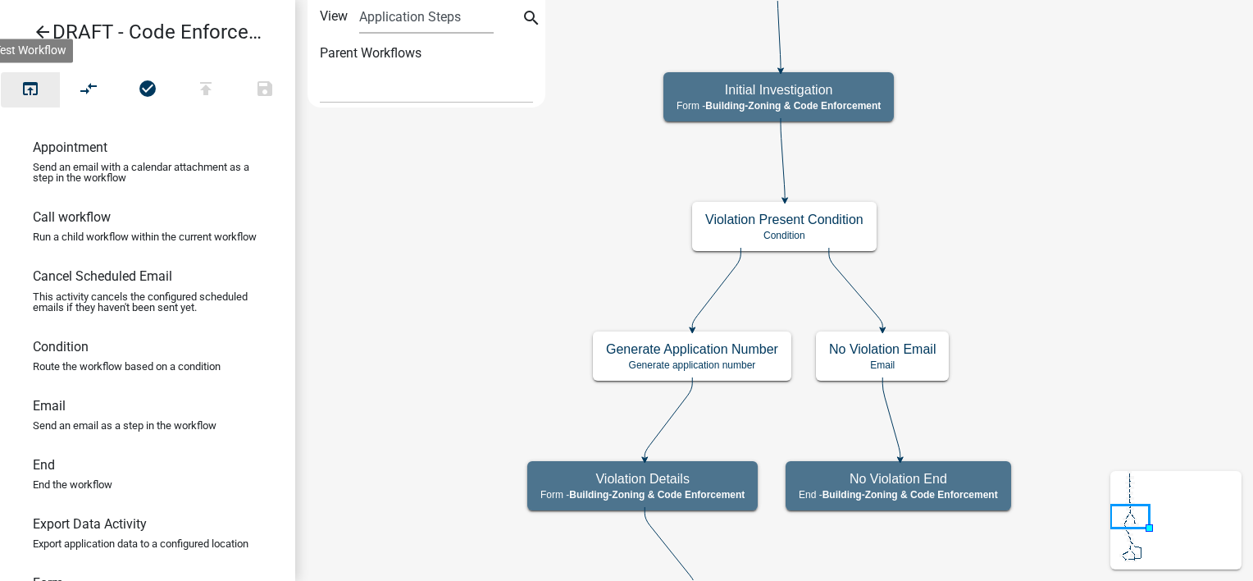
click at [20, 77] on button "open_in_browser" at bounding box center [30, 89] width 59 height 35
